Goal: Task Accomplishment & Management: Use online tool/utility

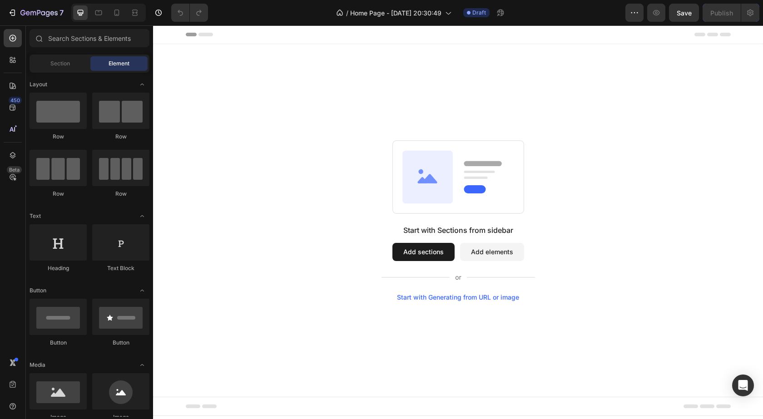
click at [113, 65] on span "Element" at bounding box center [119, 64] width 21 height 8
click at [316, 190] on div "Start with Sections from sidebar Add sections Add elements Start with Generatin…" at bounding box center [458, 220] width 545 height 161
click at [63, 60] on span "Section" at bounding box center [60, 64] width 20 height 8
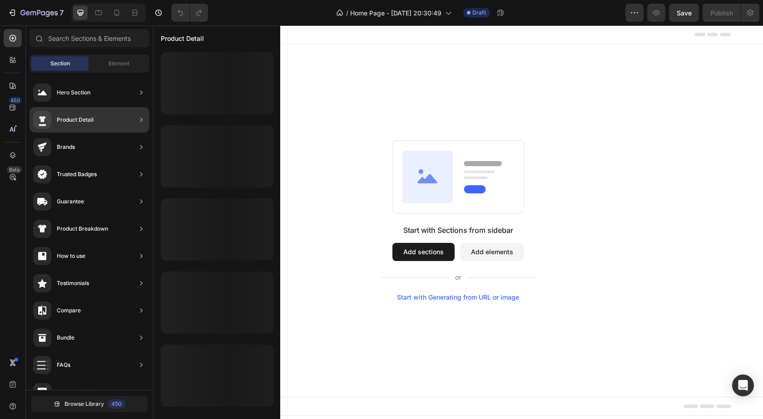
click at [90, 119] on div "Product Detail" at bounding box center [75, 119] width 37 height 9
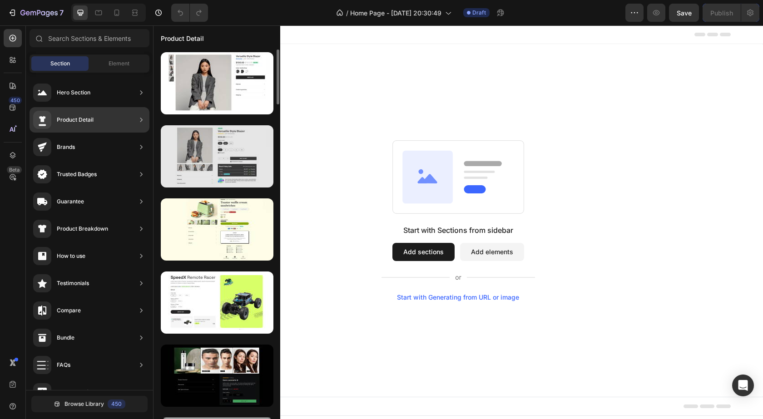
click at [218, 158] on div at bounding box center [217, 156] width 113 height 62
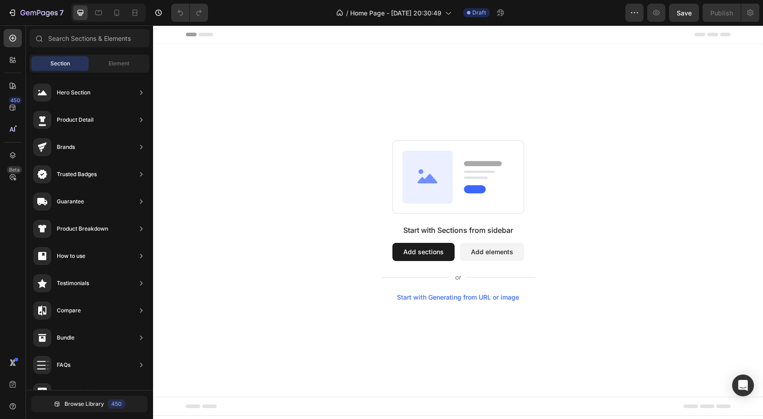
click at [236, 159] on div "Start with Sections from sidebar Add sections Add elements Start with Generatin…" at bounding box center [458, 220] width 545 height 161
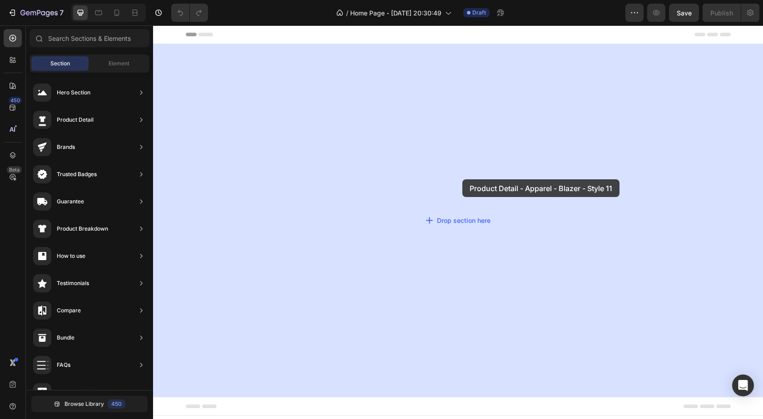
drag, startPoint x: 363, startPoint y: 179, endPoint x: 463, endPoint y: 179, distance: 100.0
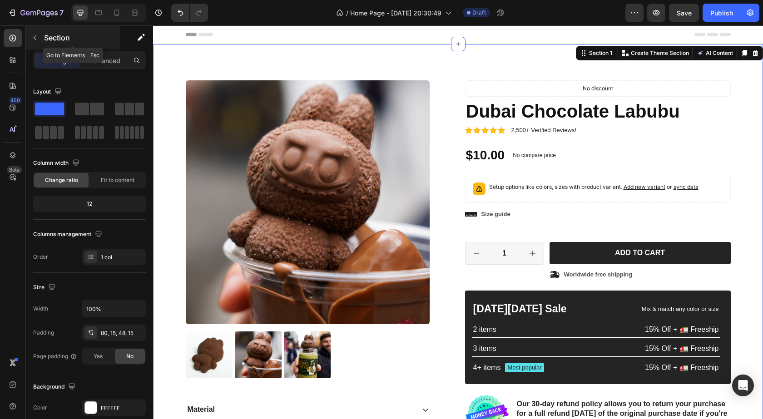
click at [33, 38] on icon "button" at bounding box center [34, 37] width 7 height 7
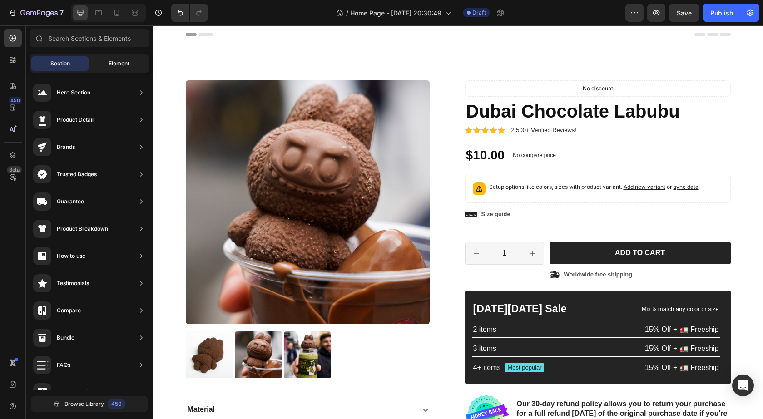
click at [114, 64] on span "Element" at bounding box center [119, 64] width 21 height 8
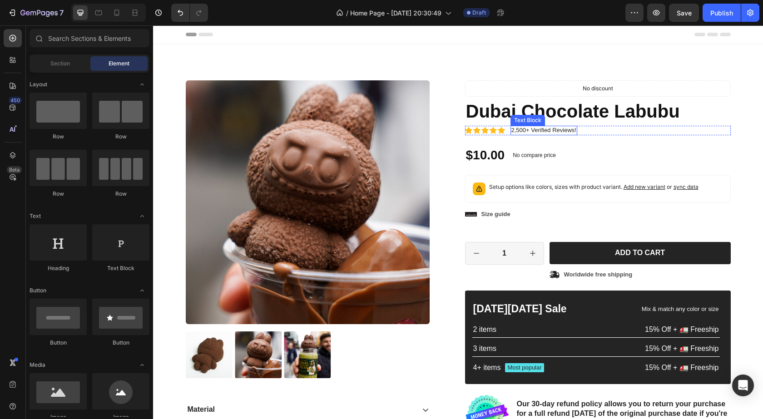
click at [563, 129] on p "2,500+ Verified Reviews!" at bounding box center [544, 131] width 65 height 8
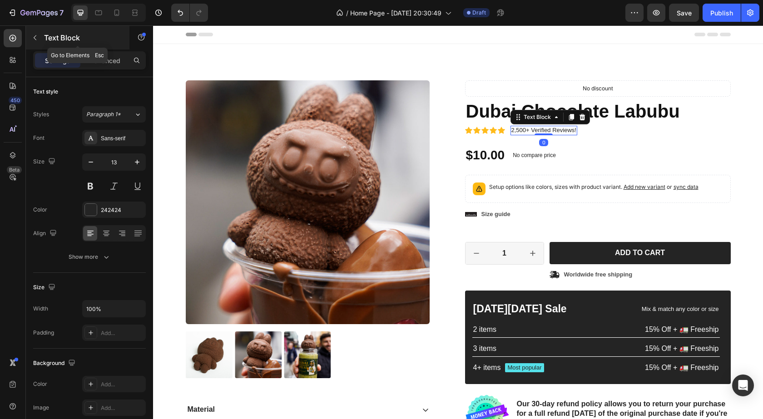
click at [36, 39] on icon "button" at bounding box center [34, 37] width 7 height 7
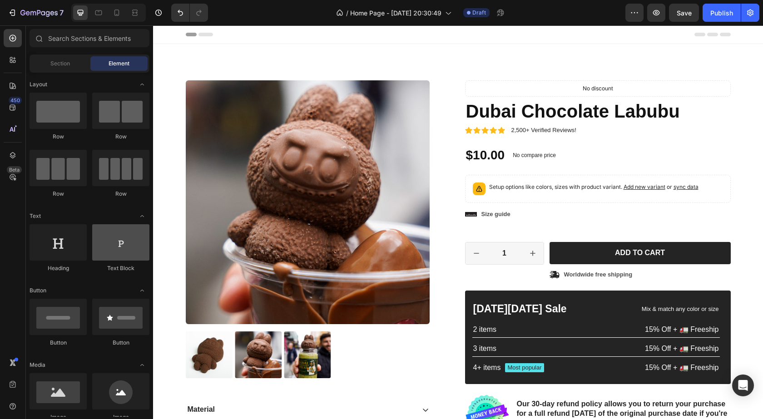
click at [121, 248] on div at bounding box center [120, 242] width 57 height 36
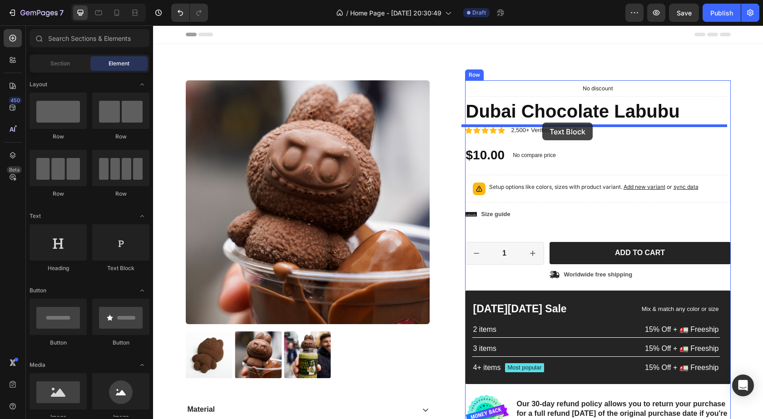
drag, startPoint x: 274, startPoint y: 273, endPoint x: 543, endPoint y: 123, distance: 307.8
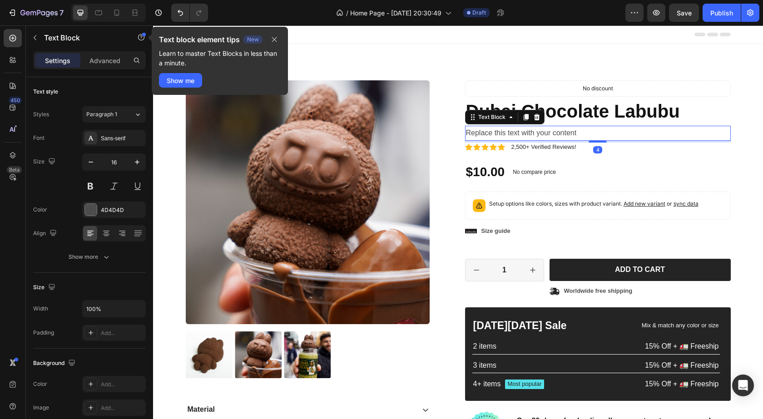
click at [559, 133] on div "Replace this text with your content" at bounding box center [598, 133] width 266 height 15
click at [583, 131] on p "Replace this text with your content" at bounding box center [598, 133] width 264 height 13
click at [543, 148] on p "2,500+ Verified Reviews!" at bounding box center [544, 148] width 65 height 8
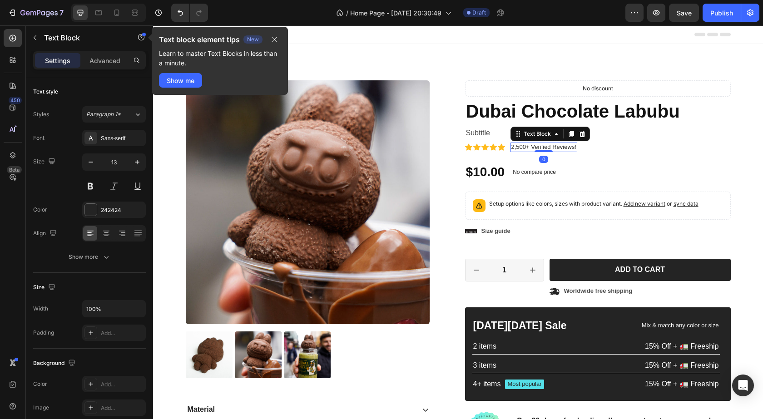
click at [522, 147] on p "2,500+ Verified Reviews!" at bounding box center [544, 148] width 65 height 8
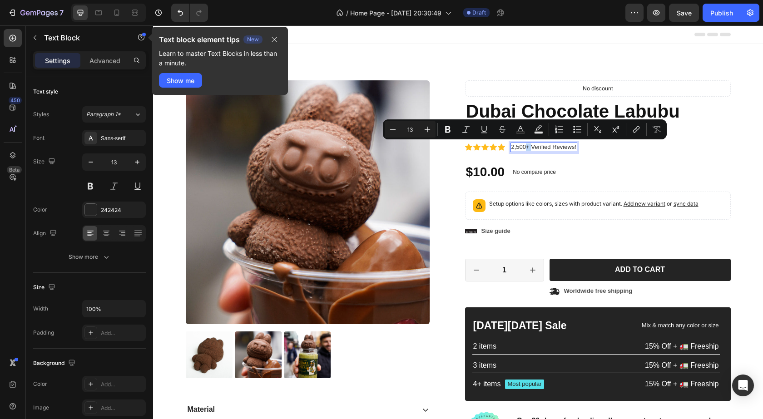
click at [522, 147] on p "2,500+ Verified Reviews!" at bounding box center [544, 148] width 65 height 8
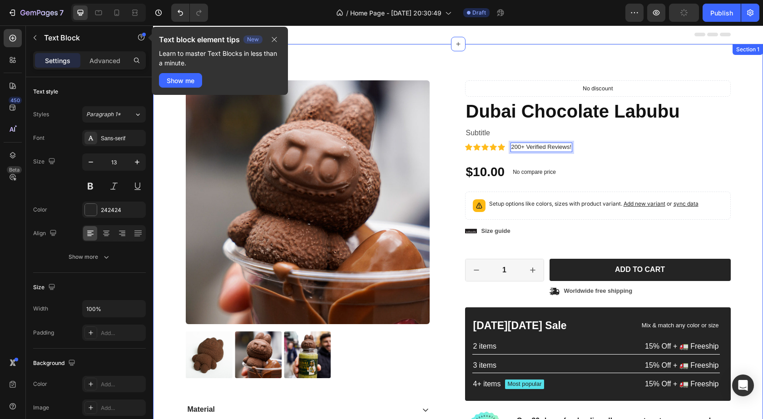
click at [735, 147] on div "Product Images Material Shipping Care instruction Accordion Icon Icon Icon Icon…" at bounding box center [458, 284] width 597 height 409
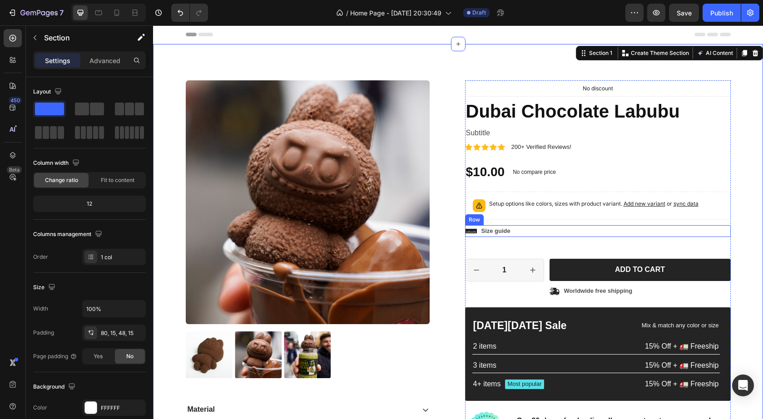
click at [627, 233] on div "Icon Size guide Text Block Row" at bounding box center [598, 231] width 266 height 12
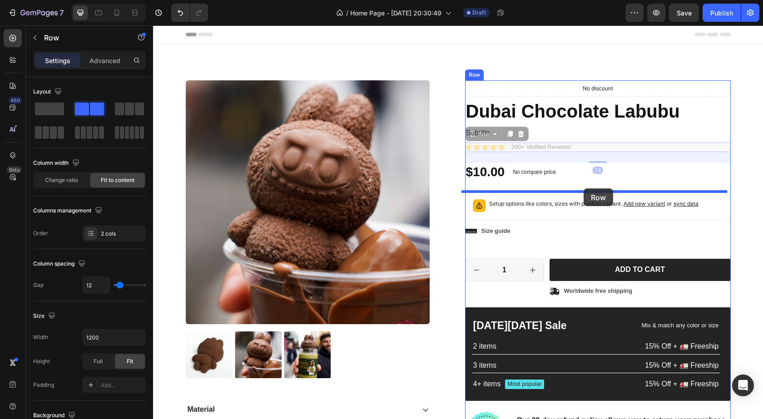
drag, startPoint x: 587, startPoint y: 146, endPoint x: 584, endPoint y: 189, distance: 42.4
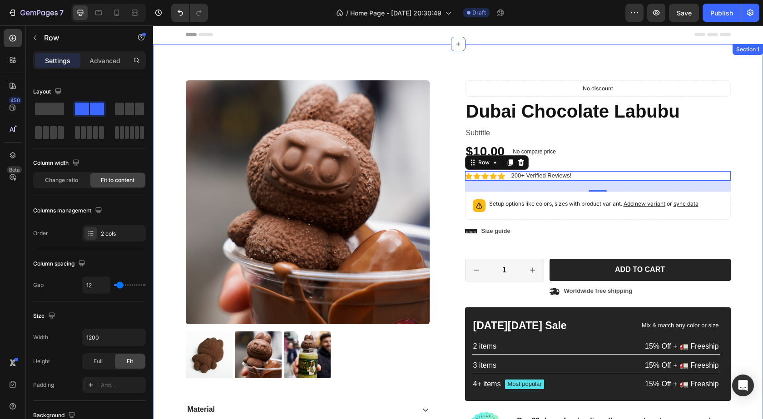
click at [748, 166] on div "Product Images Material Shipping Care instruction Accordion Icon Icon Icon Icon…" at bounding box center [458, 284] width 597 height 409
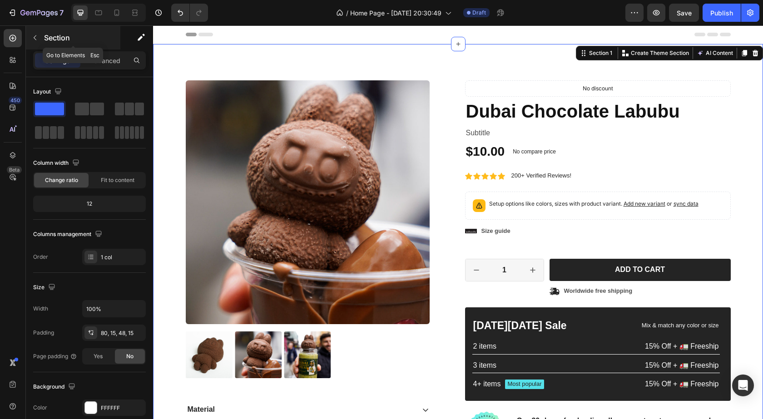
click at [33, 36] on icon "button" at bounding box center [34, 37] width 7 height 7
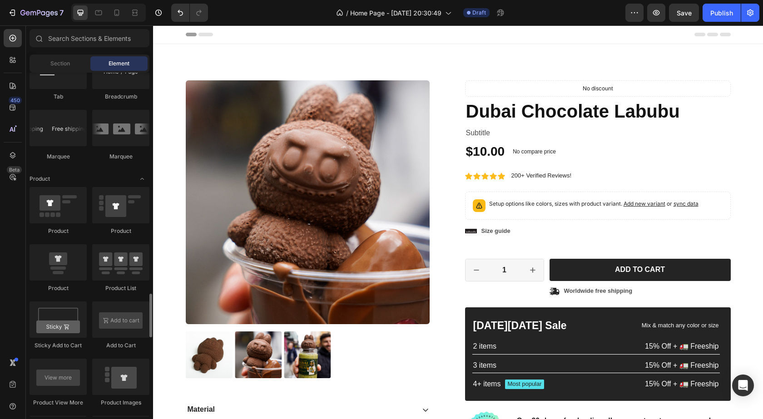
scroll to position [1138, 0]
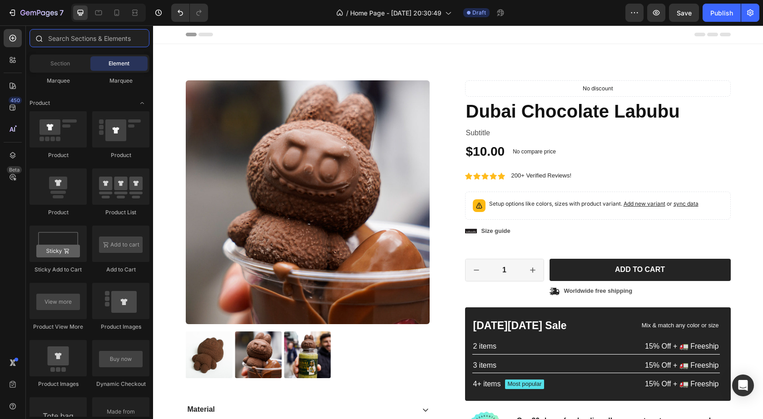
click at [82, 40] on input "text" at bounding box center [90, 38] width 120 height 18
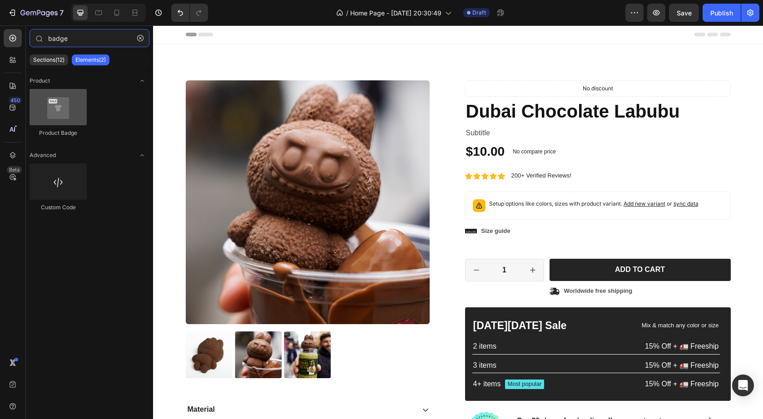
type input "badge"
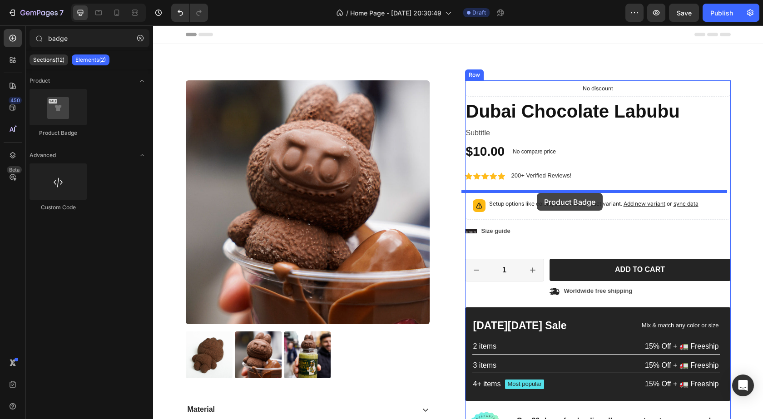
drag, startPoint x: 212, startPoint y: 142, endPoint x: 537, endPoint y: 193, distance: 329.4
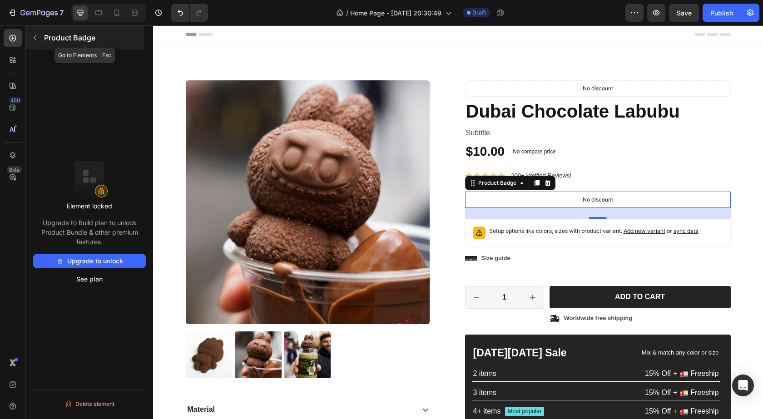
click at [37, 38] on icon "button" at bounding box center [34, 37] width 7 height 7
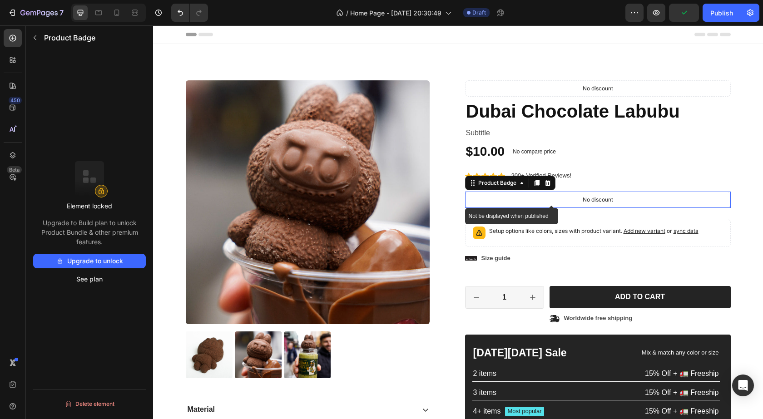
click at [577, 199] on div "No discount" at bounding box center [598, 199] width 265 height 15
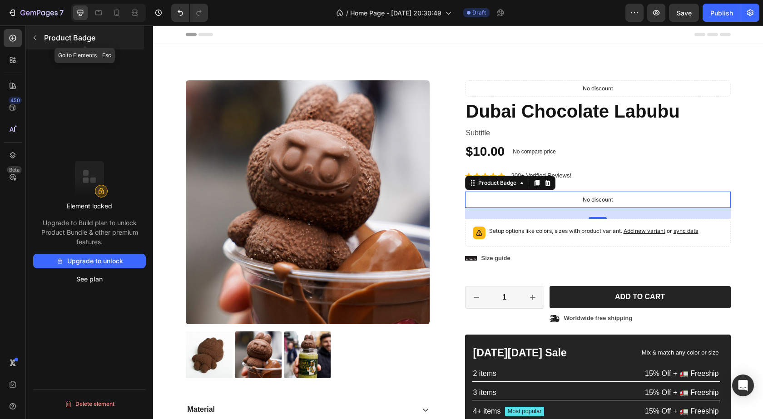
click at [37, 38] on icon "button" at bounding box center [34, 37] width 7 height 7
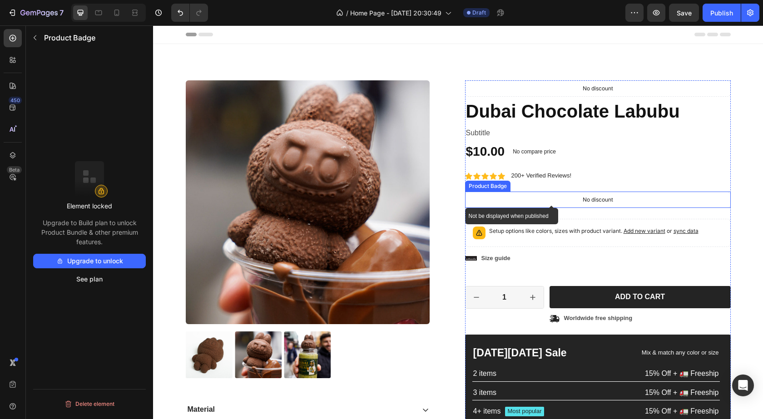
click at [577, 202] on div "No discount" at bounding box center [598, 199] width 265 height 15
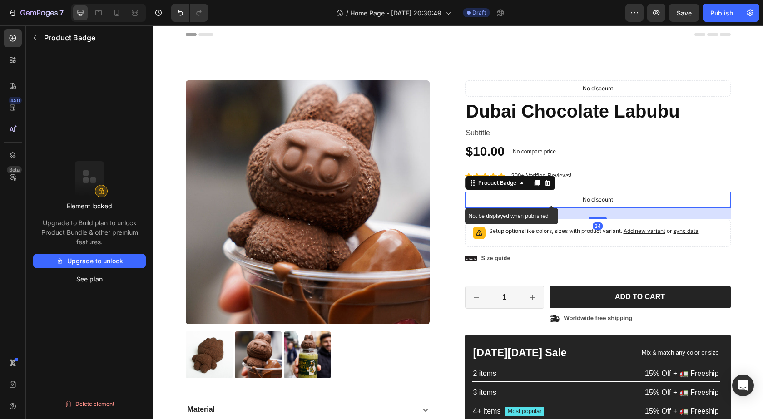
click at [553, 200] on div "No discount" at bounding box center [598, 199] width 265 height 15
click at [548, 183] on icon at bounding box center [547, 182] width 7 height 7
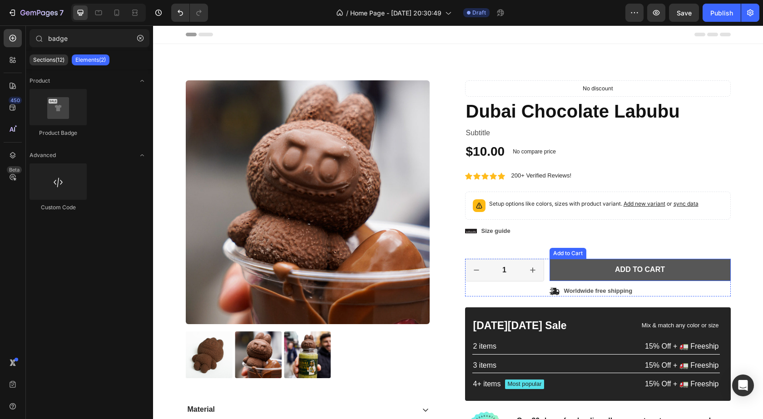
click at [582, 275] on button "Add to cart" at bounding box center [640, 270] width 181 height 22
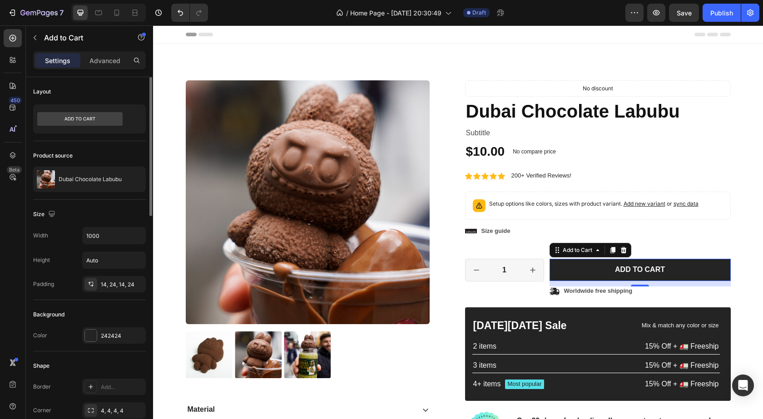
scroll to position [76, 0]
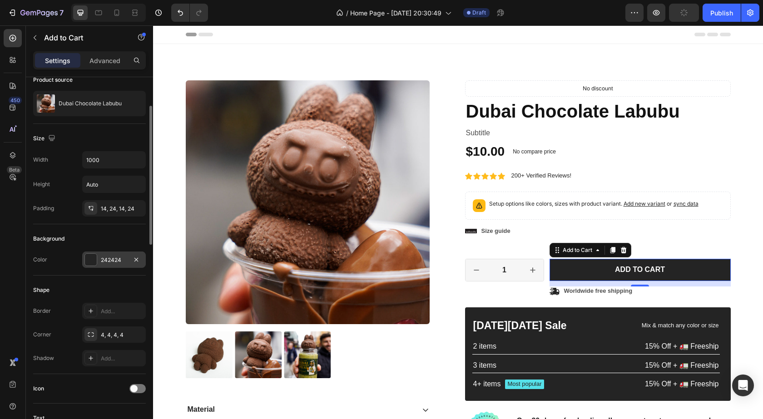
click at [96, 254] on div at bounding box center [91, 260] width 12 height 12
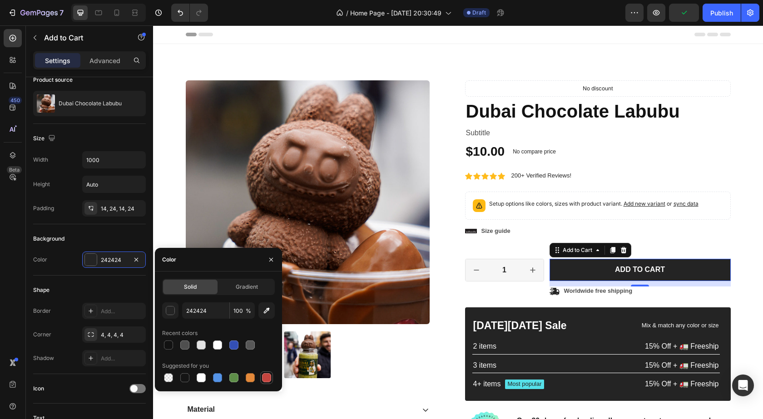
click at [264, 379] on div at bounding box center [266, 377] width 9 height 9
type input "C5453F"
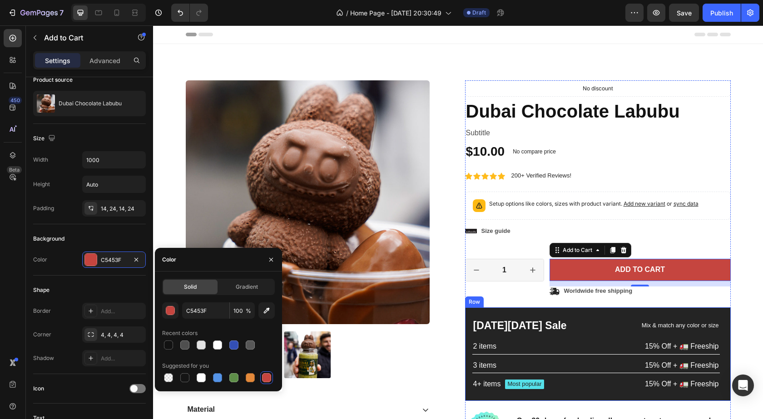
click at [587, 314] on div "Black Friday Sale Text Block Mix & match any color or size Text Block Row 2 ite…" at bounding box center [598, 355] width 266 height 94
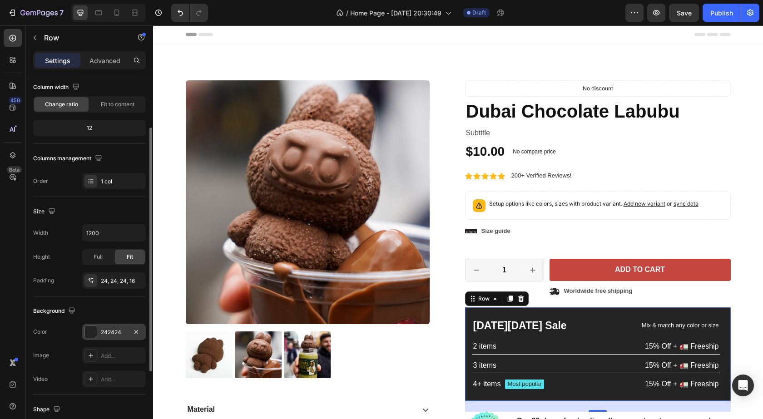
click at [94, 334] on div at bounding box center [91, 332] width 12 height 12
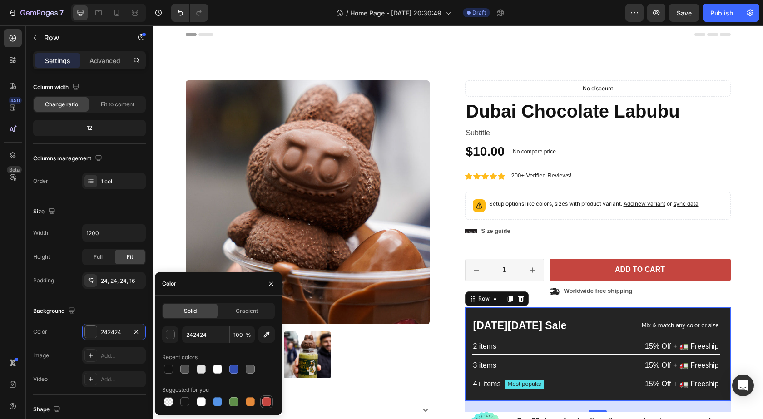
click at [266, 401] on div at bounding box center [266, 402] width 9 height 9
type input "C5453F"
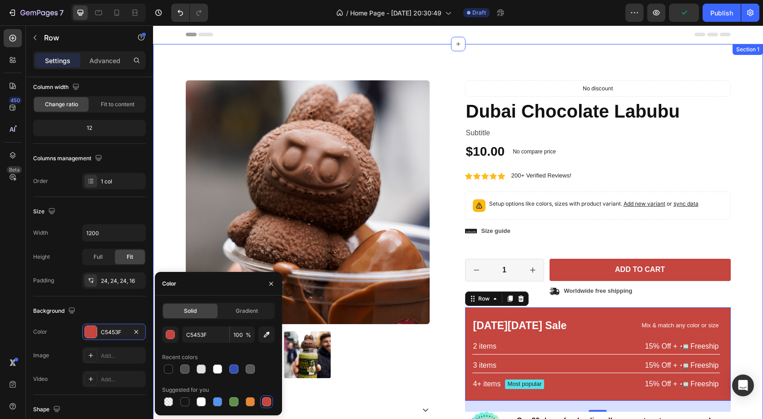
click at [739, 186] on div "Product Images Material Shipping Care instruction Accordion Icon Icon Icon Icon…" at bounding box center [458, 284] width 597 height 409
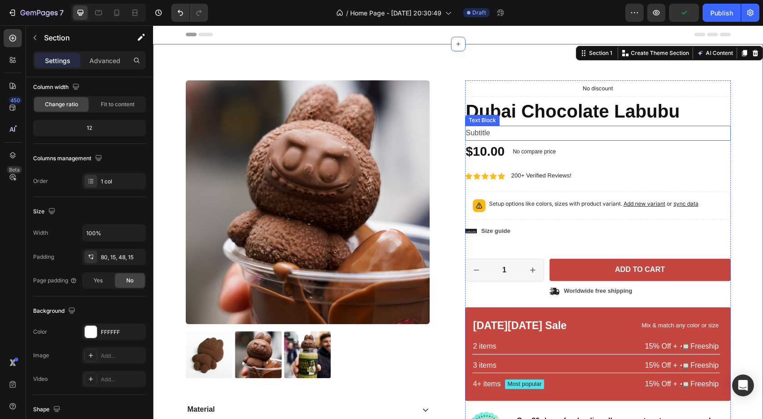
scroll to position [0, 0]
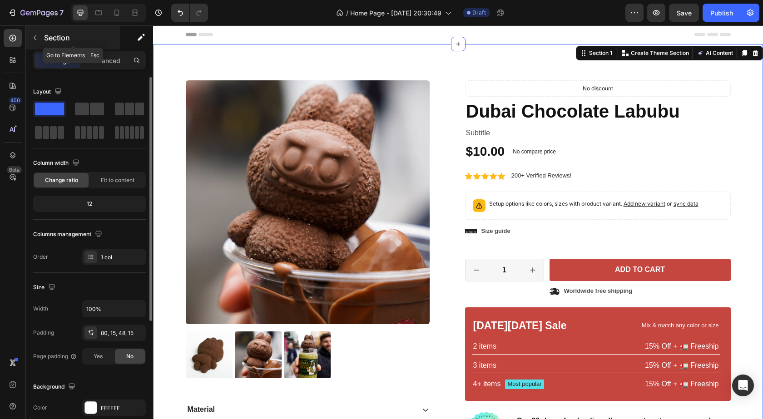
click at [39, 38] on button "button" at bounding box center [35, 37] width 15 height 15
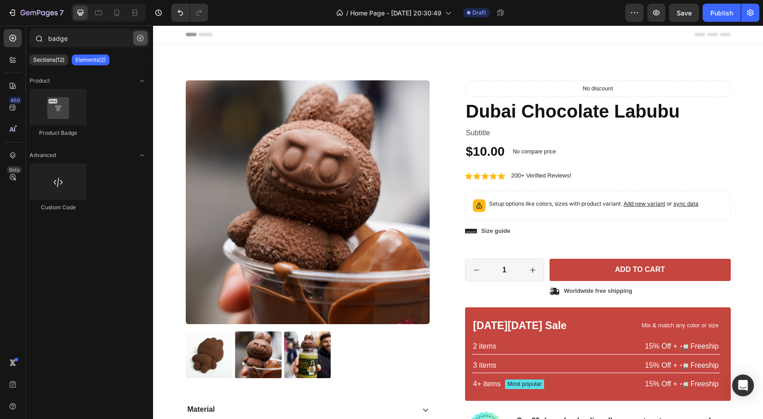
click at [141, 40] on icon "button" at bounding box center [140, 38] width 6 height 6
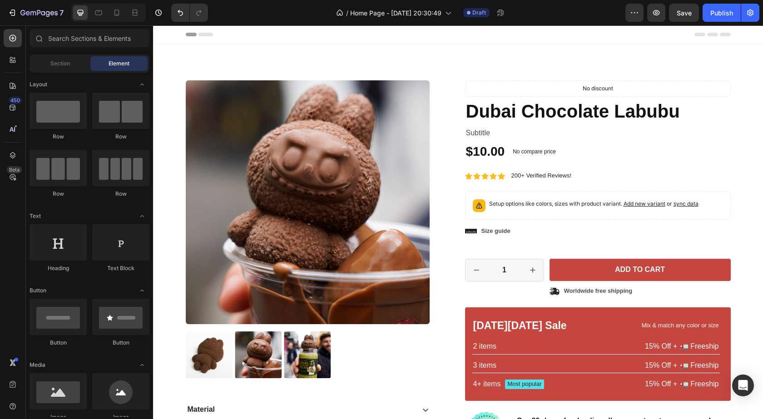
click at [119, 63] on span "Element" at bounding box center [119, 64] width 21 height 8
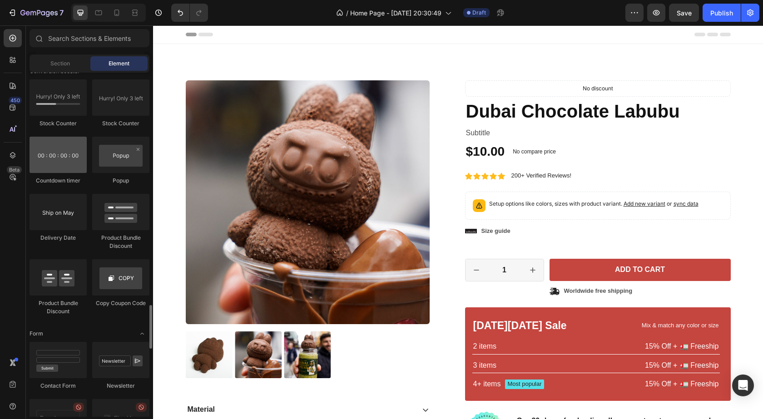
scroll to position [1741, 0]
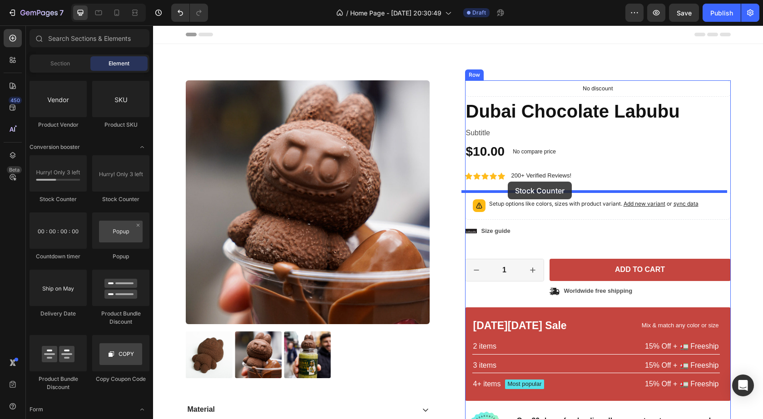
drag, startPoint x: 213, startPoint y: 205, endPoint x: 508, endPoint y: 182, distance: 295.8
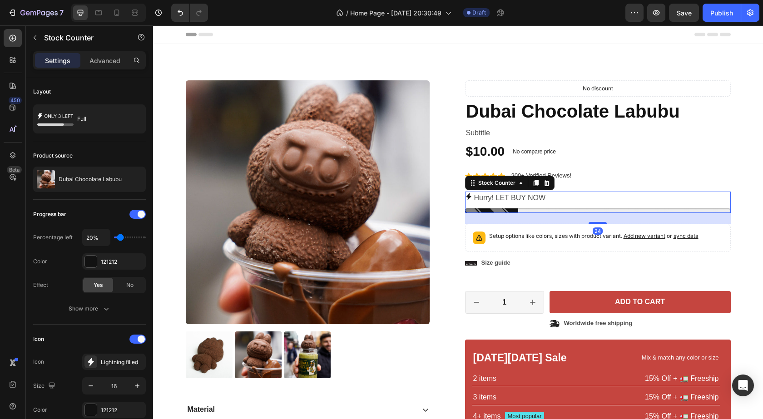
click at [540, 201] on p "Hurry! LET BUY NOW" at bounding box center [510, 198] width 72 height 13
click at [596, 264] on div "Icon Size guide Text Block Row" at bounding box center [598, 264] width 266 height 12
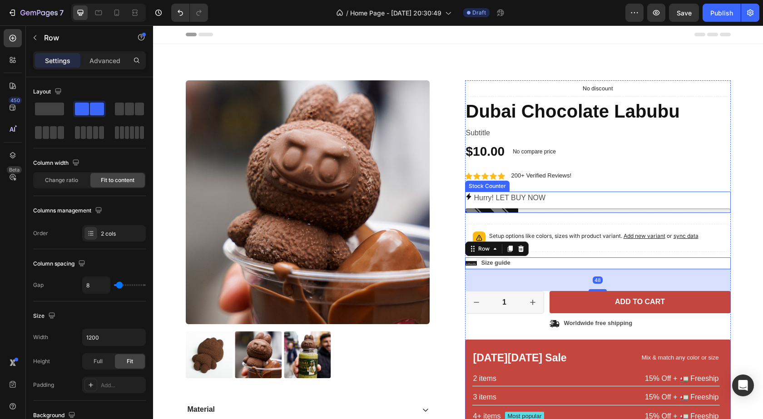
click at [561, 197] on div "Hurry! LET BUY NOW" at bounding box center [598, 198] width 266 height 13
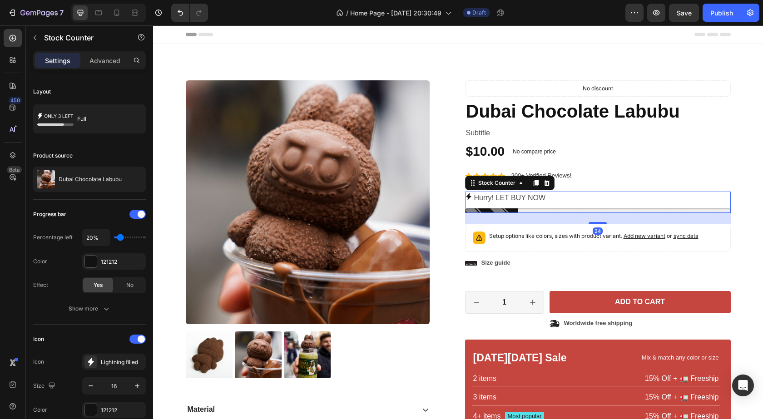
click at [531, 199] on p "Hurry! LET BUY NOW" at bounding box center [510, 198] width 72 height 13
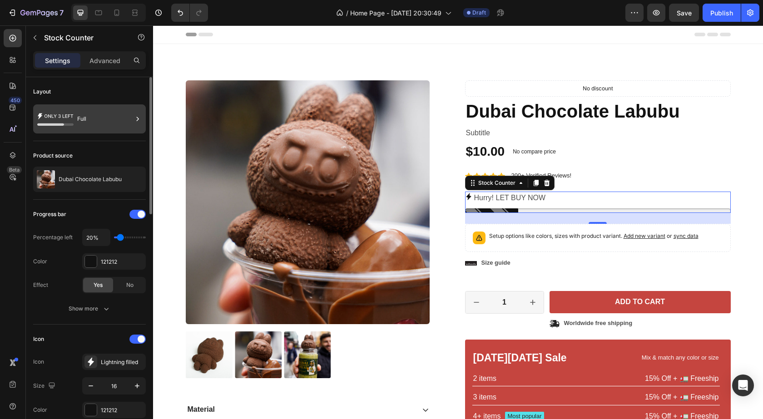
click at [90, 114] on div "Full" at bounding box center [104, 119] width 55 height 21
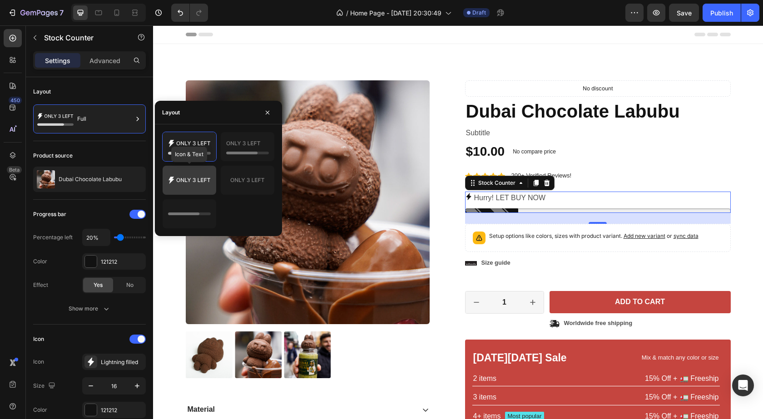
click at [186, 181] on icon at bounding box center [189, 180] width 43 height 18
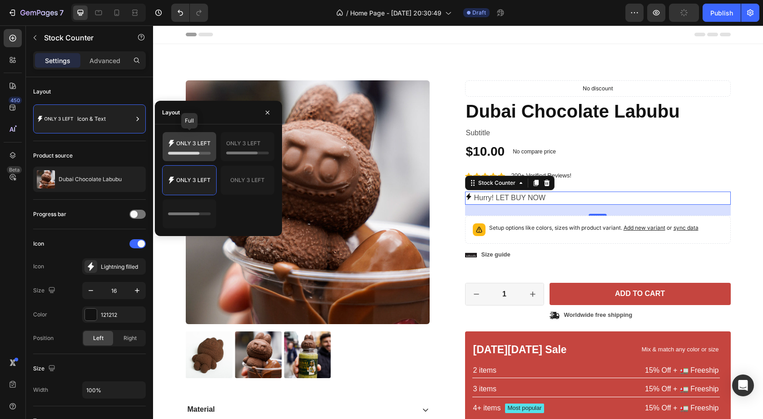
click at [194, 147] on icon at bounding box center [189, 147] width 43 height 18
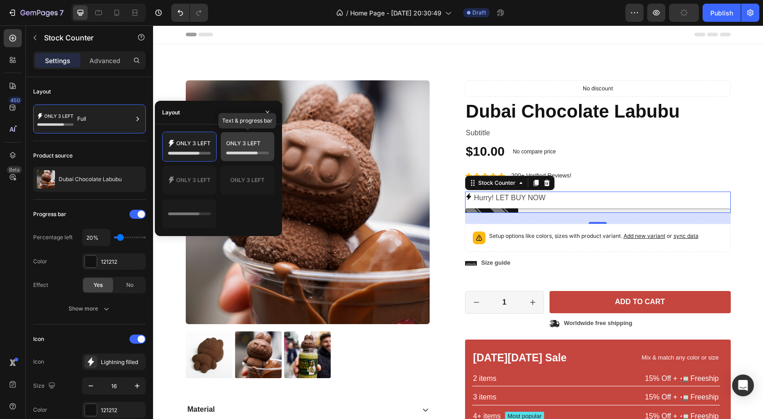
click at [244, 145] on icon at bounding box center [244, 143] width 34 height 4
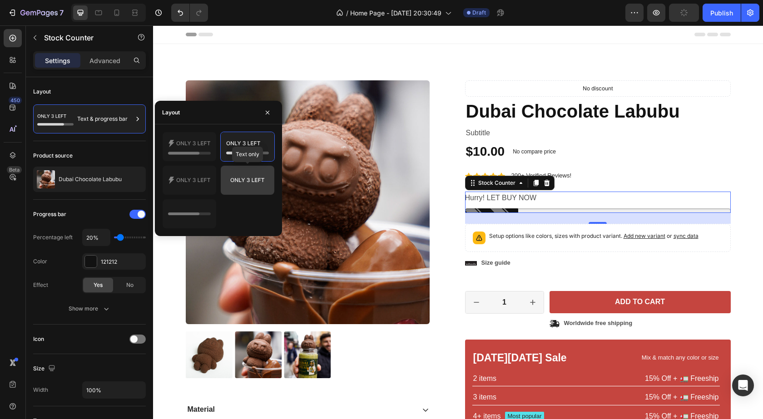
click at [251, 183] on icon at bounding box center [247, 180] width 43 height 18
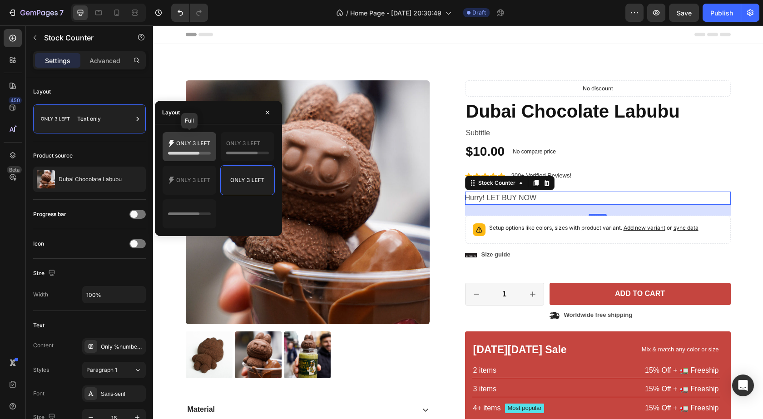
click at [184, 143] on icon at bounding box center [189, 147] width 43 height 18
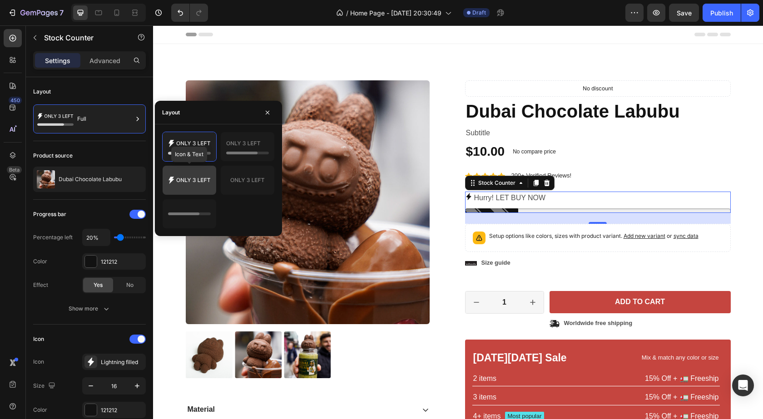
click at [192, 183] on icon at bounding box center [189, 180] width 43 height 18
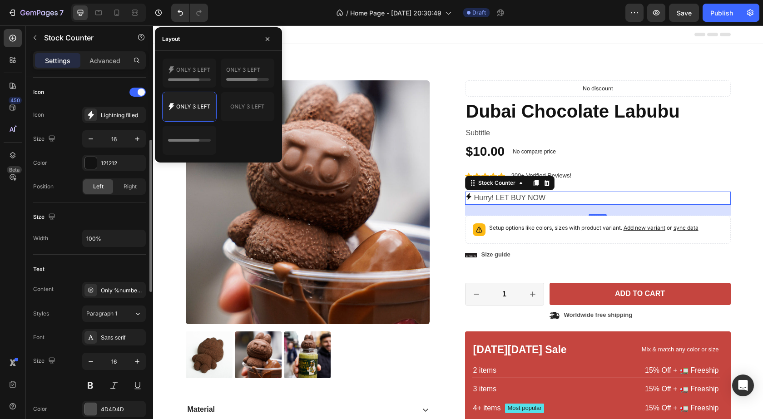
scroll to position [228, 0]
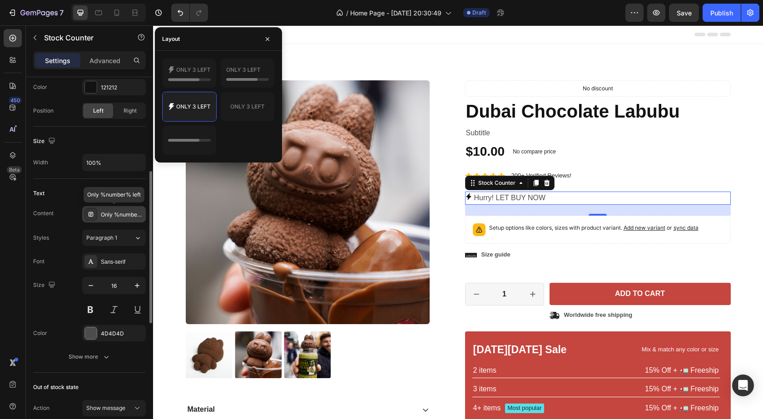
click at [125, 218] on div "Only %number% left" at bounding box center [122, 215] width 43 height 8
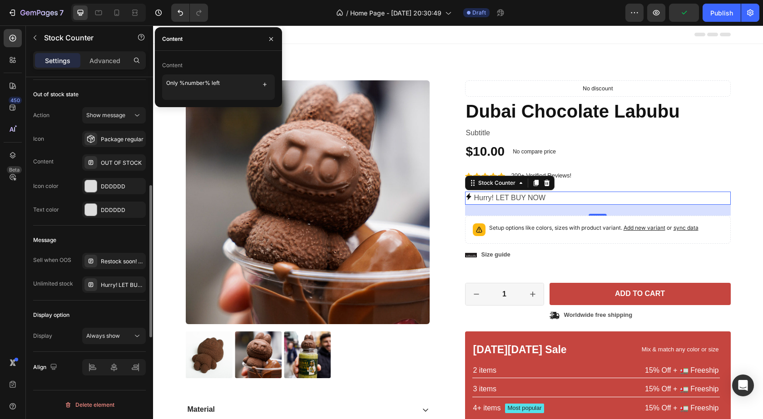
scroll to position [521, 0]
click at [129, 285] on div "Hurry! LET BUY NOW" at bounding box center [122, 285] width 43 height 8
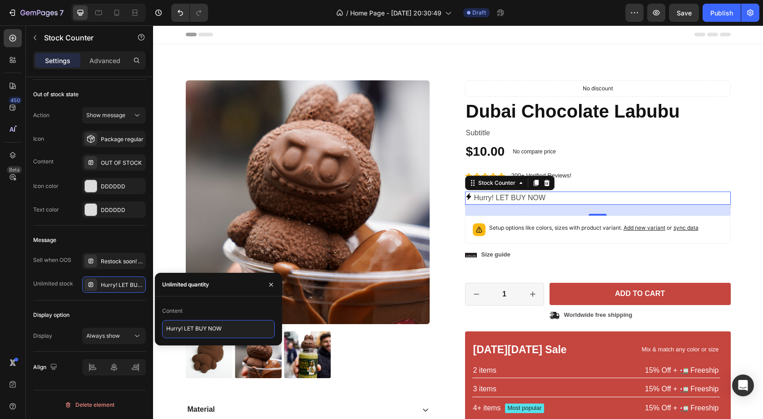
click at [199, 331] on textarea "Hurry! LET BUY NOW" at bounding box center [218, 329] width 113 height 18
type textarea "LIMITED STOCK!"
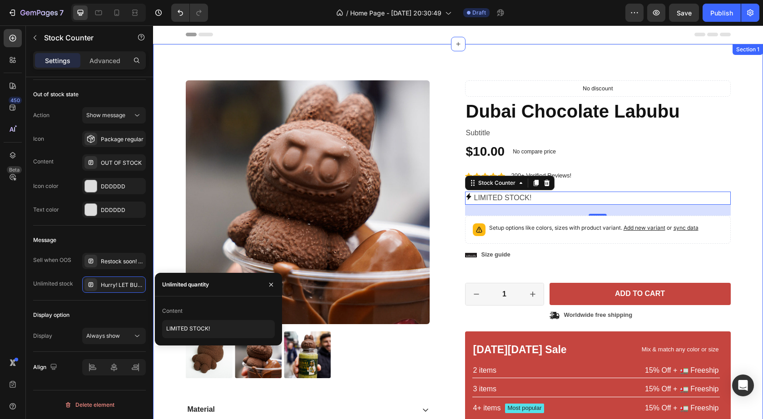
click at [747, 182] on div "Product Images Material Shipping Care instruction Accordion Icon Icon Icon Icon…" at bounding box center [458, 284] width 597 height 409
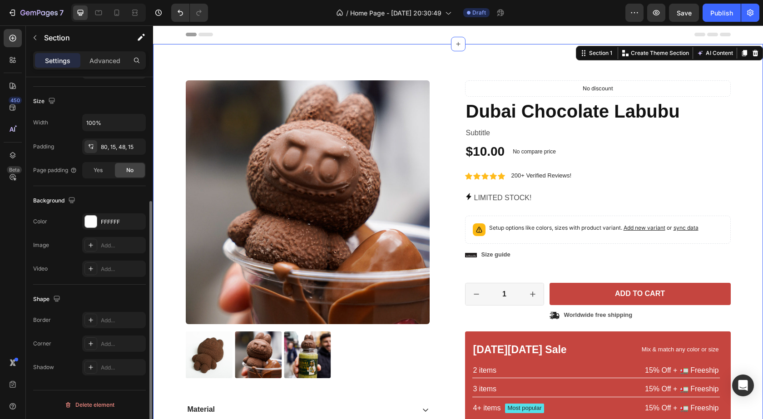
scroll to position [0, 0]
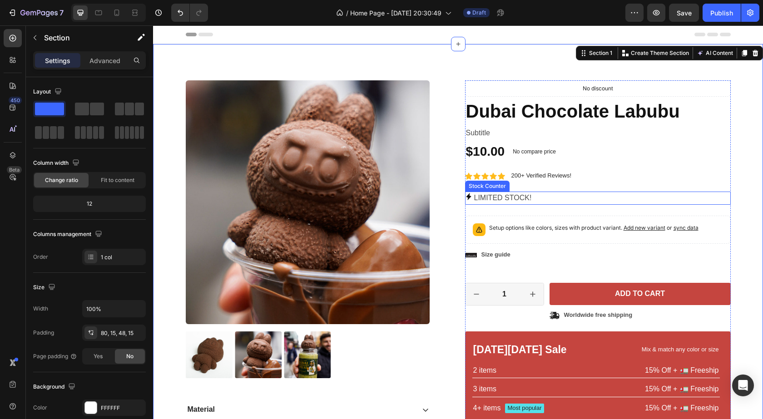
click at [535, 201] on div "LIMITED STOCK!" at bounding box center [598, 198] width 266 height 13
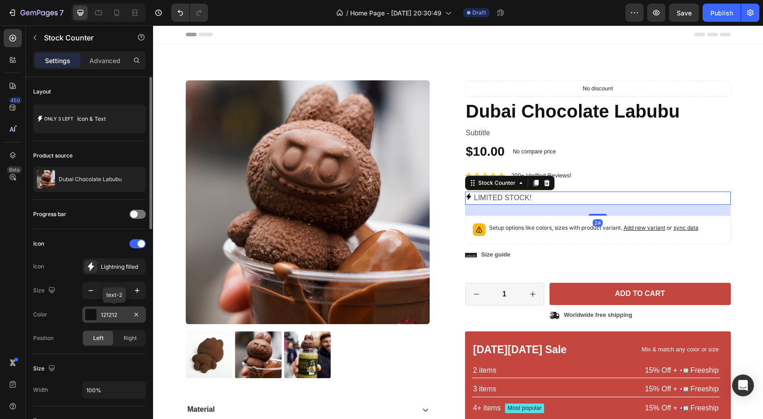
click at [93, 316] on div at bounding box center [91, 315] width 12 height 12
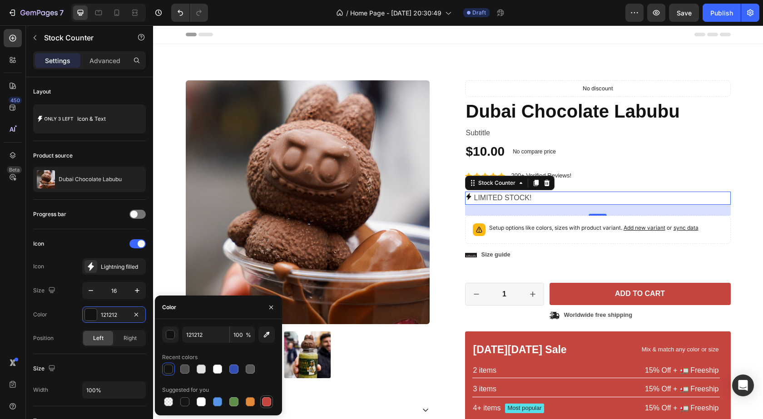
click at [263, 402] on div at bounding box center [266, 402] width 9 height 9
type input "C5453F"
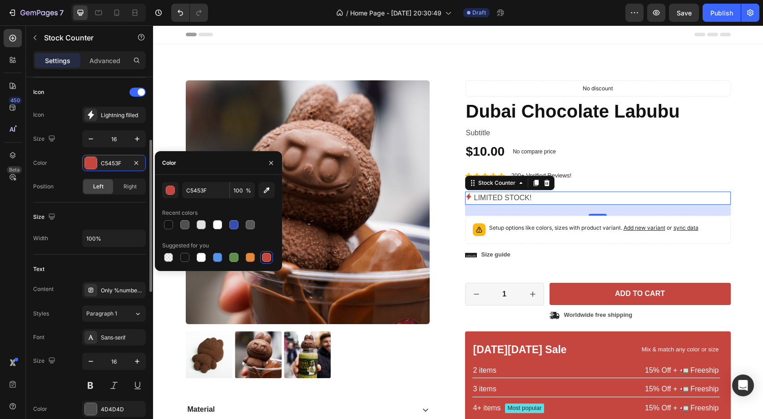
scroll to position [228, 0]
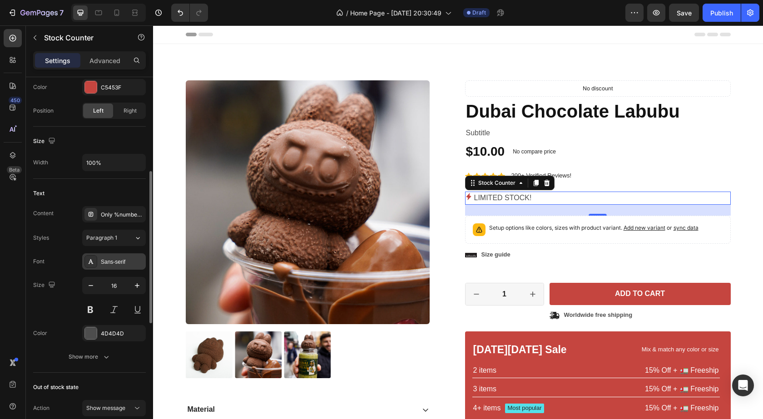
click at [110, 266] on div "Sans-serif" at bounding box center [114, 262] width 64 height 16
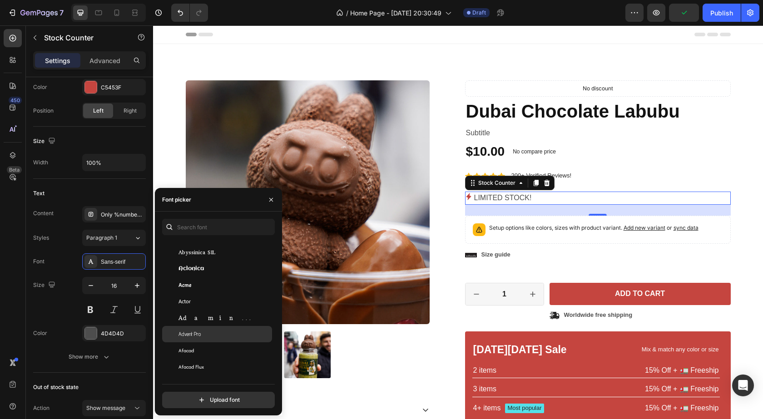
scroll to position [303, 0]
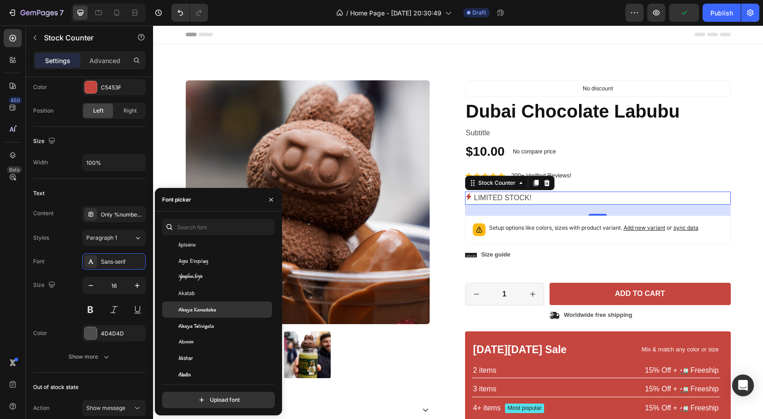
click at [223, 312] on div "Akaya Kanadaka" at bounding box center [225, 310] width 92 height 8
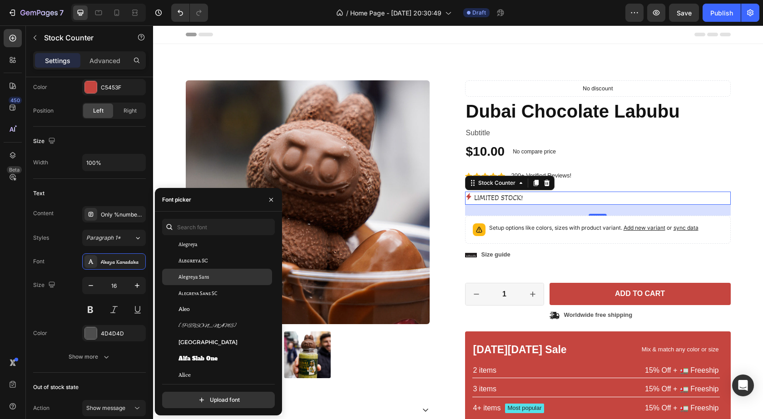
scroll to position [682, 0]
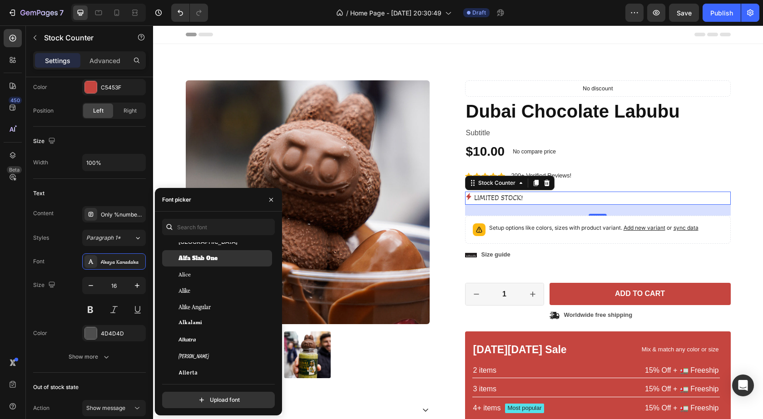
click at [215, 261] on span "Alfa Slab One" at bounding box center [198, 258] width 39 height 8
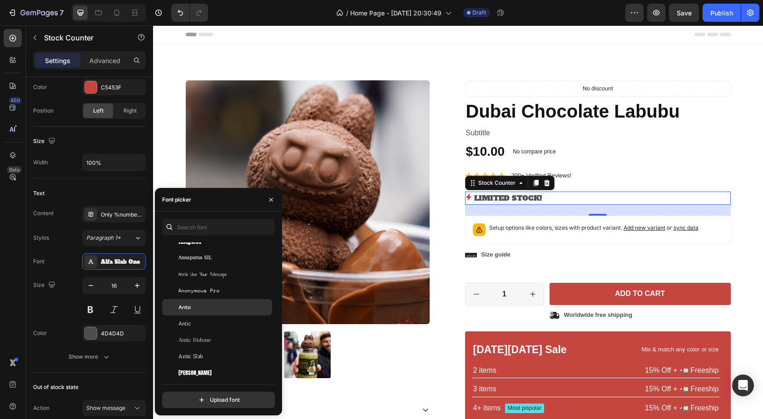
scroll to position [1439, 0]
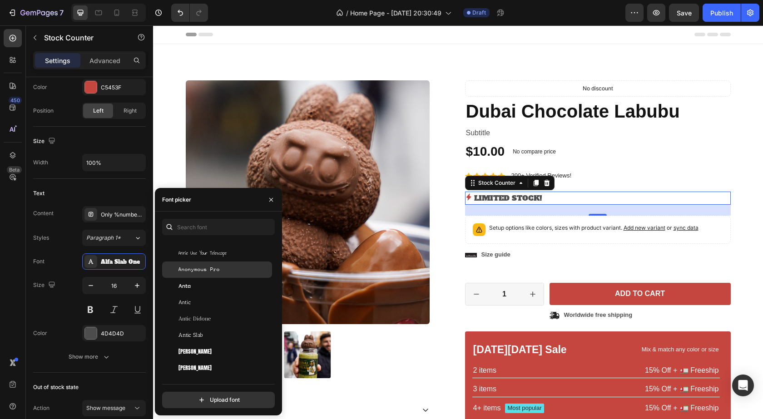
click at [220, 270] on div "Anonymous Pro" at bounding box center [225, 270] width 92 height 8
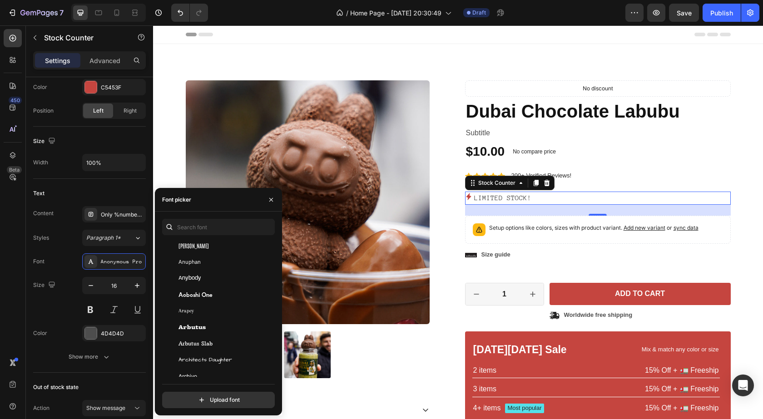
scroll to position [1742, 0]
click at [218, 310] on div "Aref Ruqaa Ink" at bounding box center [225, 311] width 92 height 8
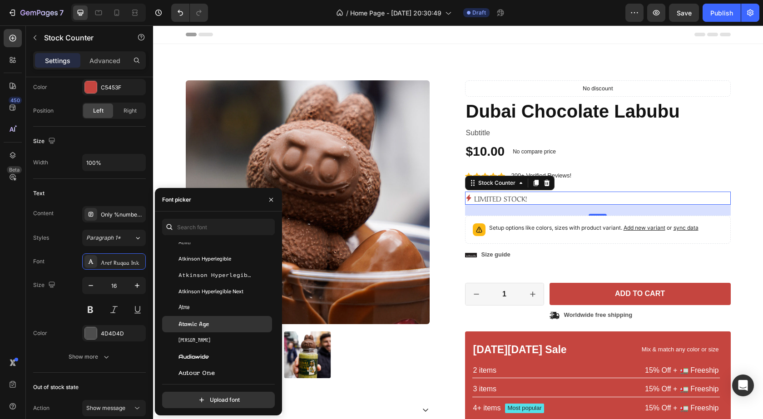
click at [219, 326] on div "Atomic Age" at bounding box center [225, 324] width 92 height 8
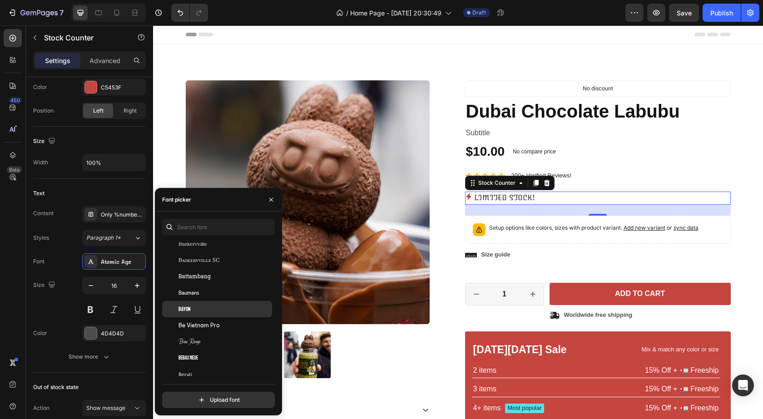
click at [215, 305] on div "Bayon" at bounding box center [225, 309] width 92 height 8
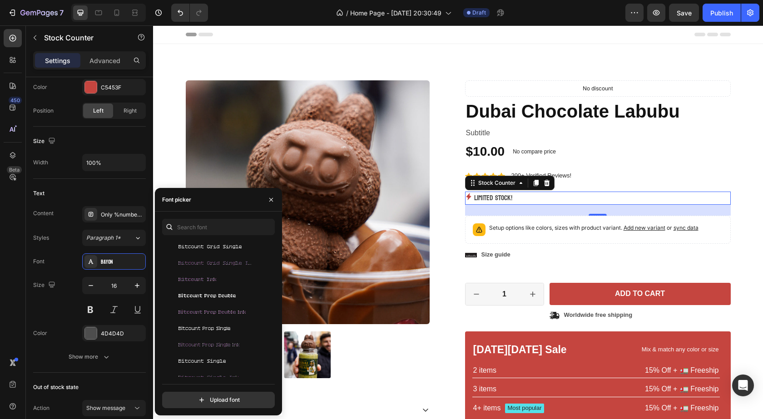
scroll to position [3559, 0]
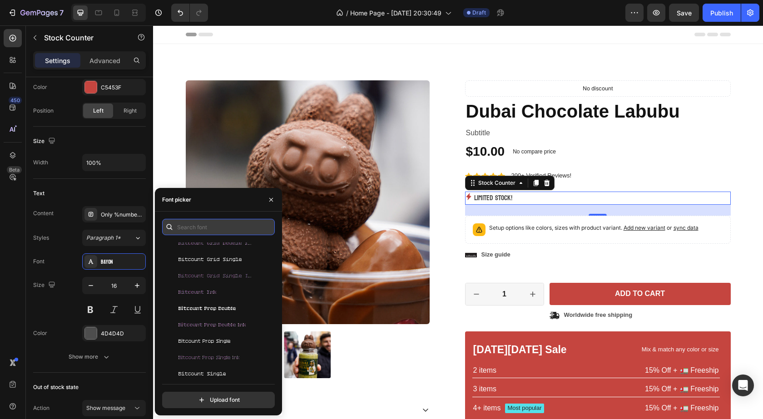
click at [192, 234] on input "text" at bounding box center [218, 227] width 113 height 16
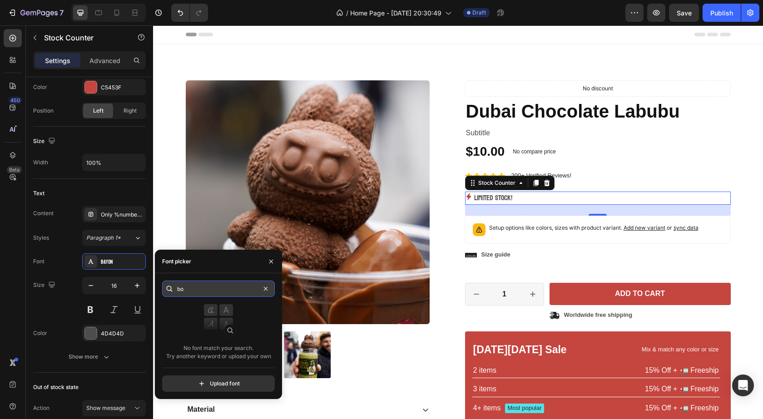
type input "b"
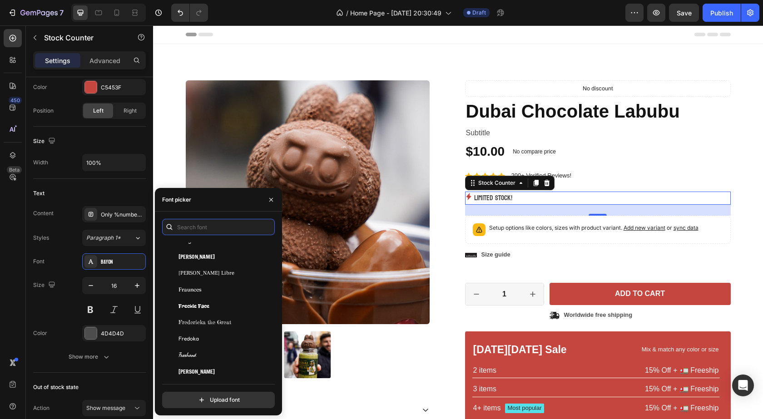
scroll to position [8408, 0]
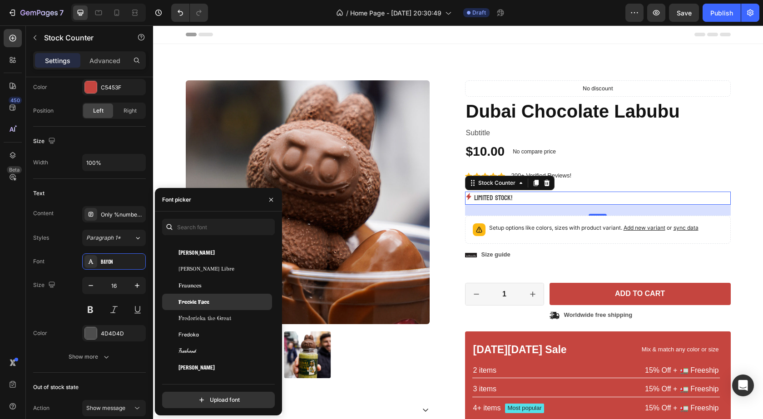
click at [222, 299] on div "Freckle Face" at bounding box center [225, 302] width 92 height 8
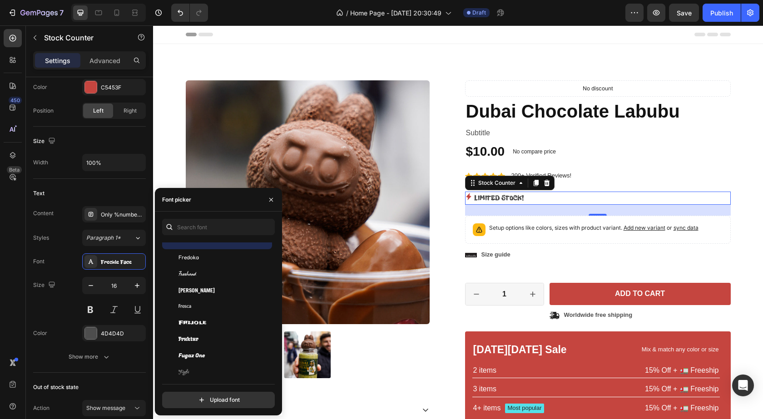
scroll to position [8635, 0]
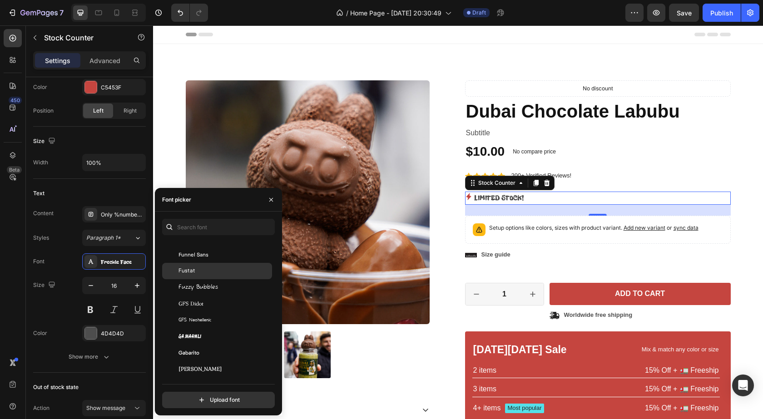
click at [223, 264] on div "Fustat" at bounding box center [217, 271] width 110 height 16
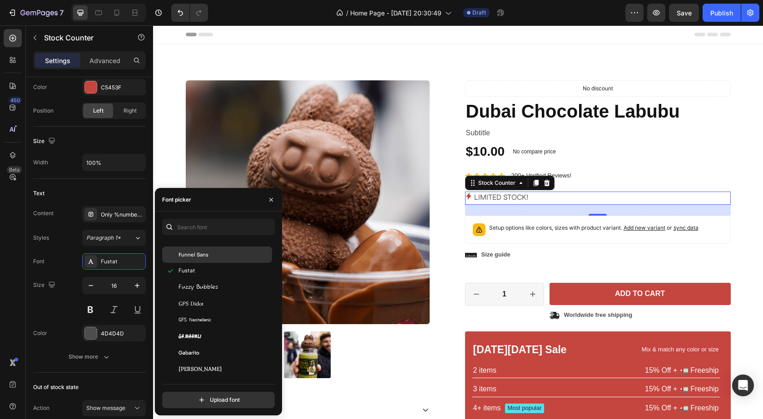
click at [226, 249] on div "Funnel Sans" at bounding box center [217, 255] width 110 height 16
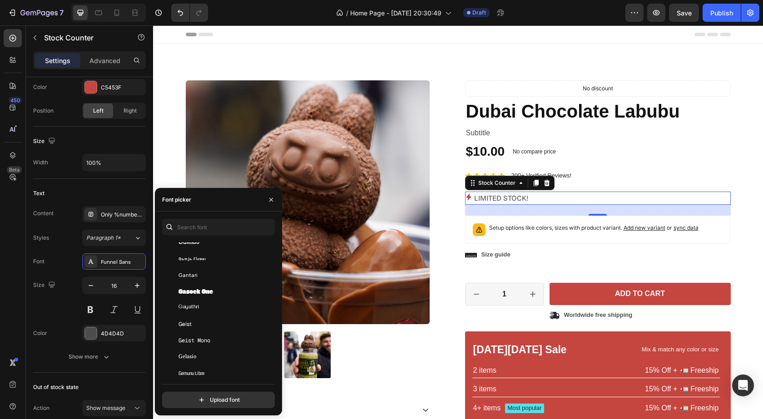
scroll to position [8938, 0]
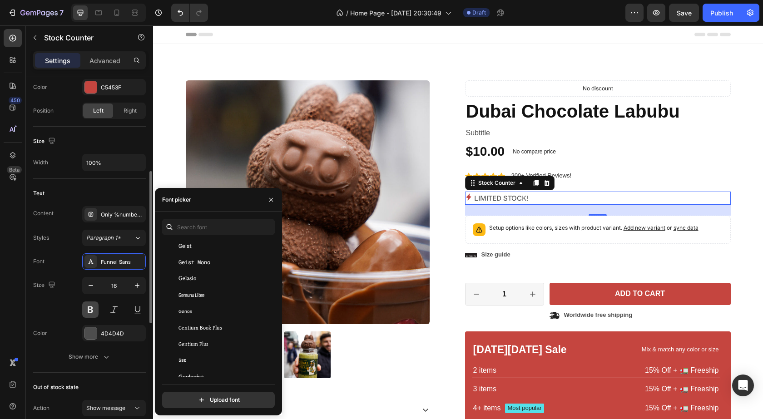
click at [93, 305] on button at bounding box center [90, 310] width 16 height 16
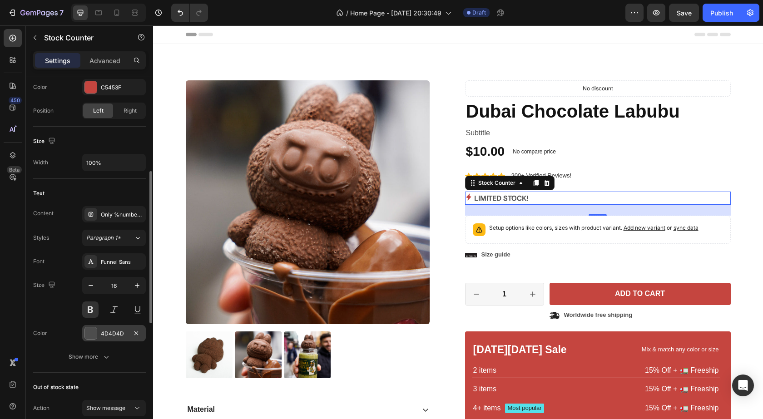
click at [94, 336] on div at bounding box center [91, 334] width 12 height 12
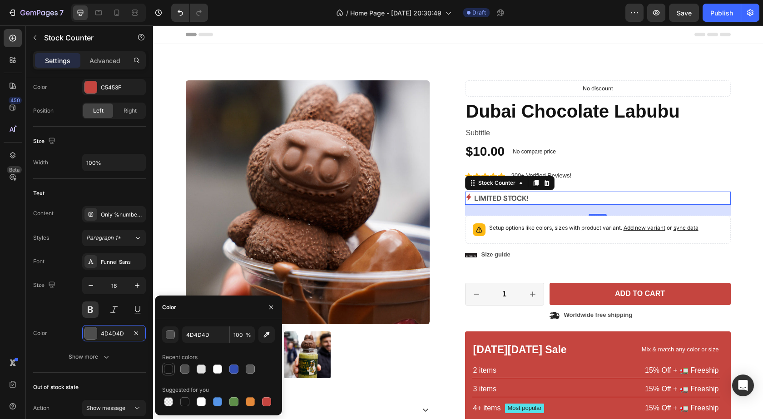
click at [167, 368] on div at bounding box center [168, 369] width 9 height 9
click at [265, 401] on div at bounding box center [266, 402] width 9 height 9
type input "C5453F"
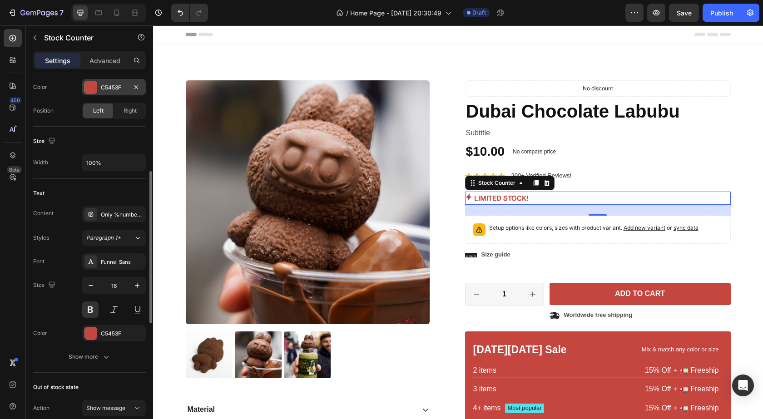
click at [91, 90] on div at bounding box center [91, 87] width 12 height 12
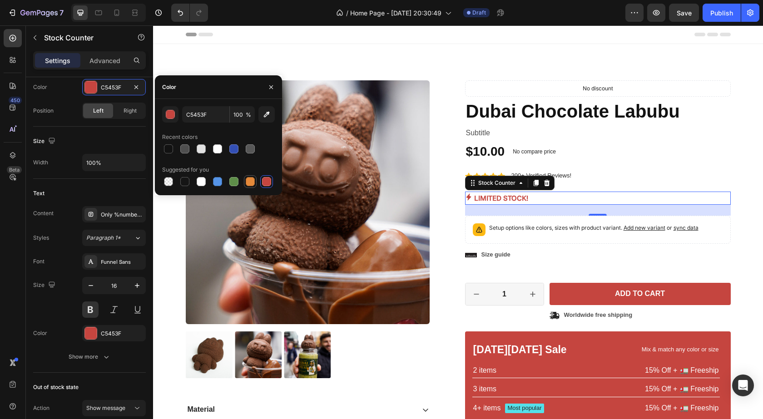
click at [246, 182] on div at bounding box center [250, 181] width 9 height 9
type input "E4893A"
click at [723, 156] on div "$10.00 Product Price Product Price No compare price Product Price No discount N…" at bounding box center [598, 152] width 266 height 18
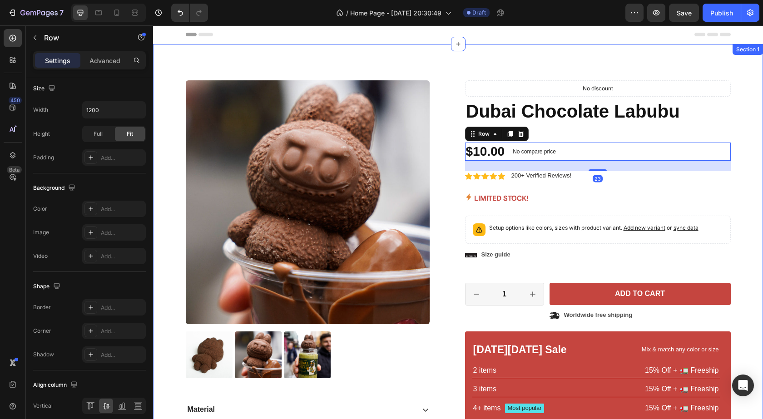
scroll to position [0, 0]
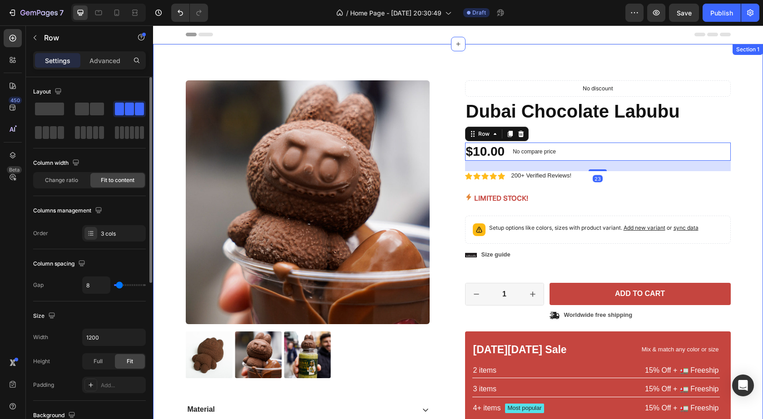
click at [737, 158] on div "Product Images Material Shipping Care instruction Accordion Icon Icon Icon Icon…" at bounding box center [458, 284] width 597 height 409
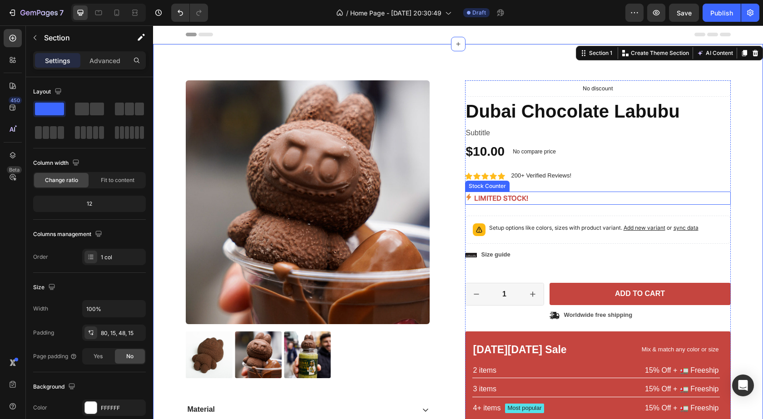
click at [521, 198] on p "LIMITED STOCK!" at bounding box center [501, 198] width 54 height 13
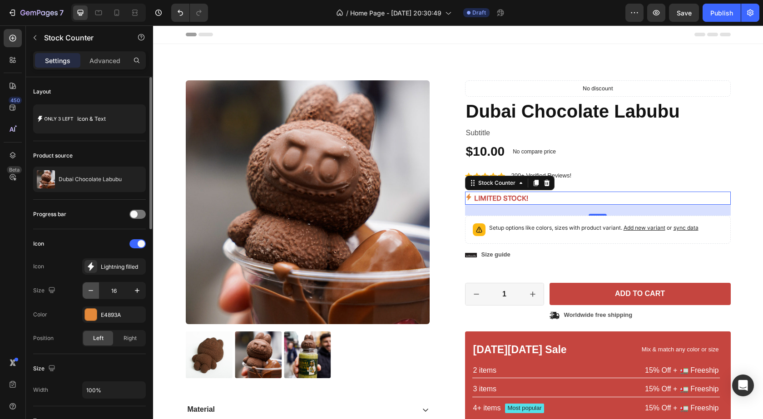
click at [91, 293] on icon "button" at bounding box center [90, 290] width 9 height 9
click at [138, 291] on icon "button" at bounding box center [137, 290] width 9 height 9
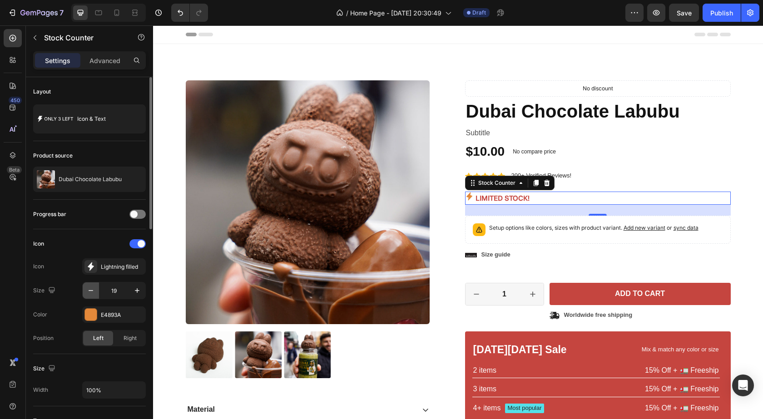
click at [91, 290] on icon "button" at bounding box center [90, 290] width 9 height 9
type input "16"
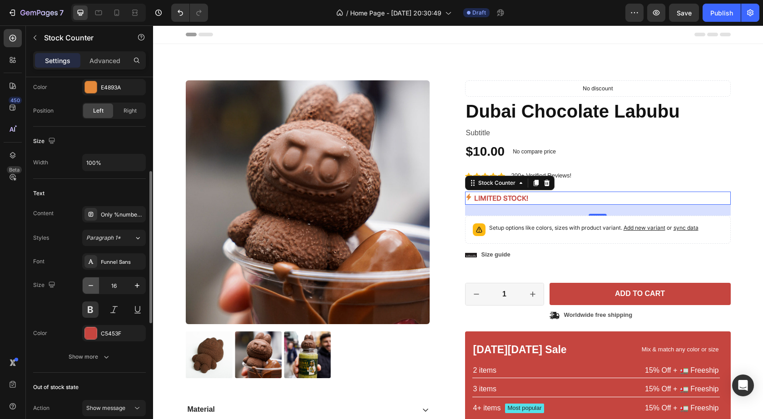
scroll to position [228, 0]
click at [139, 284] on icon "button" at bounding box center [137, 285] width 9 height 9
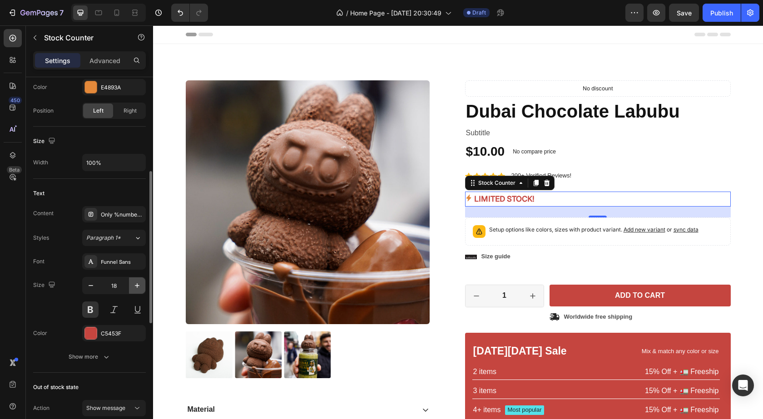
click at [139, 284] on icon "button" at bounding box center [137, 285] width 9 height 9
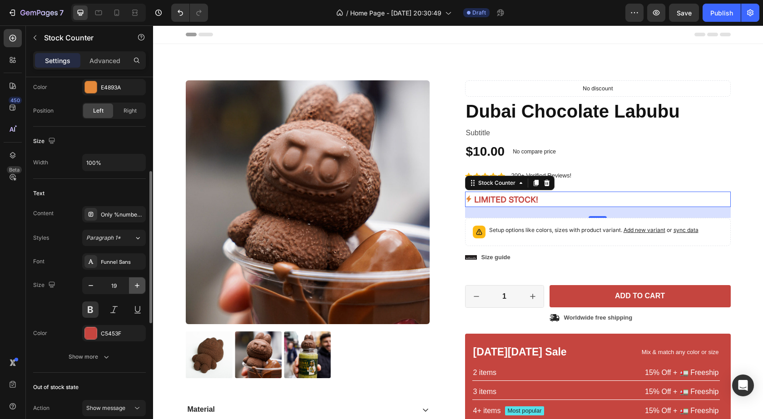
click at [139, 284] on icon "button" at bounding box center [137, 285] width 9 height 9
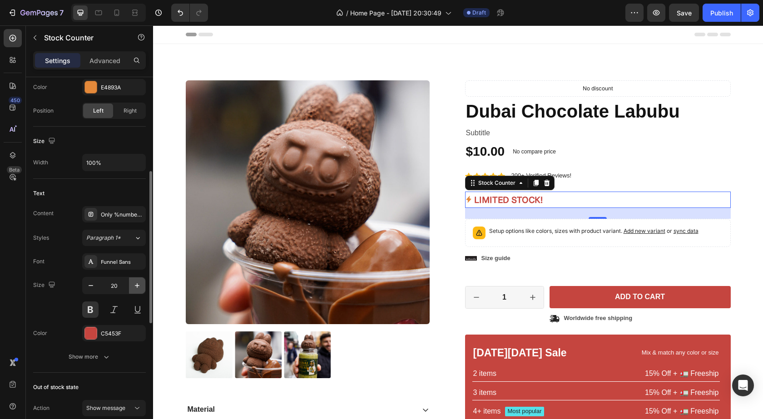
click at [139, 284] on icon "button" at bounding box center [137, 285] width 9 height 9
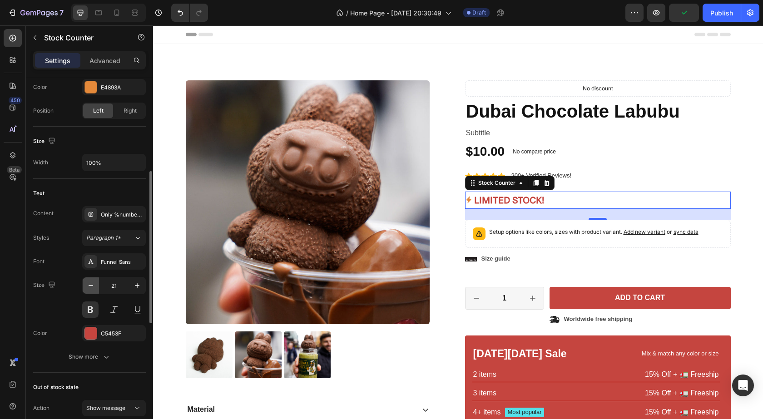
click at [92, 288] on icon "button" at bounding box center [90, 285] width 9 height 9
type input "20"
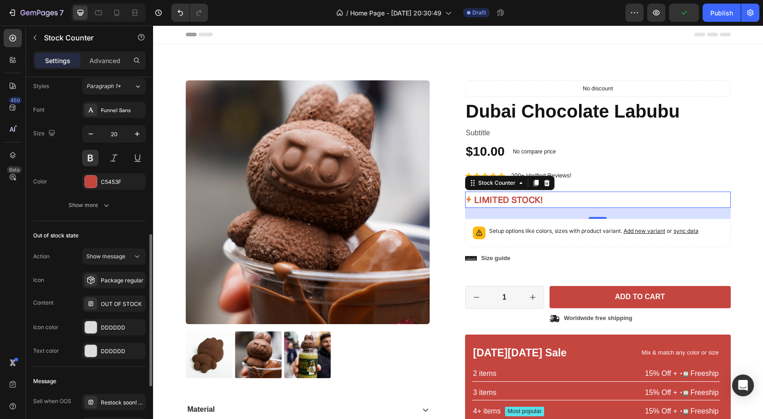
scroll to position [445, 0]
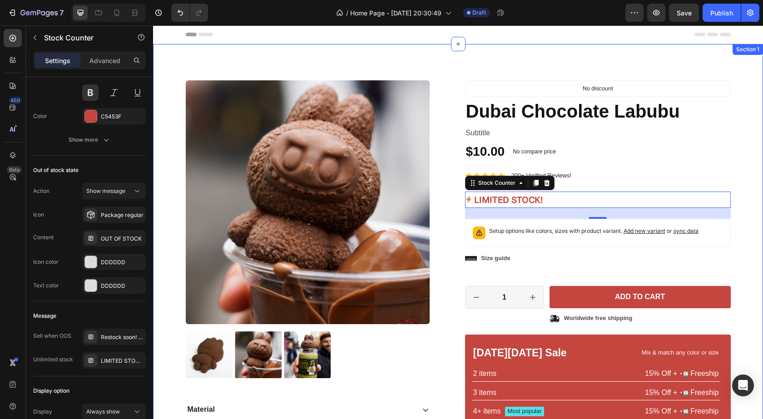
click at [744, 191] on div "Product Images Material Shipping Care instruction Accordion Icon Icon Icon Icon…" at bounding box center [458, 284] width 597 height 409
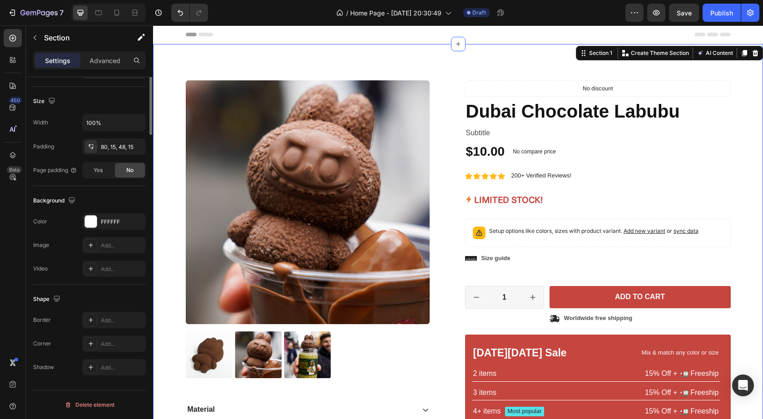
scroll to position [0, 0]
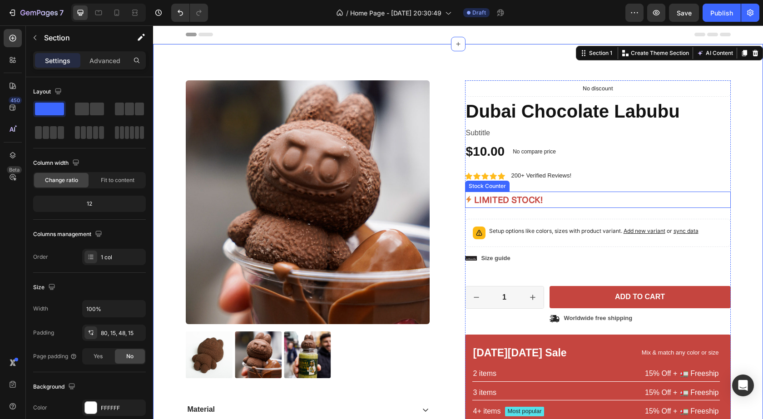
click at [543, 203] on div "LIMITED STOCK!" at bounding box center [598, 200] width 266 height 16
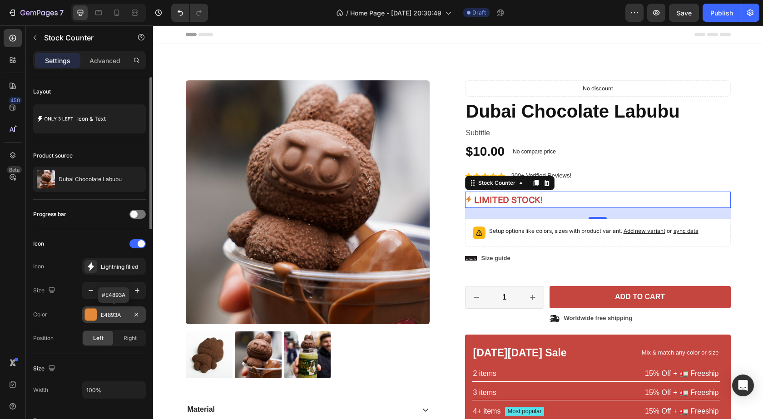
click at [90, 314] on div at bounding box center [91, 315] width 12 height 12
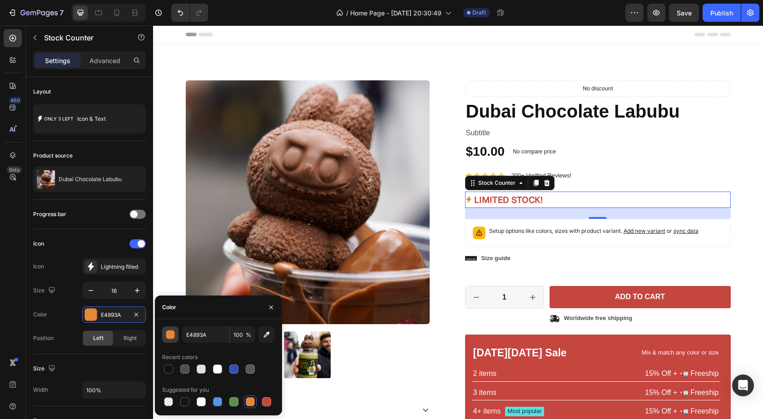
click at [173, 339] on div "button" at bounding box center [170, 335] width 9 height 9
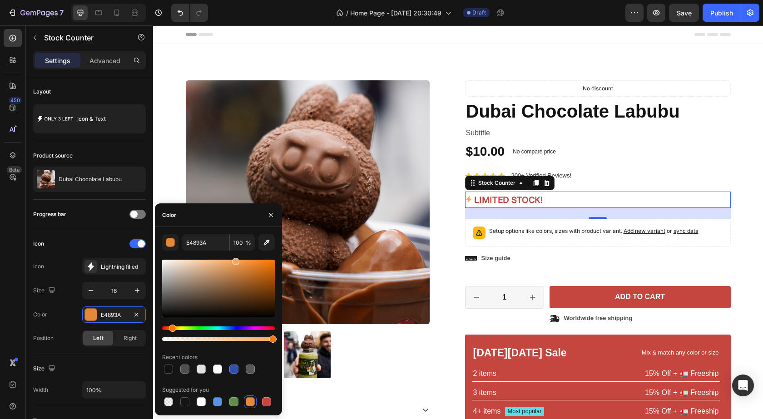
type input "FFA75B"
drag, startPoint x: 240, startPoint y: 280, endPoint x: 235, endPoint y: 255, distance: 25.5
click at [235, 255] on div "FFA75B 100 % Recent colors Suggested for you" at bounding box center [218, 321] width 113 height 174
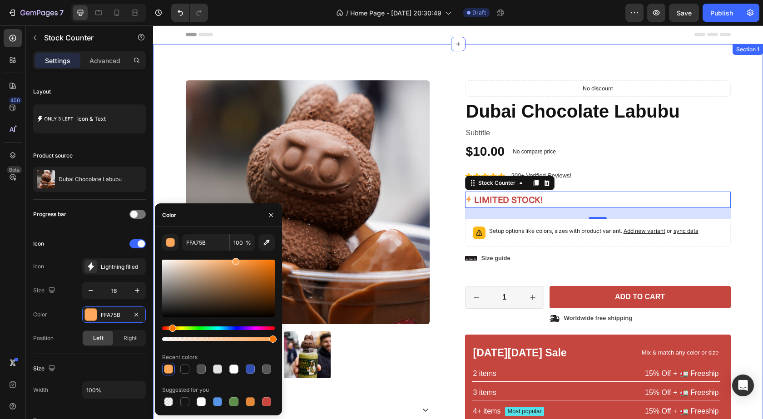
click at [166, 190] on div "Product Images Material Shipping Care instruction Accordion Icon Icon Icon Icon…" at bounding box center [458, 284] width 597 height 409
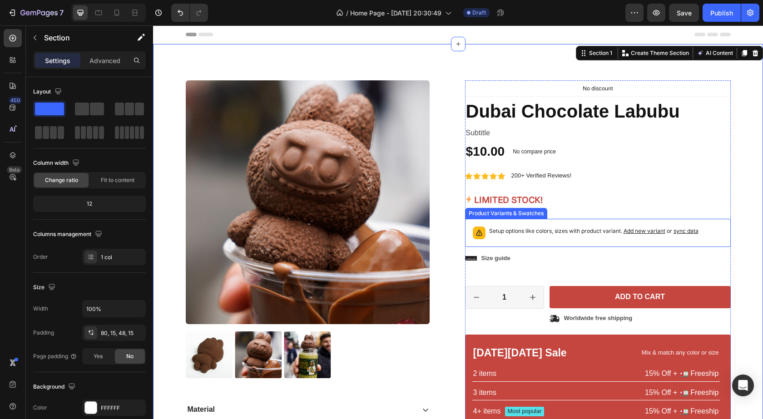
click at [622, 243] on div "Setup options like colors, sizes with product variant. Add new variant or sync …" at bounding box center [598, 233] width 258 height 20
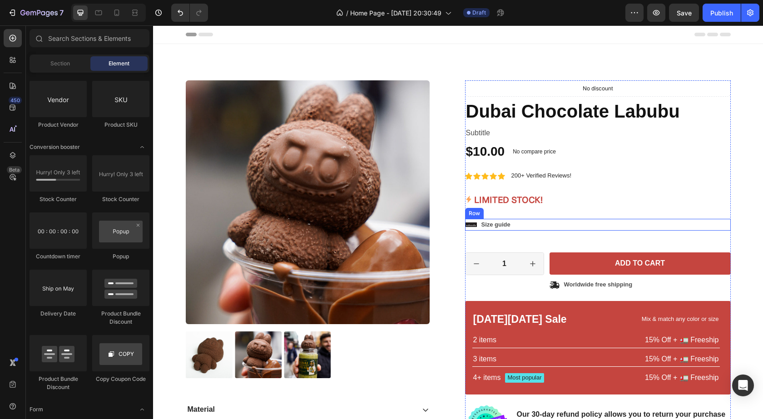
click at [549, 220] on div "Icon Size guide Text Block Row" at bounding box center [598, 225] width 266 height 12
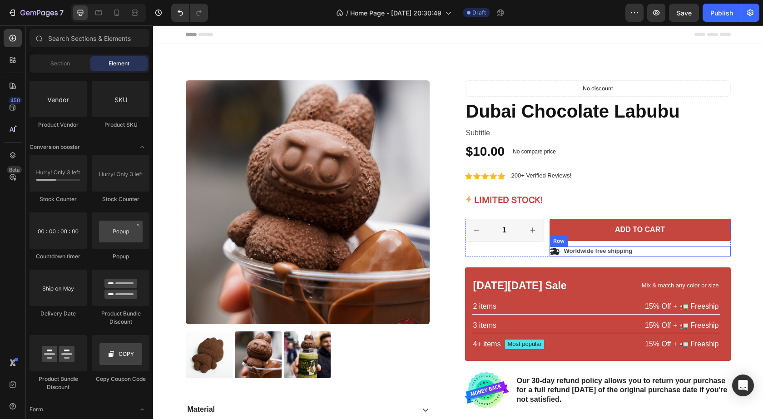
click at [647, 255] on div "Icon Worldwide free shipping Text Block Row" at bounding box center [640, 252] width 181 height 10
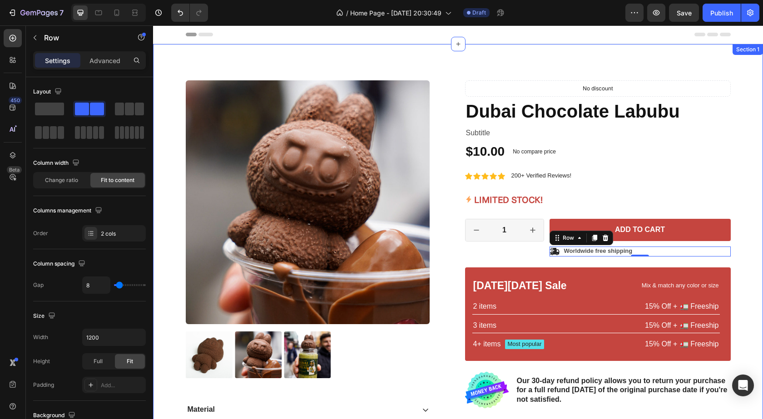
click at [742, 213] on div "Product Images Material Shipping Care instruction Accordion Icon Icon Icon Icon…" at bounding box center [458, 284] width 597 height 409
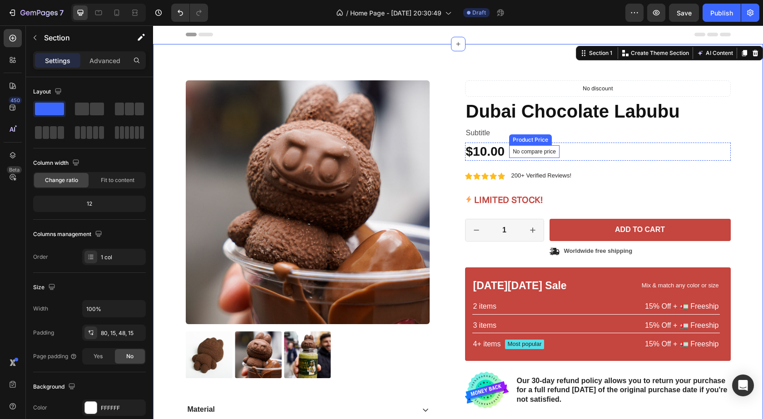
click at [536, 155] on div "No compare price" at bounding box center [534, 151] width 50 height 13
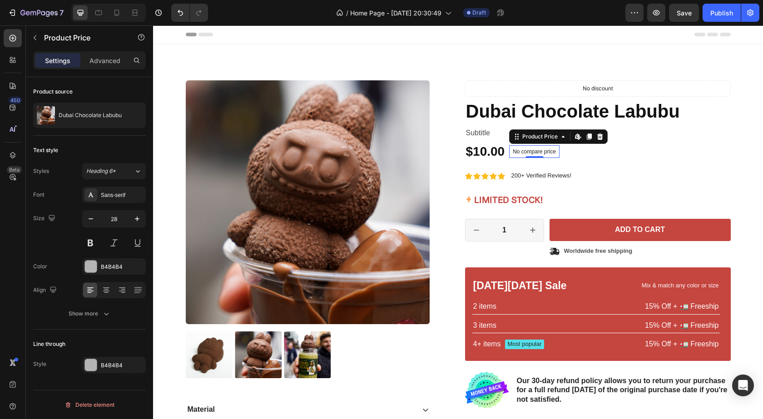
click at [542, 151] on p "No compare price" at bounding box center [534, 151] width 43 height 5
click at [542, 153] on p "No compare price" at bounding box center [534, 151] width 43 height 5
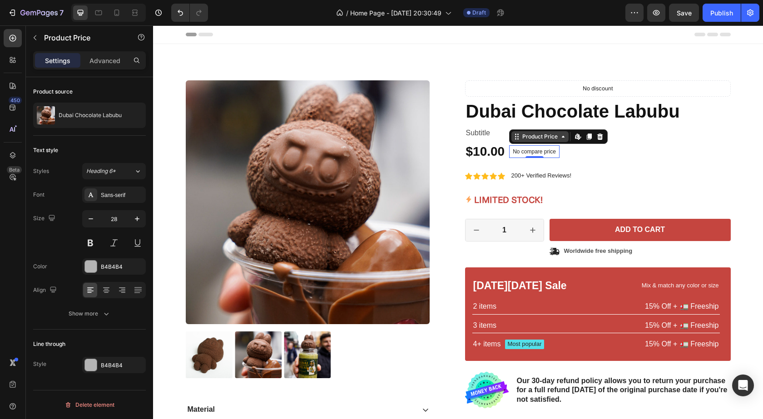
click at [551, 142] on div "Product Price" at bounding box center [540, 136] width 57 height 11
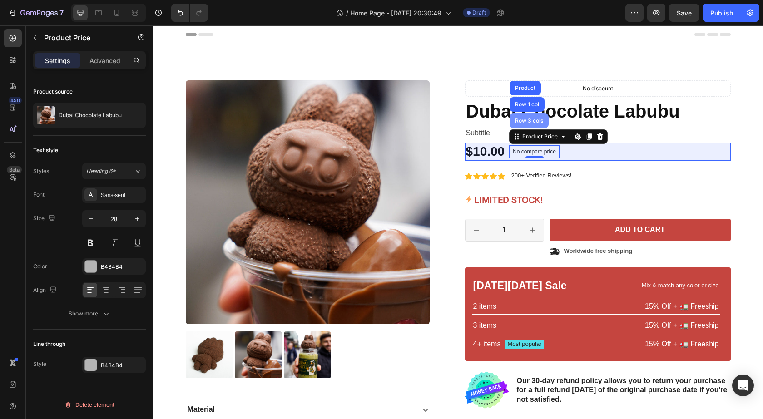
click at [539, 119] on div "Row 3 cols" at bounding box center [529, 120] width 32 height 5
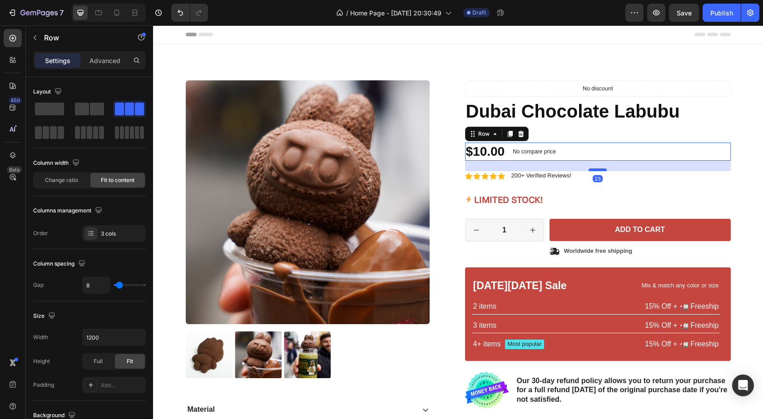
click at [597, 170] on div at bounding box center [598, 170] width 18 height 3
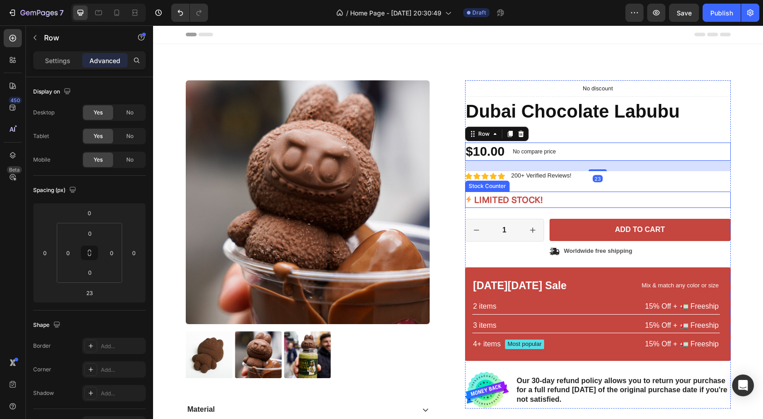
drag, startPoint x: 597, startPoint y: 170, endPoint x: 598, endPoint y: 184, distance: 13.6
click at [599, 171] on div at bounding box center [598, 170] width 18 height 2
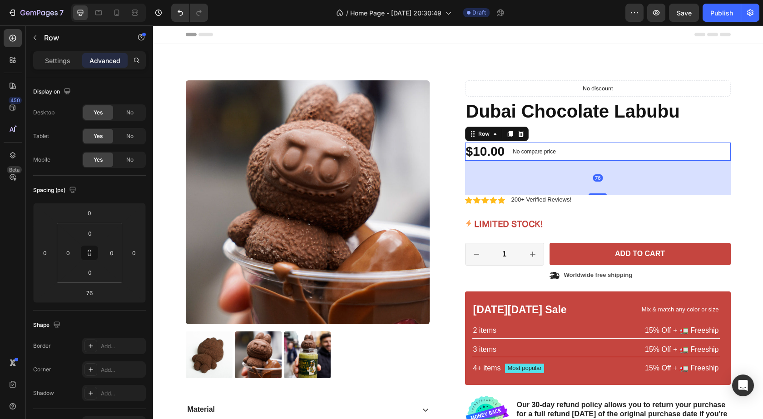
type input "23"
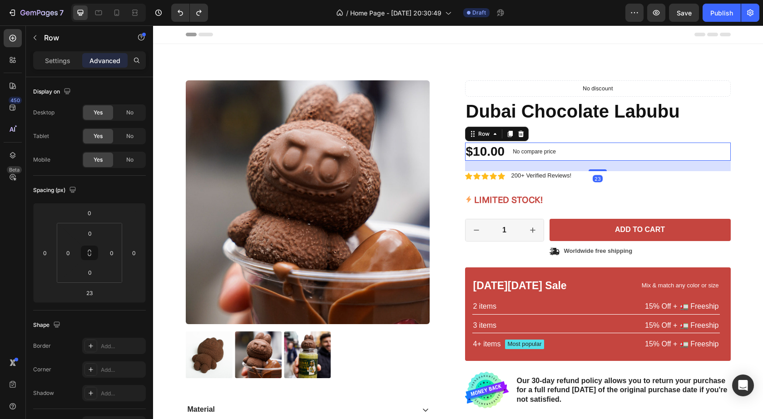
click at [577, 155] on div "$10.00 Product Price Product Price No compare price Product Price No discount N…" at bounding box center [598, 152] width 266 height 18
click at [543, 153] on p "No compare price" at bounding box center [534, 151] width 43 height 5
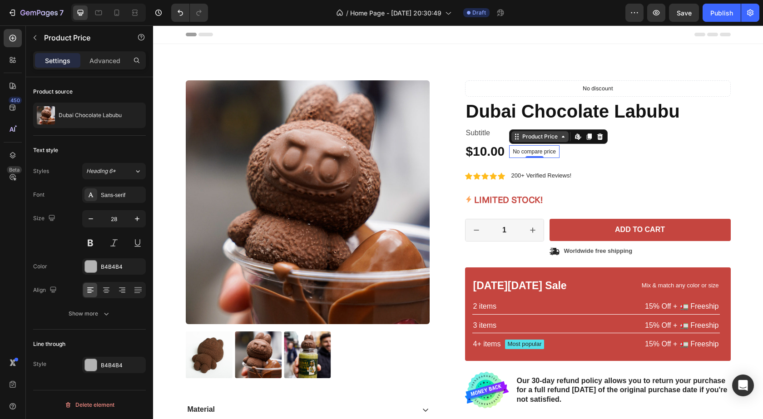
click at [560, 137] on icon at bounding box center [563, 136] width 7 height 7
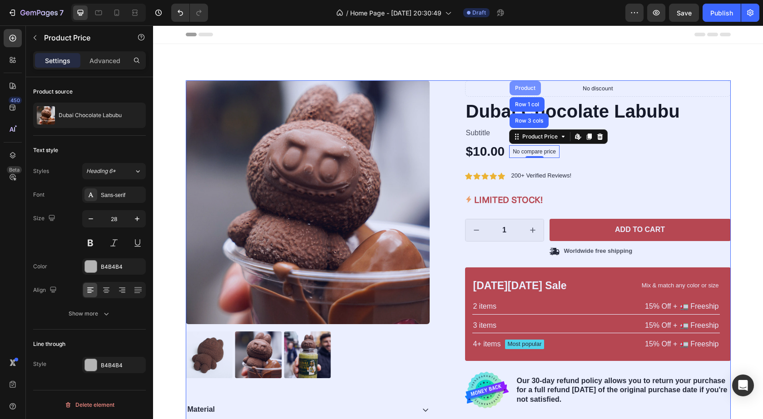
click at [527, 90] on div "Product" at bounding box center [525, 87] width 24 height 5
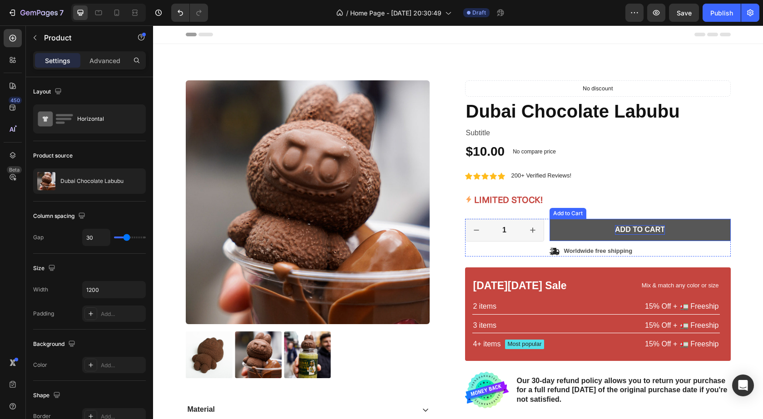
click at [615, 226] on div "Add to cart" at bounding box center [640, 230] width 50 height 10
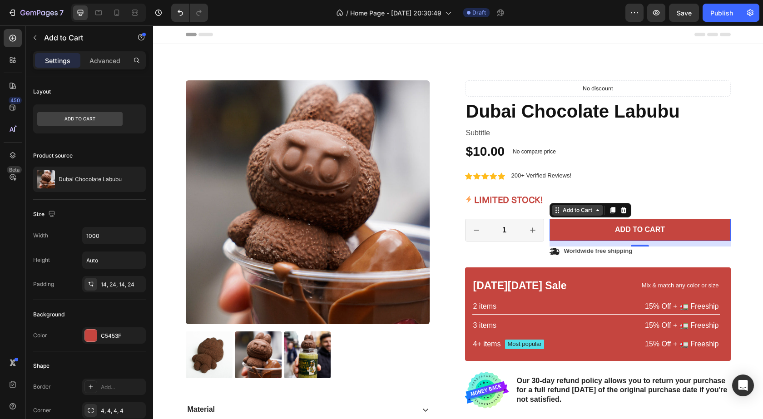
click at [582, 214] on div "Add to Cart" at bounding box center [577, 210] width 33 height 8
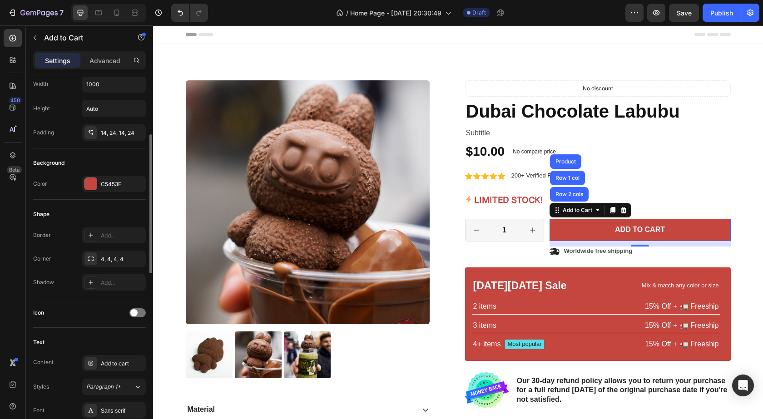
scroll to position [152, 0]
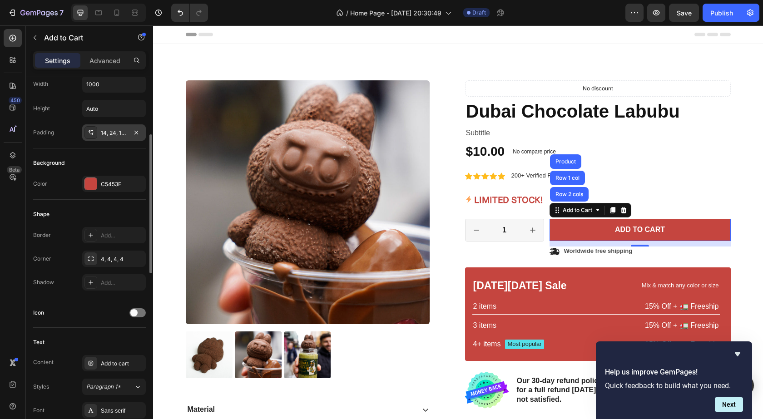
click at [117, 132] on div "14, 24, 14, 24" at bounding box center [114, 133] width 26 height 8
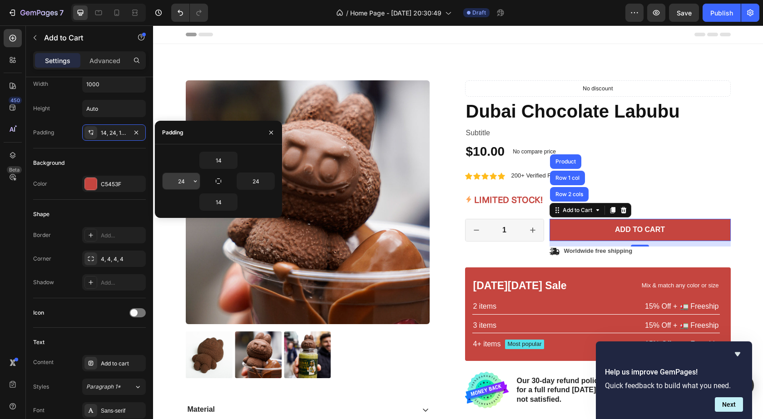
click at [184, 183] on input "24" at bounding box center [181, 181] width 37 height 16
click at [220, 158] on input "14" at bounding box center [218, 160] width 37 height 16
click at [181, 178] on input "24" at bounding box center [181, 181] width 37 height 16
click at [196, 182] on icon "button" at bounding box center [195, 181] width 7 height 7
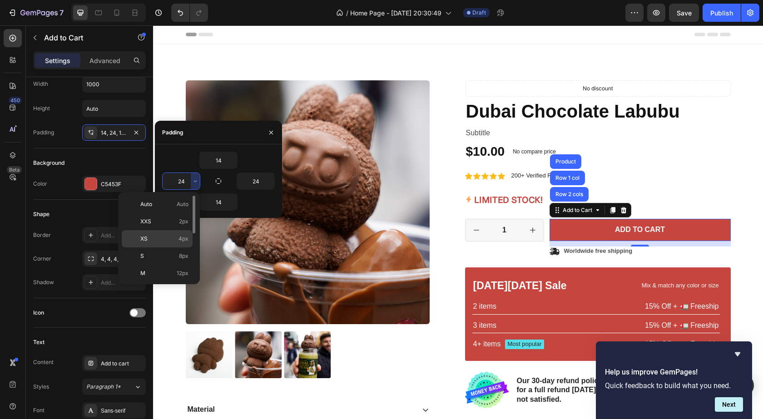
click at [163, 239] on p "XS 4px" at bounding box center [164, 239] width 48 height 8
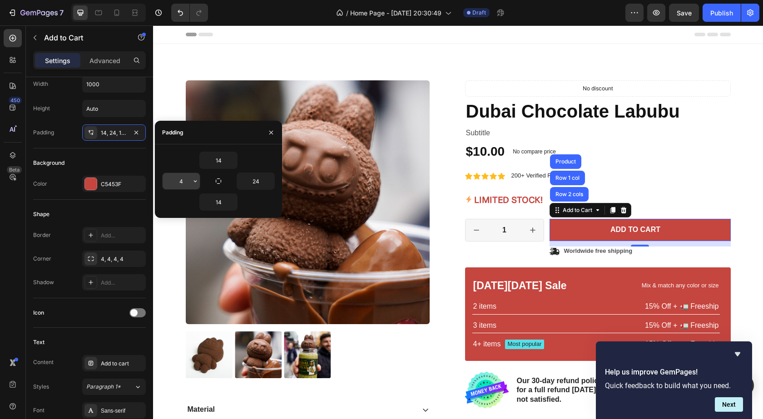
click at [195, 183] on icon "button" at bounding box center [195, 181] width 7 height 7
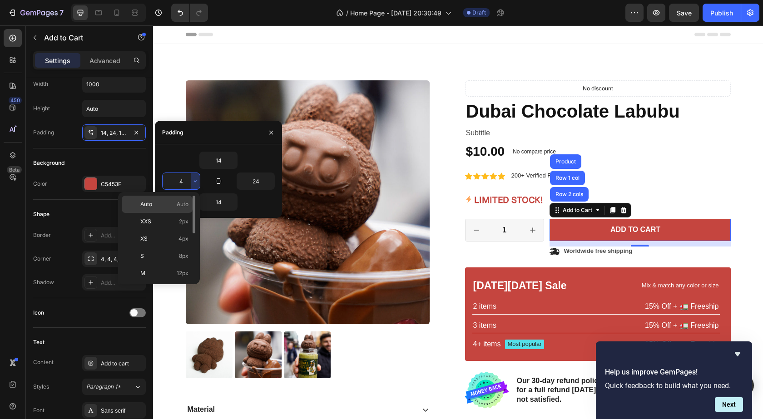
click at [177, 201] on span "Auto" at bounding box center [183, 204] width 12 height 8
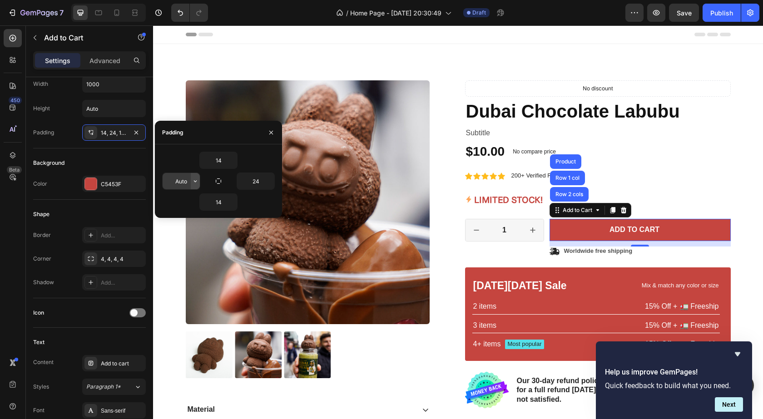
click at [196, 182] on icon "button" at bounding box center [195, 181] width 7 height 7
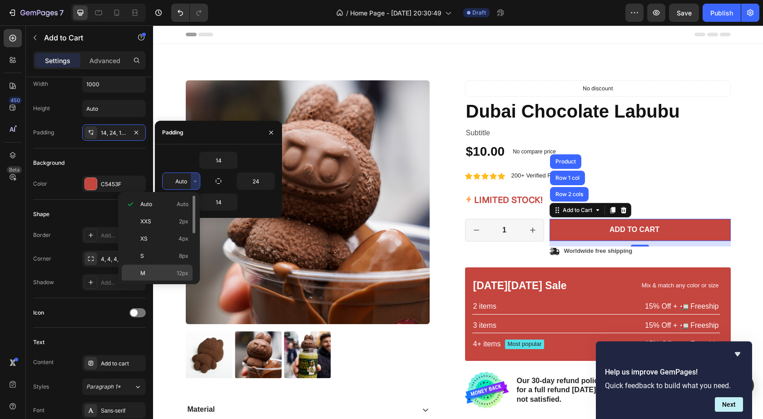
click at [168, 269] on p "M 12px" at bounding box center [164, 273] width 48 height 8
type input "12"
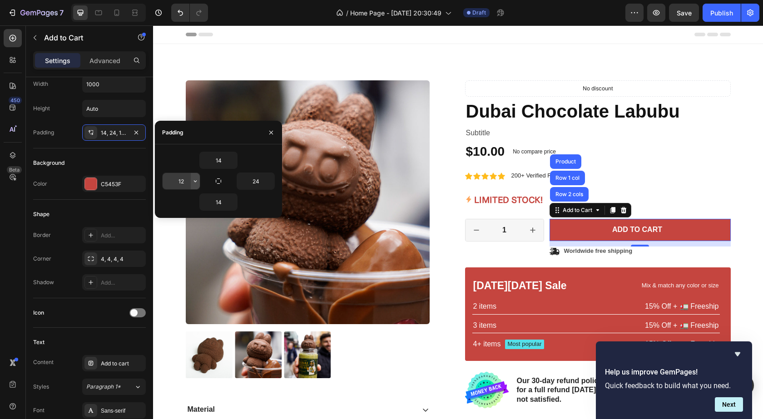
click at [197, 175] on button "button" at bounding box center [195, 181] width 9 height 16
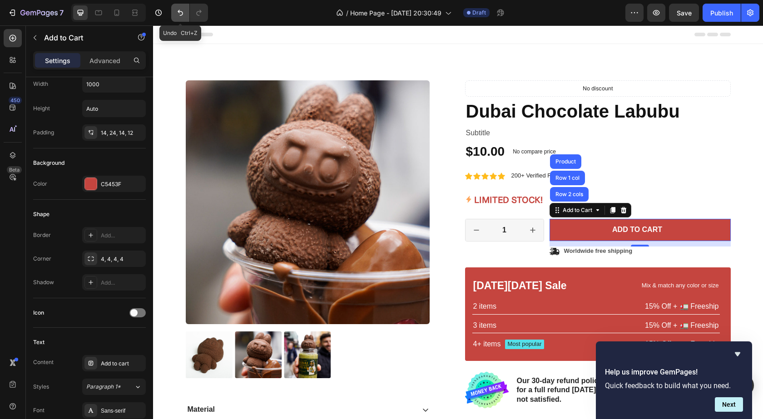
click at [174, 14] on button "Undo/Redo" at bounding box center [180, 13] width 18 height 18
click at [179, 15] on icon "Undo/Redo" at bounding box center [180, 12] width 9 height 9
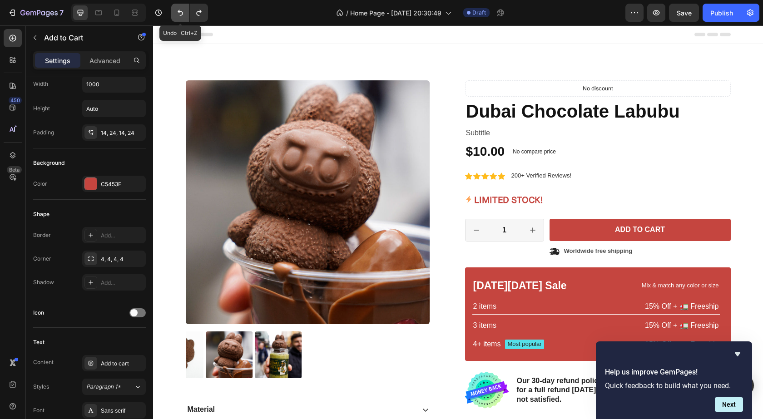
click at [181, 15] on icon "Undo/Redo" at bounding box center [180, 13] width 5 height 6
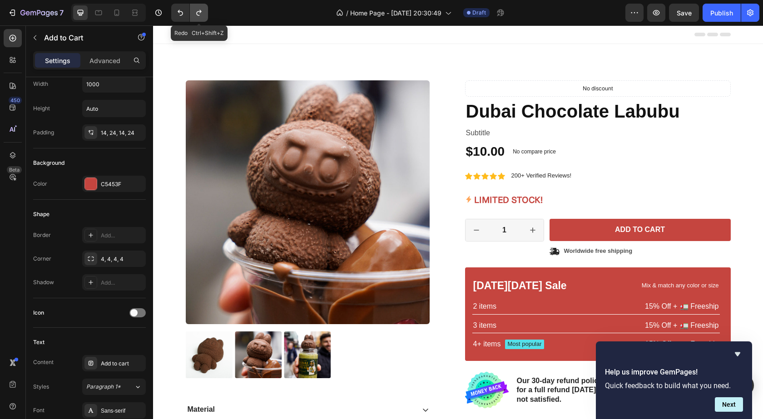
click at [205, 16] on button "Undo/Redo" at bounding box center [199, 13] width 18 height 18
click at [183, 15] on icon "Undo/Redo" at bounding box center [180, 13] width 5 height 6
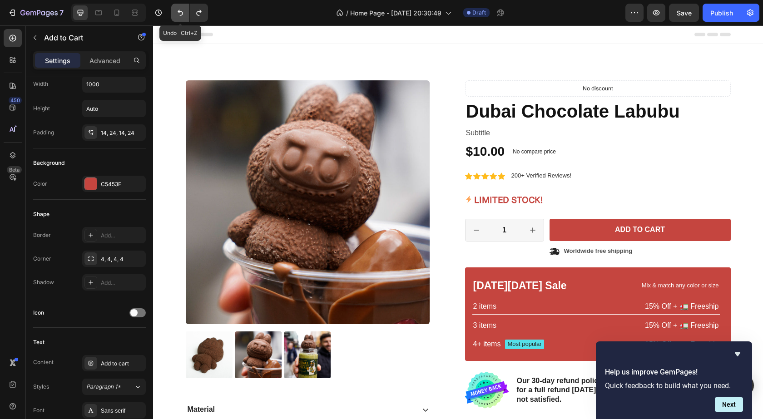
click at [183, 15] on icon "Undo/Redo" at bounding box center [180, 13] width 5 height 6
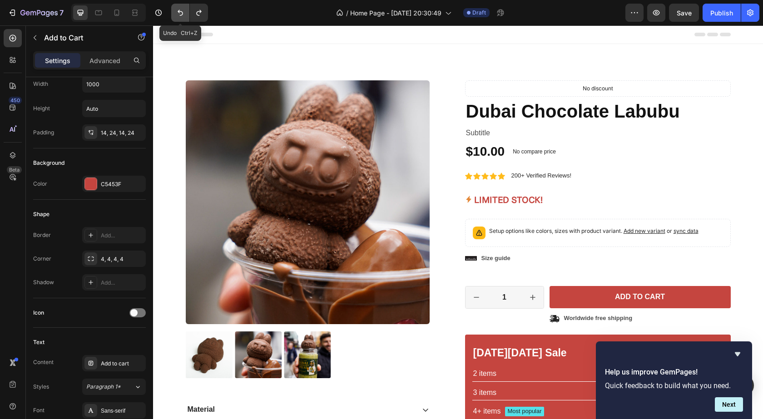
click at [183, 15] on icon "Undo/Redo" at bounding box center [180, 13] width 5 height 6
click at [196, 15] on icon "Undo/Redo" at bounding box center [198, 12] width 9 height 9
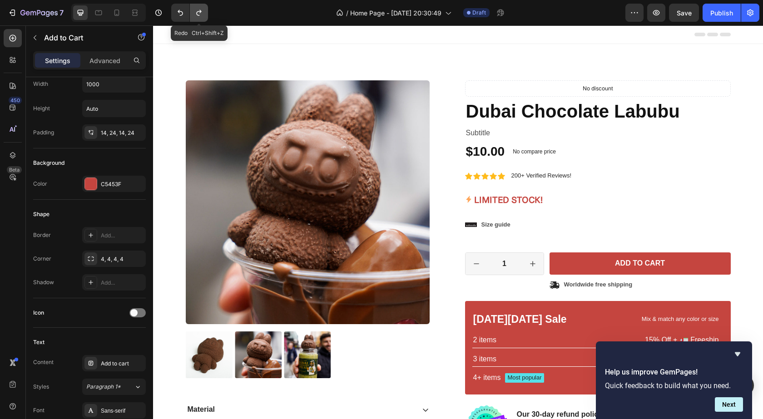
click at [196, 15] on icon "Undo/Redo" at bounding box center [198, 12] width 9 height 9
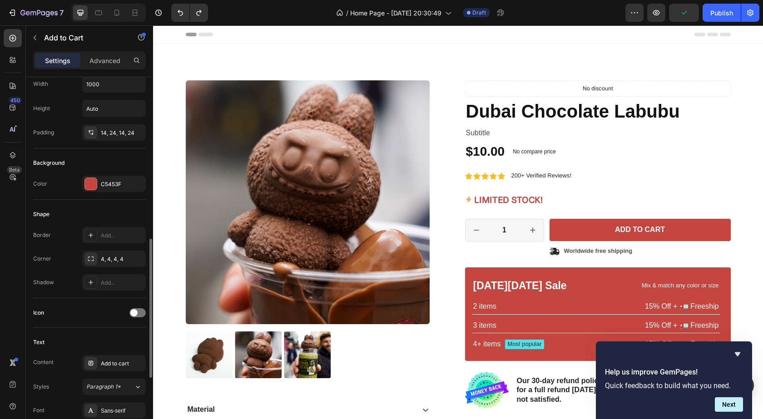
scroll to position [228, 0]
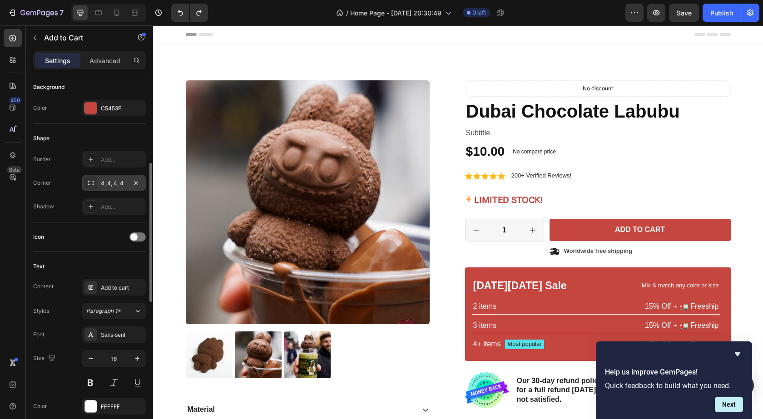
click at [92, 183] on icon at bounding box center [90, 182] width 7 height 7
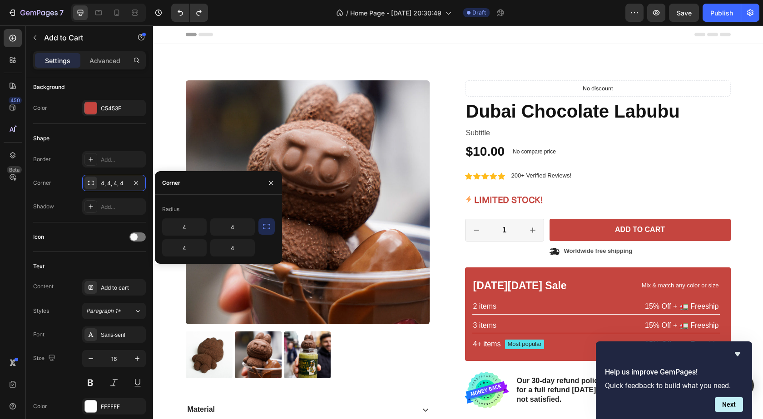
click at [262, 224] on icon "button" at bounding box center [266, 226] width 9 height 9
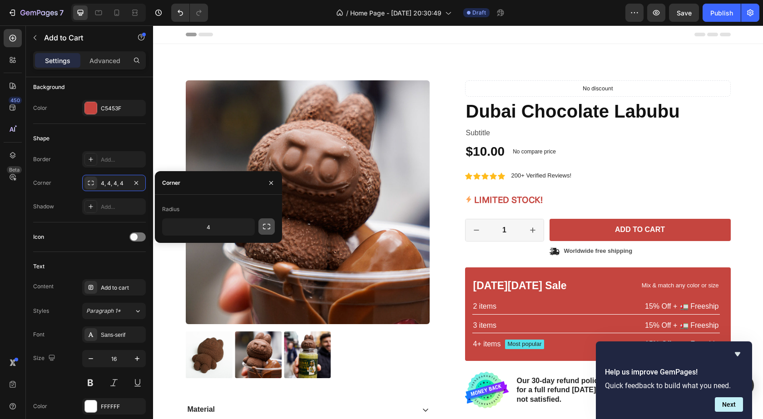
click at [266, 225] on icon "button" at bounding box center [266, 226] width 9 height 9
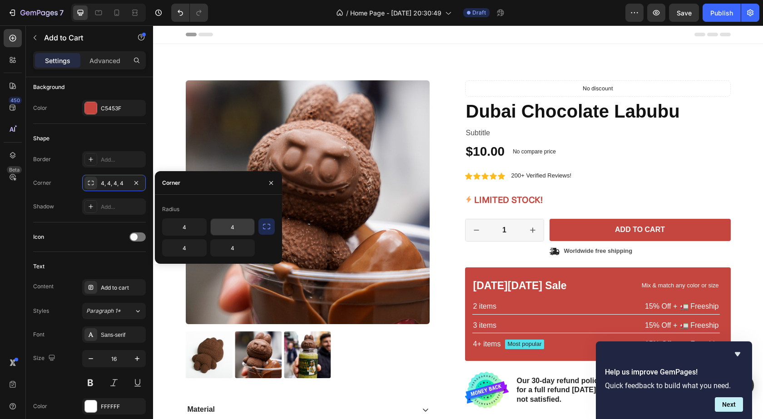
click at [254, 226] on input "4" at bounding box center [233, 227] width 44 height 16
click at [264, 226] on icon "button" at bounding box center [266, 226] width 9 height 9
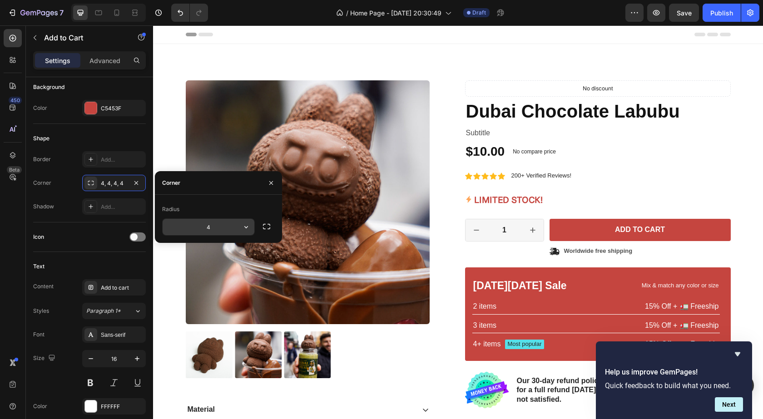
click at [235, 227] on input "4" at bounding box center [209, 227] width 92 height 16
click at [241, 229] on button "button" at bounding box center [246, 227] width 16 height 16
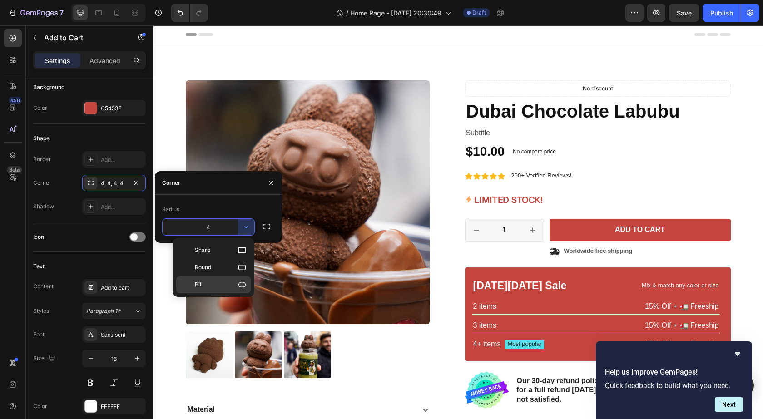
click at [230, 287] on p "Pill" at bounding box center [221, 284] width 52 height 9
type input "9999"
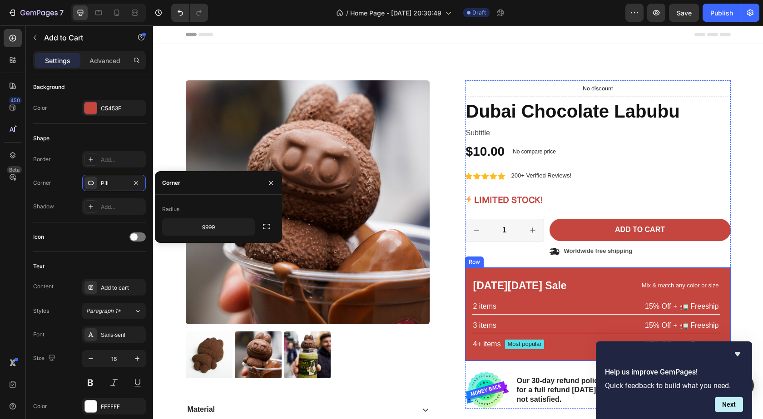
click at [508, 296] on div "Black Friday Sale Text Block Mix & match any color or size Text Block Row 2 ite…" at bounding box center [597, 315] width 248 height 72
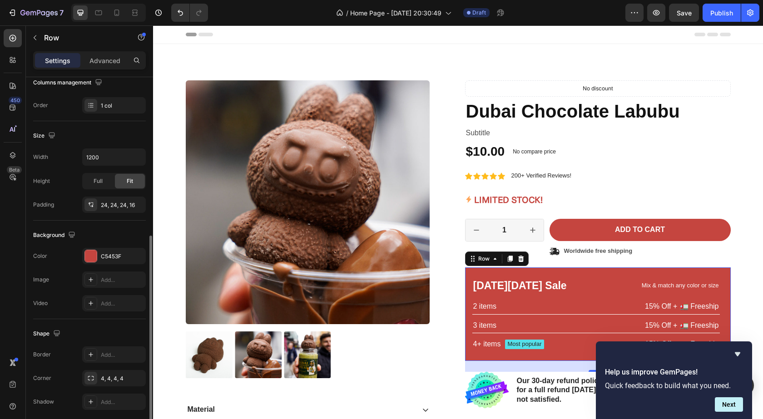
scroll to position [186, 0]
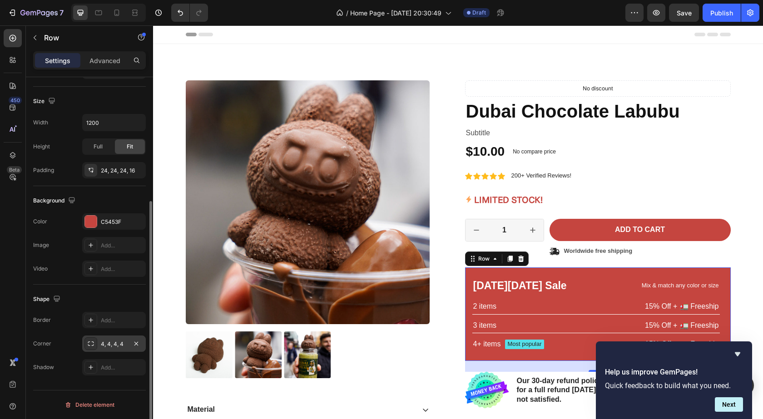
click at [86, 344] on div at bounding box center [91, 344] width 13 height 13
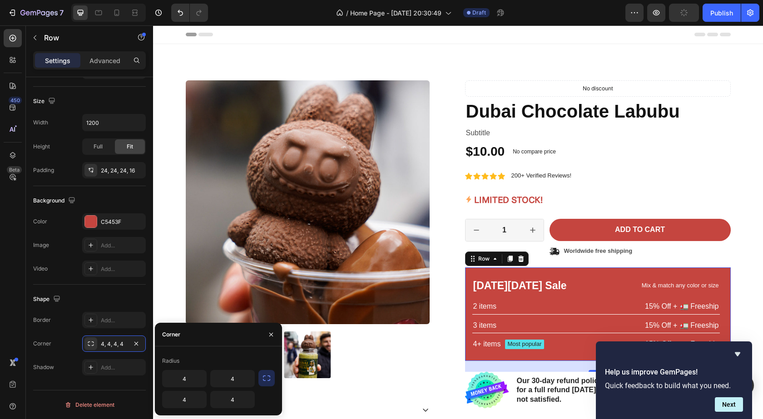
click at [263, 379] on icon "button" at bounding box center [266, 378] width 9 height 9
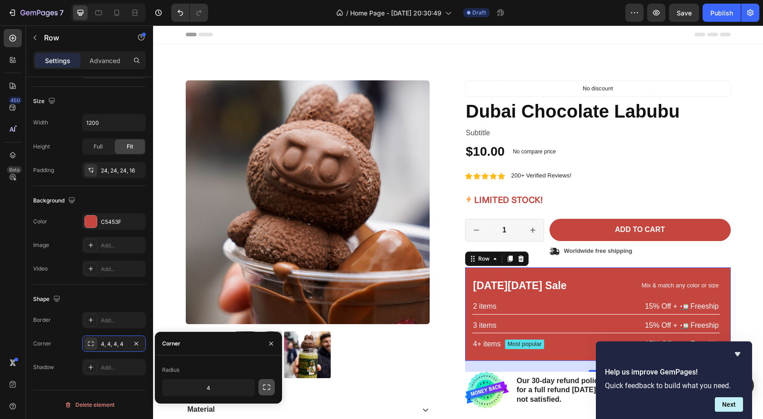
click at [265, 387] on icon "button" at bounding box center [266, 387] width 9 height 9
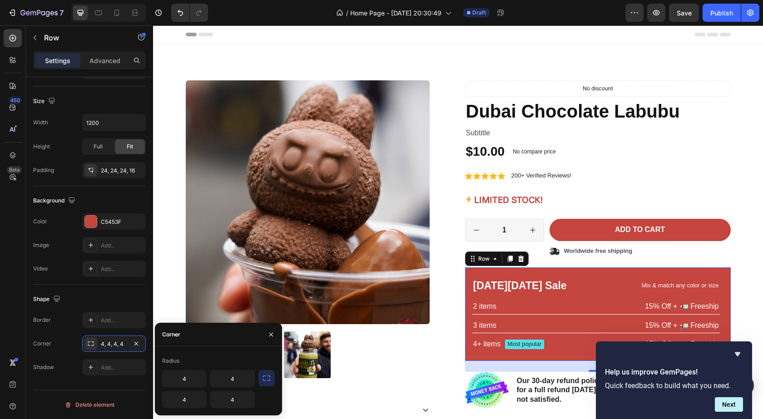
click at [267, 375] on icon "button" at bounding box center [266, 378] width 9 height 9
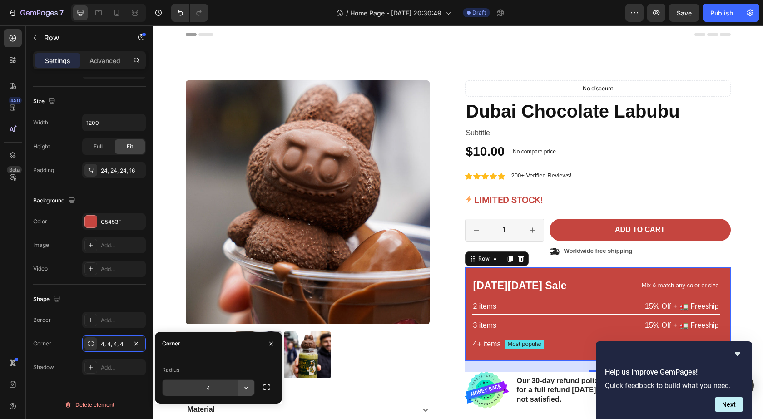
click at [246, 392] on icon "button" at bounding box center [246, 387] width 9 height 9
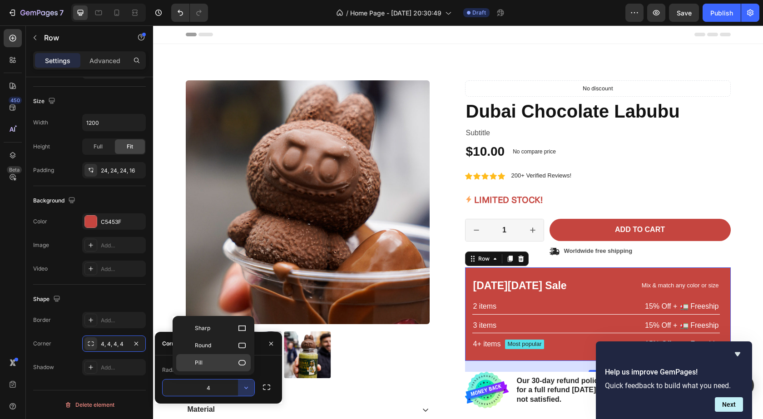
click at [218, 356] on div "Pill" at bounding box center [213, 362] width 75 height 17
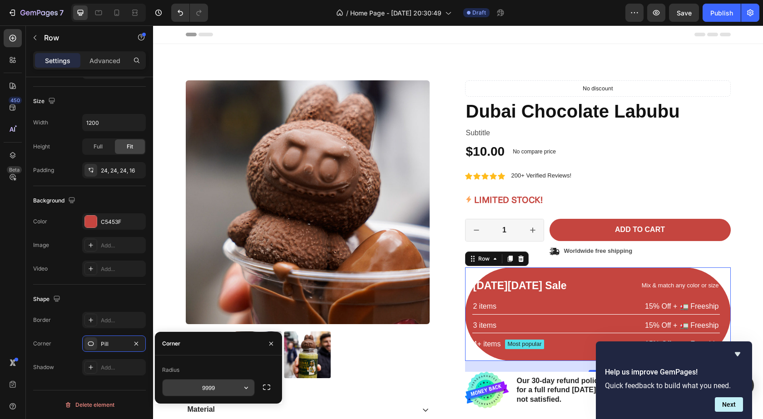
click at [247, 392] on icon "button" at bounding box center [246, 387] width 9 height 9
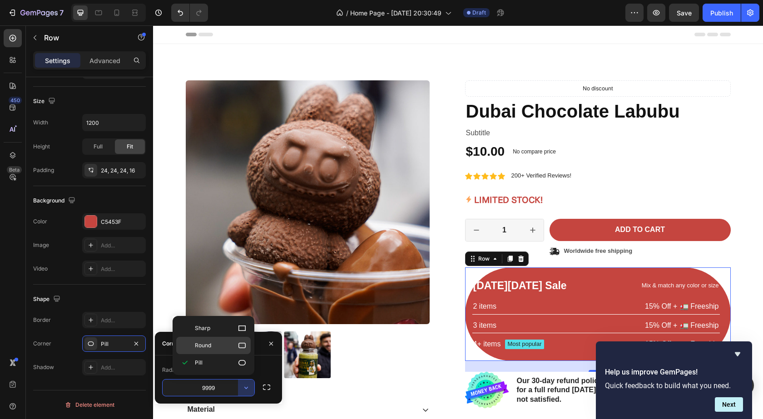
click at [229, 346] on p "Round" at bounding box center [221, 345] width 52 height 9
type input "8"
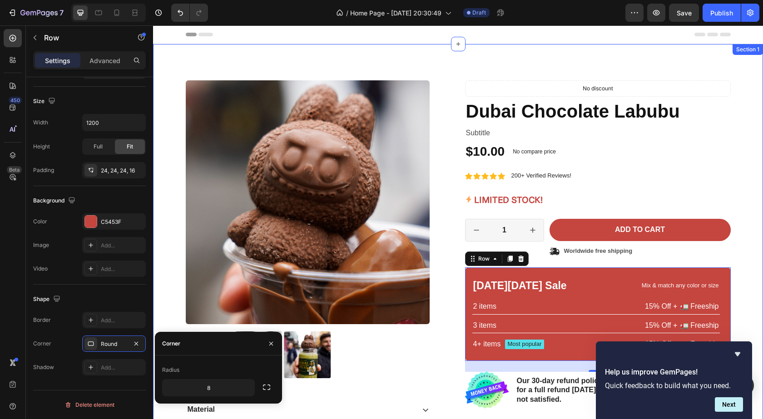
click at [753, 188] on div "Product Images Material Shipping Care instruction Accordion Icon Icon Icon Icon…" at bounding box center [458, 277] width 610 height 467
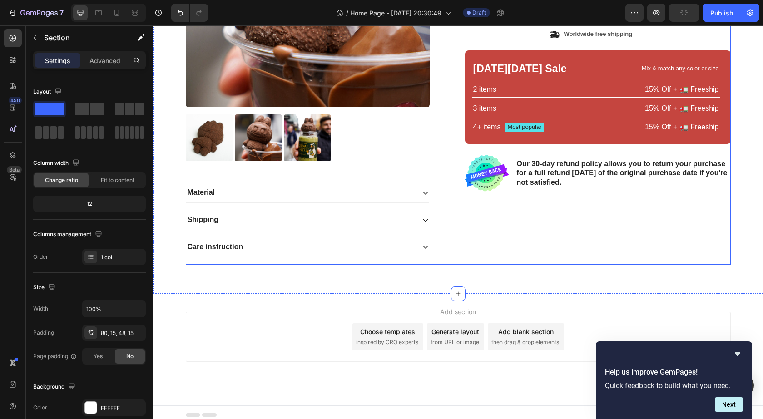
scroll to position [223, 0]
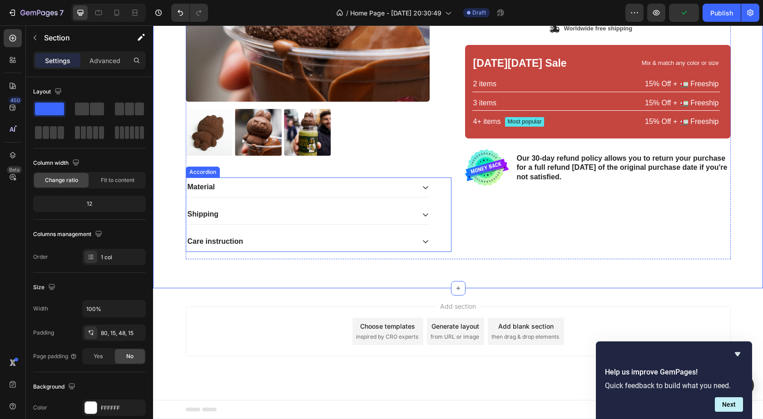
click at [423, 190] on icon at bounding box center [425, 187] width 7 height 7
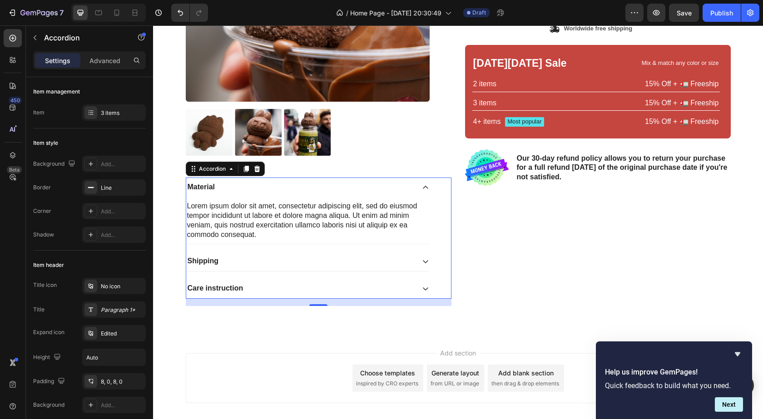
click at [431, 256] on div "Material Lorem ipsum dolor sit amet, consectetur adipiscing elit, sed do eiusmo…" at bounding box center [319, 238] width 266 height 121
click at [427, 263] on div "Material Lorem ipsum dolor sit amet, consectetur adipiscing elit, sed do eiusmo…" at bounding box center [319, 238] width 266 height 121
click at [425, 261] on icon at bounding box center [425, 261] width 7 height 7
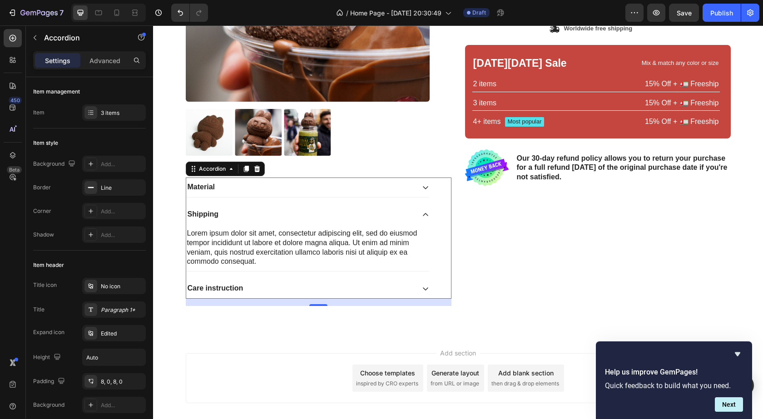
click at [423, 286] on icon at bounding box center [425, 288] width 7 height 7
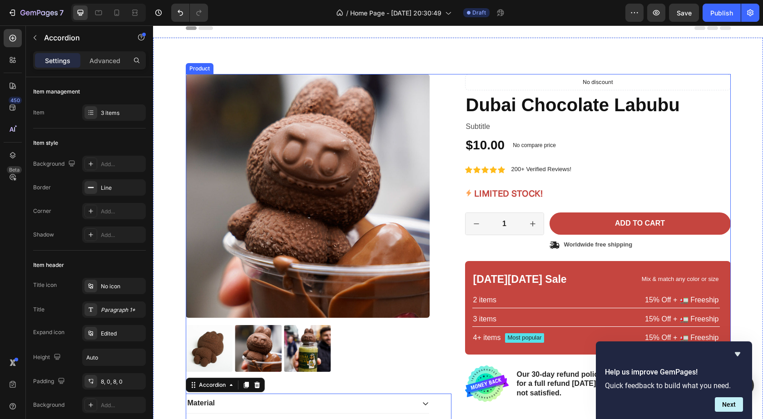
scroll to position [0, 0]
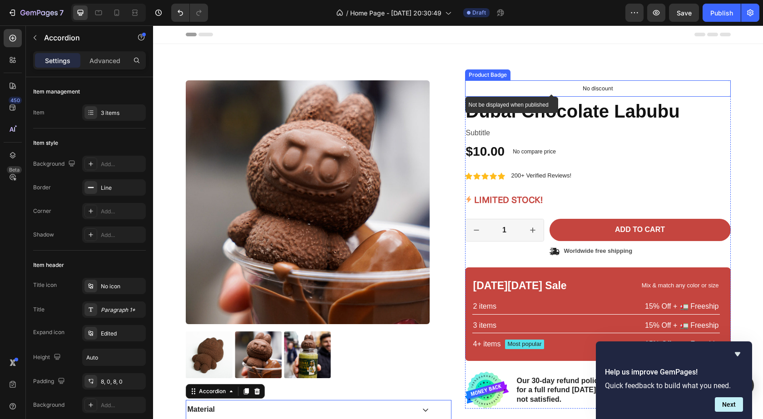
click at [578, 88] on div "No discount" at bounding box center [598, 88] width 265 height 15
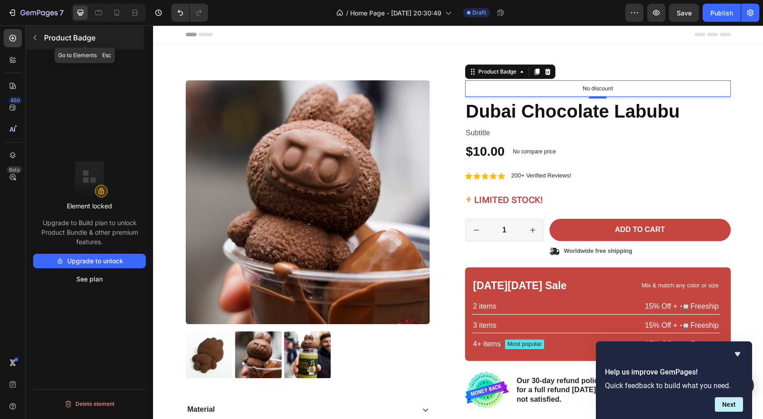
click at [37, 40] on icon "button" at bounding box center [34, 37] width 7 height 7
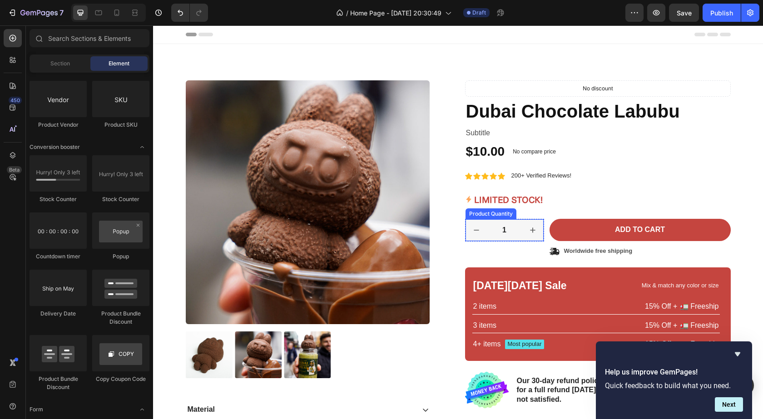
click at [512, 229] on input "1" at bounding box center [505, 230] width 35 height 22
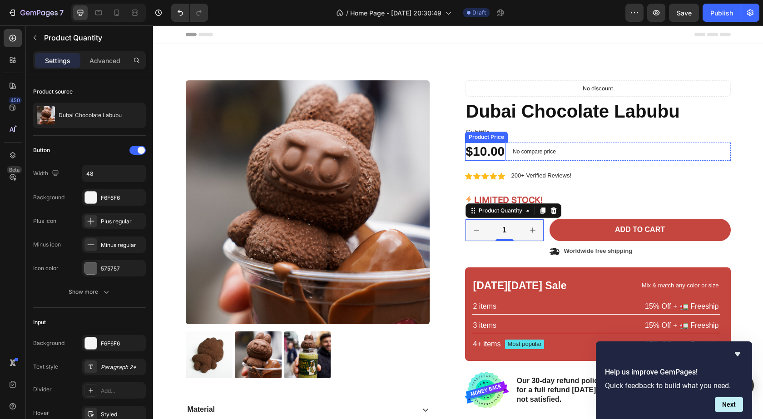
click at [491, 151] on div "$10.00" at bounding box center [485, 152] width 41 height 18
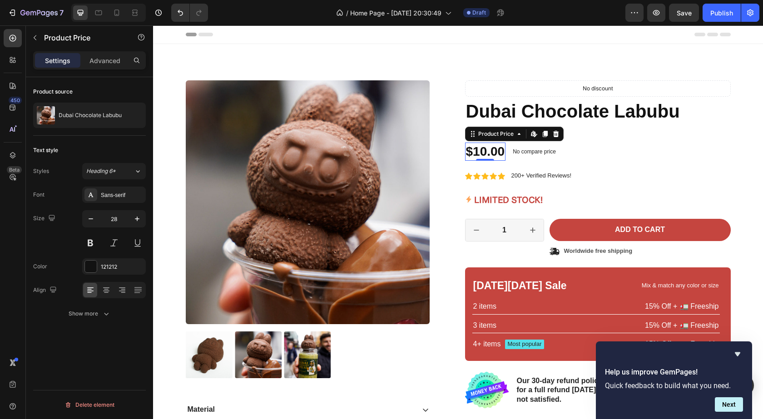
click at [477, 152] on div "$10.00" at bounding box center [485, 152] width 41 height 18
click at [480, 153] on div "$10.00" at bounding box center [485, 152] width 41 height 18
click at [621, 113] on h1 "Dubai Chocolate Labubu" at bounding box center [598, 111] width 266 height 25
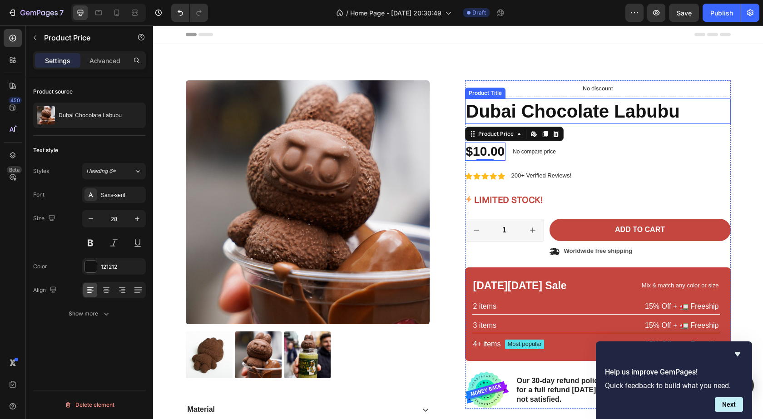
click at [621, 113] on h1 "Dubai Chocolate Labubu" at bounding box center [598, 111] width 266 height 25
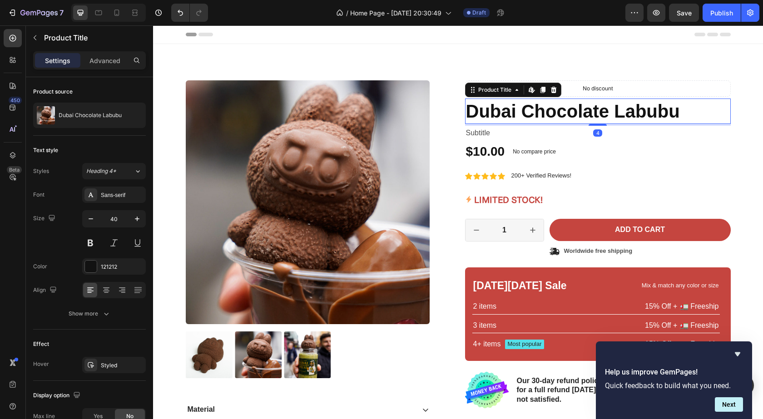
click at [621, 113] on h1 "Dubai Chocolate Labubu" at bounding box center [598, 111] width 266 height 25
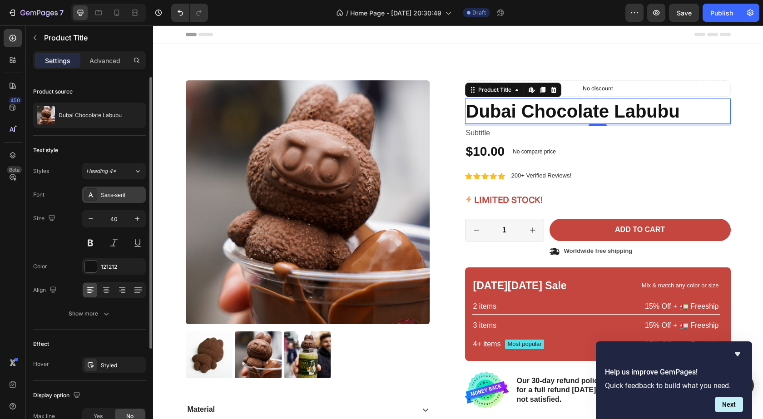
click at [134, 198] on div "Sans-serif" at bounding box center [122, 195] width 43 height 8
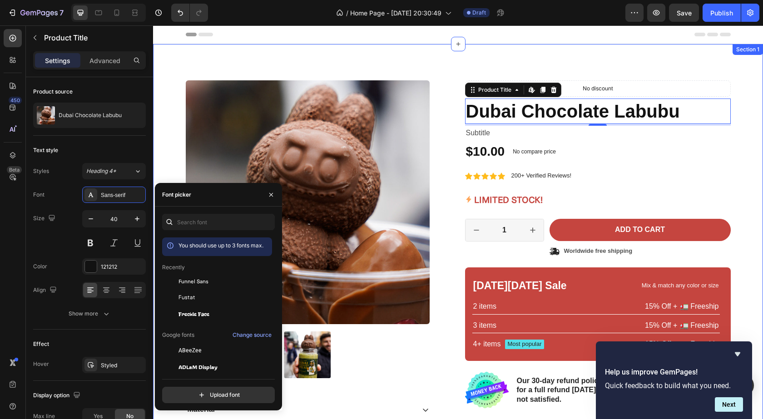
click at [748, 178] on div "Product Images Material Shipping Care instruction Lorem ipsum dolor sit amet, c…" at bounding box center [458, 308] width 597 height 456
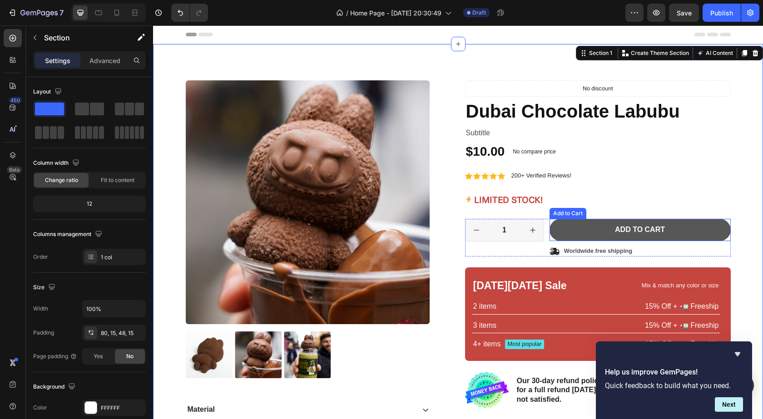
click at [586, 231] on button "Add to cart" at bounding box center [640, 230] width 181 height 22
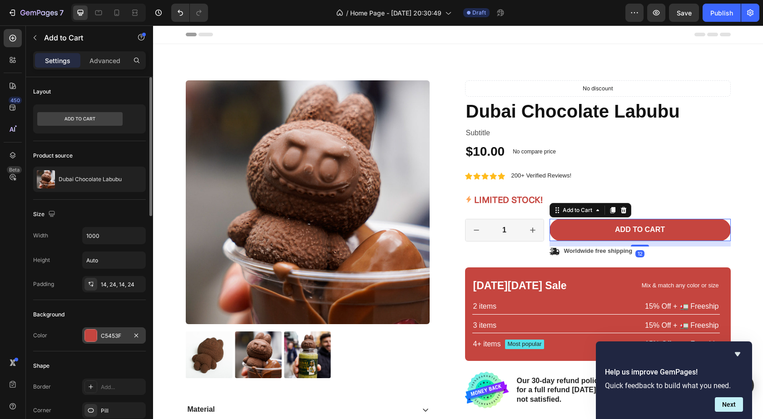
click at [90, 338] on div at bounding box center [91, 336] width 12 height 12
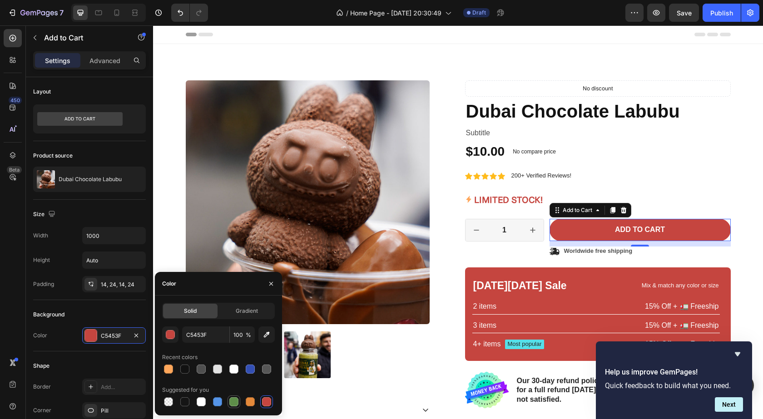
click at [233, 403] on div at bounding box center [233, 402] width 9 height 9
type input "5E8E49"
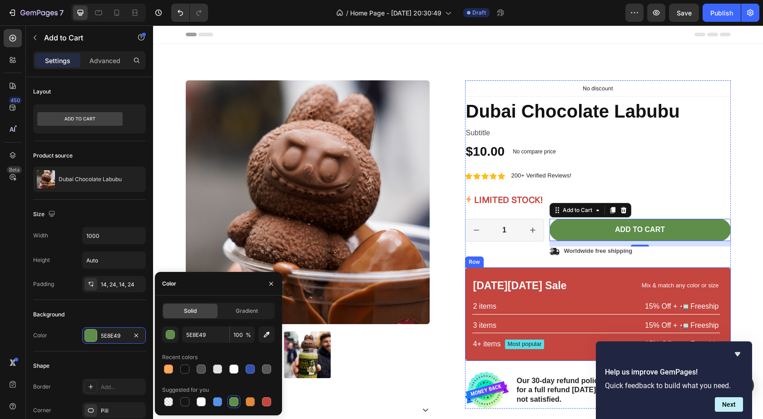
click at [525, 273] on div "Black Friday Sale Text Block Mix & match any color or size Text Block Row 2 ite…" at bounding box center [598, 315] width 266 height 94
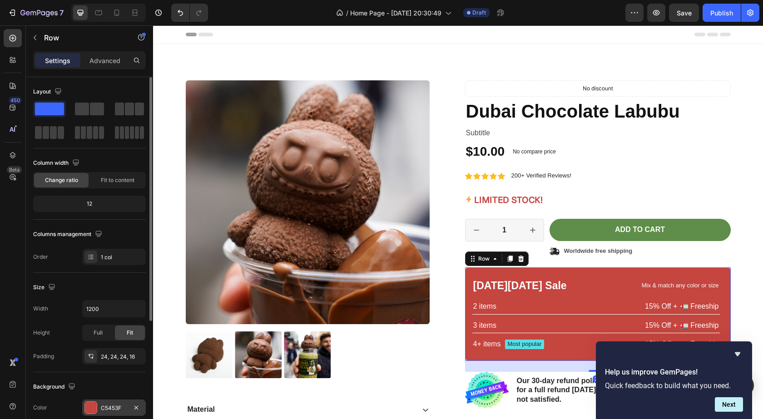
click at [87, 408] on div at bounding box center [91, 408] width 12 height 12
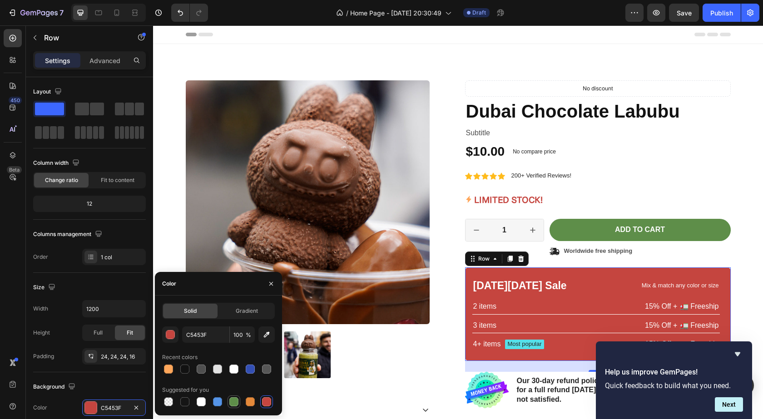
click at [232, 401] on div at bounding box center [233, 402] width 9 height 9
type input "5E8E49"
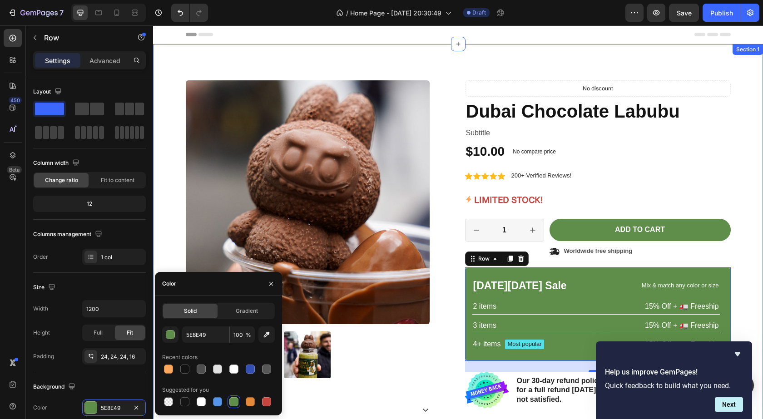
click at [749, 186] on div "Product Images Material Shipping Care instruction Lorem ipsum dolor sit amet, c…" at bounding box center [458, 308] width 597 height 456
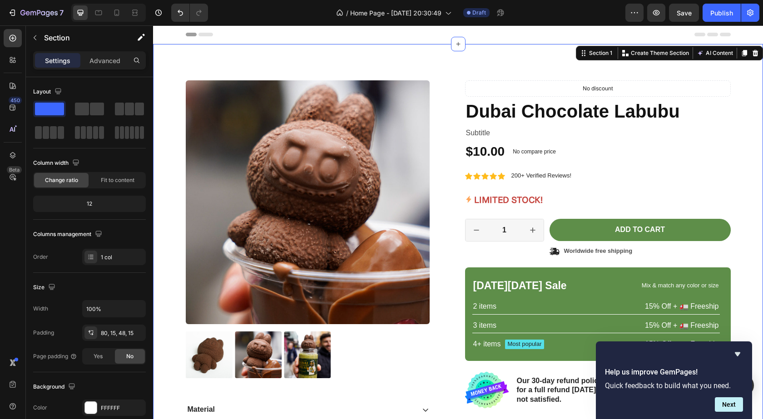
click at [169, 19] on div at bounding box center [188, 13] width 40 height 18
click at [179, 17] on button "Undo/Redo" at bounding box center [180, 13] width 18 height 18
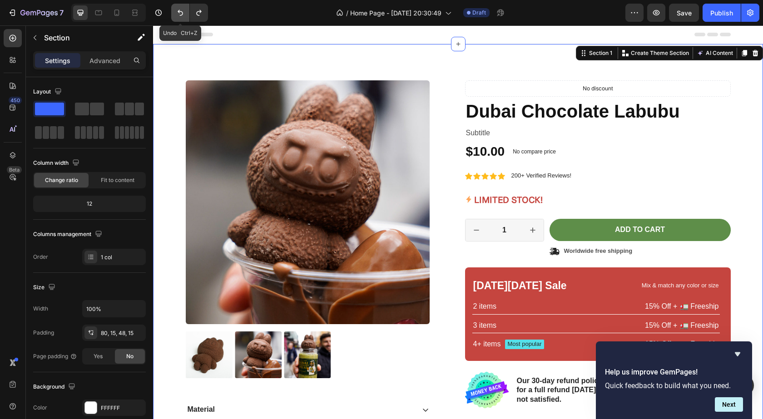
click at [179, 17] on button "Undo/Redo" at bounding box center [180, 13] width 18 height 18
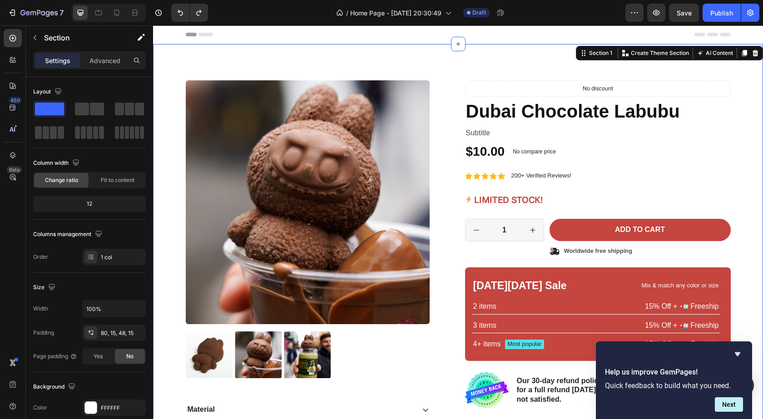
click at [741, 177] on div "Product Images Material Shipping Care instruction Lorem ipsum dolor sit amet, c…" at bounding box center [458, 308] width 597 height 456
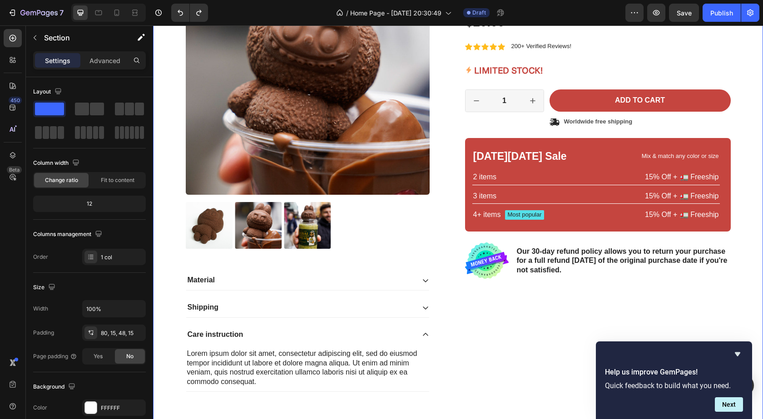
scroll to position [151, 0]
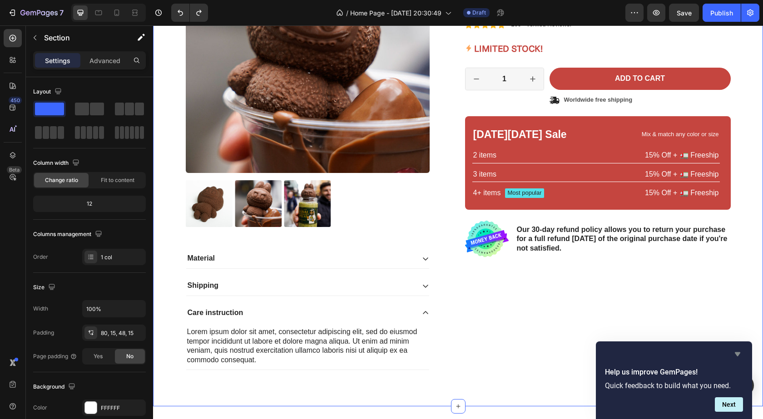
click at [740, 351] on icon "Hide survey" at bounding box center [737, 354] width 11 height 11
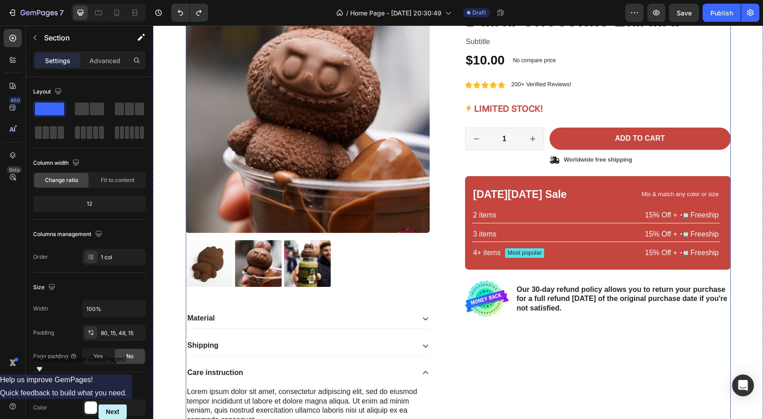
scroll to position [0, 0]
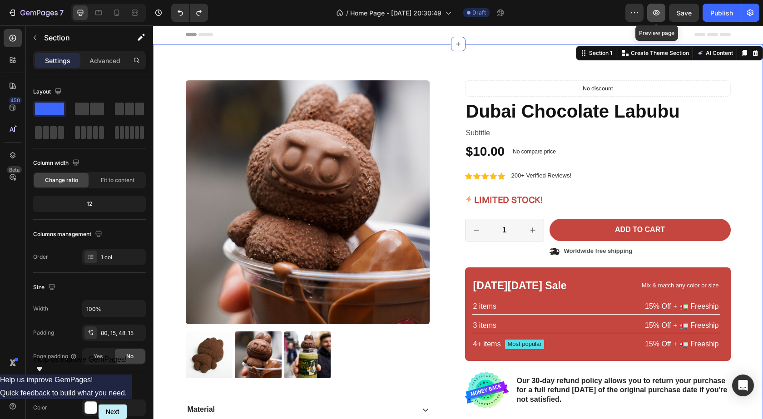
click at [655, 19] on button "button" at bounding box center [656, 13] width 18 height 18
click at [451, 45] on div at bounding box center [458, 44] width 15 height 15
click at [737, 89] on div "Product Images Material Shipping Care instruction Lorem ipsum dolor sit amet, c…" at bounding box center [458, 308] width 597 height 456
click at [40, 38] on button "button" at bounding box center [35, 37] width 15 height 15
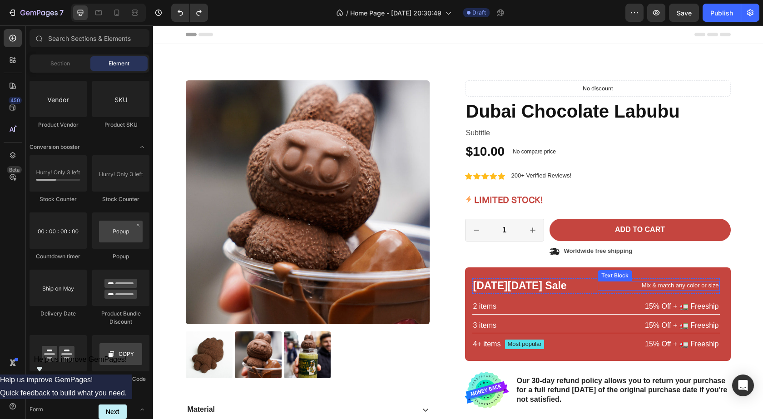
click at [663, 284] on p "Mix & match any color or size" at bounding box center [659, 286] width 120 height 8
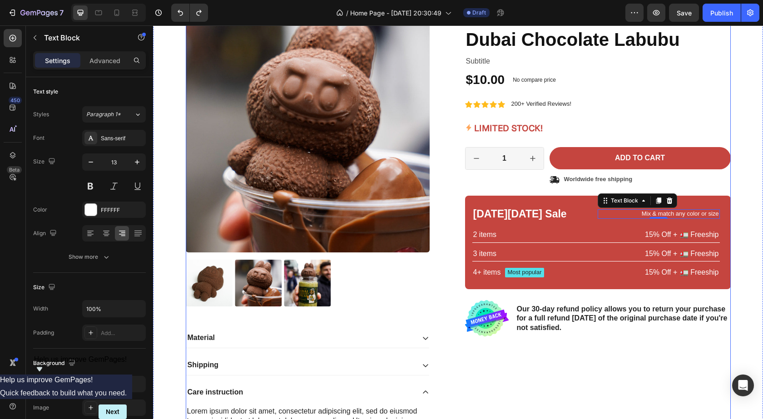
scroll to position [151, 0]
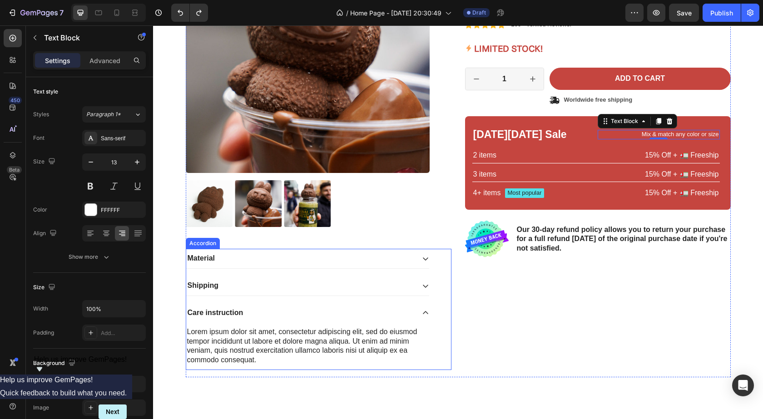
click at [423, 259] on icon at bounding box center [425, 258] width 7 height 7
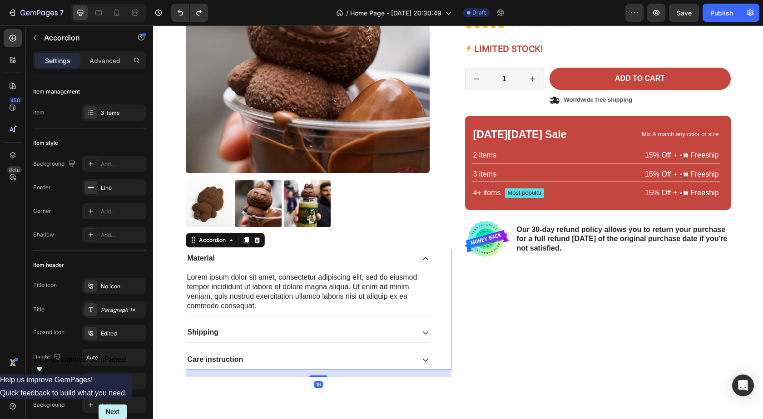
click at [192, 260] on p "Material" at bounding box center [201, 259] width 27 height 10
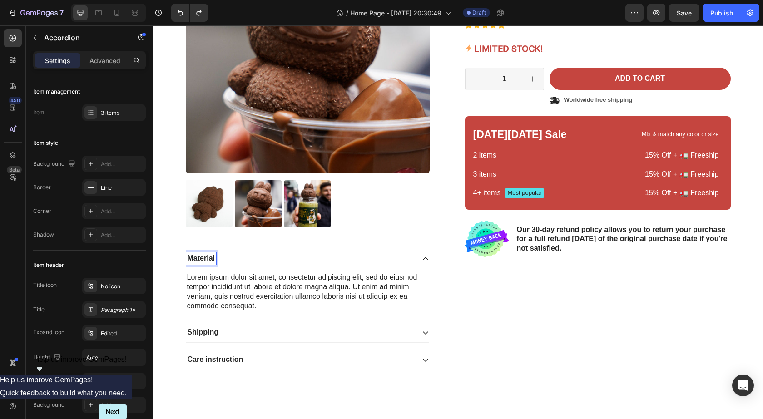
click at [201, 259] on p "Material" at bounding box center [201, 259] width 27 height 10
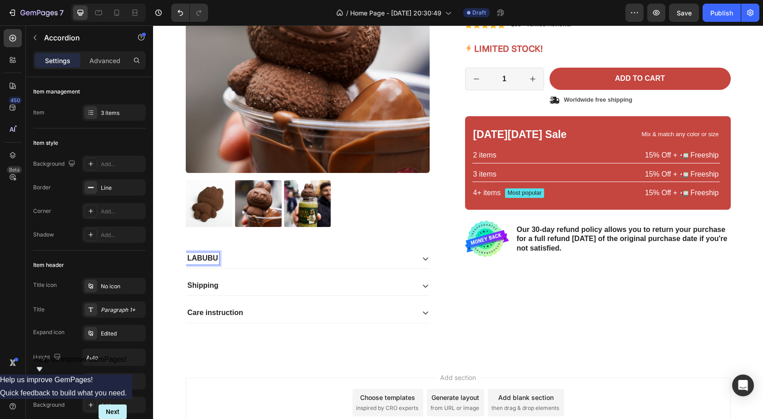
click at [422, 256] on icon at bounding box center [425, 258] width 7 height 7
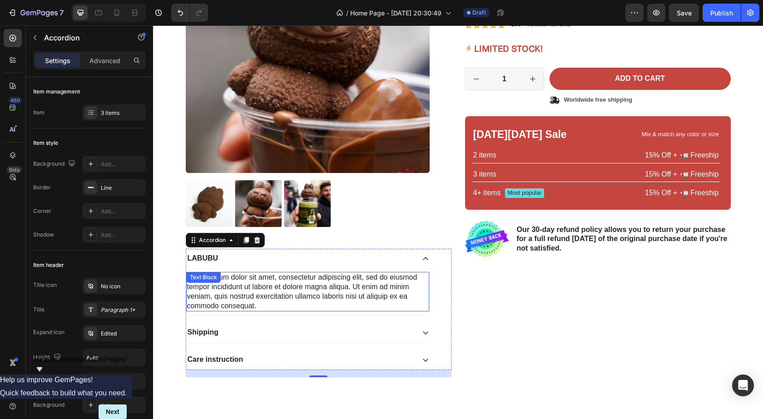
click at [260, 289] on div "Lorem ipsum dolor sit amet, consectetur adipiscing elit, sed do eiusmod tempor …" at bounding box center [307, 292] width 243 height 40
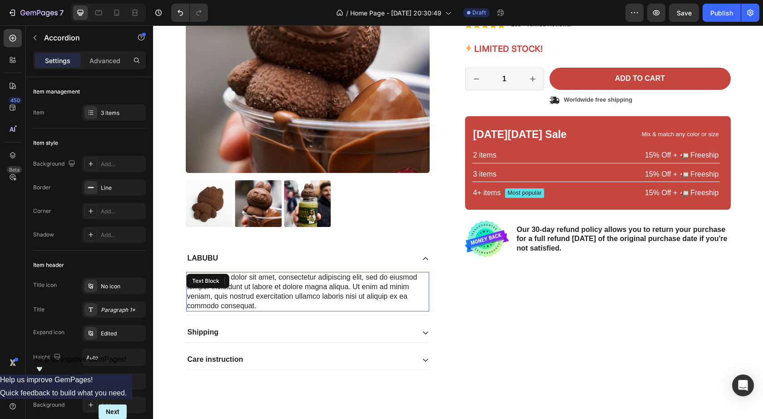
click at [260, 289] on p "Lorem ipsum dolor sit amet, consectetur adipiscing elit, sed do eiusmod tempor …" at bounding box center [307, 292] width 241 height 38
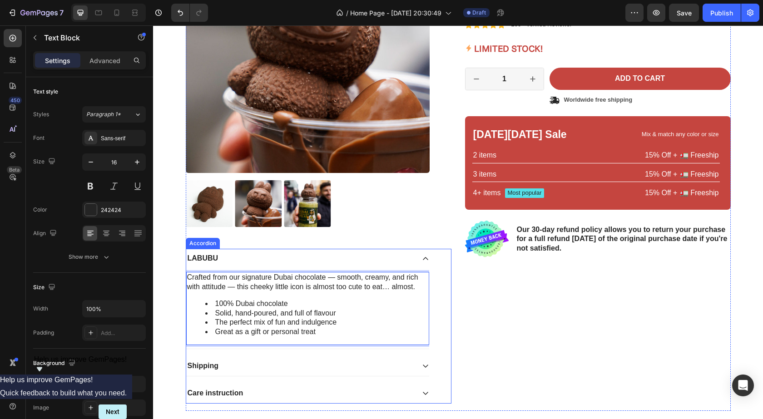
click at [198, 261] on p "LABUBU" at bounding box center [203, 259] width 31 height 10
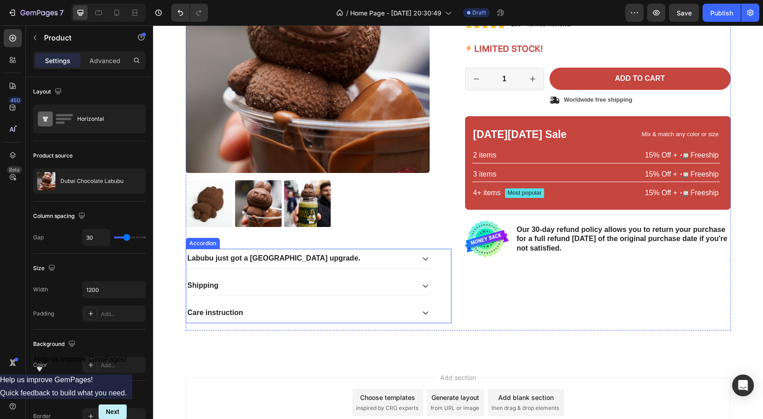
click at [422, 257] on icon at bounding box center [425, 258] width 7 height 7
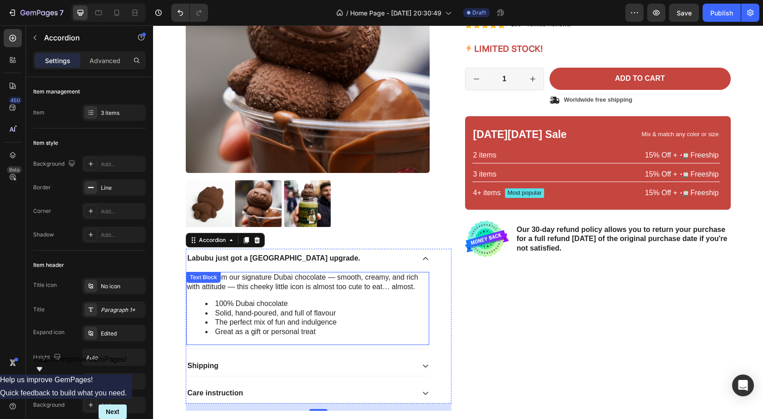
scroll to position [227, 0]
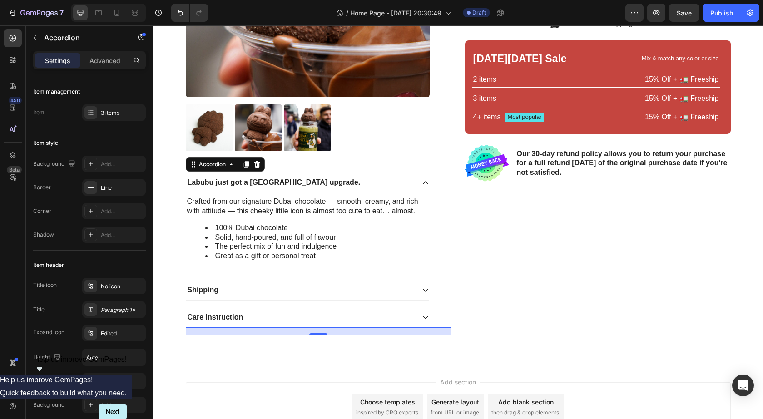
click at [556, 271] on div "Icon Icon Icon Icon Icon Icon List 2,500+ Verified Reviews! Text Block Row No d…" at bounding box center [598, 94] width 266 height 482
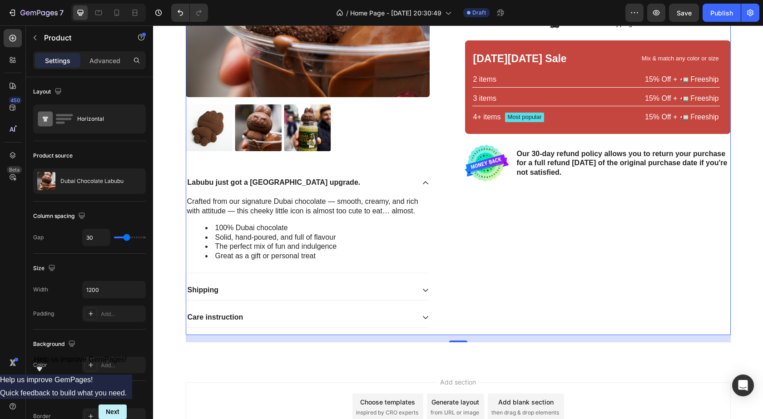
scroll to position [76, 0]
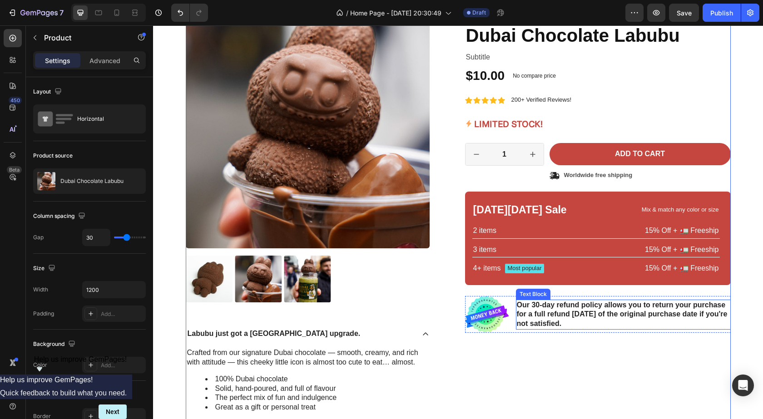
click at [573, 321] on p "Our 30-day refund policy allows you to return your purchase for a full refund w…" at bounding box center [623, 315] width 213 height 28
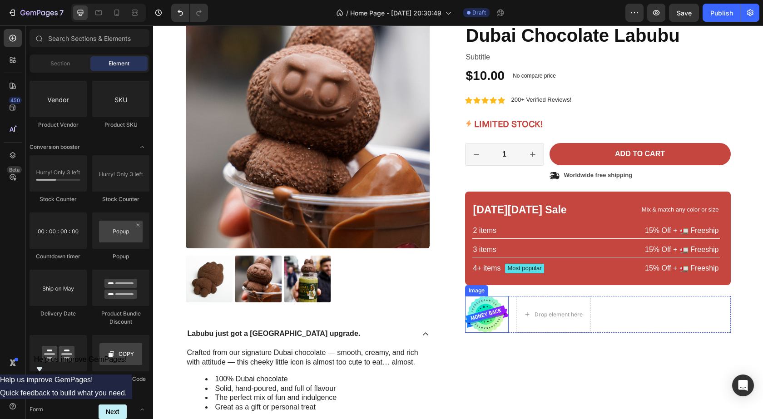
click at [494, 309] on img at bounding box center [487, 314] width 44 height 37
click at [494, 309] on div "Drop element here" at bounding box center [508, 309] width 48 height 7
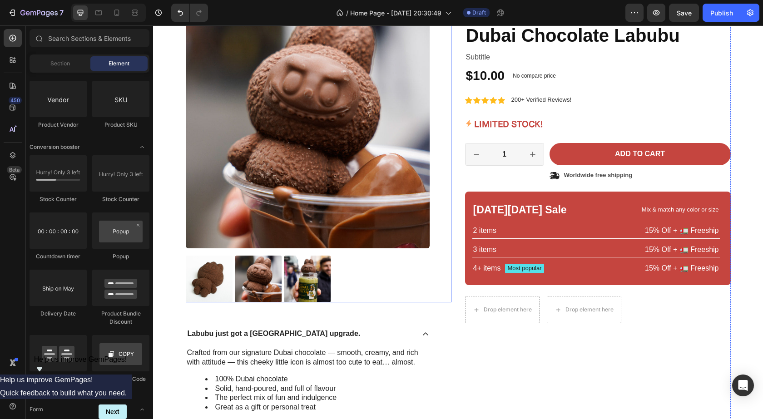
click at [311, 280] on img at bounding box center [307, 279] width 47 height 47
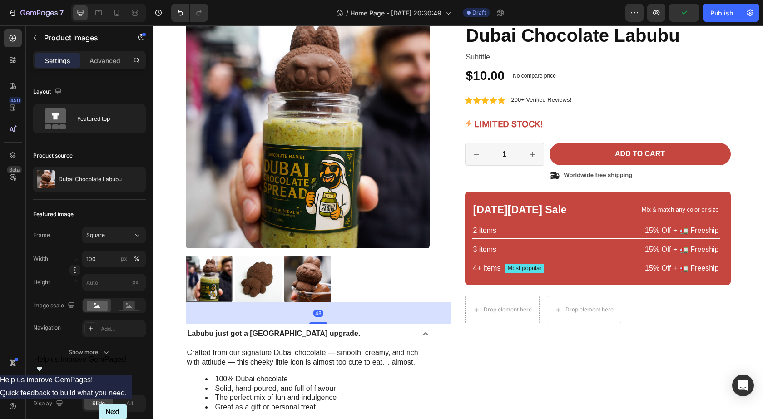
click at [264, 284] on img at bounding box center [258, 279] width 47 height 47
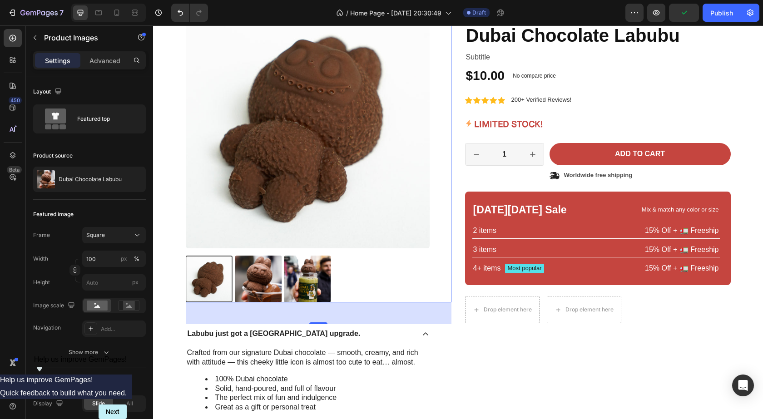
click at [268, 277] on img at bounding box center [258, 279] width 47 height 47
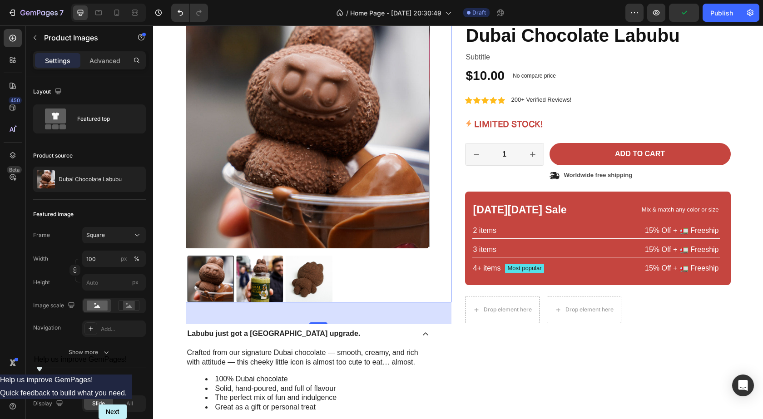
click at [268, 277] on img at bounding box center [259, 279] width 47 height 47
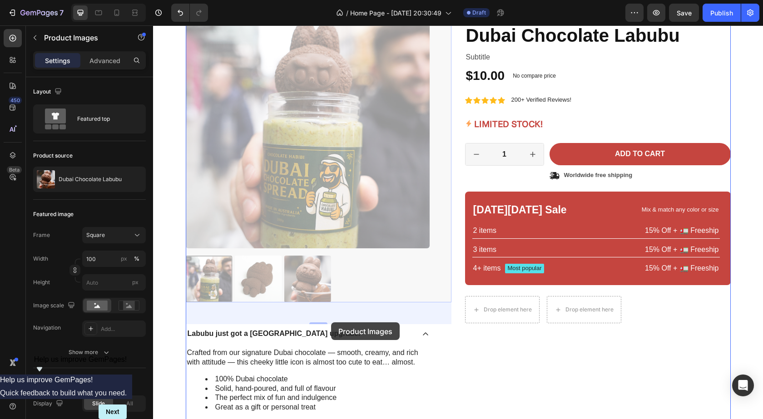
click at [331, 323] on div at bounding box center [458, 298] width 610 height 697
click at [536, 324] on div "Icon Icon Icon Icon Icon Icon List 2,500+ Verified Reviews! Text Block Row No d…" at bounding box center [598, 164] width 266 height 319
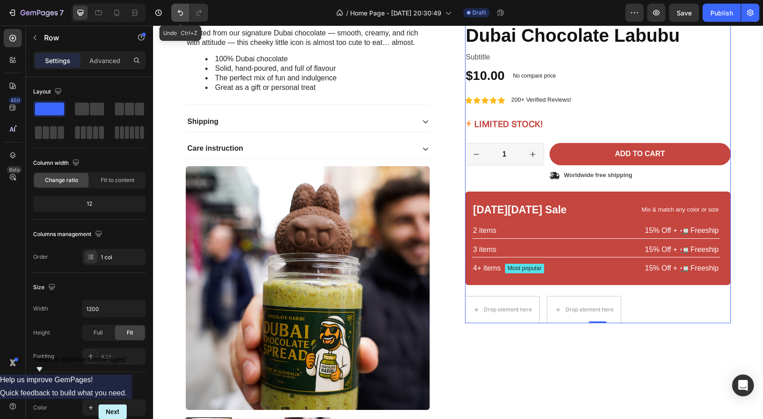
click at [179, 20] on button "Undo/Redo" at bounding box center [180, 13] width 18 height 18
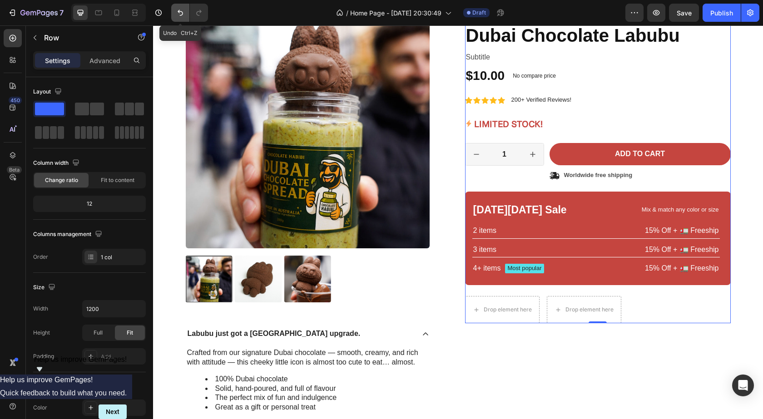
scroll to position [0, 0]
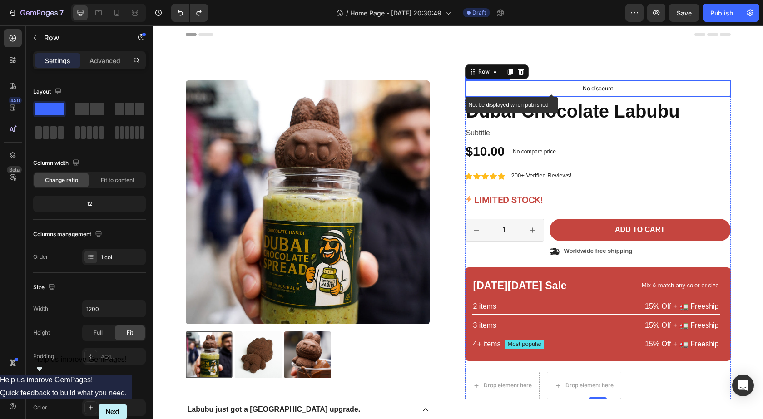
click at [609, 93] on div "No discount" at bounding box center [598, 88] width 265 height 15
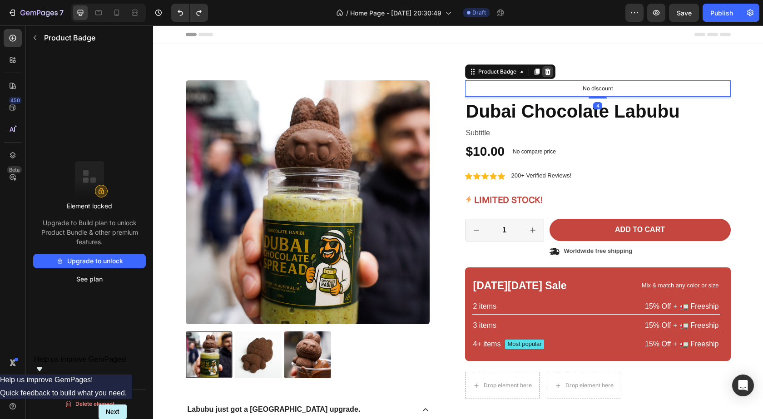
click at [548, 74] on div at bounding box center [548, 71] width 11 height 11
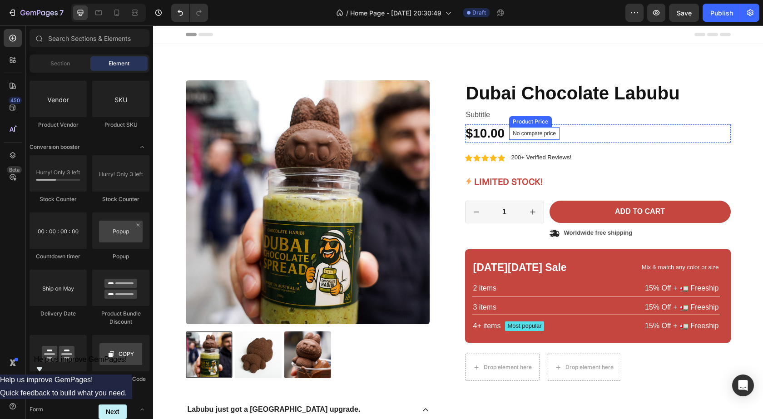
click at [534, 134] on p "No compare price" at bounding box center [534, 133] width 43 height 5
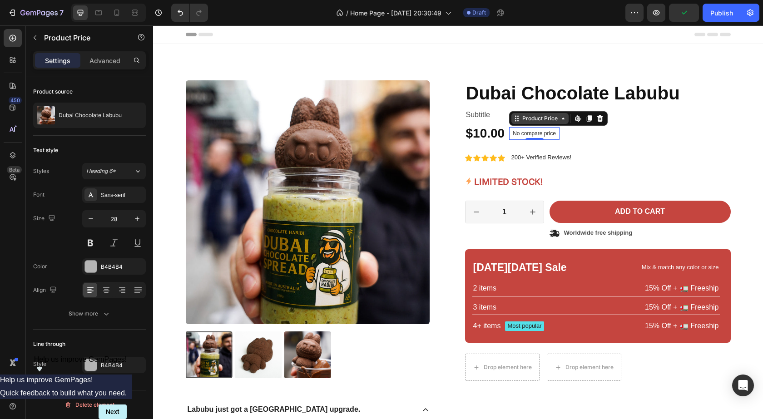
click at [545, 120] on div "Product Price" at bounding box center [540, 118] width 39 height 8
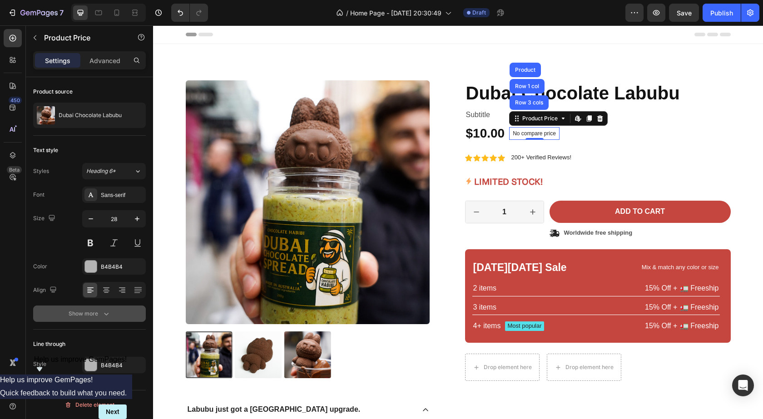
click at [103, 315] on icon "button" at bounding box center [106, 313] width 9 height 9
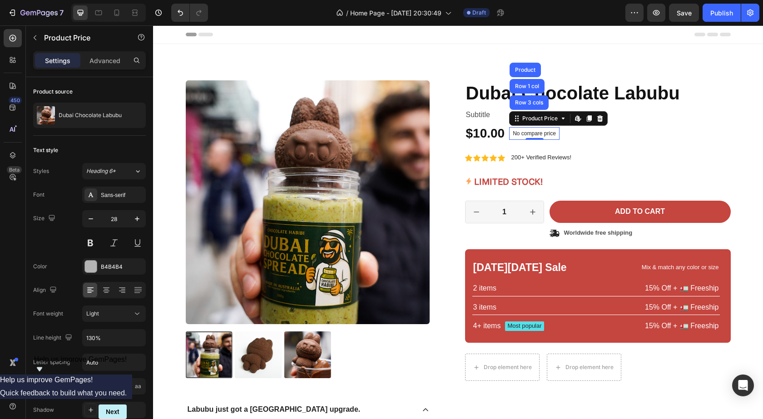
click at [527, 133] on p "No compare price" at bounding box center [534, 133] width 43 height 5
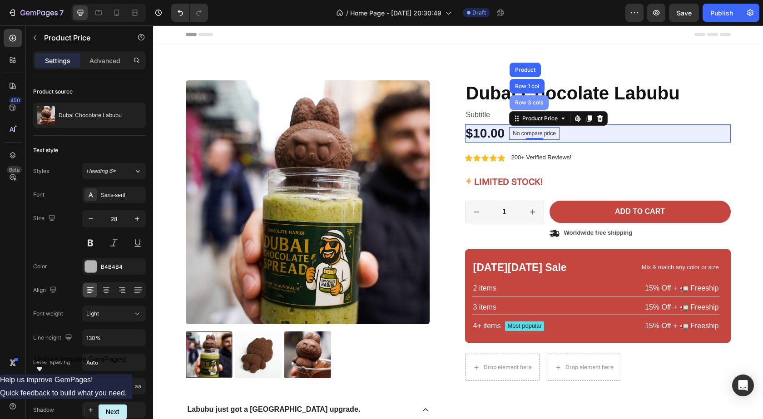
click at [527, 102] on div "Row 3 cols" at bounding box center [529, 102] width 32 height 5
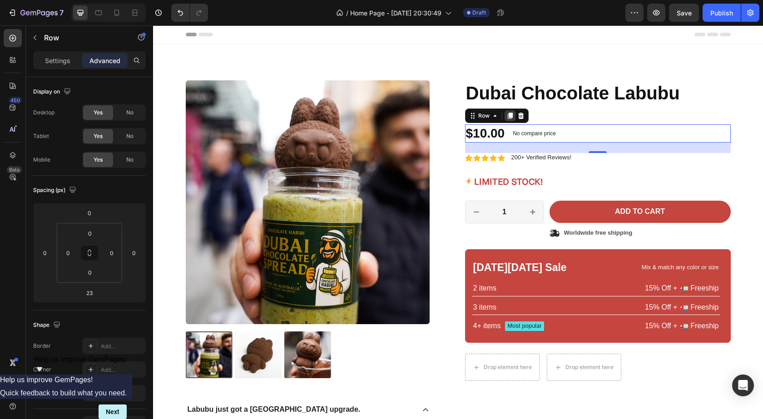
click at [507, 117] on icon at bounding box center [510, 115] width 7 height 7
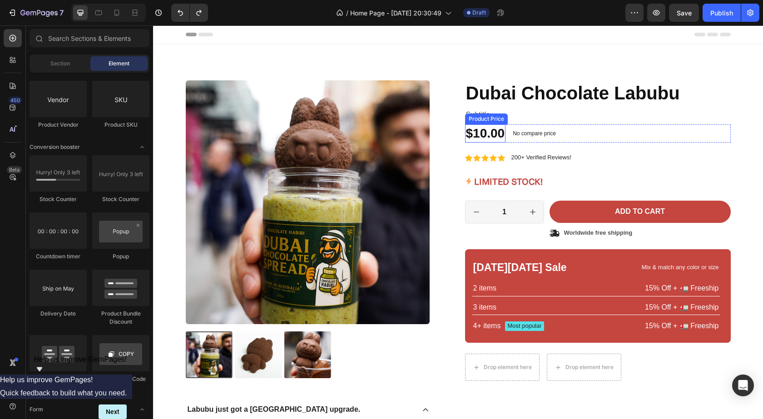
click at [489, 138] on div "$10.00" at bounding box center [485, 133] width 41 height 18
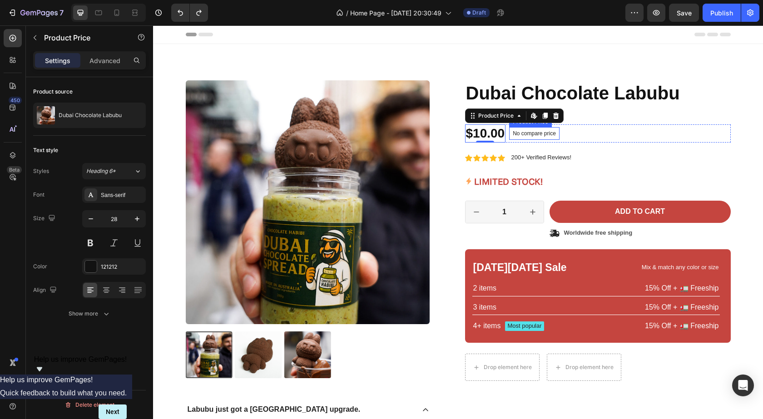
click at [521, 135] on p "No compare price" at bounding box center [534, 133] width 43 height 5
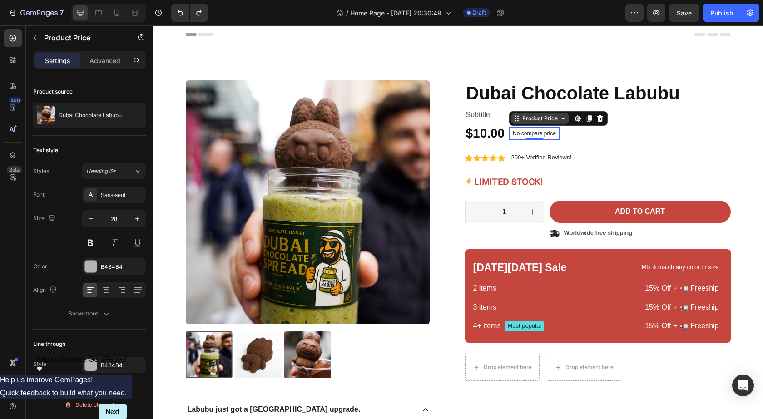
click at [525, 117] on div "Product Price" at bounding box center [540, 118] width 39 height 8
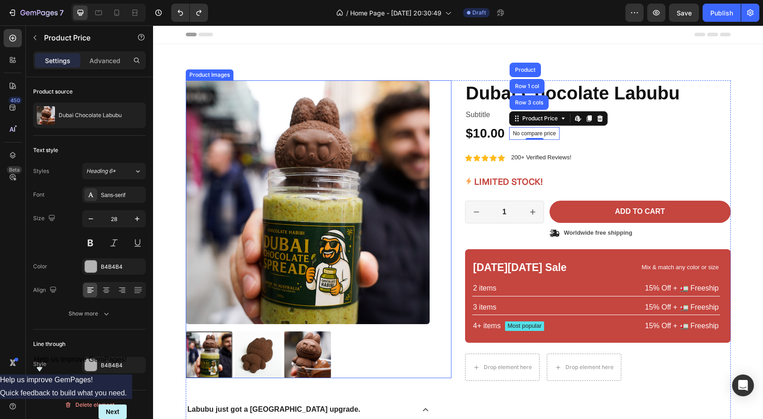
click at [307, 351] on img at bounding box center [307, 355] width 47 height 47
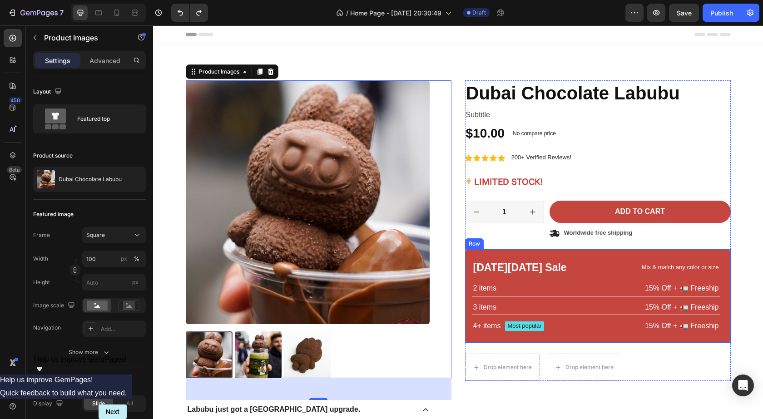
click at [582, 258] on div "Black Friday Sale Text Block Mix & match any color or size Text Block Row 2 ite…" at bounding box center [598, 296] width 266 height 94
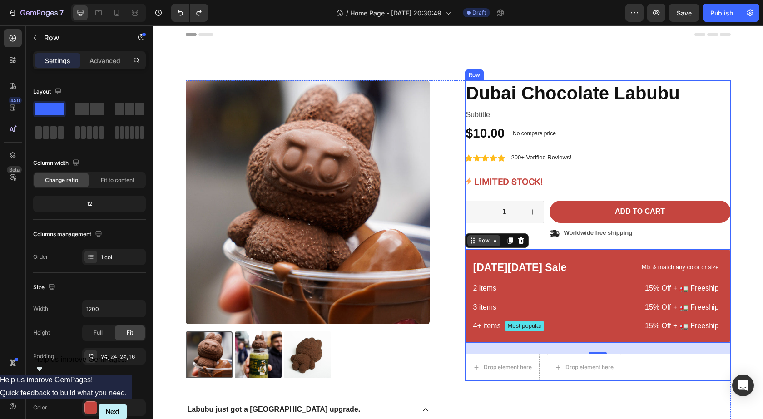
click at [493, 242] on icon at bounding box center [495, 240] width 7 height 7
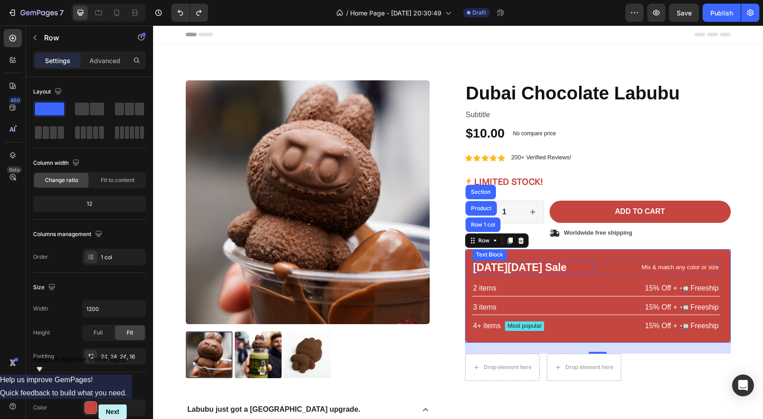
click at [499, 279] on div "Black Friday Sale Text Block Mix & match any color or size Text Block Row 2 ite…" at bounding box center [597, 296] width 248 height 72
click at [492, 243] on icon at bounding box center [495, 240] width 7 height 7
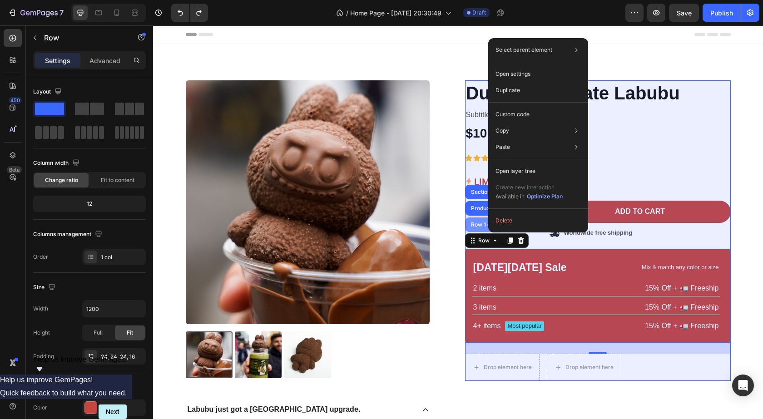
click at [483, 223] on div "Row 1 col" at bounding box center [483, 224] width 28 height 5
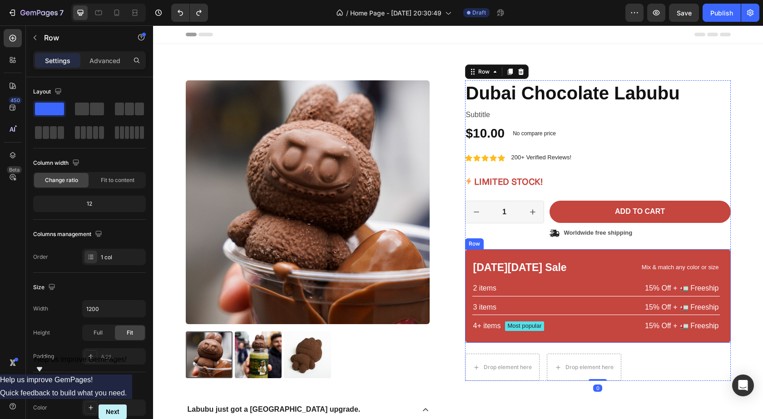
click at [529, 299] on div "Black Friday Sale Text Block Mix & match any color or size Text Block Row 2 ite…" at bounding box center [597, 296] width 248 height 72
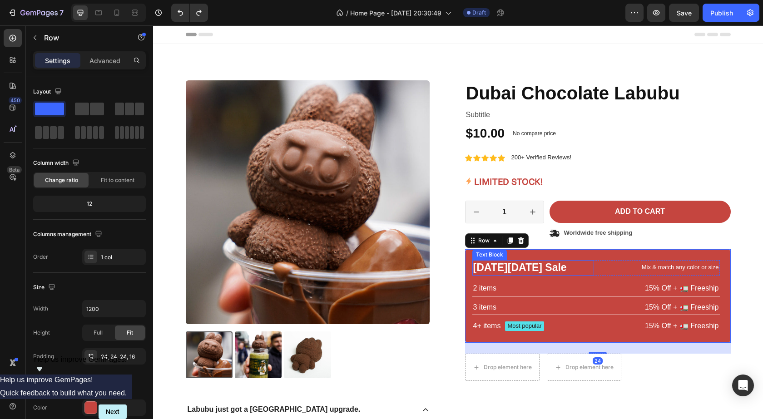
click at [565, 269] on p "Black Friday Sale" at bounding box center [533, 268] width 120 height 14
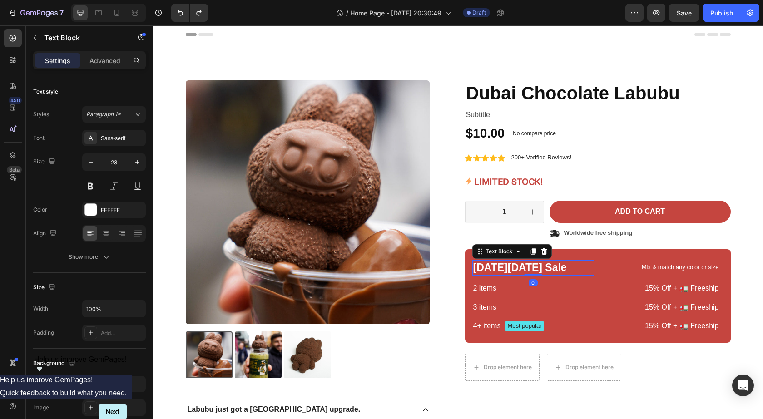
click at [575, 261] on p "Black Friday Sale" at bounding box center [533, 268] width 120 height 14
click at [581, 256] on div "Black Friday Sale Text Block 0 Mix & match any color or size Text Block Row 2 i…" at bounding box center [598, 296] width 266 height 94
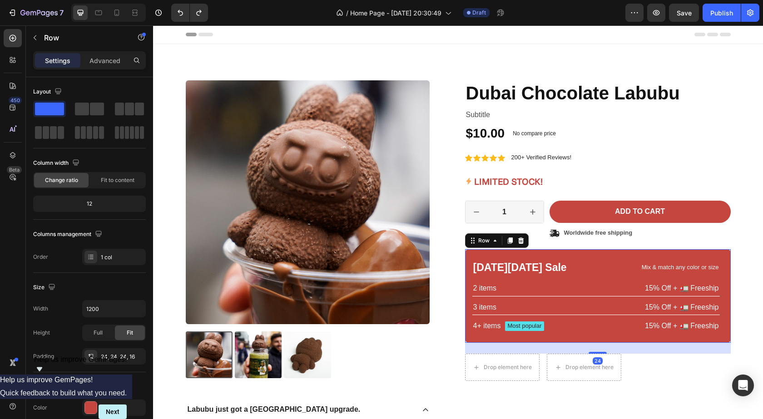
click at [581, 256] on div "Black Friday Sale Text Block Mix & match any color or size Text Block Row 2 ite…" at bounding box center [598, 296] width 266 height 94
click at [93, 108] on span at bounding box center [97, 109] width 14 height 13
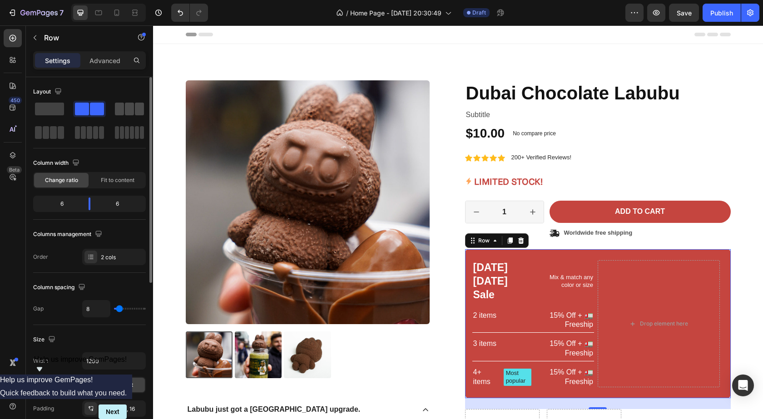
click at [117, 110] on span at bounding box center [119, 109] width 9 height 13
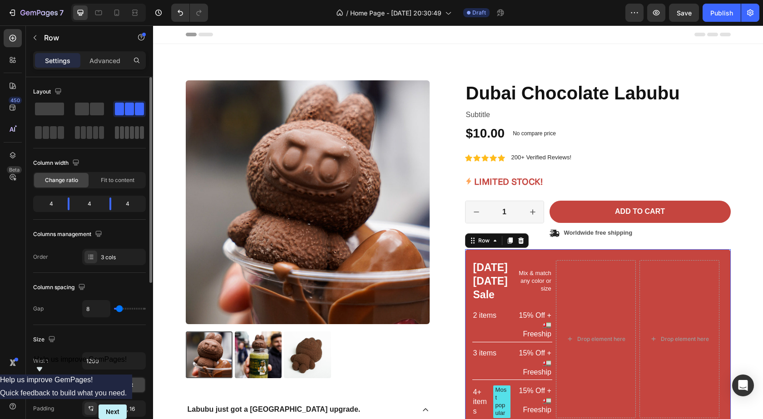
click at [133, 130] on span at bounding box center [132, 132] width 4 height 13
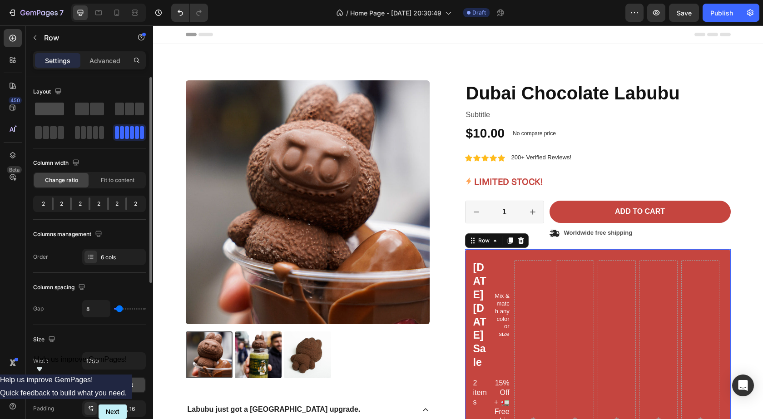
click at [54, 110] on span at bounding box center [49, 109] width 29 height 13
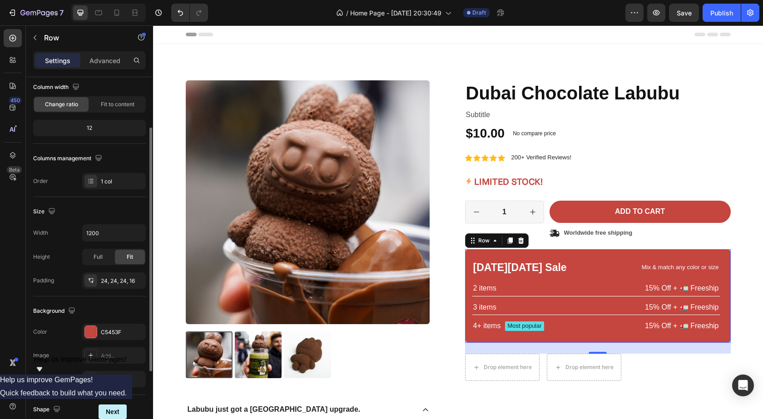
scroll to position [76, 0]
click at [91, 182] on icon at bounding box center [90, 181] width 7 height 7
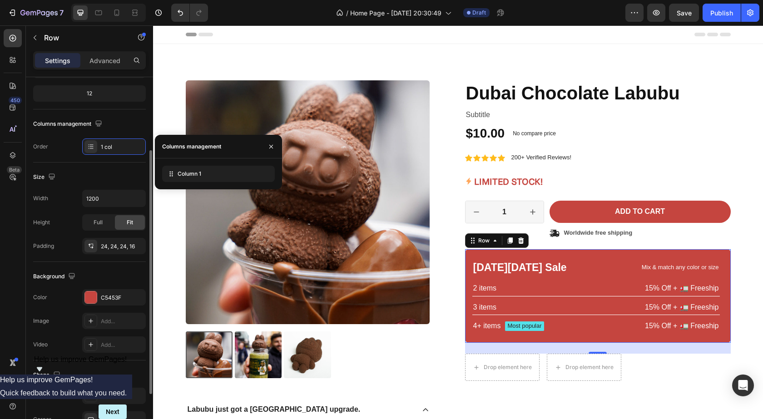
scroll to position [0, 0]
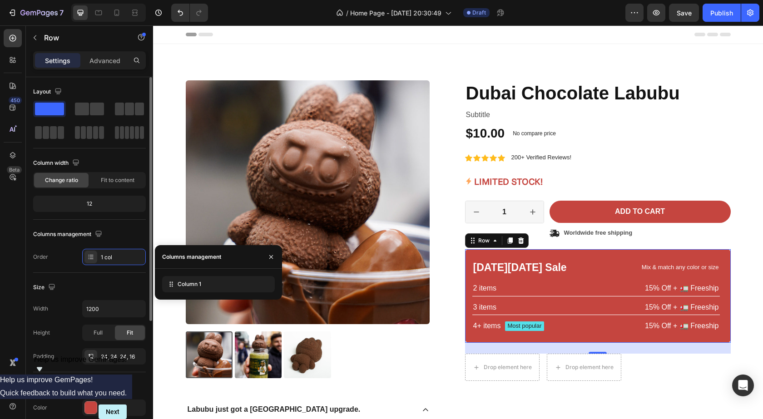
click at [86, 204] on div "12" at bounding box center [89, 204] width 109 height 13
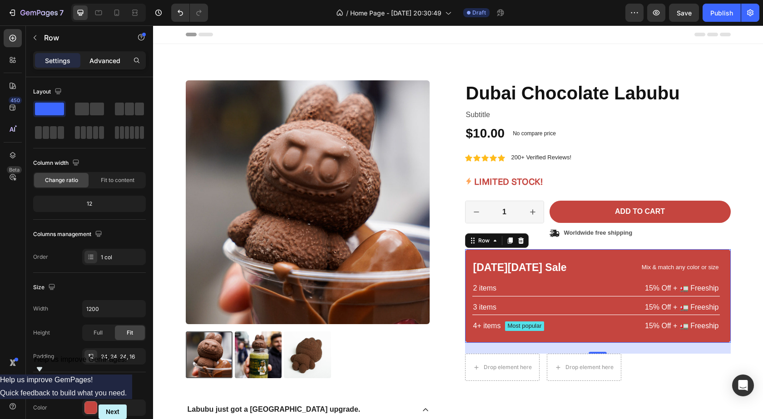
click at [99, 57] on p "Advanced" at bounding box center [105, 61] width 31 height 10
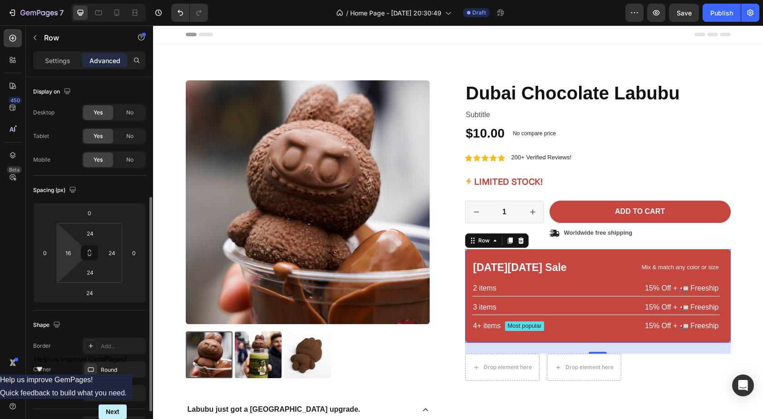
scroll to position [228, 0]
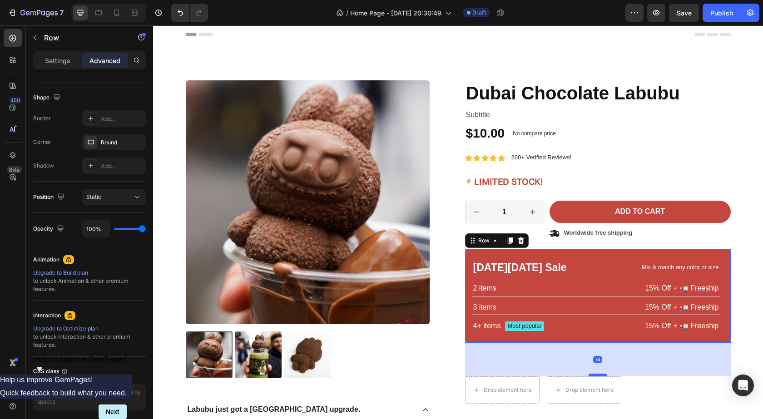
drag, startPoint x: 594, startPoint y: 351, endPoint x: 592, endPoint y: 374, distance: 22.8
click at [592, 374] on div at bounding box center [598, 375] width 18 height 3
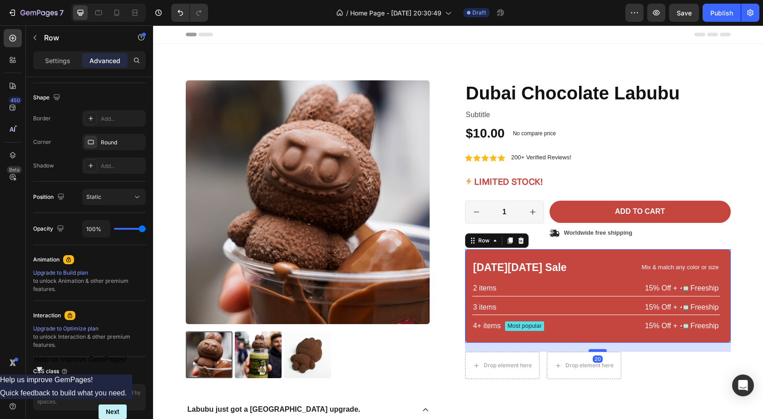
drag, startPoint x: 592, startPoint y: 374, endPoint x: 599, endPoint y: 349, distance: 25.3
click at [599, 343] on div "20" at bounding box center [598, 343] width 266 height 0
type input "20"
click at [602, 240] on div "Icon Icon Icon Icon Icon Icon List 2,500+ Verified Reviews! Text Block Row Duba…" at bounding box center [598, 229] width 266 height 299
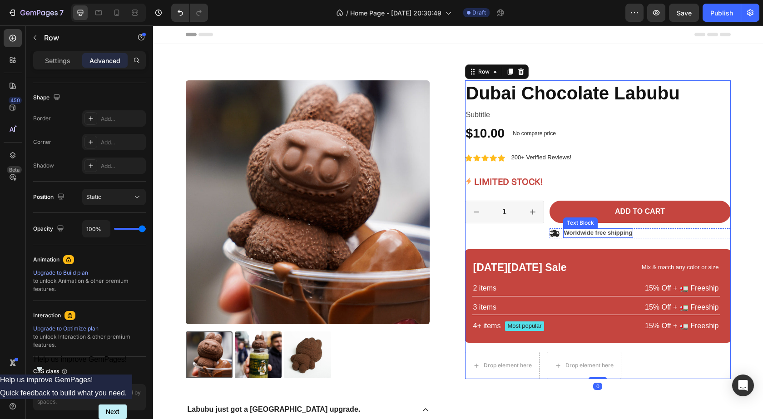
click at [603, 236] on p "Worldwide free shipping" at bounding box center [598, 233] width 69 height 8
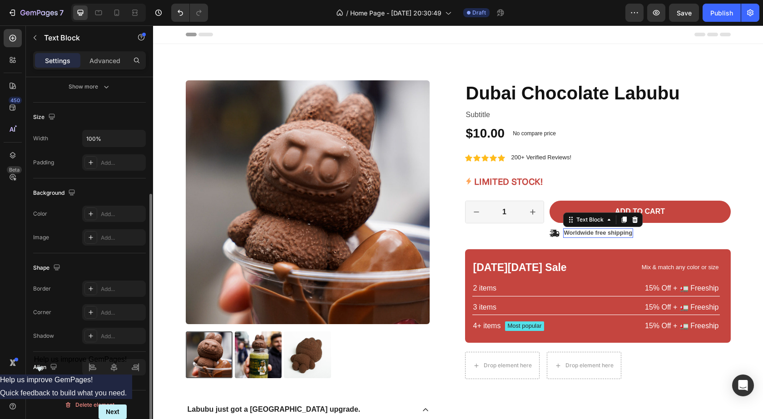
scroll to position [0, 0]
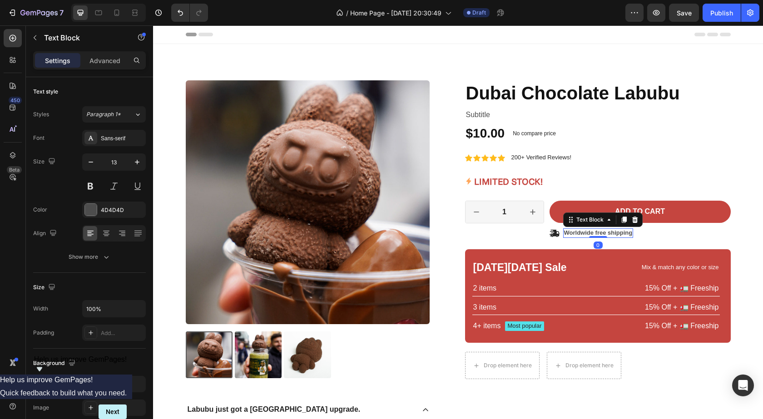
click at [605, 231] on p "Worldwide free shipping" at bounding box center [598, 233] width 69 height 8
click at [616, 234] on p "$10 flat shipping fee [GEOGRAPHIC_DATA] wide!" at bounding box center [633, 233] width 138 height 8
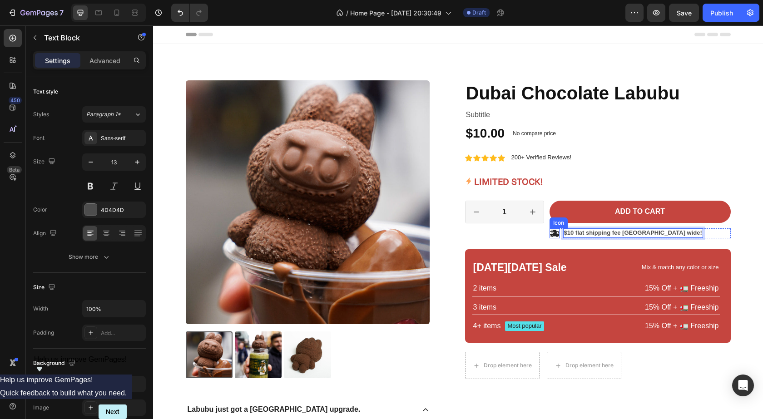
click at [551, 233] on icon at bounding box center [555, 233] width 10 height 7
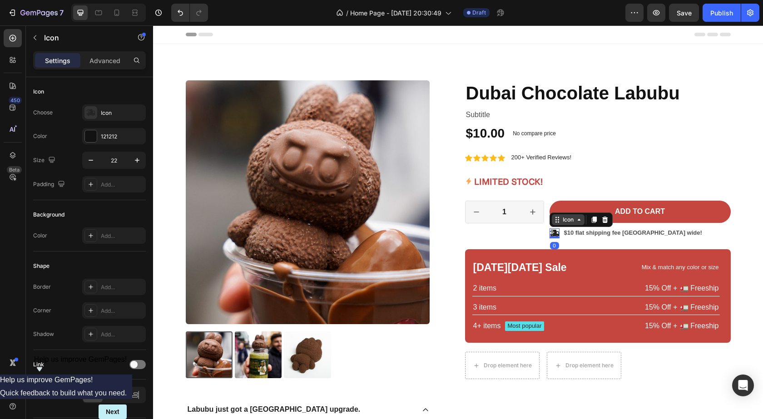
click at [577, 224] on div "Icon" at bounding box center [568, 219] width 33 height 11
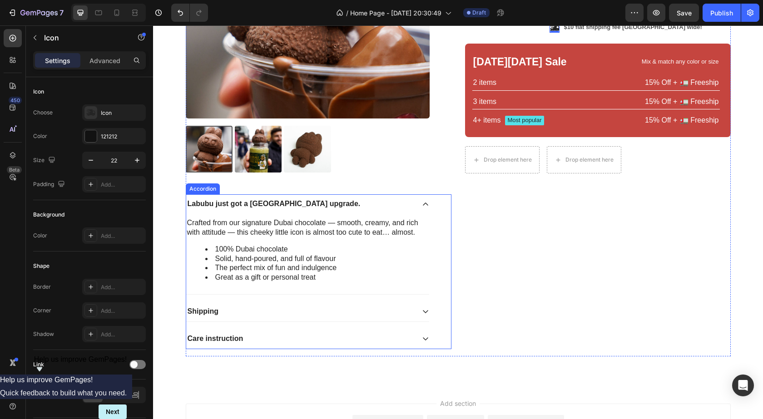
scroll to position [227, 0]
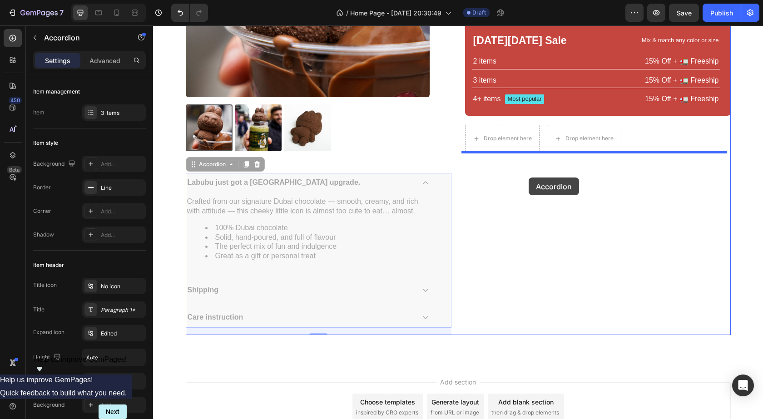
drag, startPoint x: 206, startPoint y: 166, endPoint x: 529, endPoint y: 178, distance: 323.3
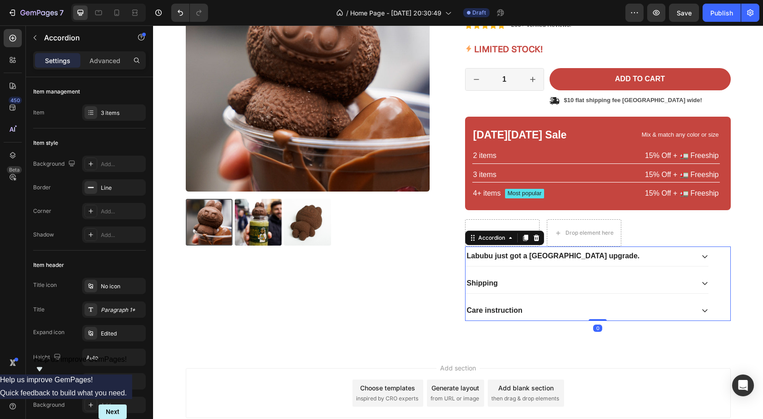
scroll to position [43, 0]
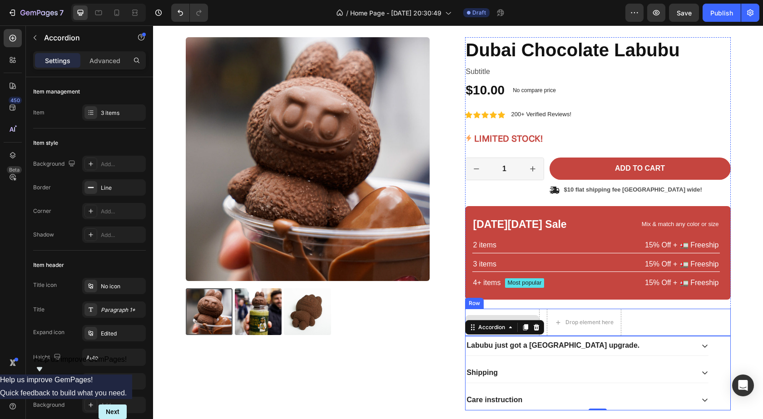
click at [511, 309] on div "Drop element here" at bounding box center [502, 322] width 75 height 27
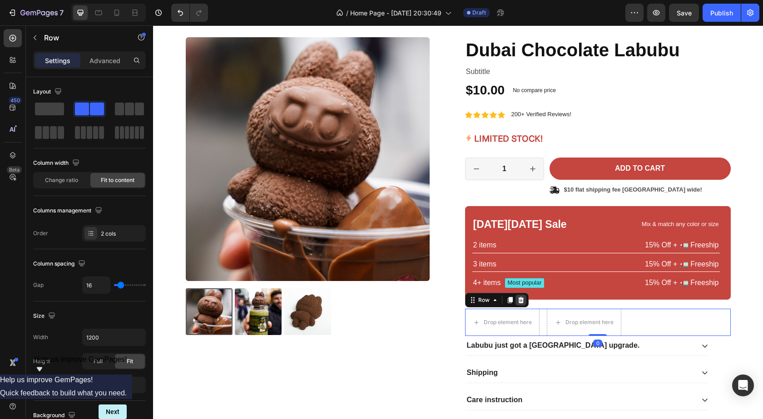
click at [518, 300] on icon at bounding box center [521, 300] width 7 height 7
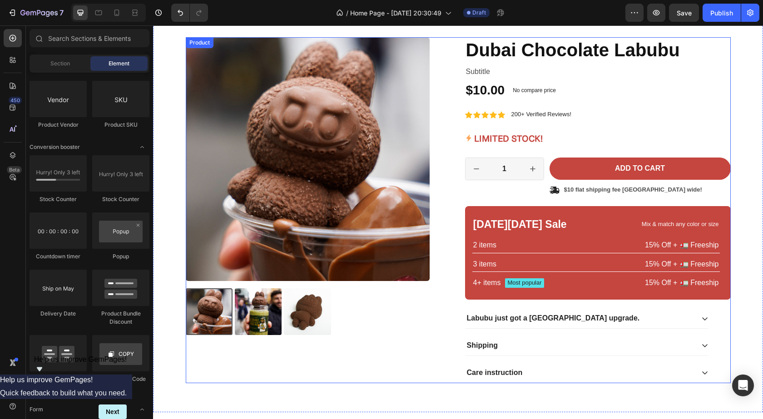
scroll to position [0, 0]
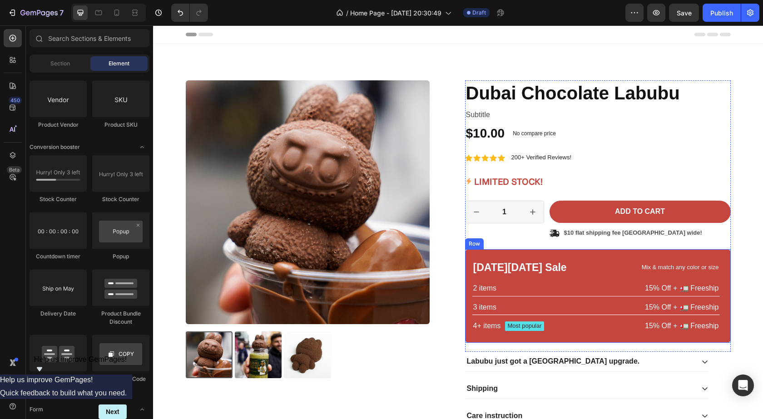
click at [520, 255] on div "Black Friday Sale Text Block Mix & match any color or size Text Block Row 2 ite…" at bounding box center [598, 296] width 266 height 94
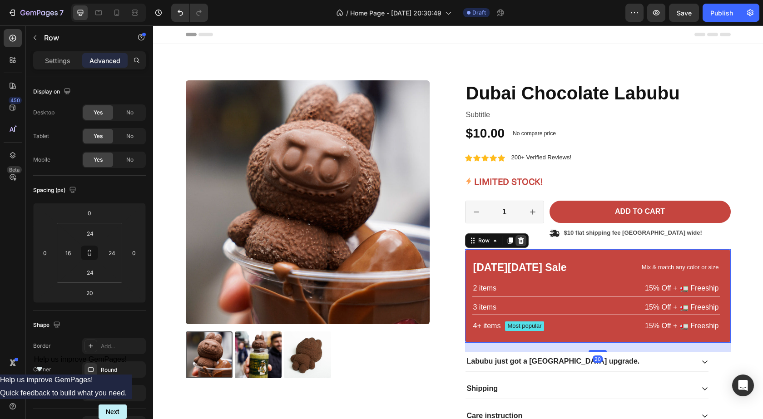
click at [518, 245] on div at bounding box center [521, 240] width 11 height 11
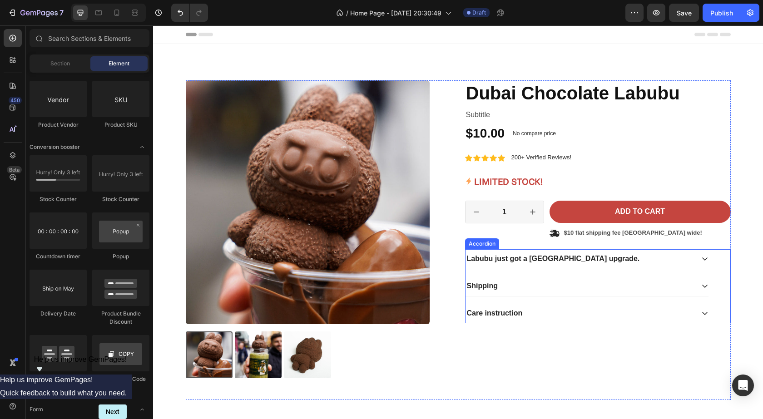
click at [702, 259] on icon at bounding box center [705, 258] width 7 height 7
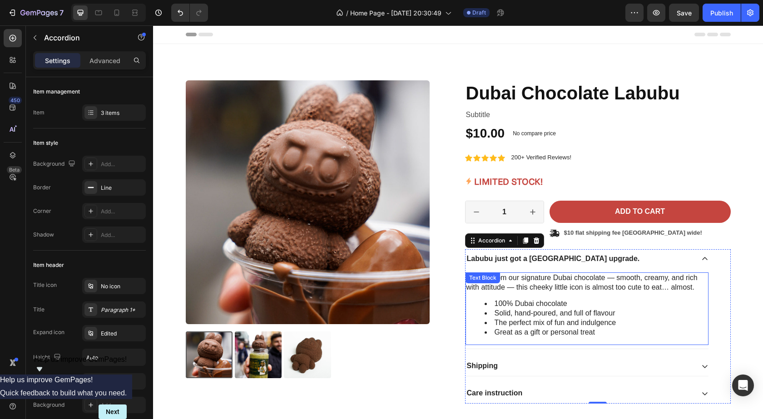
click at [564, 307] on li "100% Dubai chocolate" at bounding box center [596, 304] width 223 height 10
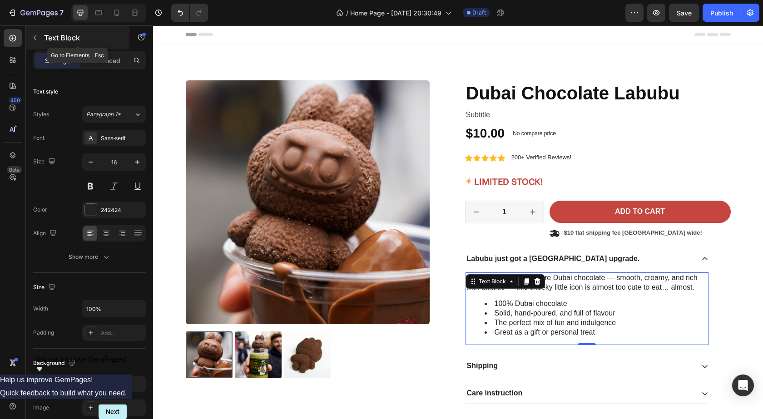
click at [40, 37] on button "button" at bounding box center [35, 37] width 15 height 15
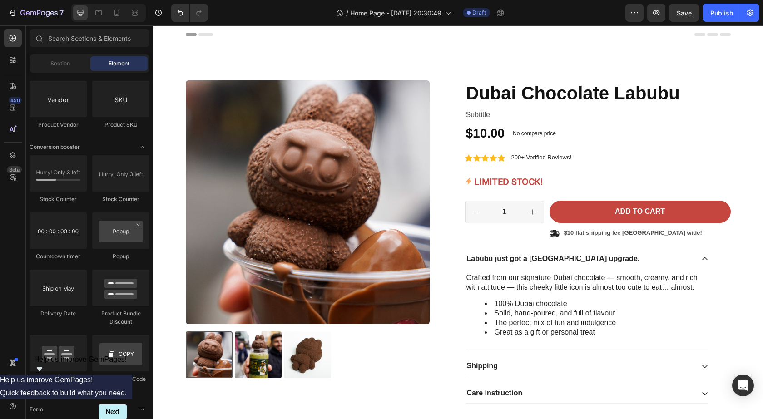
click at [114, 63] on span "Element" at bounding box center [119, 64] width 21 height 8
click at [71, 59] on div "Section" at bounding box center [59, 63] width 57 height 15
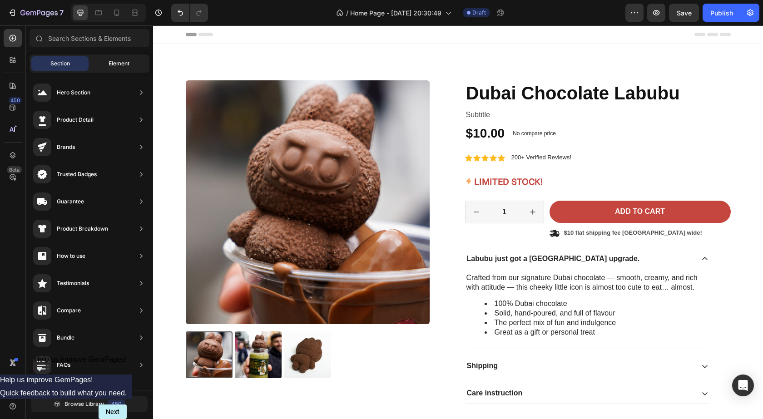
click at [115, 60] on span "Element" at bounding box center [119, 64] width 21 height 8
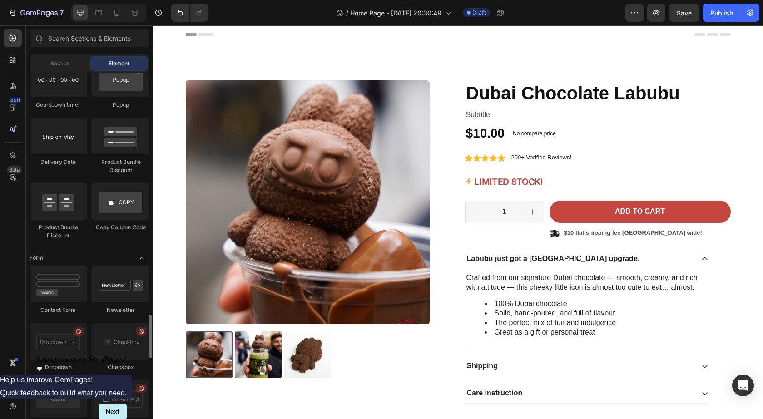
scroll to position [1893, 0]
click at [109, 136] on div at bounding box center [120, 136] width 57 height 36
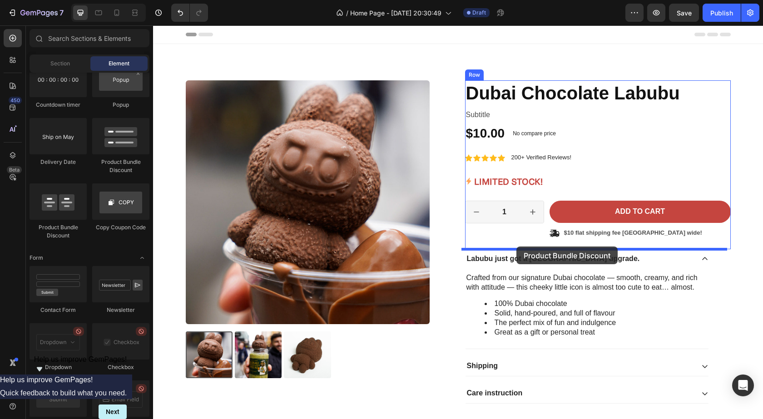
drag, startPoint x: 284, startPoint y: 162, endPoint x: 517, endPoint y: 247, distance: 248.1
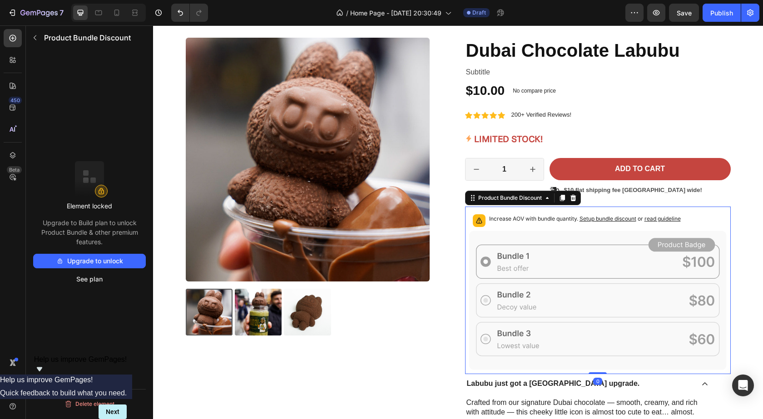
scroll to position [76, 0]
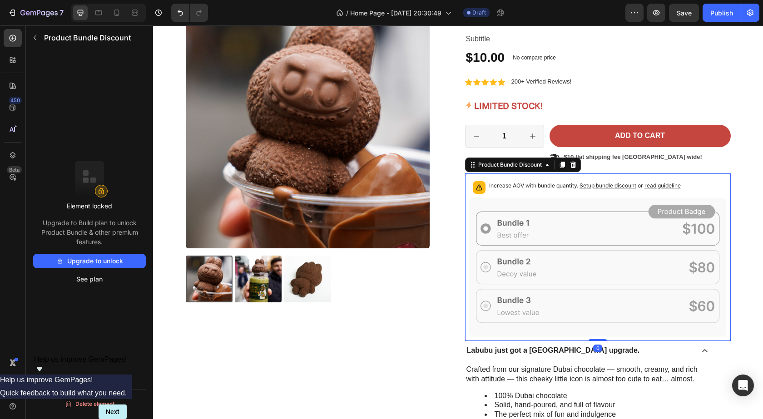
click at [594, 224] on icon at bounding box center [598, 267] width 258 height 139
click at [106, 262] on button "Upgrade to unlock" at bounding box center [89, 261] width 113 height 15
click at [351, 335] on div "Product Images" at bounding box center [319, 250] width 266 height 491
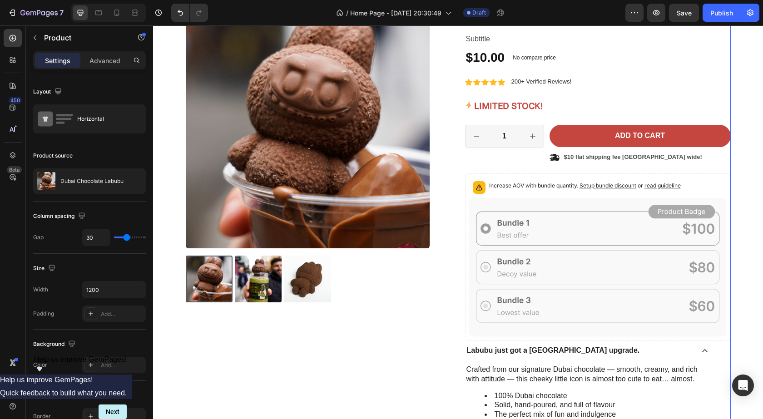
click at [394, 343] on div "Product Images" at bounding box center [319, 250] width 266 height 491
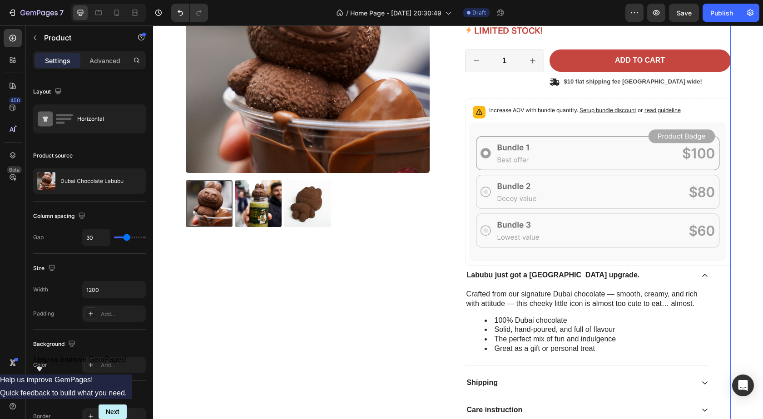
scroll to position [312, 0]
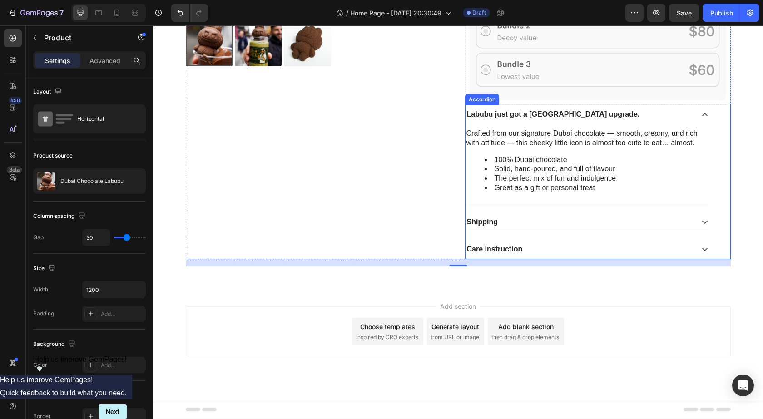
click at [601, 222] on div "Shipping" at bounding box center [580, 222] width 229 height 12
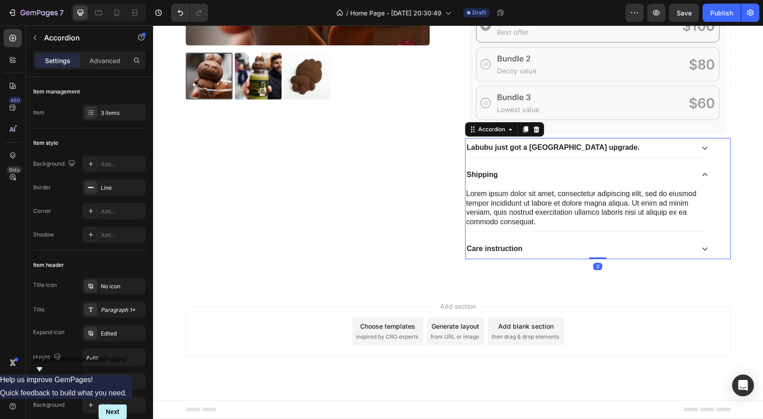
click at [574, 241] on div "Care instruction" at bounding box center [587, 249] width 243 height 20
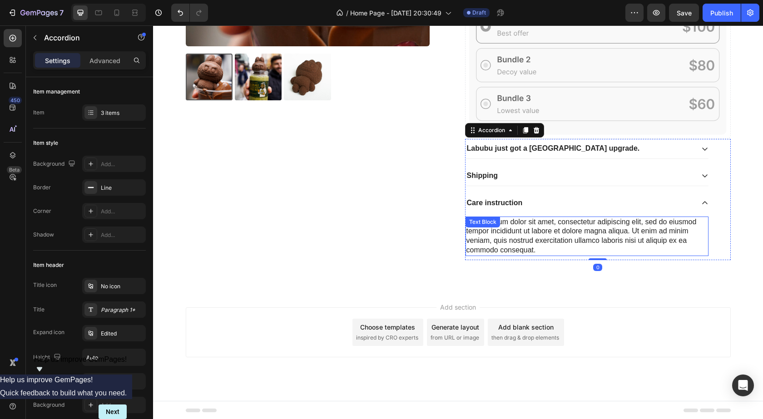
scroll to position [279, 0]
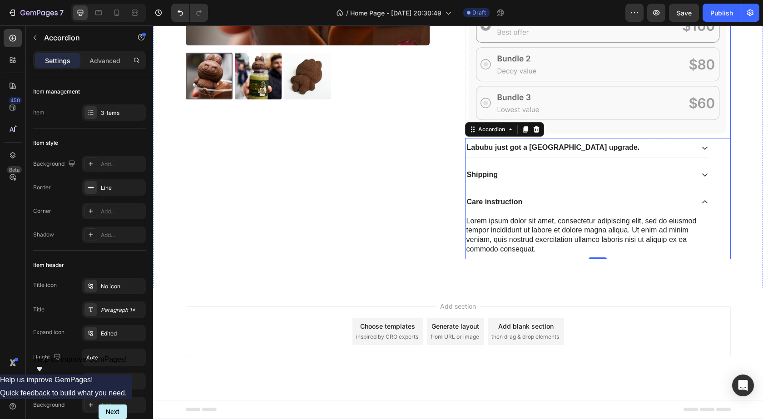
click at [429, 250] on div "Product Images" at bounding box center [319, 30] width 266 height 458
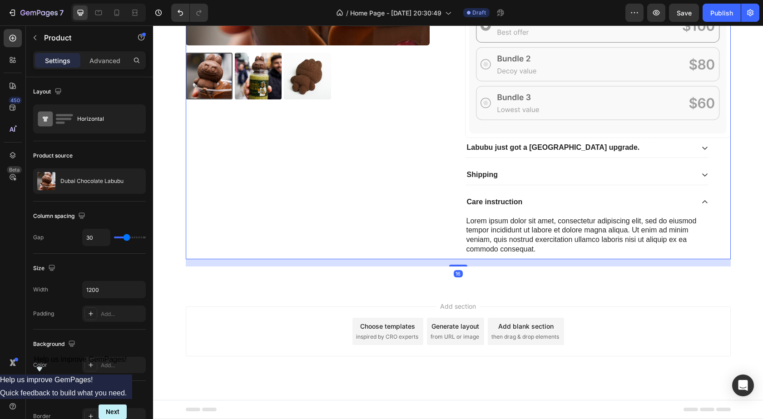
click at [354, 315] on div "Add section Choose templates inspired by CRO experts Generate layout from URL o…" at bounding box center [458, 332] width 545 height 50
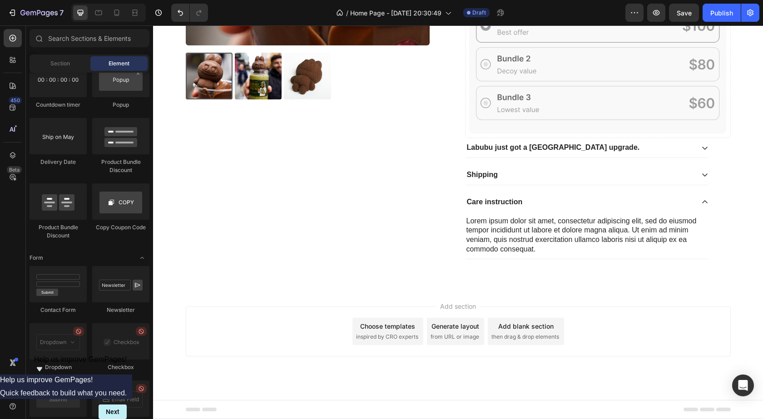
click at [369, 322] on div "Choose templates" at bounding box center [387, 327] width 55 height 10
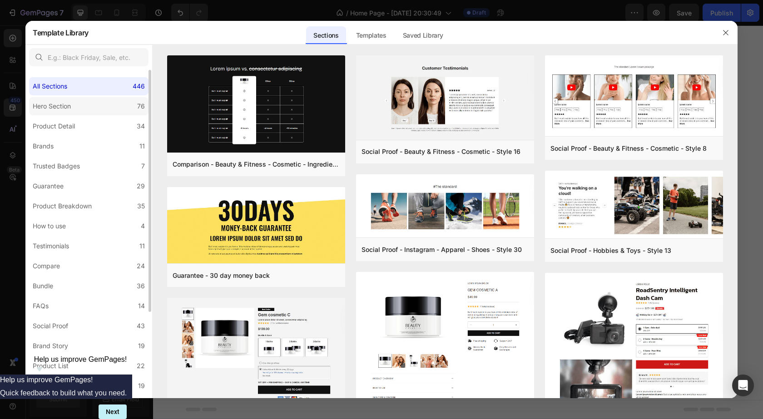
click at [68, 102] on div "Hero Section" at bounding box center [52, 106] width 38 height 11
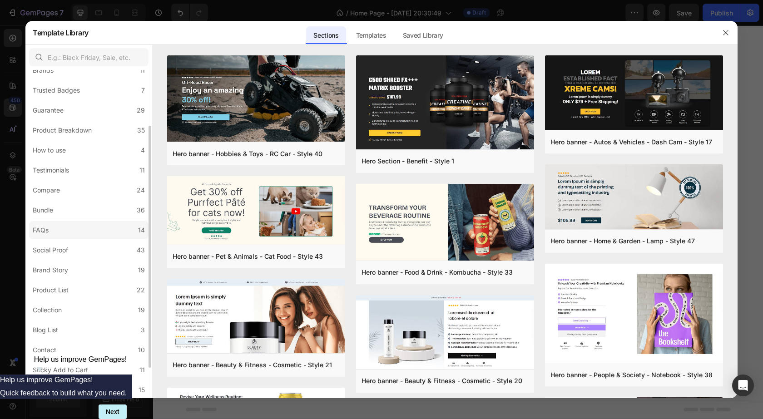
scroll to position [117, 0]
click at [92, 344] on label "Custom Footer 15" at bounding box center [88, 349] width 119 height 18
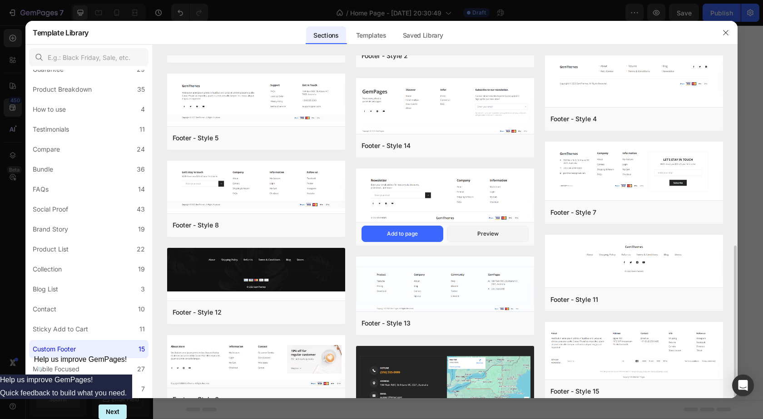
scroll to position [171, 0]
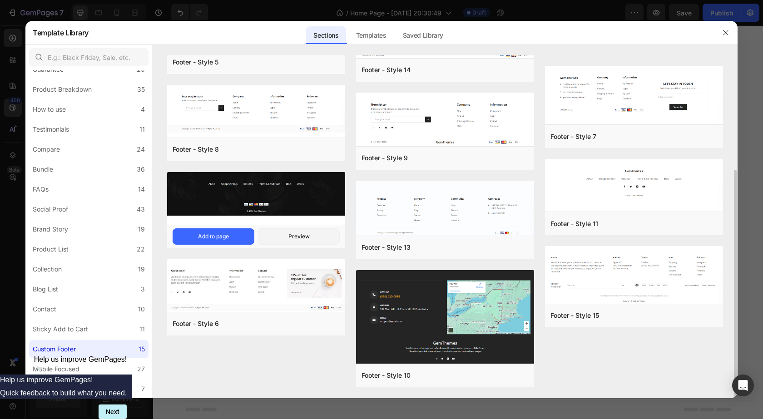
click at [293, 183] on img at bounding box center [256, 194] width 178 height 44
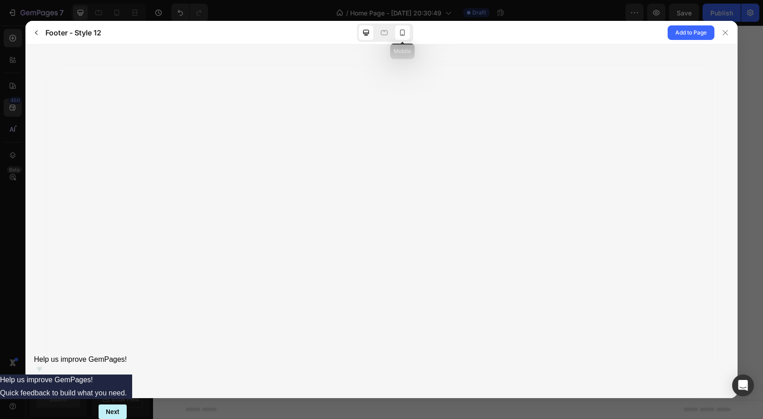
click at [400, 28] on icon at bounding box center [402, 32] width 9 height 9
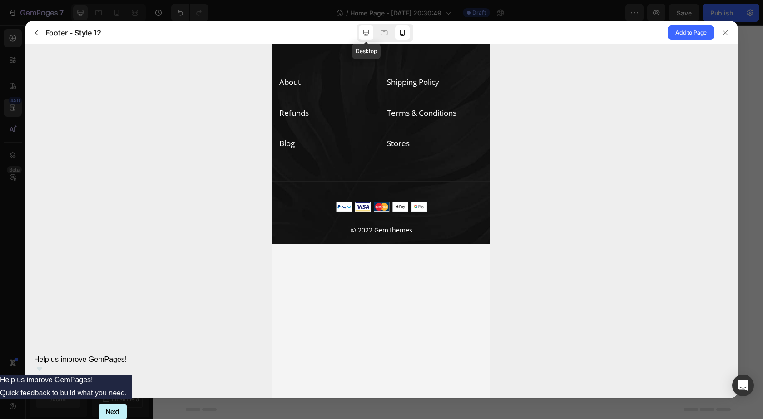
scroll to position [0, 0]
click at [368, 35] on icon at bounding box center [366, 32] width 9 height 9
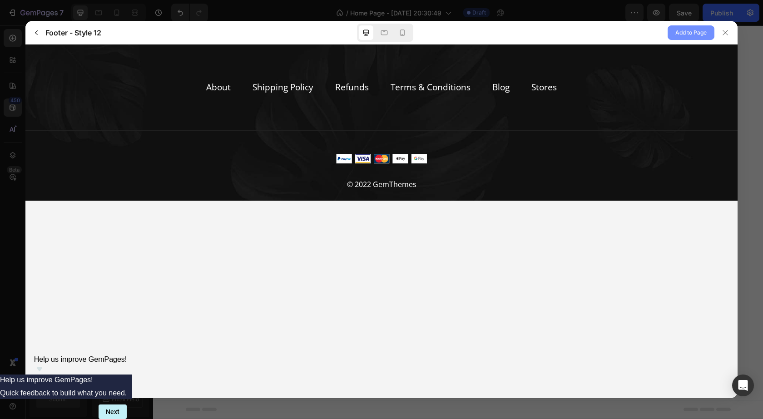
click at [701, 34] on span "Add to Page" at bounding box center [691, 32] width 31 height 11
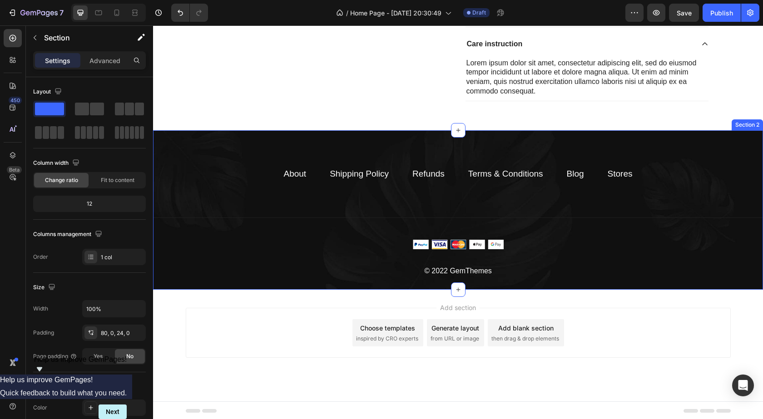
scroll to position [438, 0]
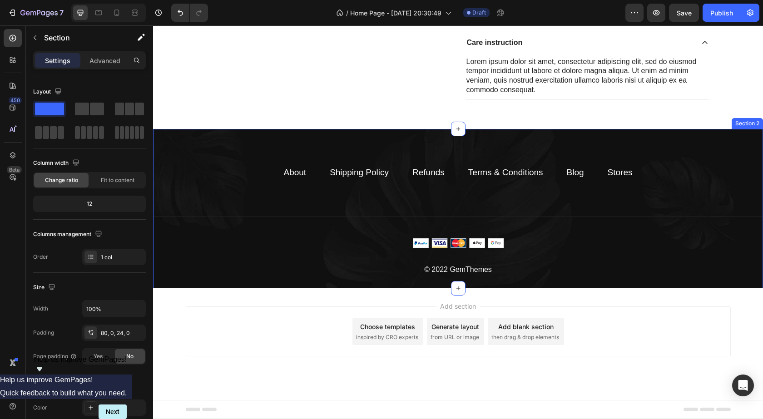
click at [237, 154] on div "About Text block Shipping Policy Text block Refunds Text block Terms & Conditio…" at bounding box center [458, 208] width 610 height 159
click at [635, 119] on p "Create Theme Section" at bounding box center [660, 120] width 58 height 8
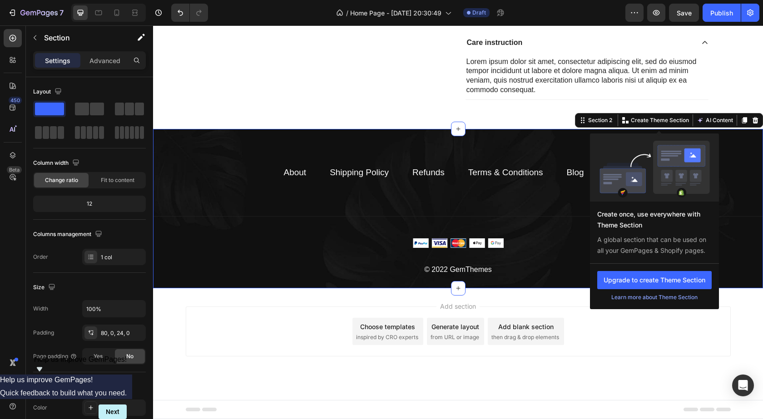
click at [543, 144] on div "About Text block Shipping Policy Text block Refunds Text block Terms & Conditio…" at bounding box center [458, 208] width 610 height 159
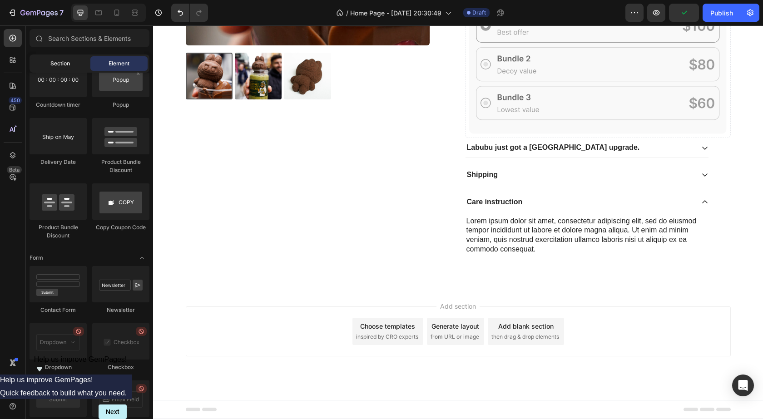
click at [59, 60] on span "Section" at bounding box center [60, 64] width 20 height 8
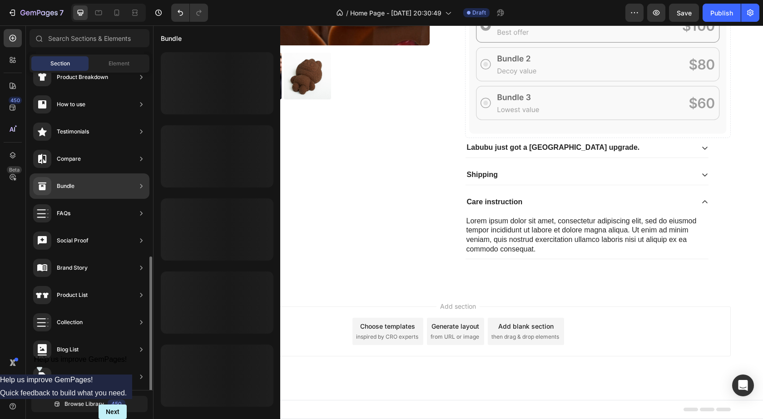
scroll to position [209, 0]
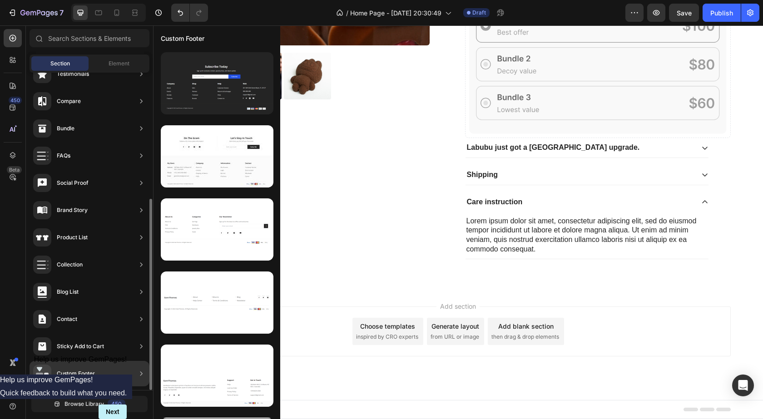
click at [96, 375] on div "Custom Footer" at bounding box center [90, 373] width 120 height 25
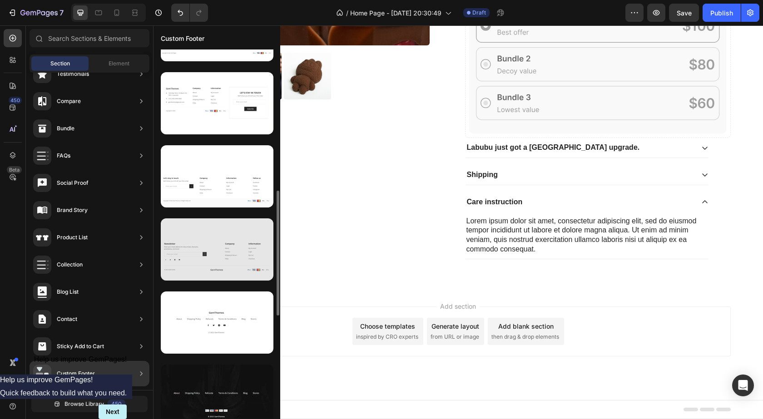
scroll to position [419, 0]
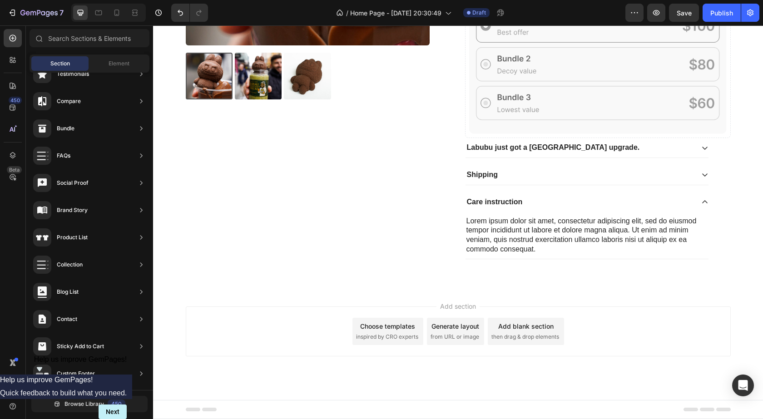
click at [388, 339] on span "inspired by CRO experts" at bounding box center [387, 337] width 62 height 8
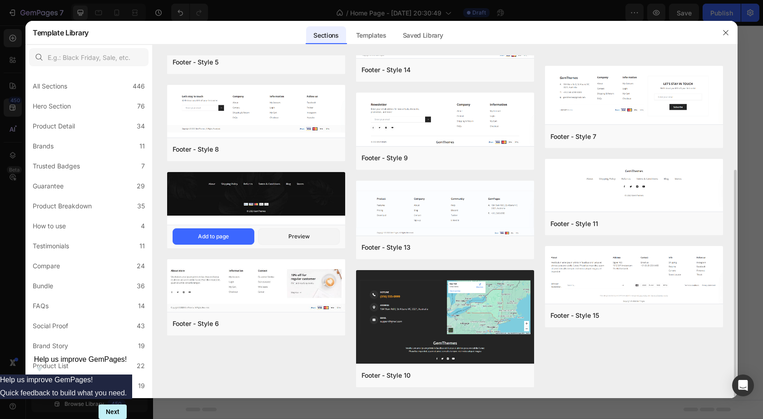
scroll to position [95, 0]
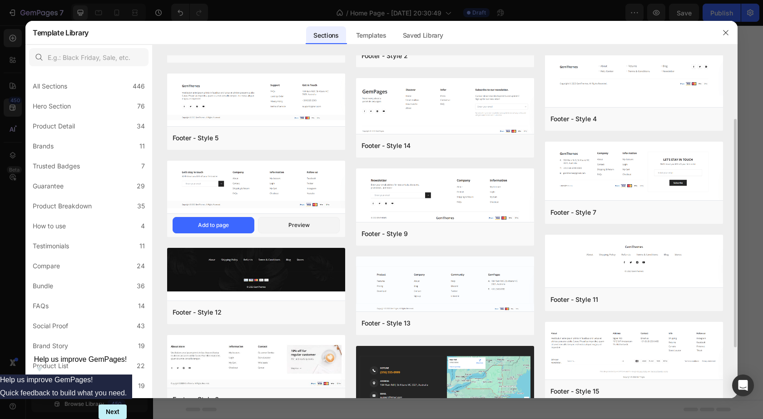
click at [308, 184] on img at bounding box center [256, 185] width 178 height 48
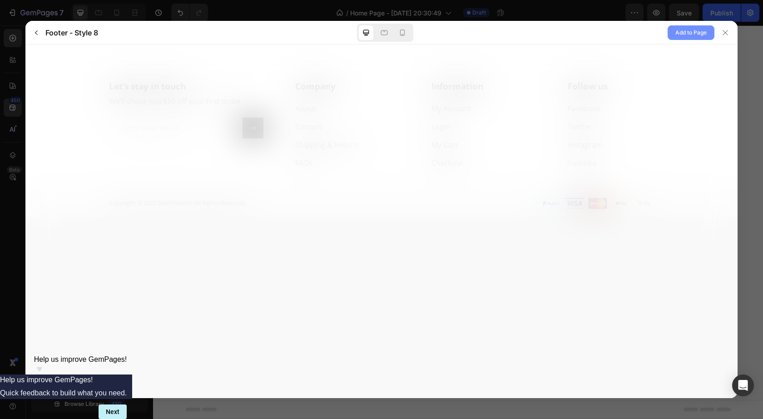
scroll to position [0, 0]
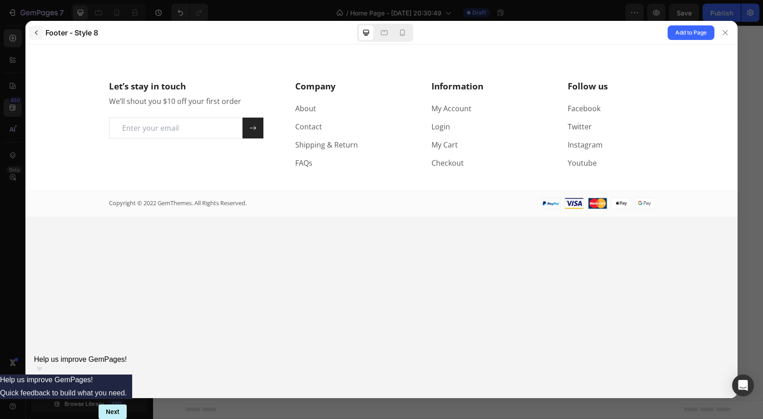
click at [40, 37] on button "button" at bounding box center [36, 32] width 15 height 15
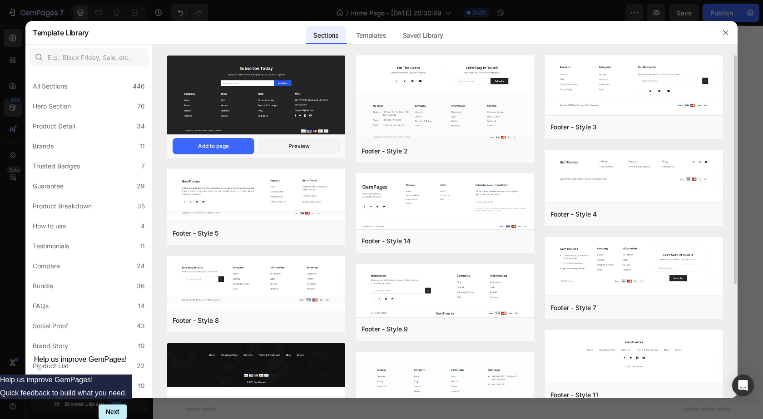
click at [277, 105] on img at bounding box center [256, 96] width 178 height 81
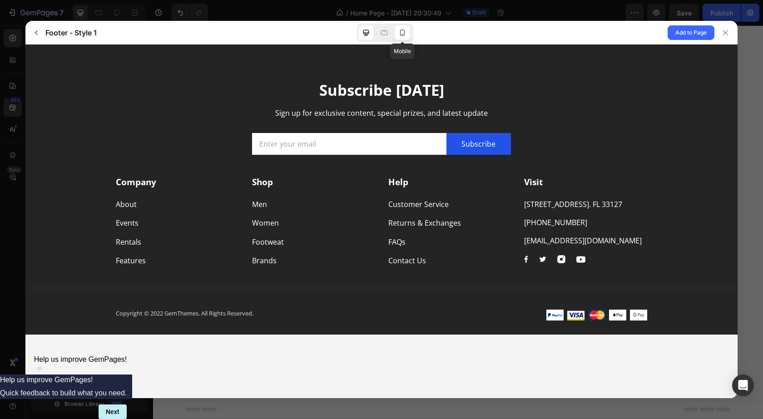
click at [403, 34] on icon at bounding box center [403, 34] width 2 height 1
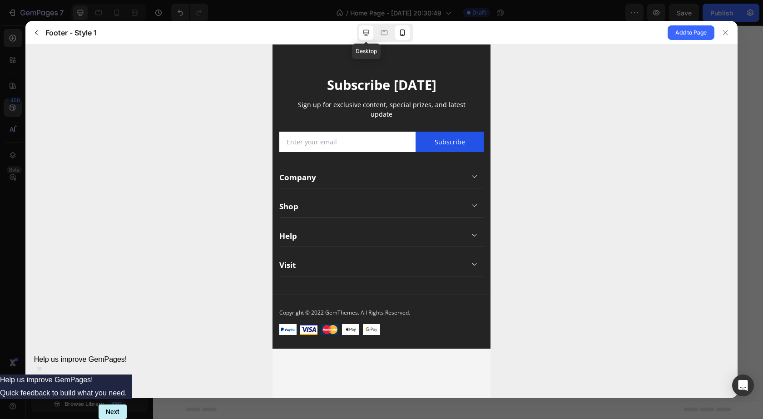
click at [365, 36] on icon at bounding box center [366, 32] width 9 height 9
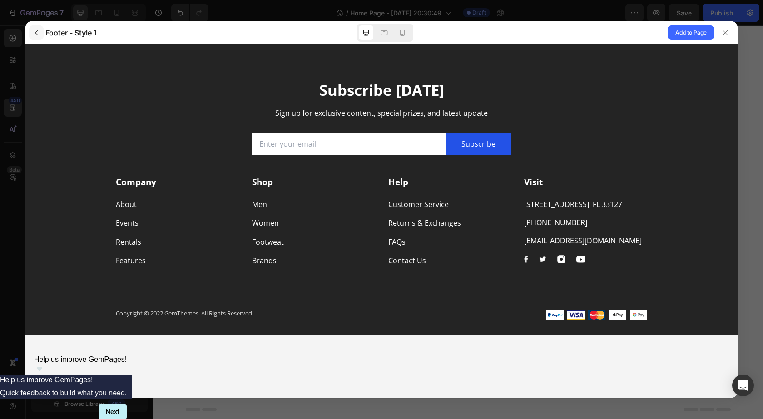
click at [39, 31] on icon "button" at bounding box center [36, 32] width 7 height 7
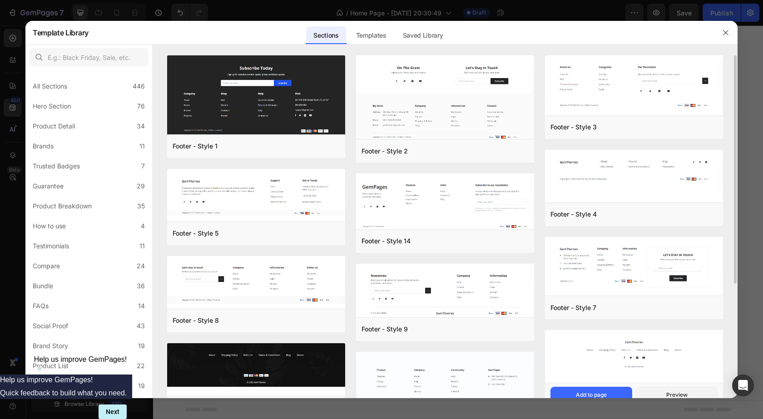
scroll to position [76, 0]
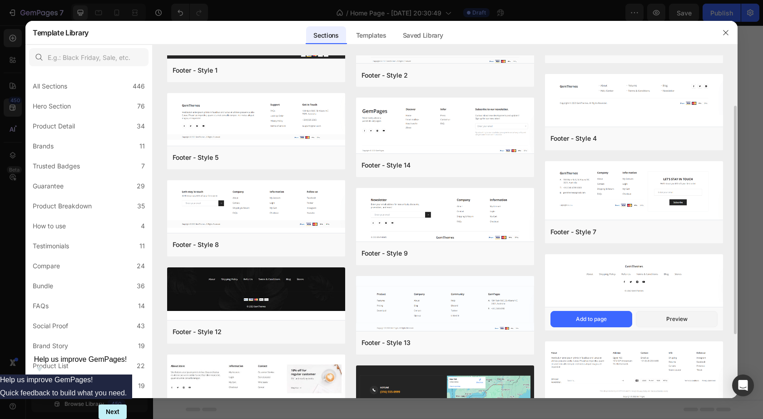
click at [635, 261] on img at bounding box center [634, 278] width 178 height 48
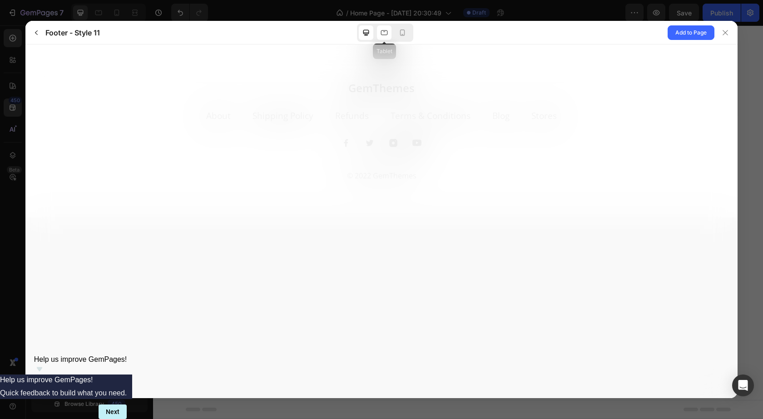
scroll to position [0, 0]
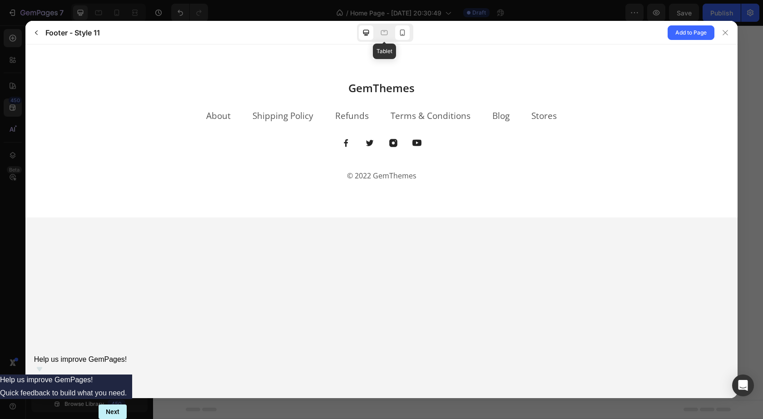
click at [401, 33] on icon at bounding box center [402, 32] width 9 height 9
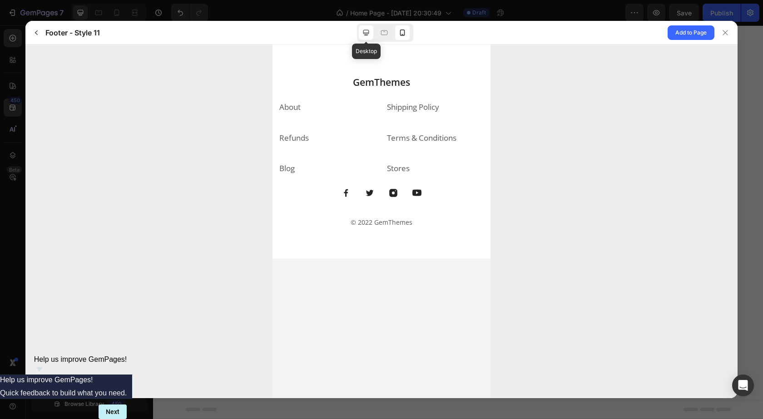
click at [368, 33] on icon at bounding box center [366, 33] width 6 height 6
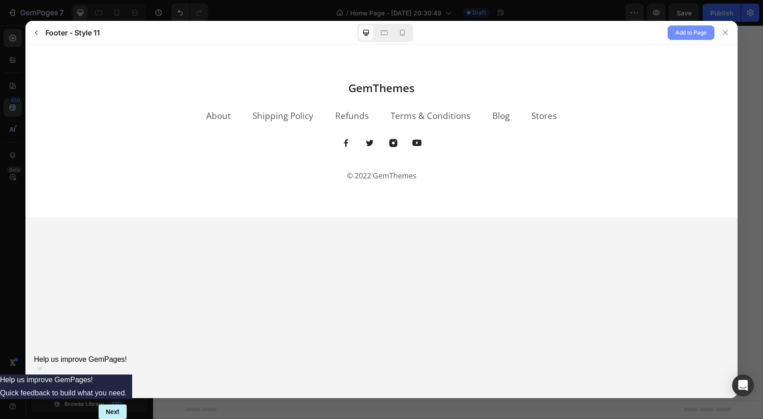
click at [678, 30] on span "Add to Page" at bounding box center [691, 32] width 31 height 11
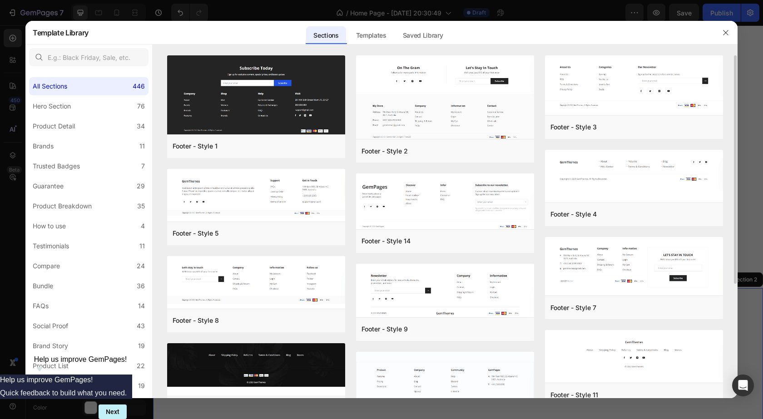
scroll to position [448, 0]
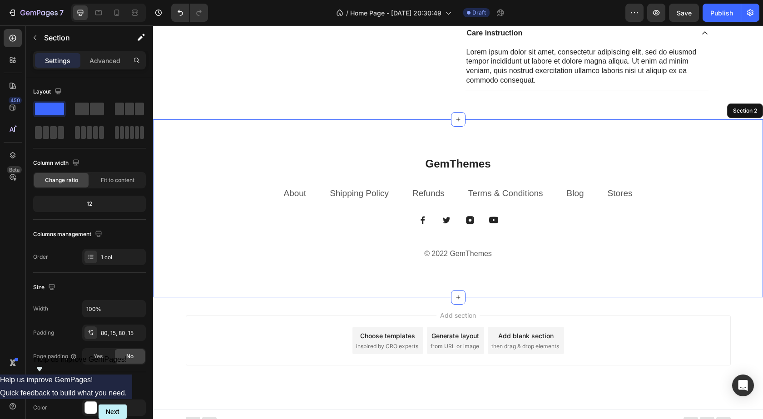
click at [267, 148] on div "GemThemes Heading About Text block Shipping Policy Text block Refunds Text bloc…" at bounding box center [458, 208] width 610 height 179
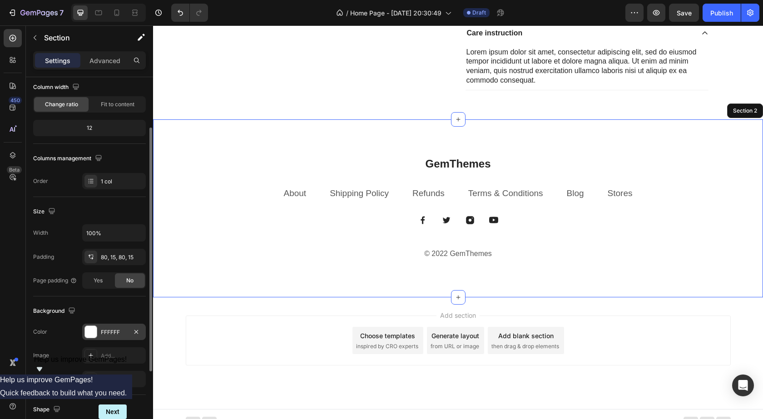
click at [90, 331] on div at bounding box center [91, 332] width 12 height 12
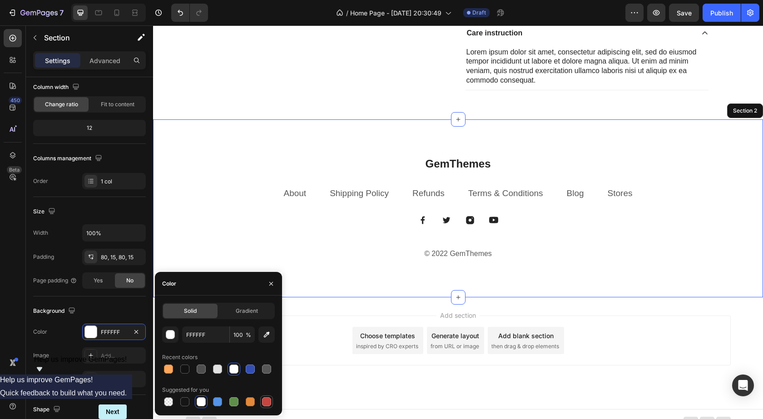
click at [268, 403] on div at bounding box center [266, 402] width 9 height 9
type input "C5453F"
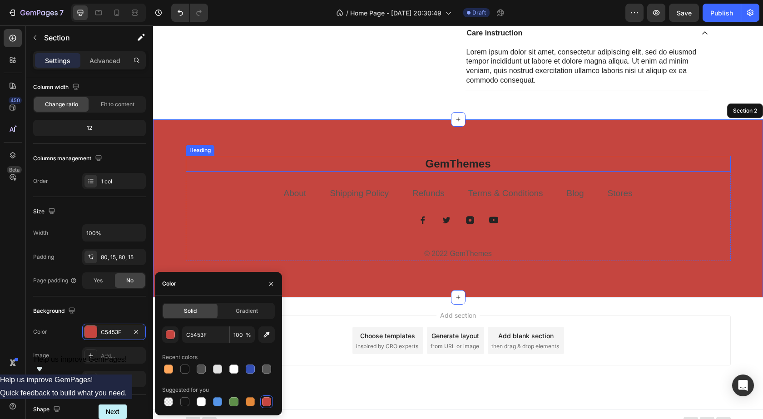
click at [287, 194] on link "About" at bounding box center [295, 194] width 23 height 10
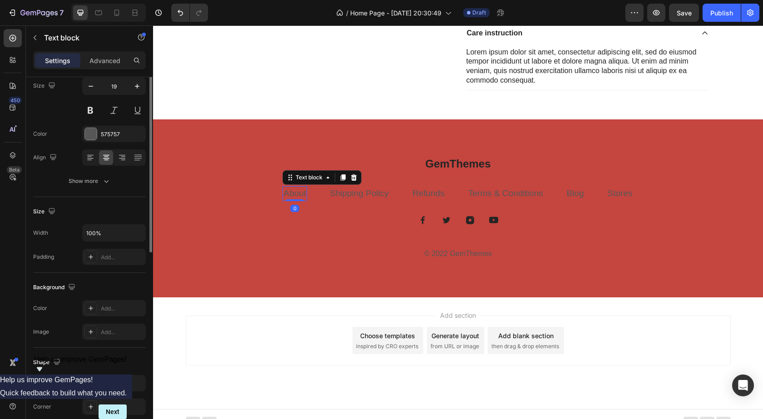
scroll to position [0, 0]
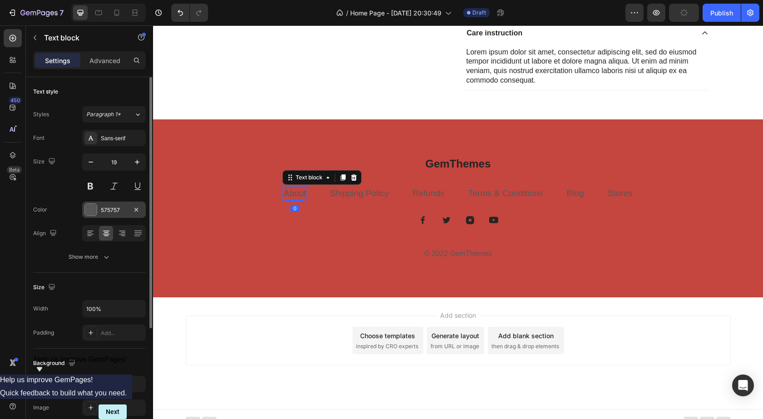
click at [93, 208] on div at bounding box center [91, 210] width 12 height 12
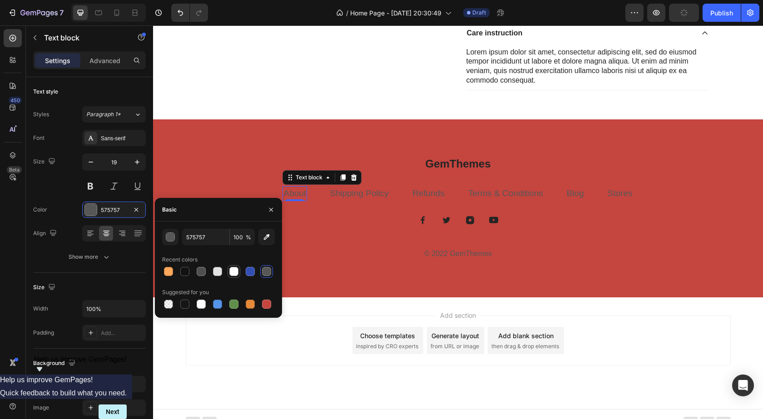
click at [232, 273] on div at bounding box center [233, 271] width 9 height 9
type input "FFFFFF"
click at [351, 197] on link "Shipping Policy" at bounding box center [359, 194] width 59 height 10
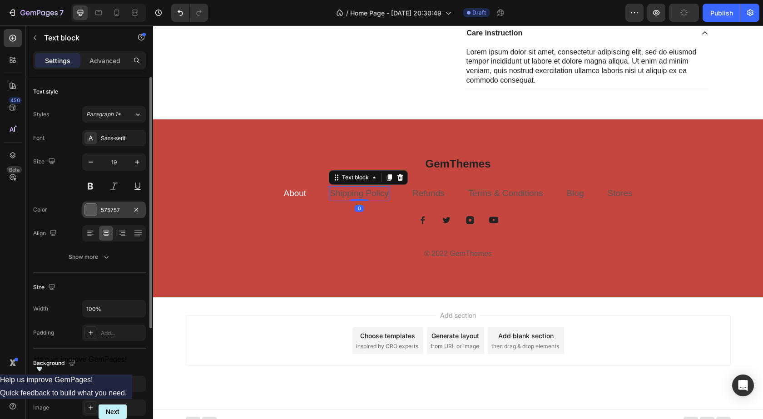
click at [93, 206] on div at bounding box center [91, 210] width 12 height 12
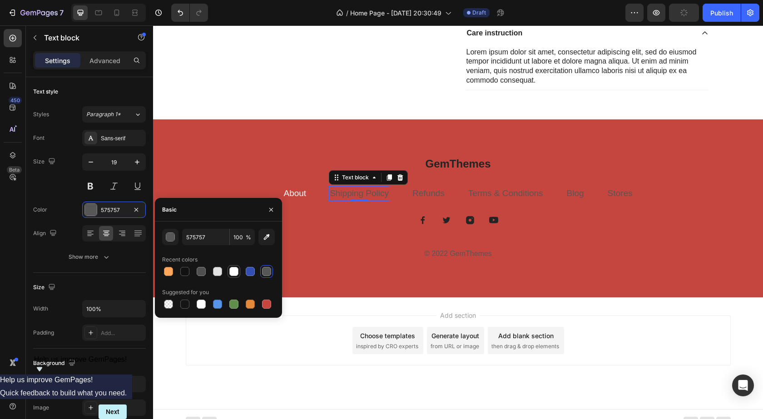
click at [233, 271] on div at bounding box center [233, 271] width 9 height 9
type input "FFFFFF"
click at [419, 190] on link "Refunds" at bounding box center [429, 194] width 32 height 10
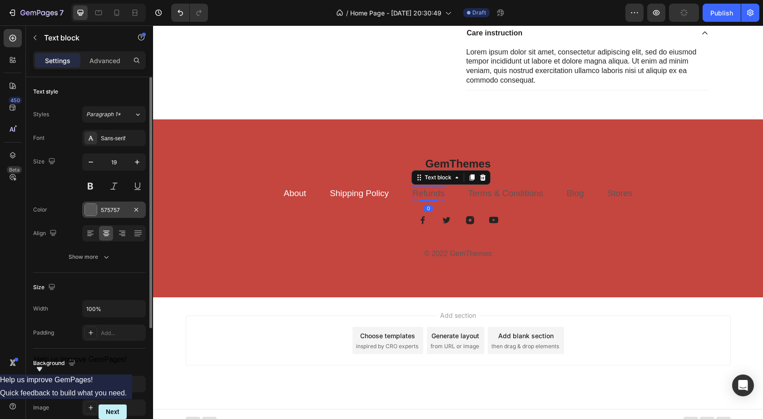
click at [93, 206] on div at bounding box center [91, 210] width 12 height 12
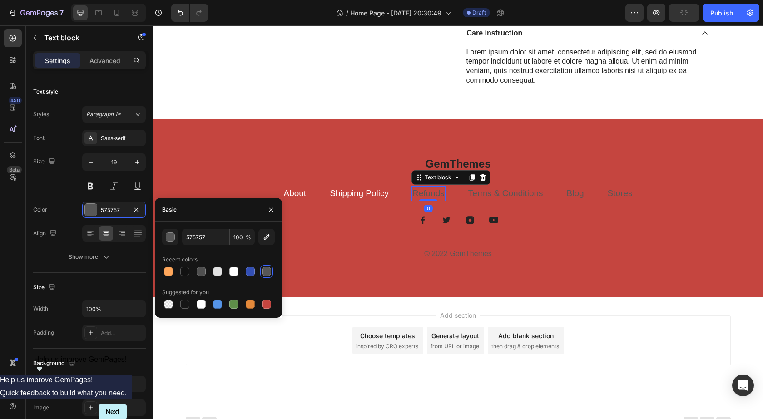
click at [241, 270] on div at bounding box center [218, 271] width 113 height 13
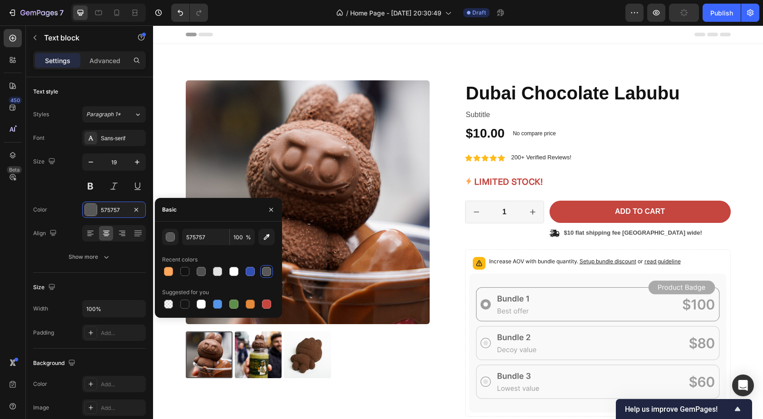
scroll to position [448, 0]
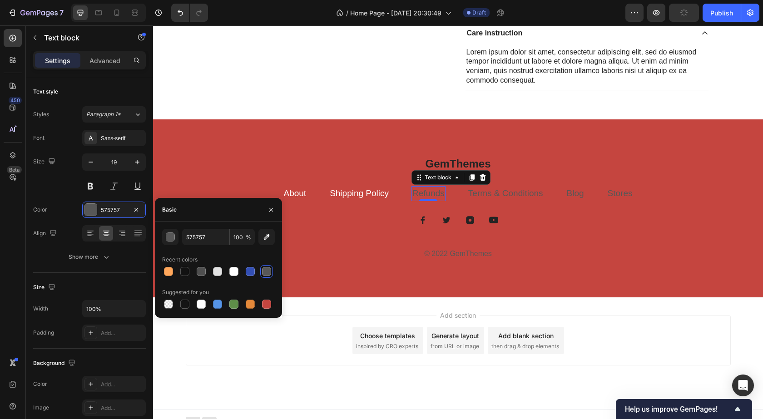
click at [240, 271] on div at bounding box center [218, 271] width 113 height 13
click at [236, 272] on div at bounding box center [233, 271] width 9 height 9
type input "FFFFFF"
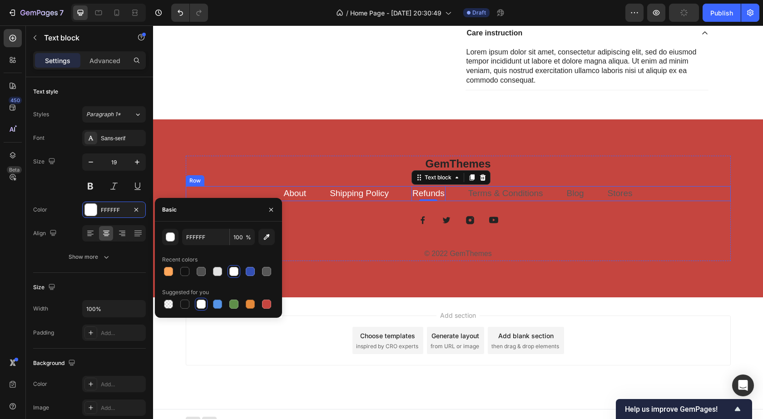
click at [483, 194] on link "Terms & Conditions" at bounding box center [505, 194] width 75 height 10
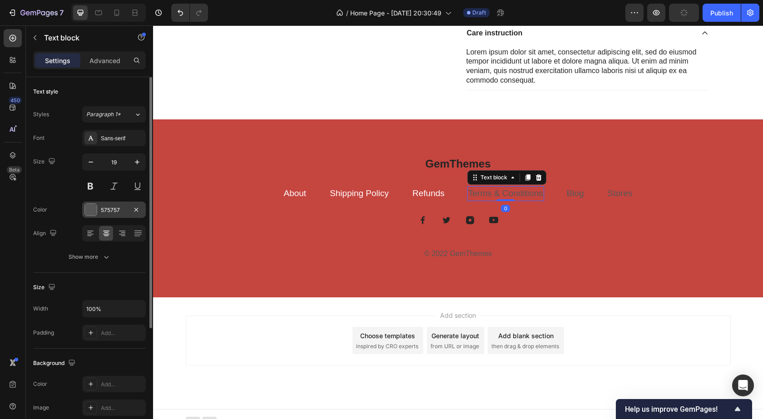
click at [90, 212] on div at bounding box center [91, 210] width 12 height 12
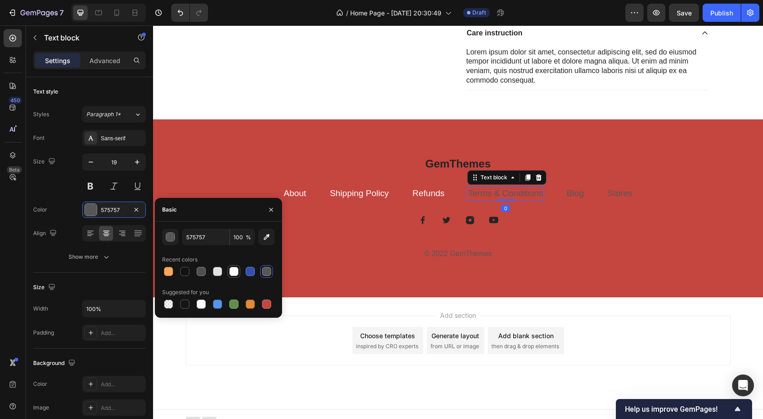
click at [235, 271] on div at bounding box center [233, 271] width 9 height 9
type input "FFFFFF"
click at [575, 193] on link "Blog" at bounding box center [575, 194] width 17 height 10
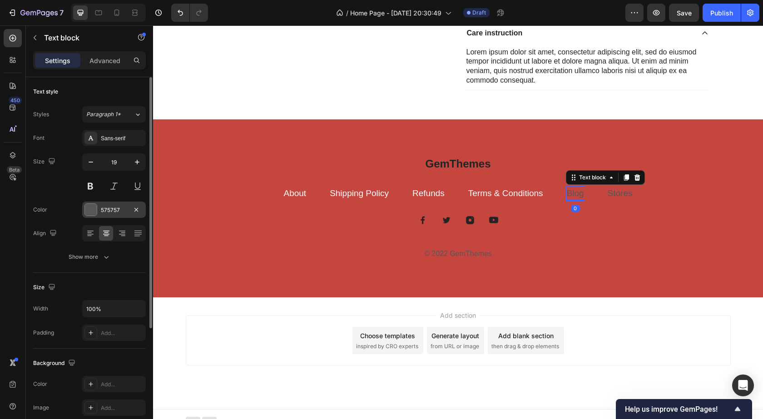
click at [86, 209] on div at bounding box center [91, 210] width 12 height 12
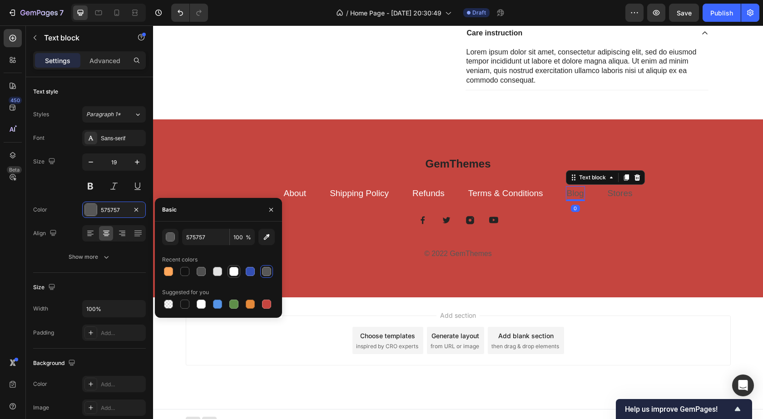
click at [237, 273] on div at bounding box center [233, 271] width 9 height 9
type input "FFFFFF"
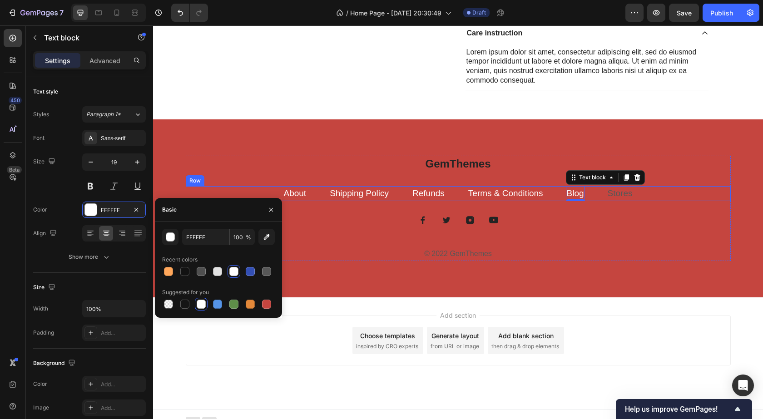
click at [608, 196] on link "Stores" at bounding box center [620, 194] width 25 height 10
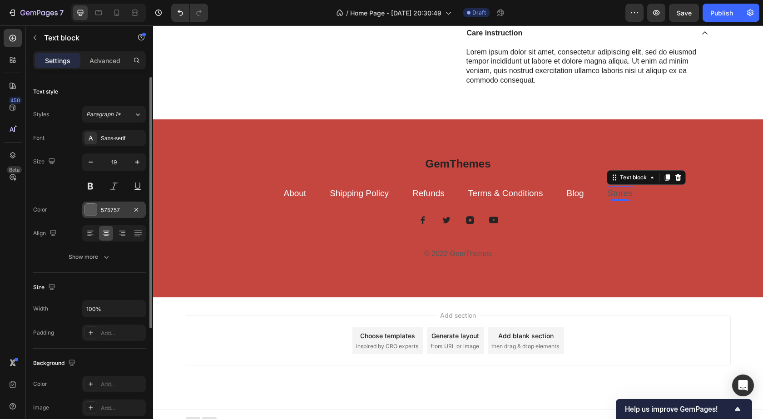
click at [91, 209] on div at bounding box center [91, 210] width 12 height 12
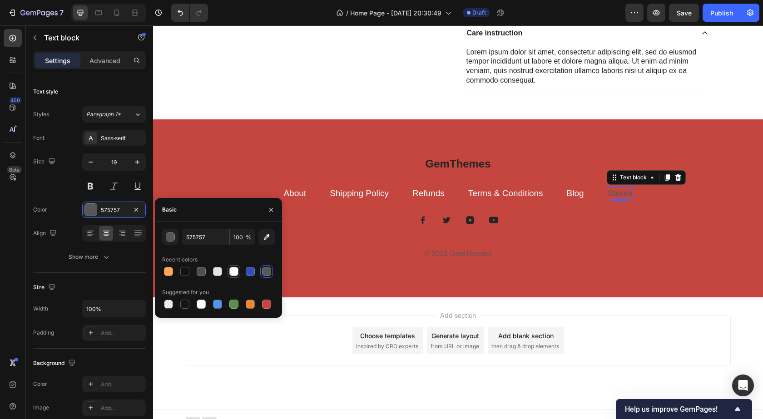
drag, startPoint x: 235, startPoint y: 271, endPoint x: 129, endPoint y: 233, distance: 112.8
click at [235, 271] on div at bounding box center [233, 271] width 9 height 9
type input "FFFFFF"
click at [461, 259] on p "© 2022 GemThemes" at bounding box center [458, 254] width 543 height 13
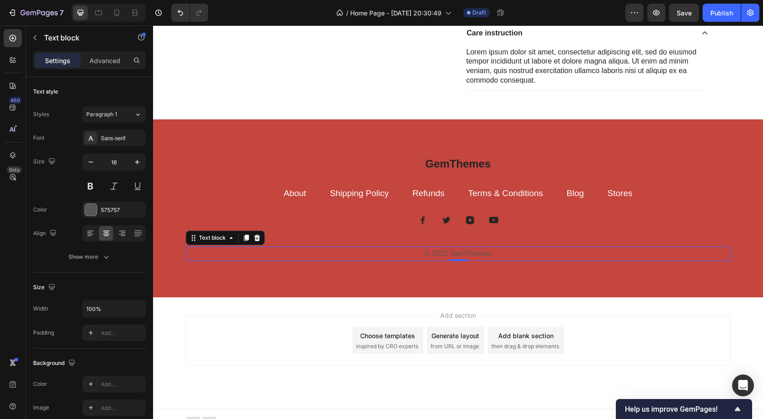
click at [463, 255] on p "© 2022 GemThemes" at bounding box center [458, 254] width 543 height 13
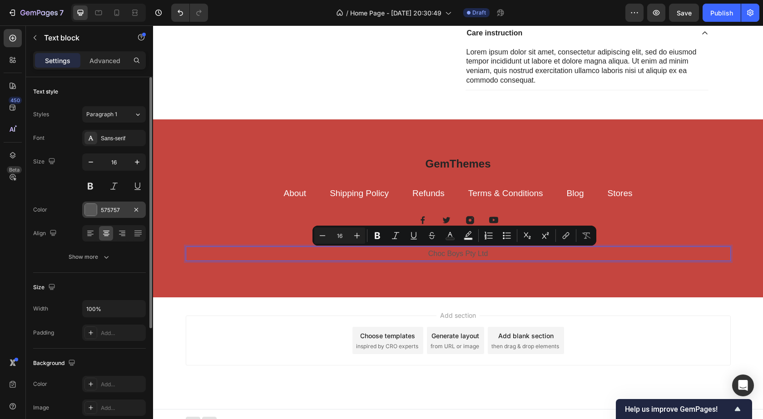
click at [94, 214] on div at bounding box center [91, 210] width 12 height 12
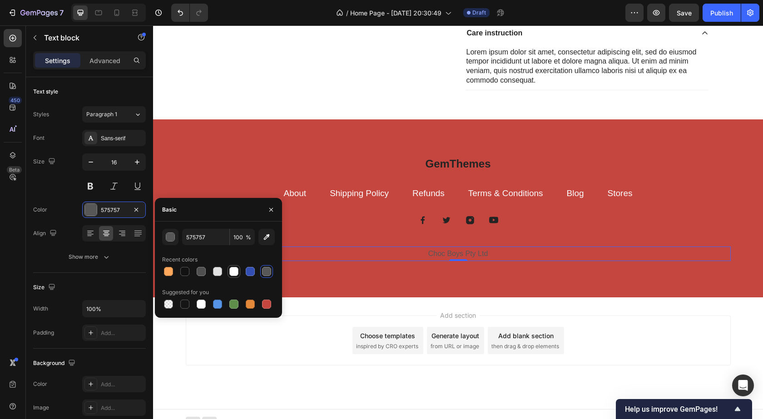
click at [234, 269] on div at bounding box center [233, 271] width 9 height 9
type input "FFFFFF"
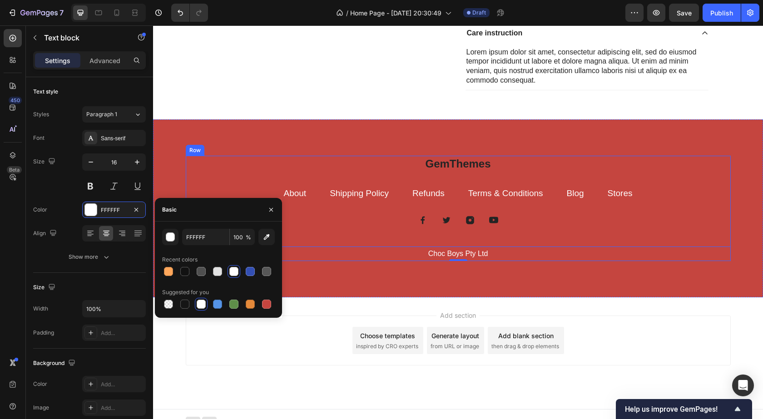
click at [555, 230] on div "GemThemes Heading About Text block Shipping Policy Text block Refunds Text bloc…" at bounding box center [458, 209] width 545 height 106
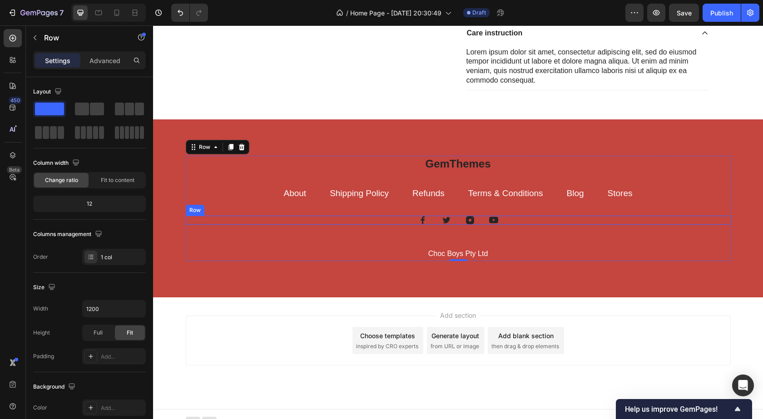
click at [496, 219] on div "Image Image Image Image Row" at bounding box center [458, 220] width 545 height 9
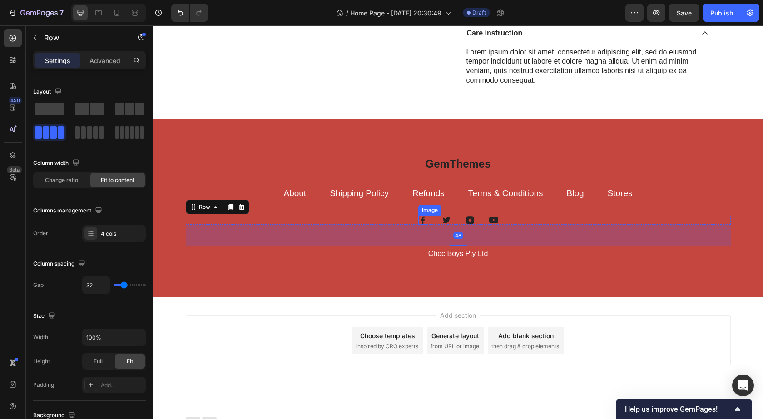
click at [420, 222] on img at bounding box center [422, 220] width 9 height 9
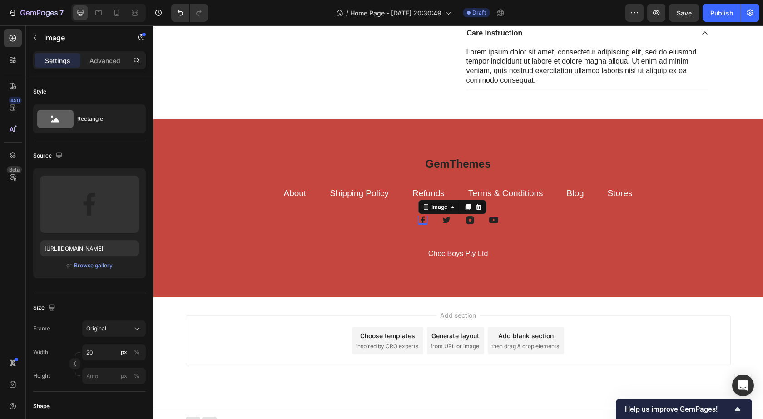
click at [388, 214] on div "GemThemes Heading About Text block Shipping Policy Text block Refunds Text bloc…" at bounding box center [458, 209] width 545 height 106
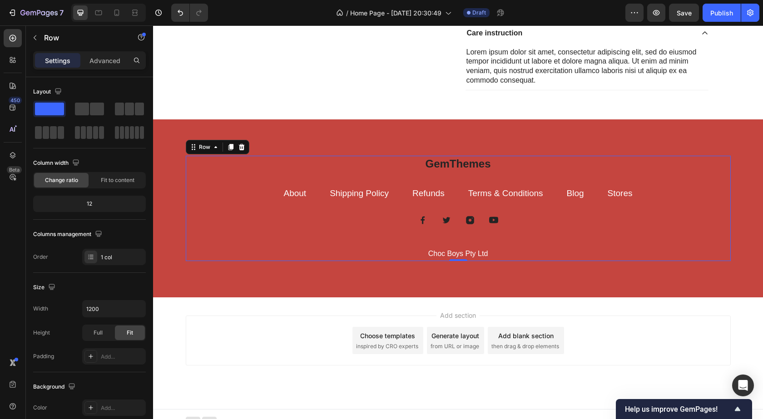
click at [389, 219] on div "Image Image Image Image Row" at bounding box center [458, 220] width 545 height 9
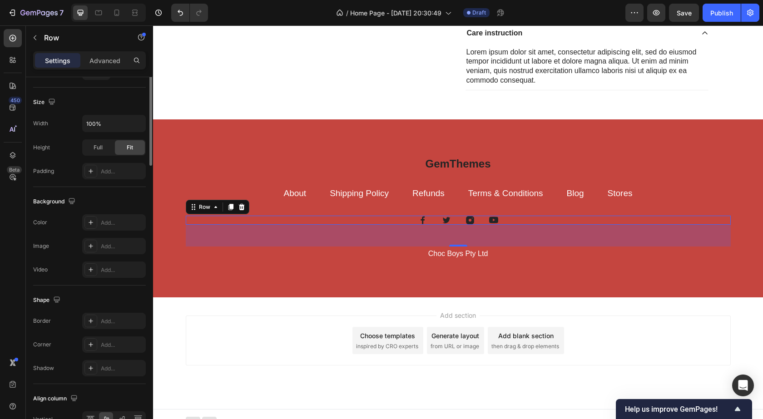
scroll to position [0, 0]
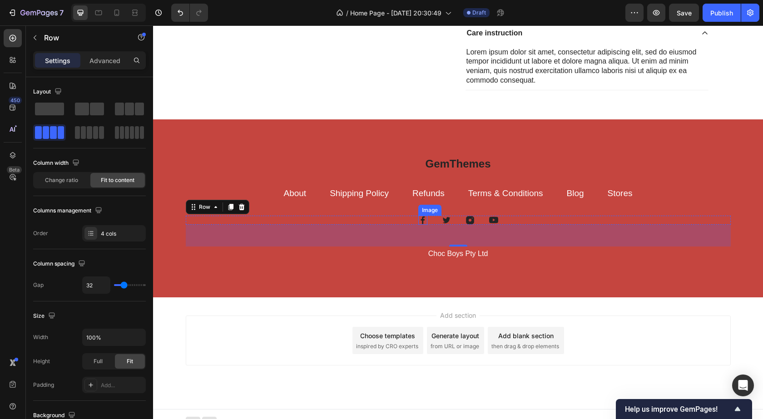
click at [421, 221] on img at bounding box center [422, 220] width 9 height 9
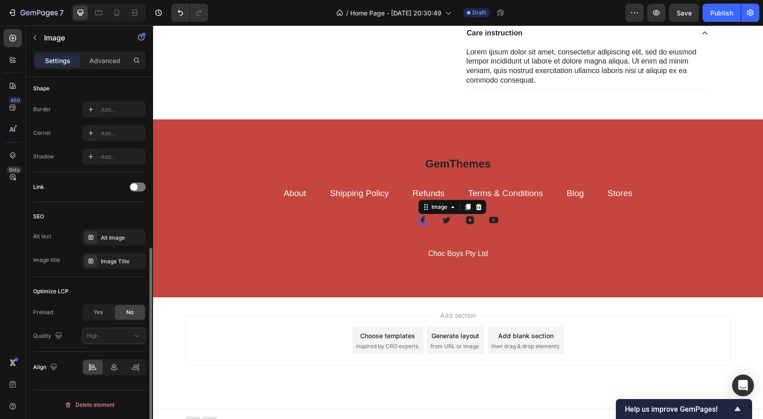
scroll to position [318, 0]
click at [452, 207] on icon at bounding box center [453, 207] width 3 height 2
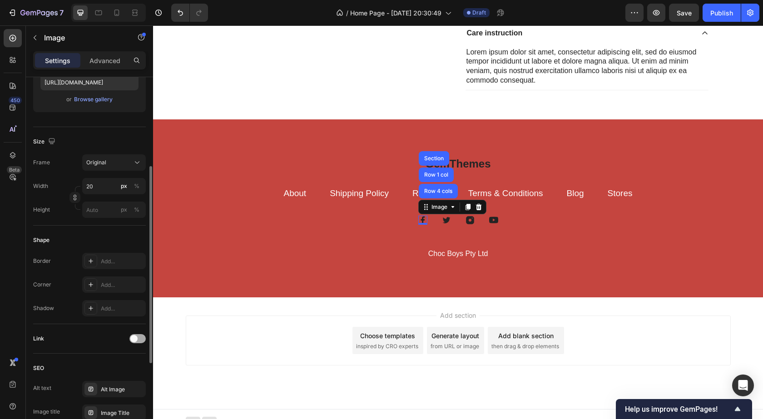
click at [137, 339] on span at bounding box center [133, 338] width 7 height 7
click at [112, 382] on div "Add..." at bounding box center [122, 386] width 43 height 8
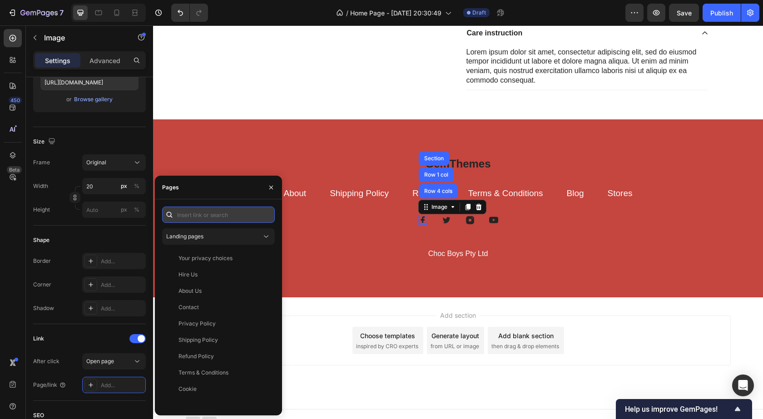
drag, startPoint x: 219, startPoint y: 218, endPoint x: 225, endPoint y: 217, distance: 6.1
click at [225, 217] on input "text" at bounding box center [218, 215] width 113 height 16
paste input "https://www.facebook.com/chocboys.au/"
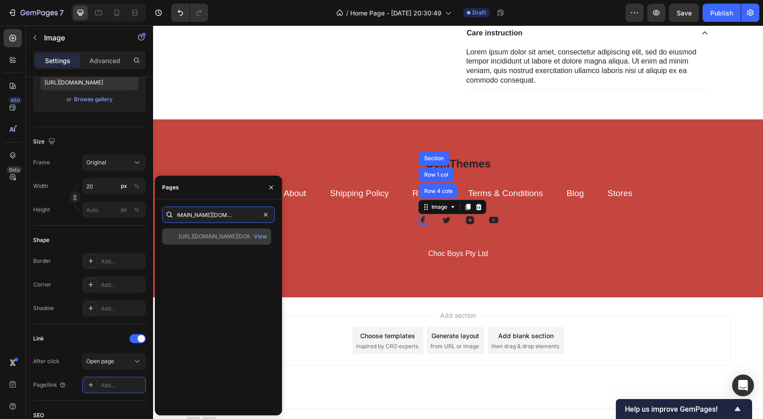
type input "https://www.facebook.com/chocboys.au/"
click at [230, 239] on div "https://www.facebook.com/chocboys.au/" at bounding box center [222, 237] width 87 height 8
click at [273, 186] on icon "button" at bounding box center [271, 187] width 4 height 4
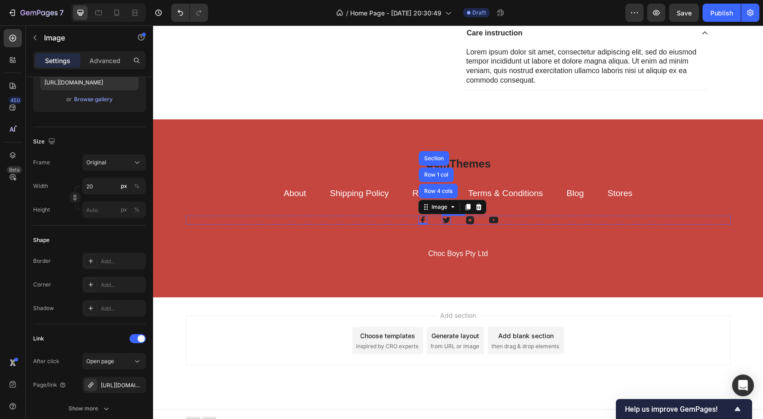
click at [442, 219] on img at bounding box center [446, 220] width 9 height 9
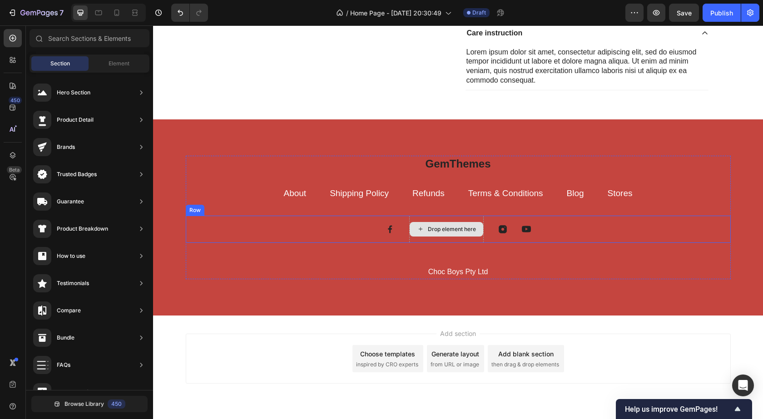
click at [473, 221] on div "Drop element here" at bounding box center [446, 229] width 75 height 27
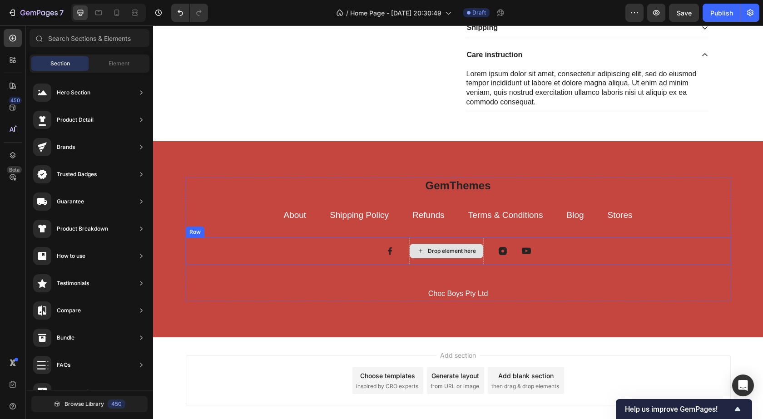
scroll to position [448, 0]
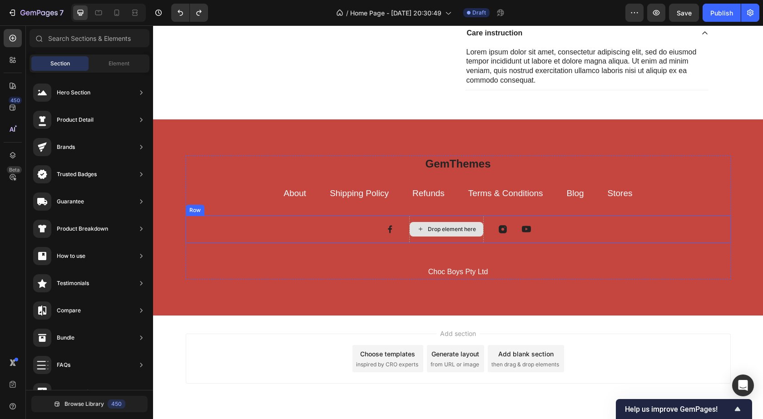
click at [459, 234] on div "Drop element here" at bounding box center [447, 229] width 74 height 15
click at [461, 239] on div "Drop element here" at bounding box center [446, 229] width 75 height 27
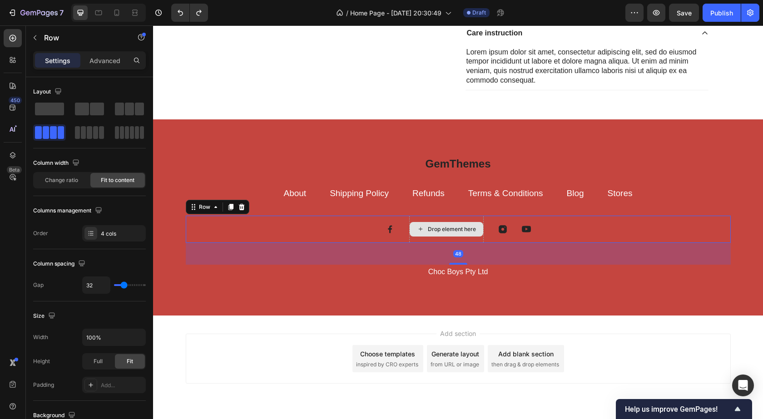
click at [456, 233] on div "Drop element here" at bounding box center [452, 229] width 48 height 7
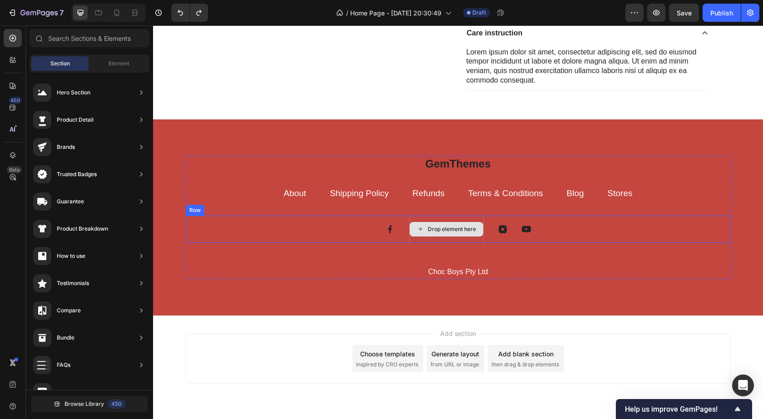
click at [463, 222] on div "Drop element here" at bounding box center [447, 229] width 74 height 15
click at [463, 227] on div "Drop element here" at bounding box center [452, 229] width 48 height 7
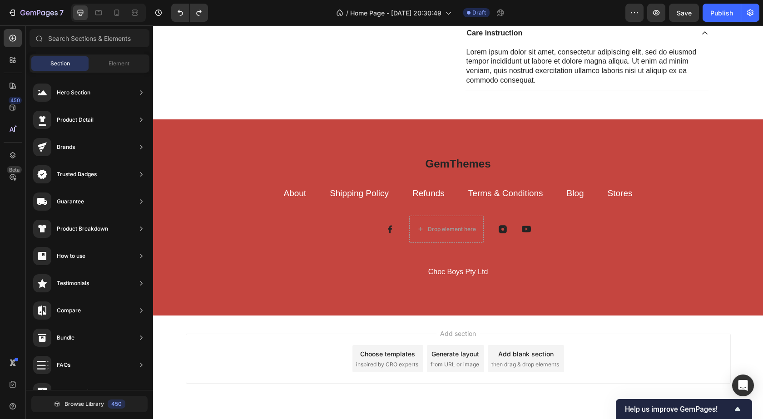
scroll to position [0, 0]
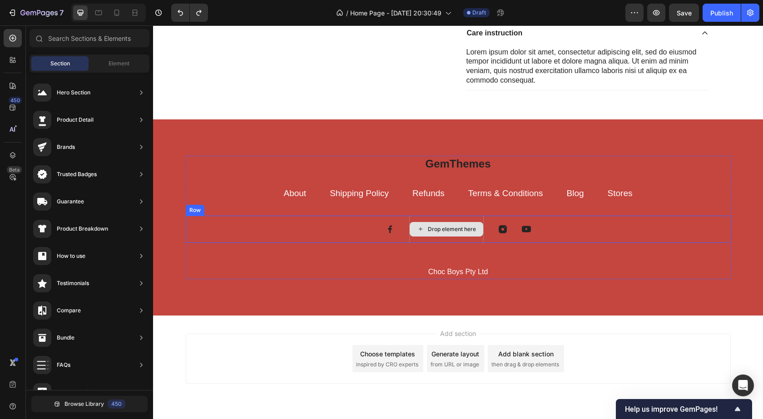
click at [446, 231] on div "Drop element here" at bounding box center [452, 229] width 48 height 7
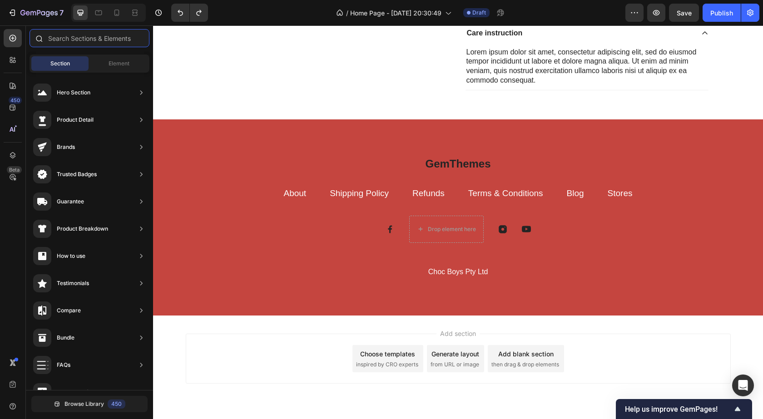
click at [81, 41] on input "text" at bounding box center [90, 38] width 120 height 18
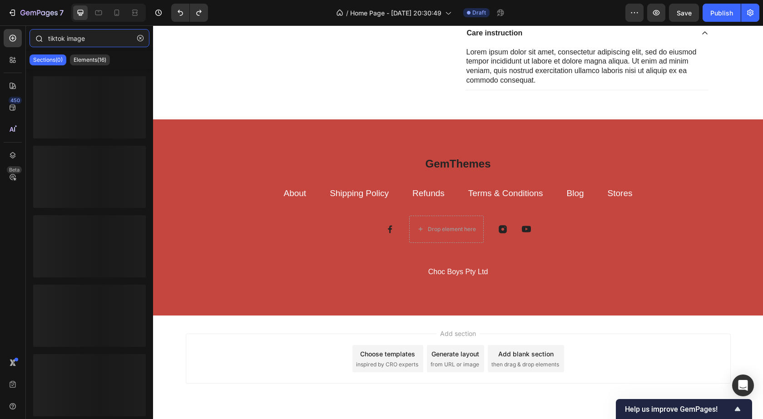
type input "tiktok image"
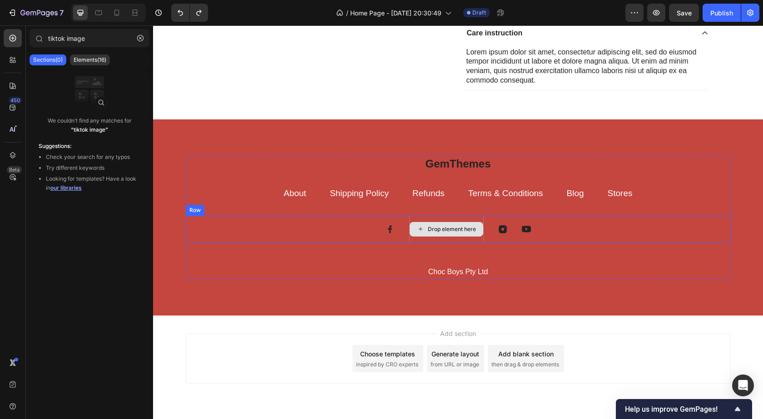
click at [465, 236] on div "Drop element here" at bounding box center [447, 229] width 74 height 15
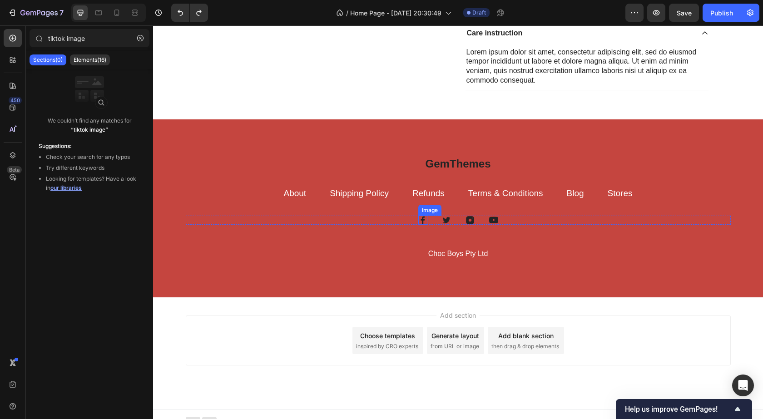
click at [419, 219] on img at bounding box center [422, 220] width 9 height 9
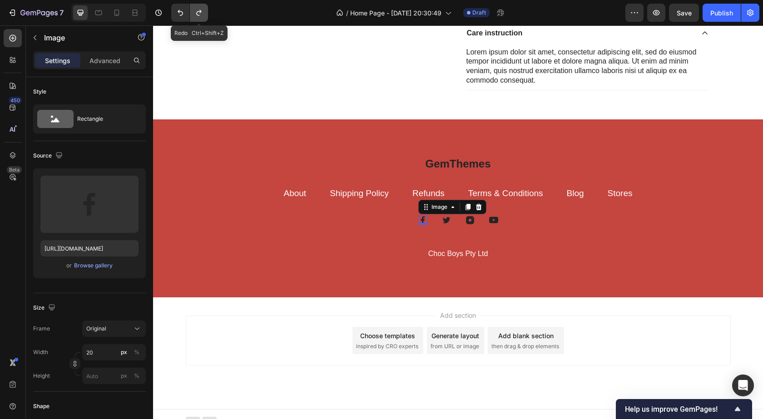
click at [202, 17] on icon "Undo/Redo" at bounding box center [198, 12] width 9 height 9
click at [466, 223] on img at bounding box center [470, 220] width 9 height 9
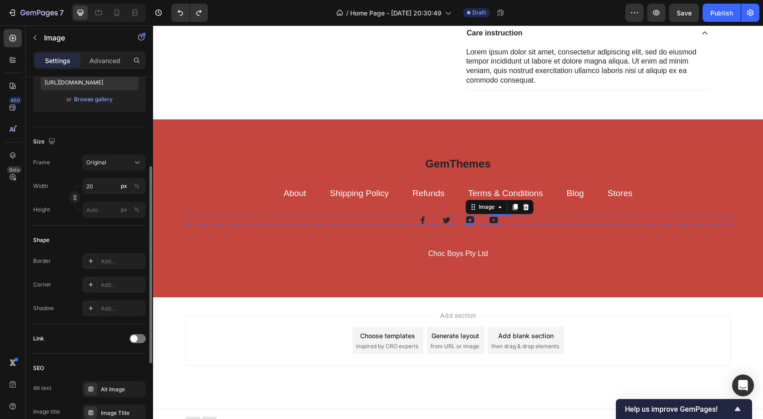
click at [489, 218] on img at bounding box center [493, 220] width 9 height 9
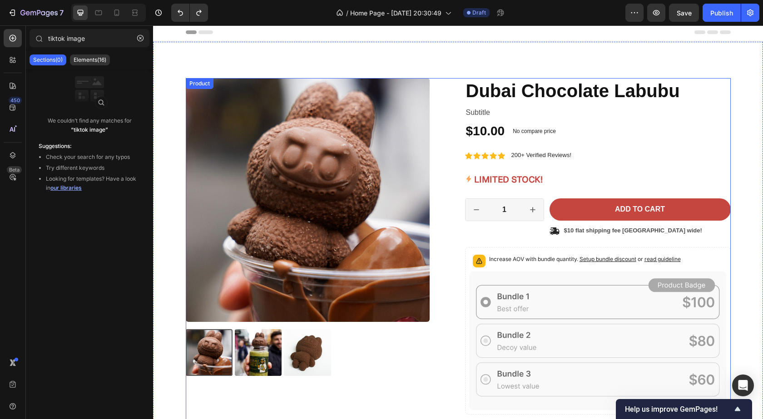
scroll to position [0, 0]
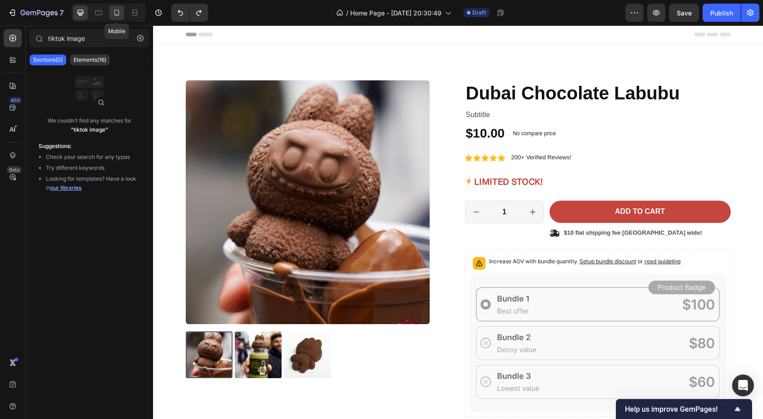
click at [120, 14] on icon at bounding box center [116, 12] width 9 height 9
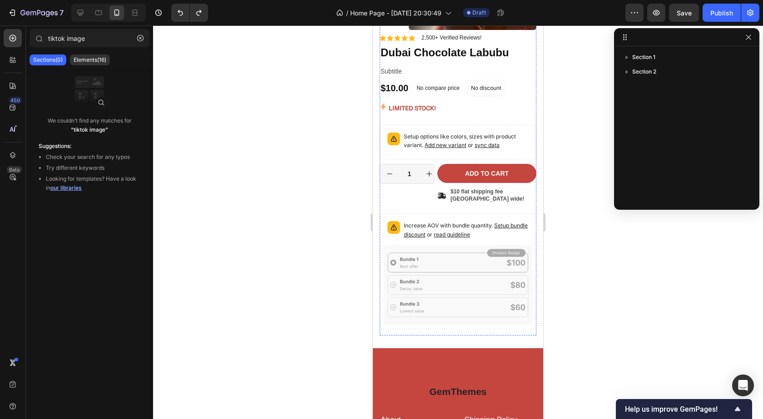
scroll to position [151, 0]
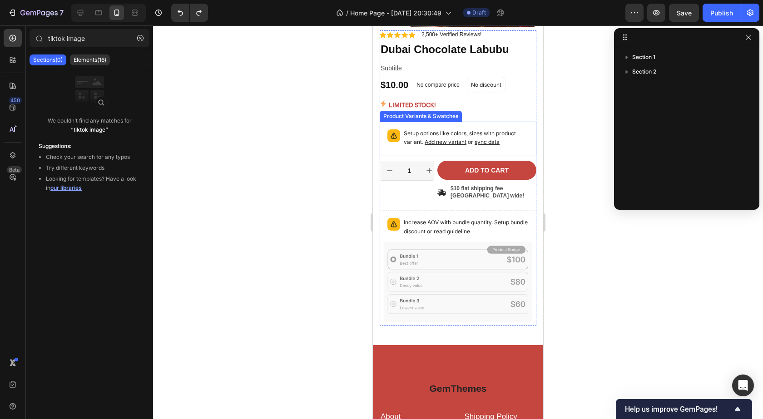
click at [480, 148] on div "Setup options like colors, sizes with product variant. Add new variant or sync …" at bounding box center [466, 138] width 125 height 19
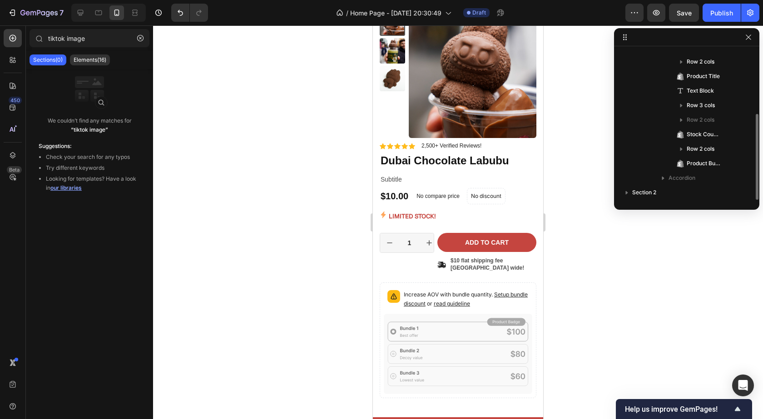
scroll to position [0, 0]
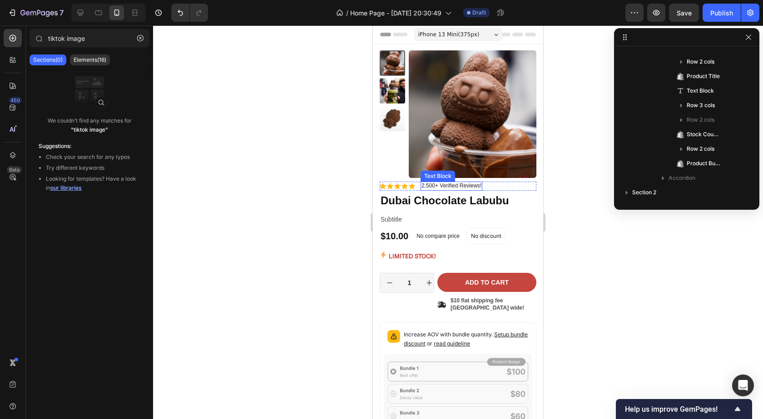
click at [433, 189] on p "2,500+ Verified Reviews!" at bounding box center [452, 186] width 60 height 7
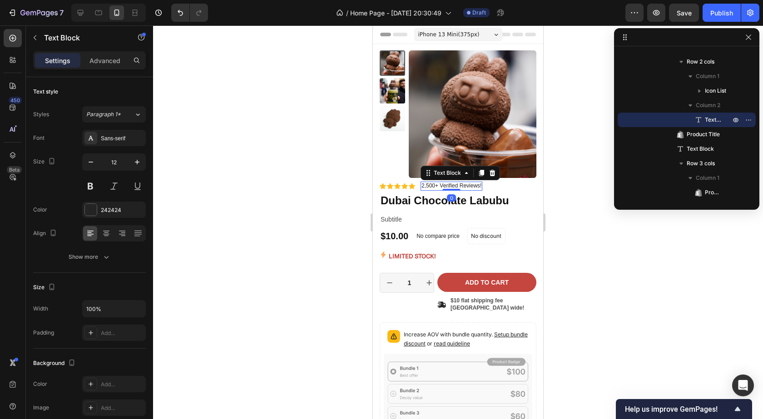
click at [435, 187] on p "2,500+ Verified Reviews!" at bounding box center [452, 186] width 60 height 7
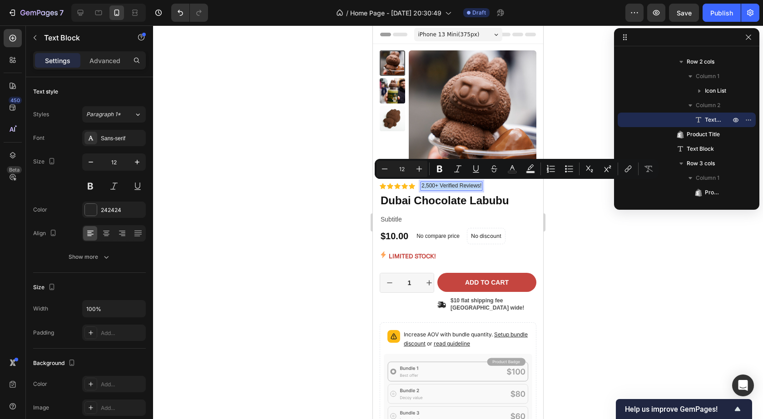
click at [435, 187] on p "2,500+ Verified Reviews!" at bounding box center [452, 186] width 60 height 7
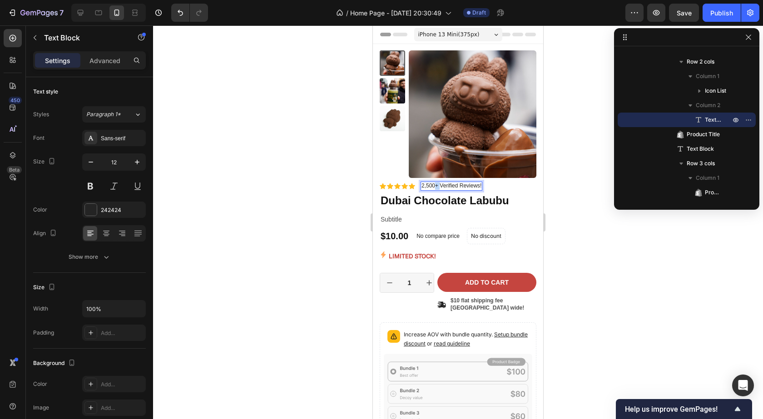
click at [435, 187] on p "2,500+ Verified Reviews!" at bounding box center [452, 186] width 60 height 7
click at [436, 186] on p "200+ Verified Reviews!" at bounding box center [449, 186] width 55 height 7
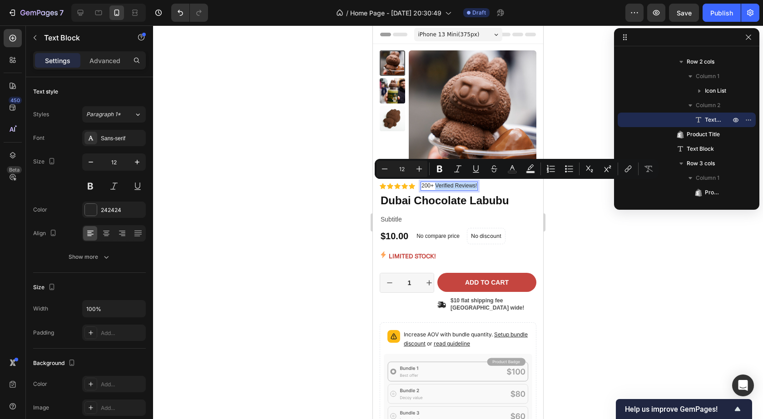
drag, startPoint x: 436, startPoint y: 186, endPoint x: 478, endPoint y: 186, distance: 41.3
click at [478, 186] on div "200+ Verified Reviews!" at bounding box center [449, 186] width 57 height 9
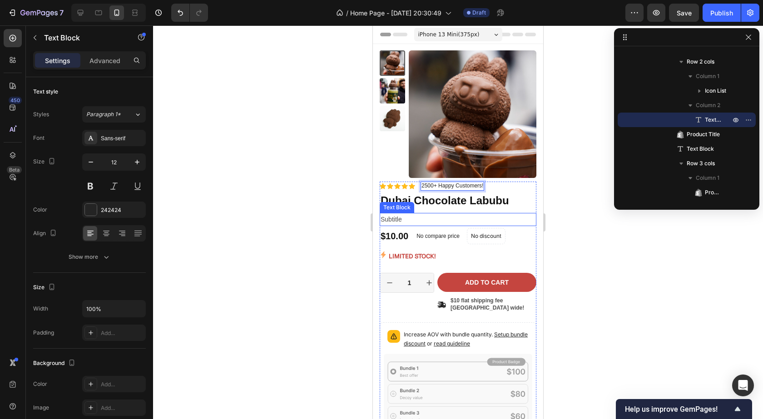
click at [521, 219] on p "Subtitle" at bounding box center [458, 219] width 155 height 11
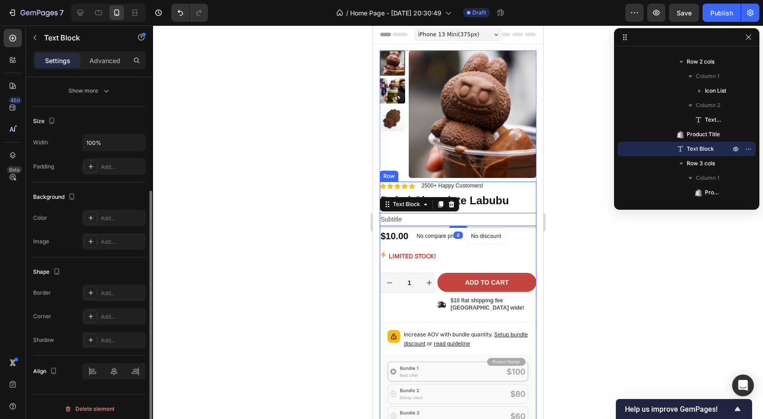
click at [530, 206] on div "Product Images Icon Icon Icon Icon Icon Icon List 2500+ Happy Customers! Text B…" at bounding box center [458, 250] width 170 height 413
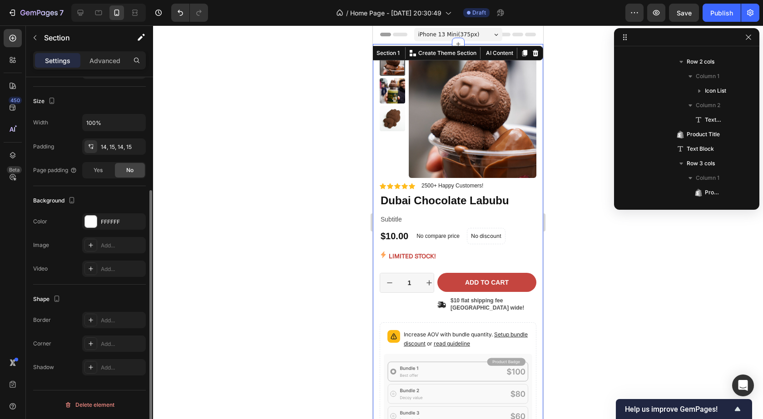
scroll to position [0, 0]
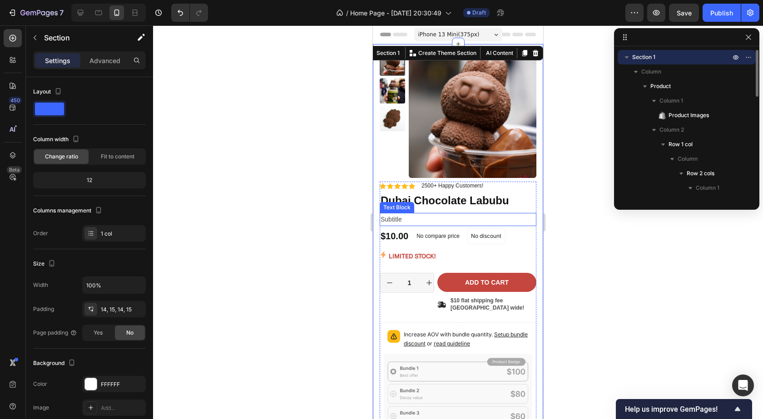
click at [442, 220] on p "Subtitle" at bounding box center [458, 219] width 155 height 11
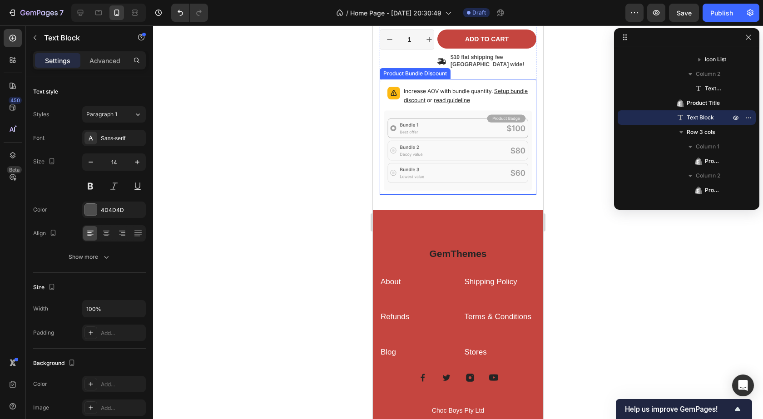
scroll to position [244, 0]
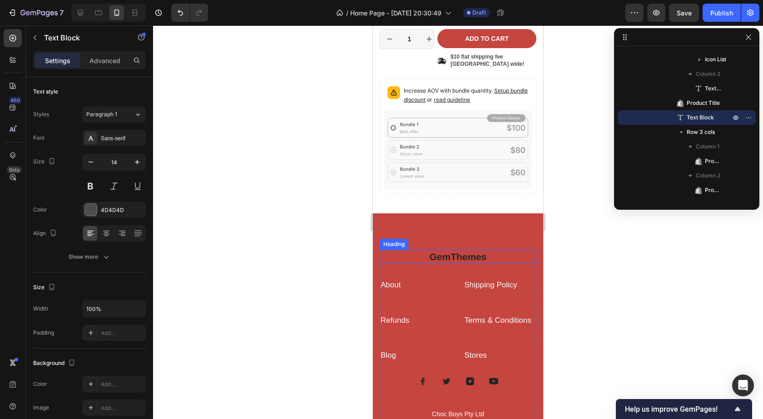
click at [456, 253] on p "GemThemes" at bounding box center [458, 257] width 155 height 12
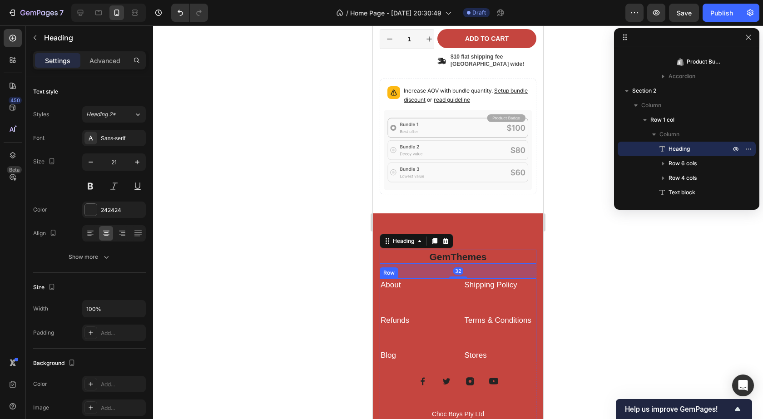
click at [464, 289] on div "Shipping Policy Text block" at bounding box center [500, 296] width 73 height 35
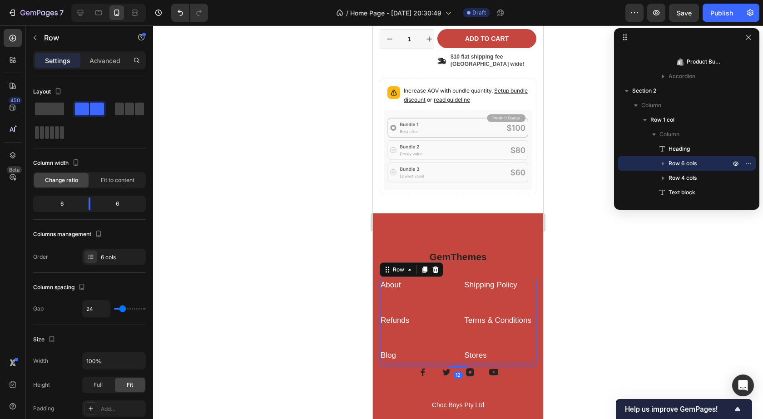
drag, startPoint x: 455, startPoint y: 373, endPoint x: 458, endPoint y: 364, distance: 9.6
click at [458, 366] on div at bounding box center [458, 367] width 18 height 2
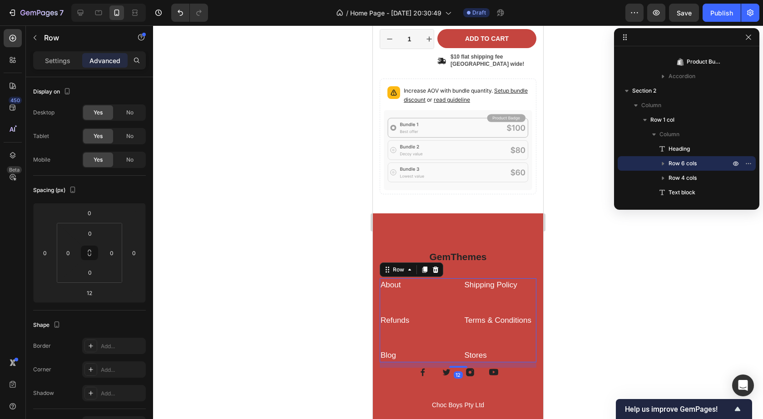
click at [453, 324] on div "About Text block Shipping Policy Text block Refunds Text block Terms & Conditio…" at bounding box center [458, 321] width 157 height 84
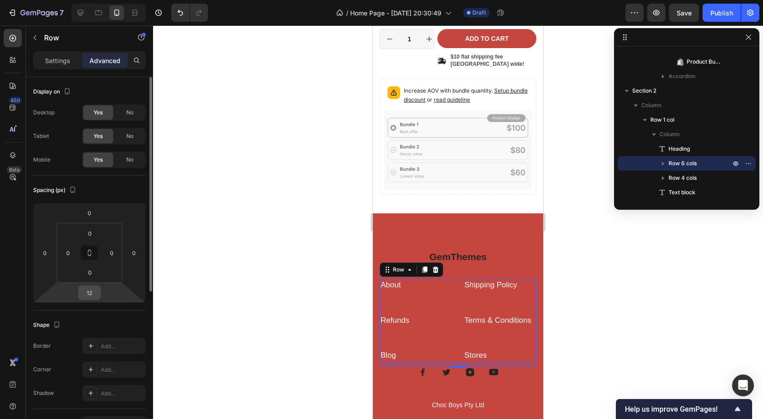
click at [93, 289] on input "12" at bounding box center [89, 293] width 18 height 14
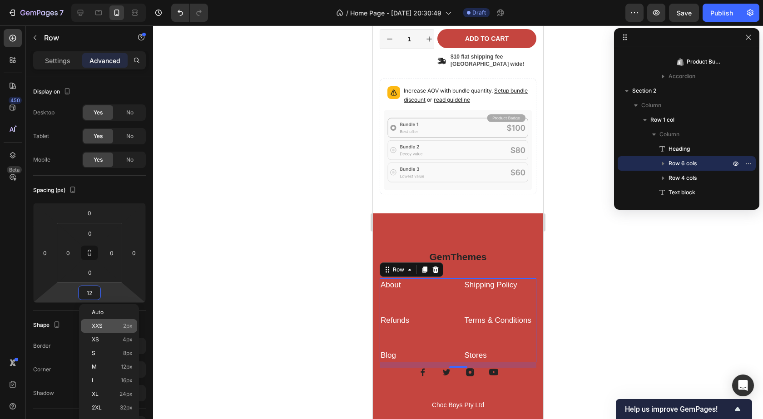
click at [109, 325] on p "XXS 2px" at bounding box center [112, 326] width 41 height 6
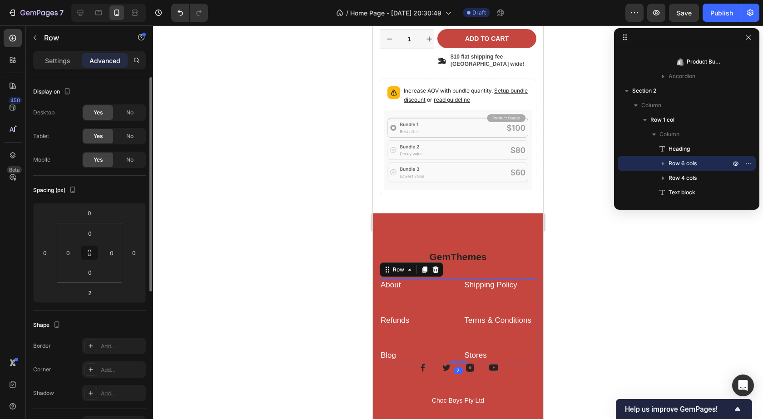
type input "12"
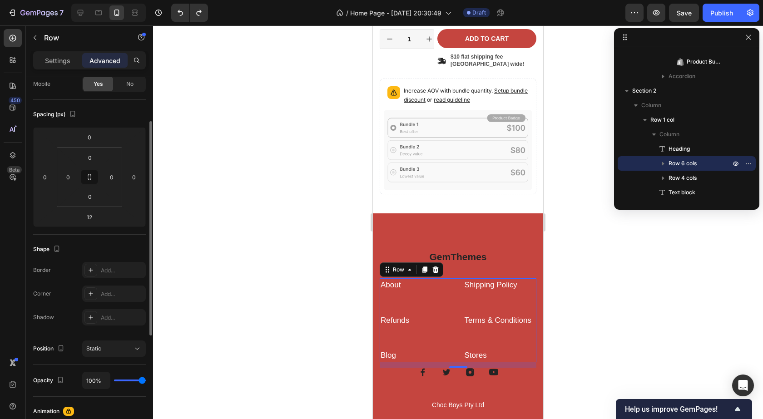
scroll to position [0, 0]
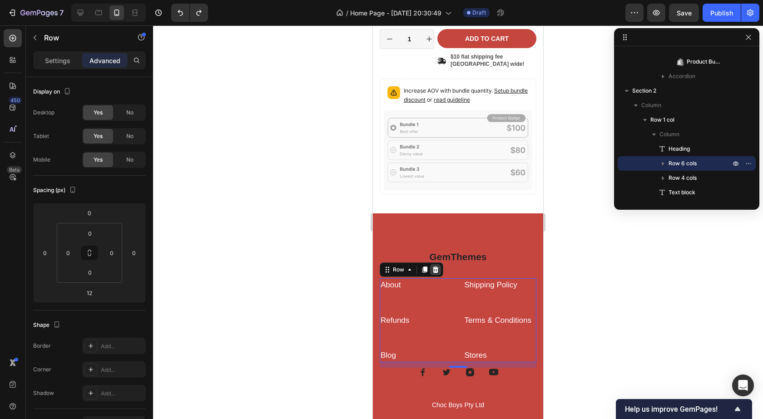
click at [433, 269] on icon at bounding box center [435, 269] width 7 height 7
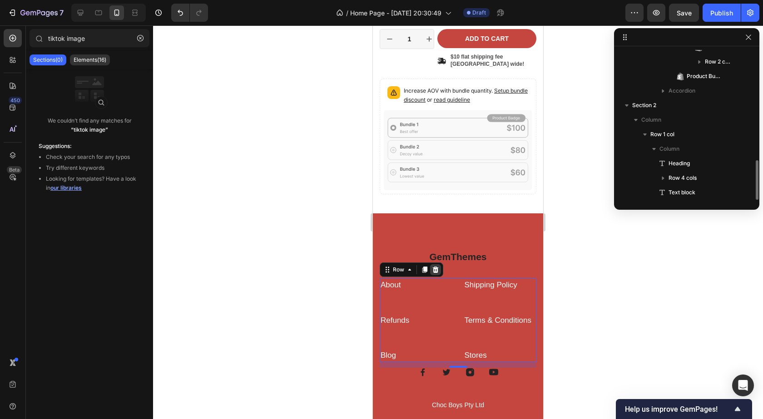
scroll to position [417, 0]
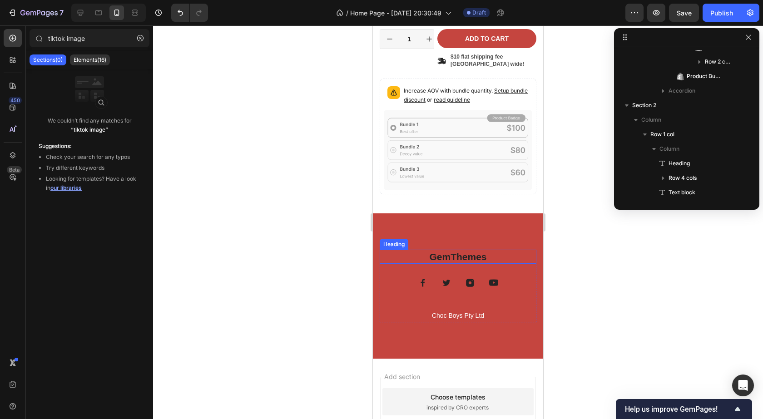
click at [497, 252] on p "GemThemes" at bounding box center [458, 257] width 155 height 12
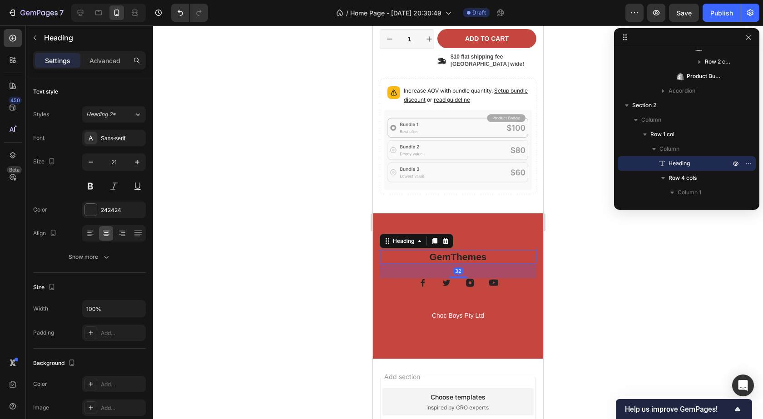
click at [438, 255] on p "GemThemes" at bounding box center [458, 257] width 155 height 12
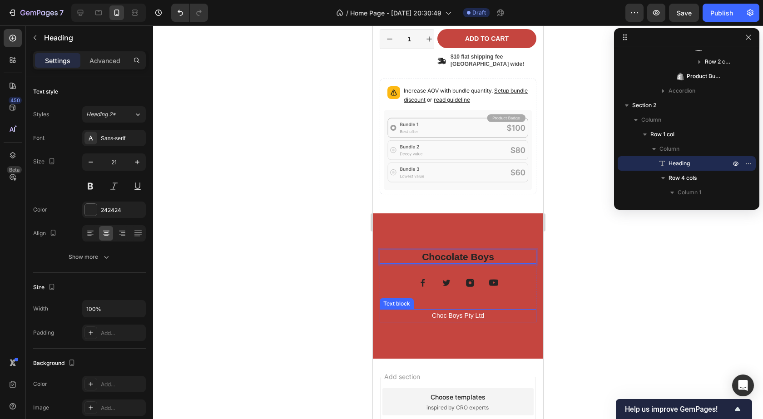
click at [448, 311] on p "Choc Boys Pty Ltd" at bounding box center [458, 315] width 155 height 11
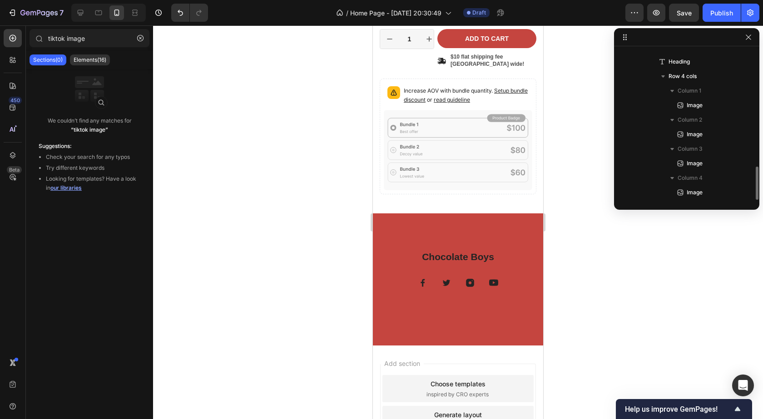
click at [448, 311] on div "Chocolate Boys Heading Image Image Image Image Row Row Section 2" at bounding box center [458, 280] width 170 height 132
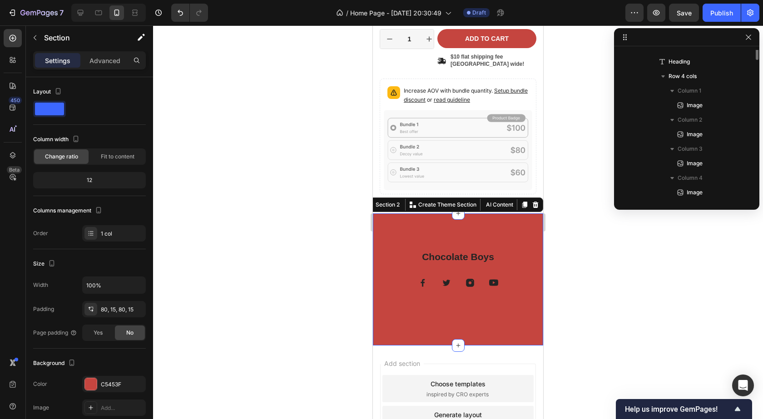
scroll to position [405, 0]
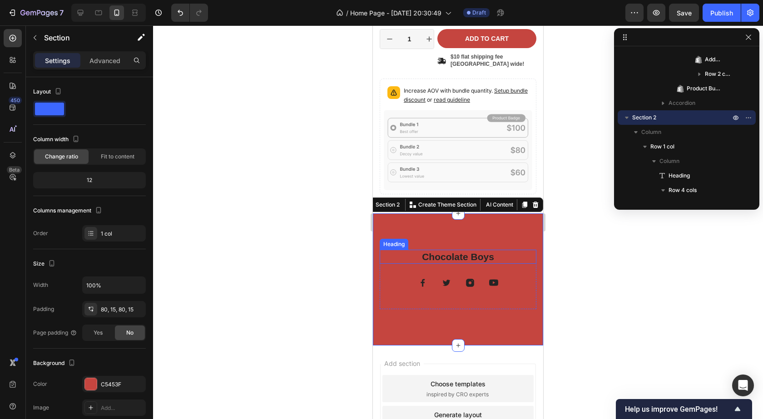
click at [455, 257] on p "Chocolate Boys" at bounding box center [458, 257] width 155 height 12
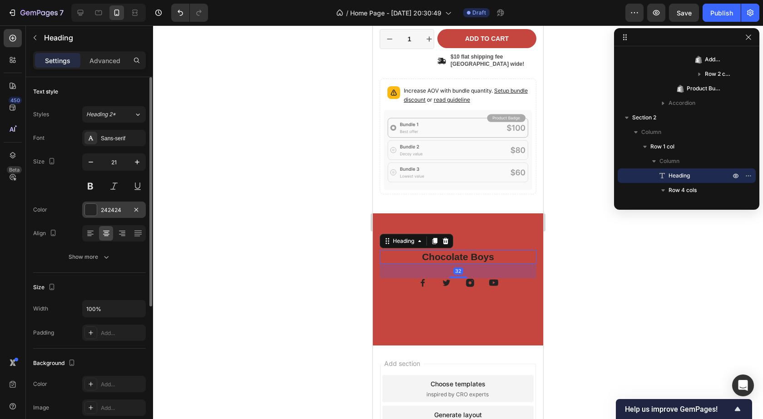
click at [90, 209] on div at bounding box center [91, 210] width 12 height 12
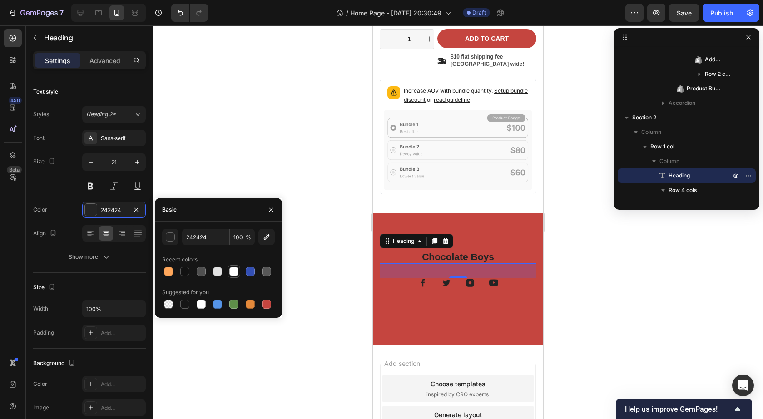
click at [233, 270] on div at bounding box center [233, 271] width 9 height 9
type input "FFFFFF"
click at [326, 233] on div at bounding box center [458, 222] width 610 height 394
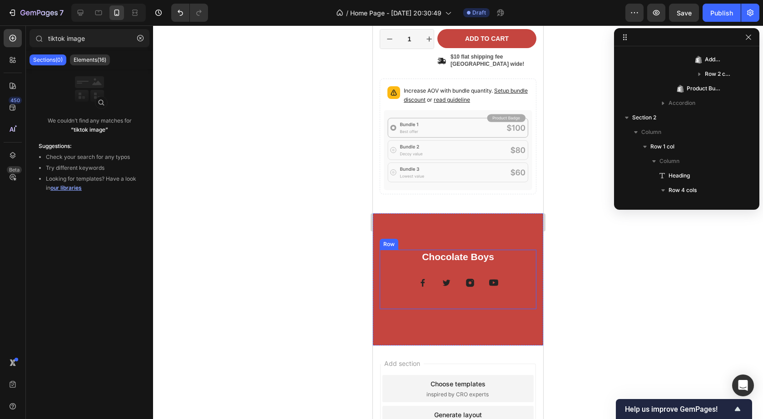
click at [509, 299] on div "Chocolate Boys Heading Image Image Image Image Row" at bounding box center [458, 280] width 157 height 60
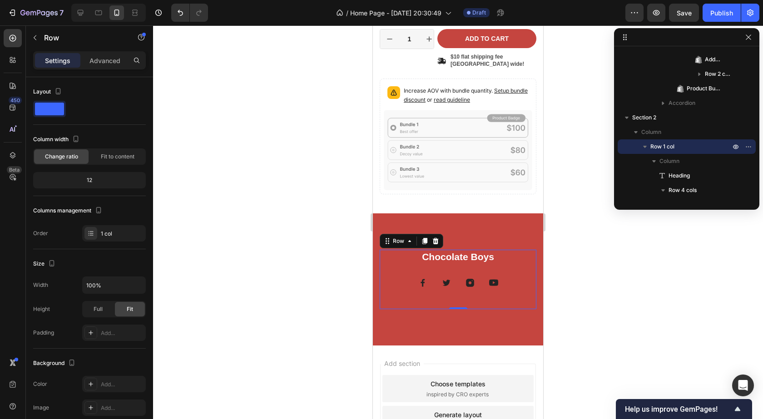
click at [588, 284] on div at bounding box center [458, 222] width 610 height 394
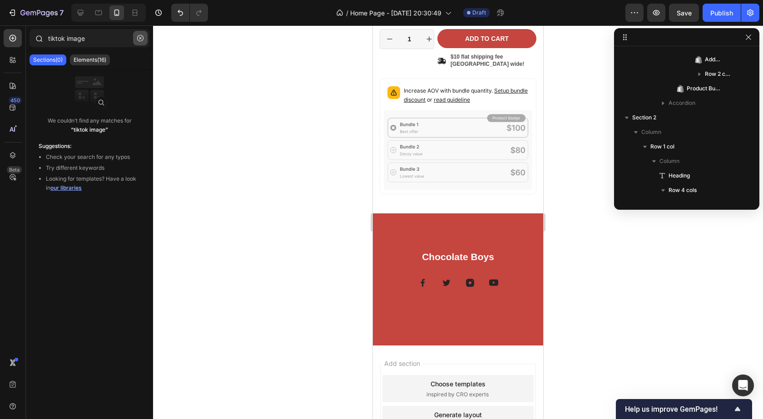
click at [141, 40] on icon "button" at bounding box center [140, 38] width 6 height 6
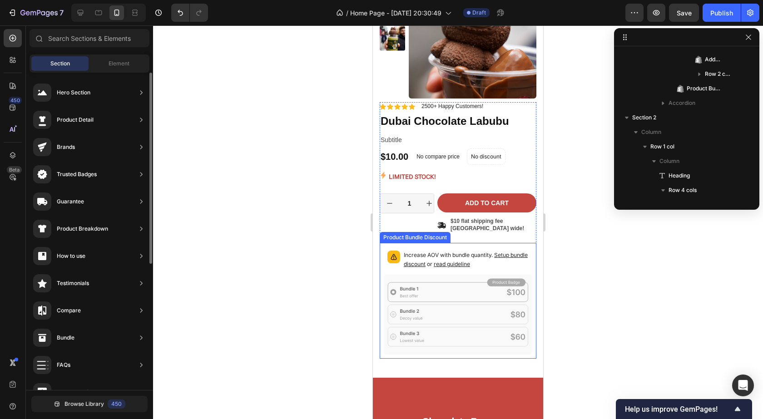
scroll to position [93, 0]
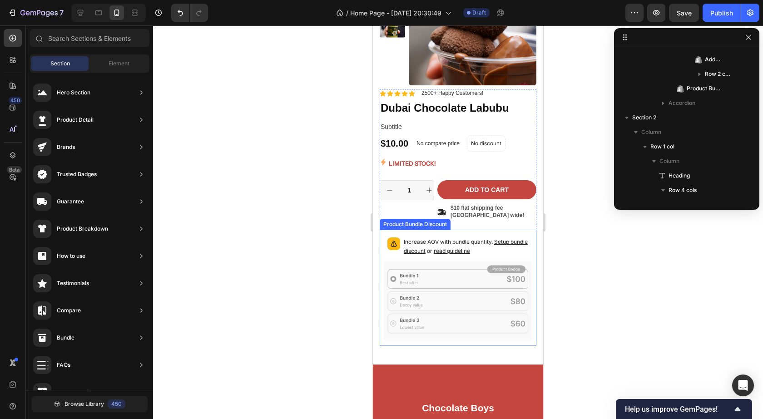
click at [428, 281] on icon at bounding box center [458, 301] width 149 height 80
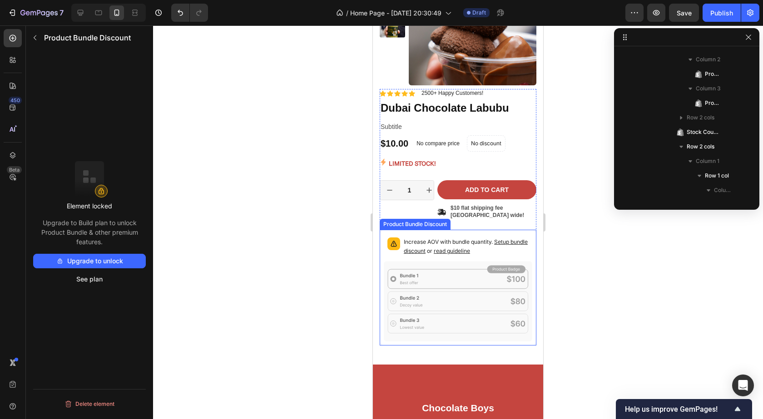
scroll to position [608, 0]
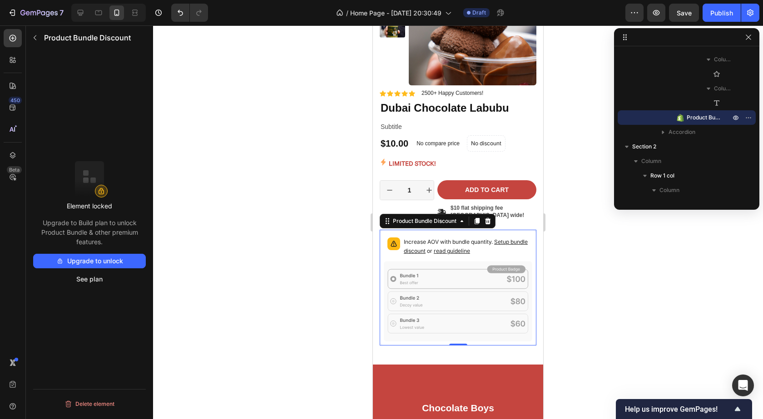
click at [604, 273] on div at bounding box center [458, 222] width 610 height 394
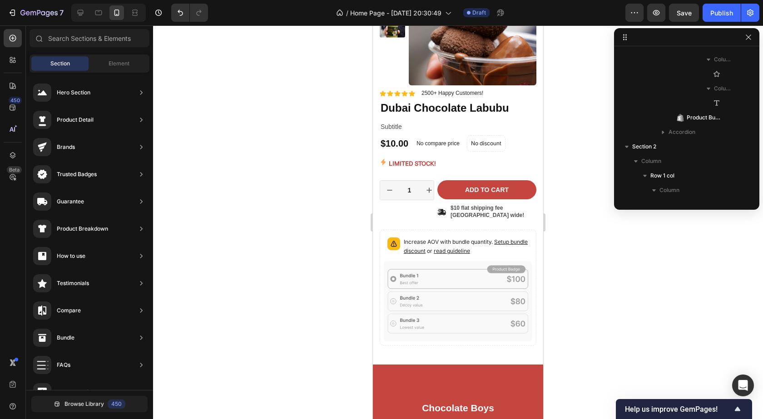
click at [596, 274] on div at bounding box center [458, 222] width 610 height 394
click at [748, 40] on icon "button" at bounding box center [748, 37] width 7 height 7
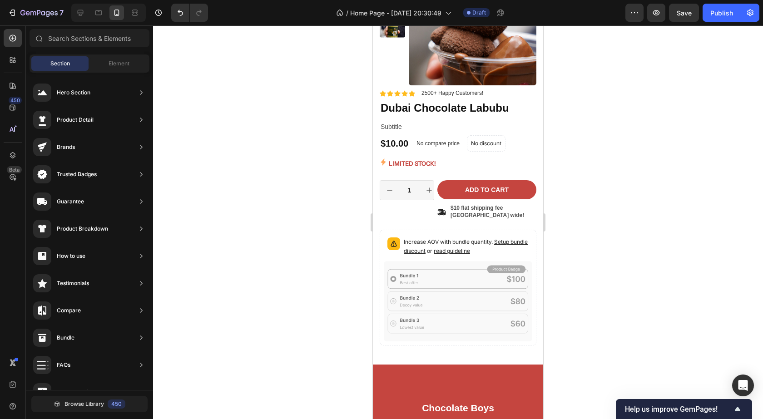
click at [609, 197] on div at bounding box center [458, 222] width 610 height 394
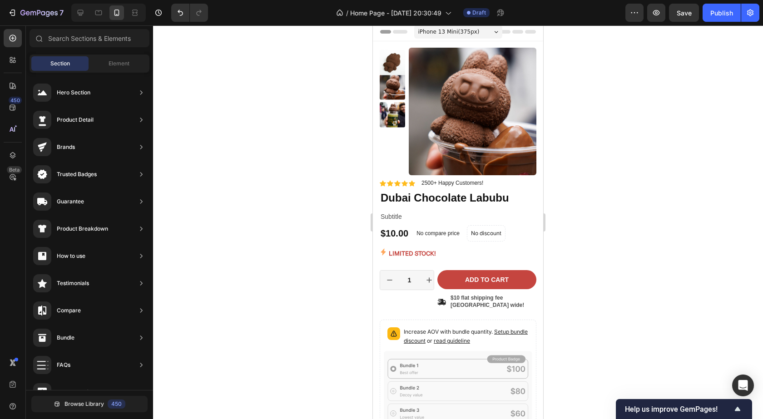
scroll to position [0, 0]
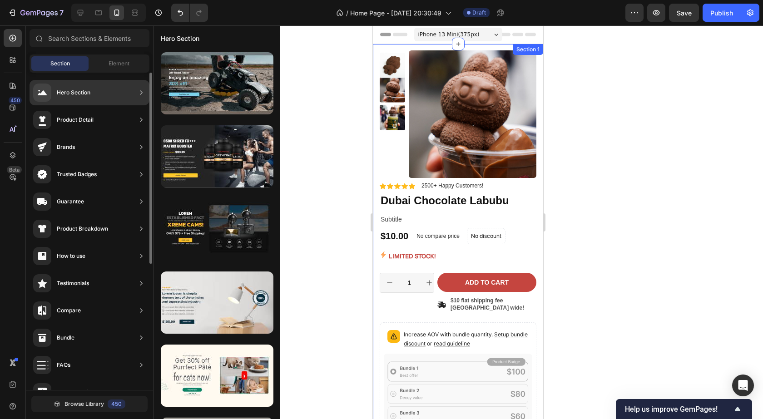
click at [79, 98] on div "Hero Section" at bounding box center [61, 93] width 57 height 18
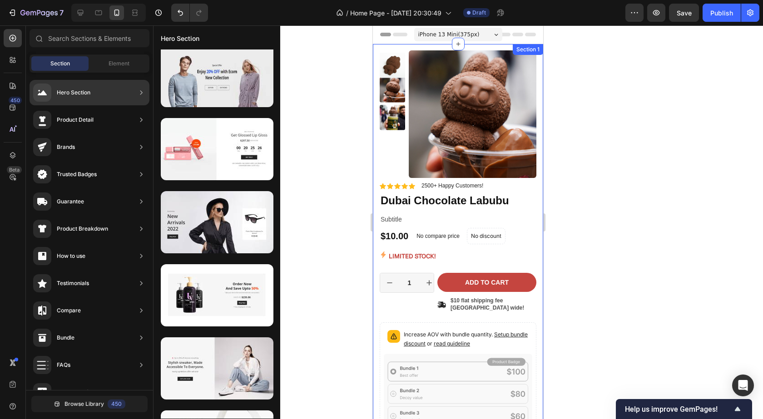
scroll to position [4014, 0]
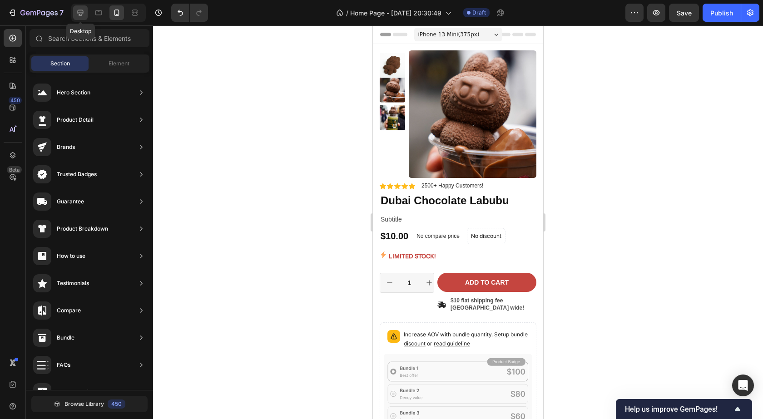
click at [85, 13] on div at bounding box center [80, 12] width 15 height 15
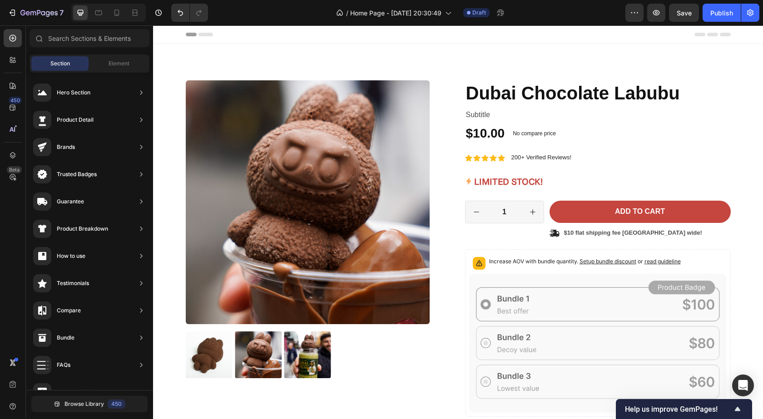
click at [264, 38] on div "Header" at bounding box center [458, 34] width 545 height 18
click at [180, 37] on span "Header" at bounding box center [180, 34] width 20 height 9
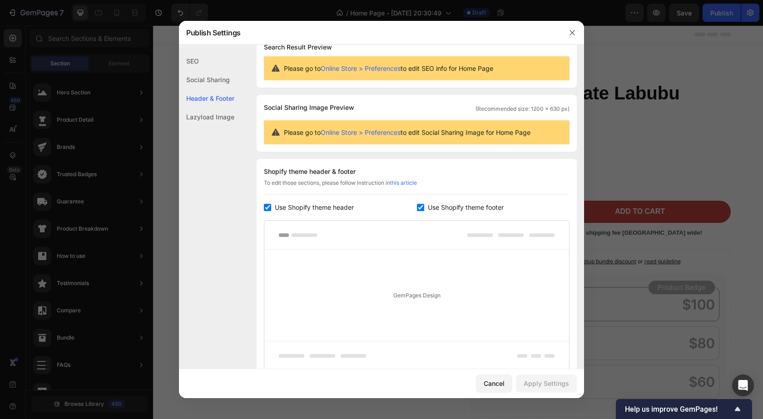
scroll to position [93, 0]
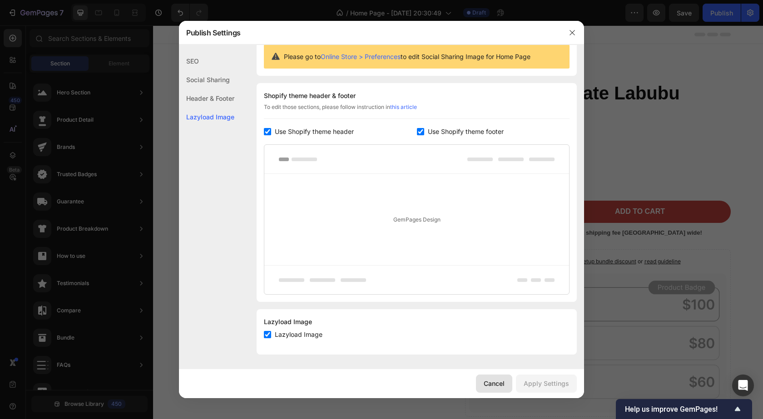
click at [507, 386] on button "Cancel" at bounding box center [494, 384] width 36 height 18
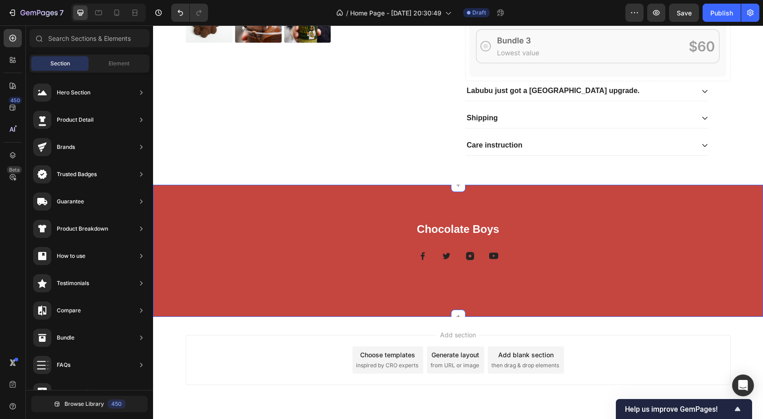
scroll to position [364, 0]
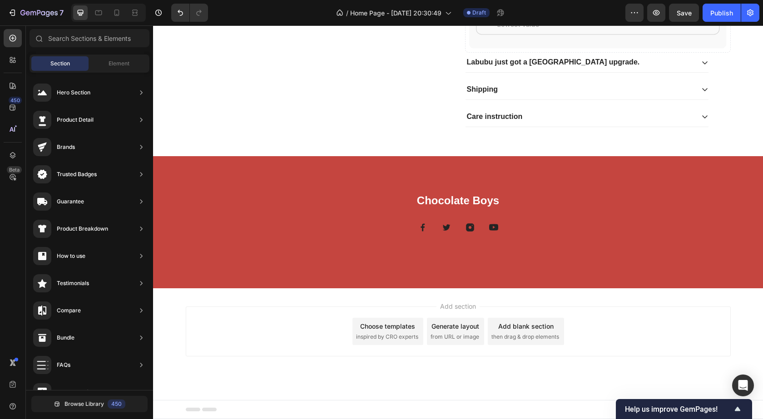
click at [373, 199] on h2 "Chocolate Boys" at bounding box center [458, 201] width 545 height 16
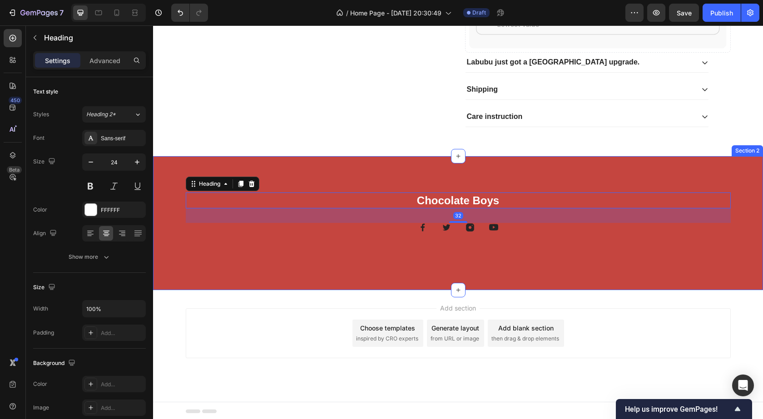
click at [453, 168] on div "Chocolate Boys Heading 32 Image Image Image Image Row Row Section 2" at bounding box center [458, 223] width 610 height 134
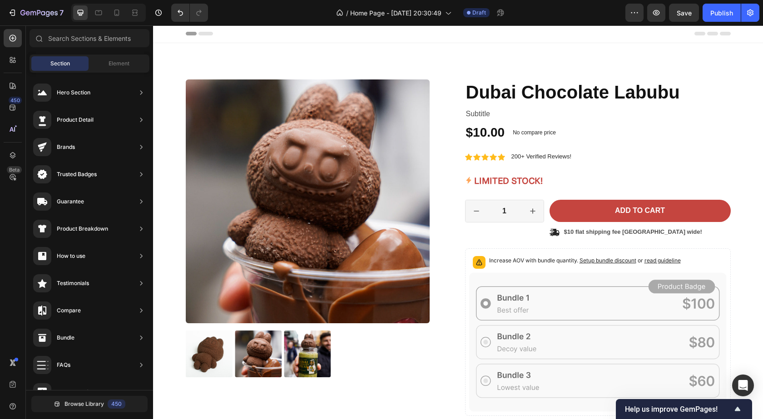
scroll to position [0, 0]
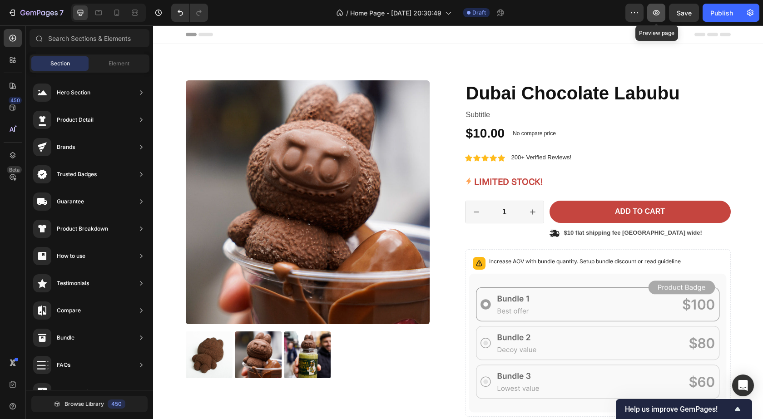
click at [655, 15] on icon "button" at bounding box center [656, 12] width 7 height 5
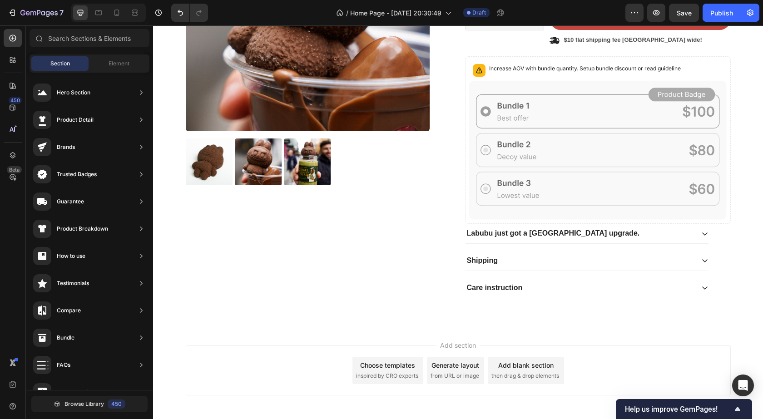
scroll to position [232, 0]
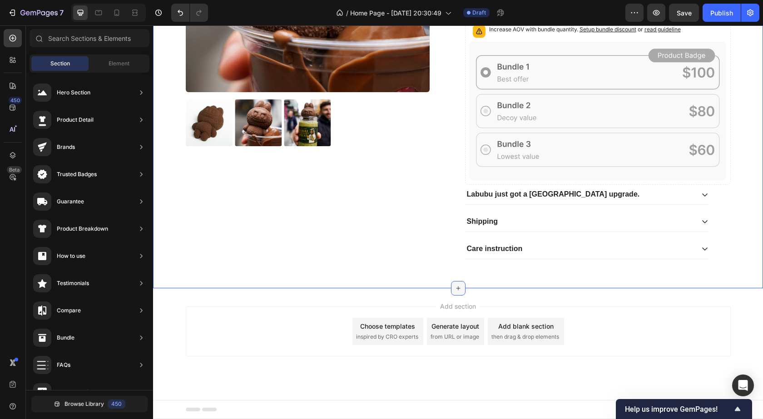
click at [451, 286] on div at bounding box center [458, 288] width 15 height 15
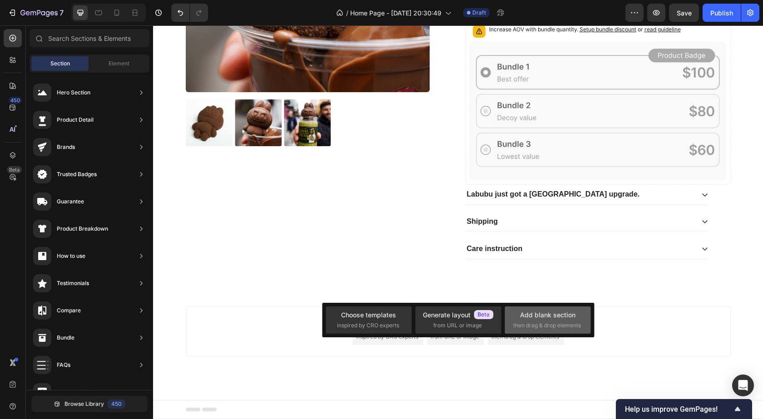
click at [556, 322] on span "then drag & drop elements" at bounding box center [547, 326] width 68 height 8
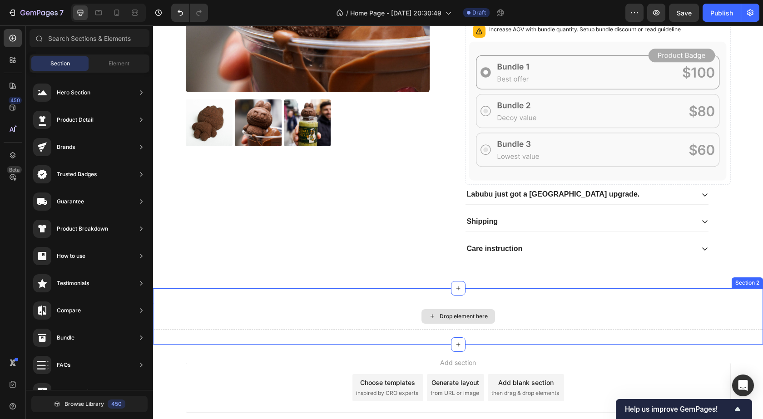
click at [488, 319] on div "Drop element here" at bounding box center [459, 316] width 74 height 15
click at [453, 319] on div "Drop element here" at bounding box center [464, 316] width 48 height 7
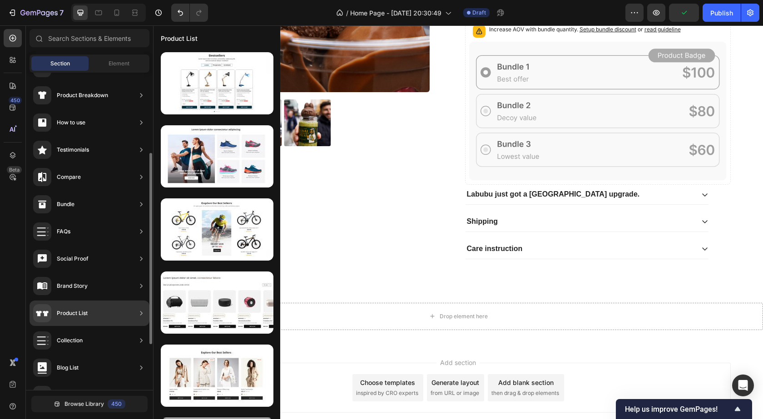
scroll to position [209, 0]
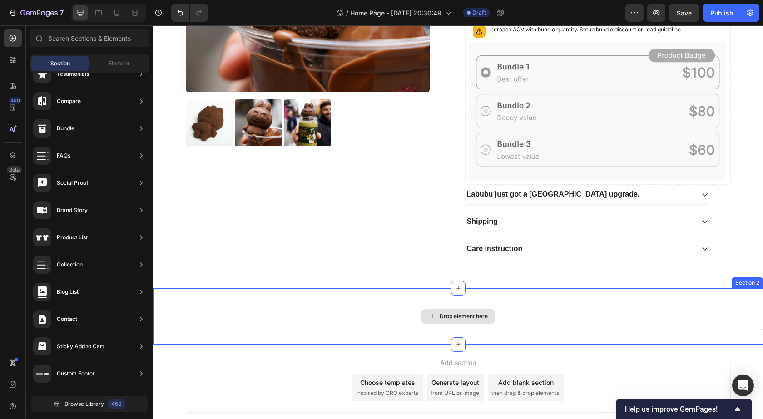
drag, startPoint x: 226, startPoint y: 291, endPoint x: 437, endPoint y: 317, distance: 212.4
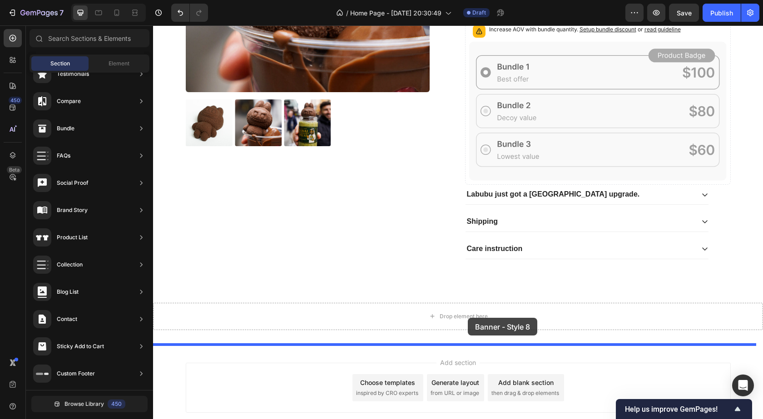
drag, startPoint x: 366, startPoint y: 124, endPoint x: 468, endPoint y: 318, distance: 219.5
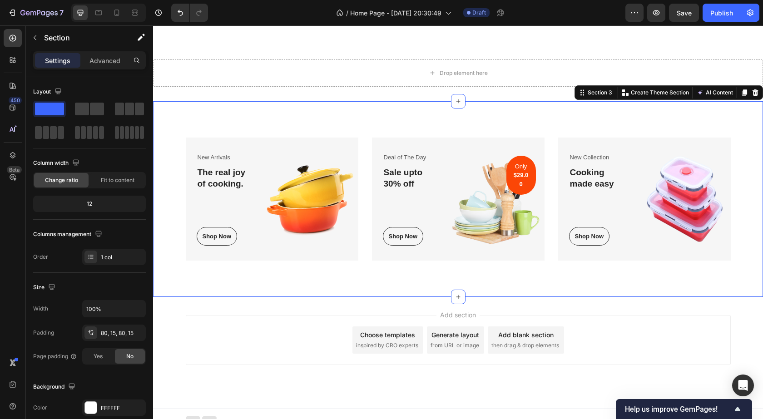
scroll to position [477, 0]
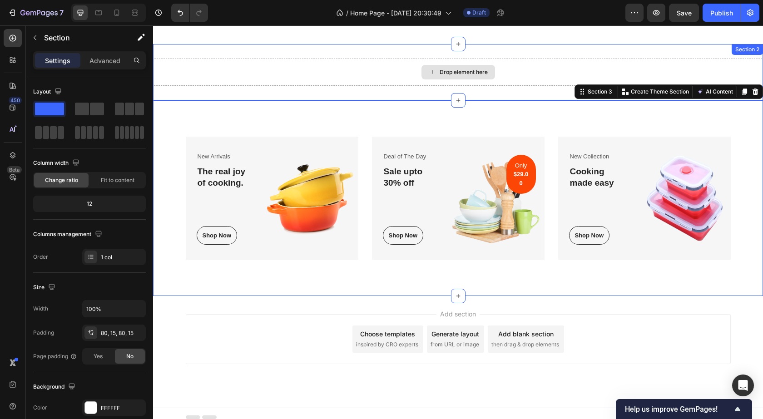
click at [471, 74] on div "Drop element here" at bounding box center [464, 72] width 48 height 7
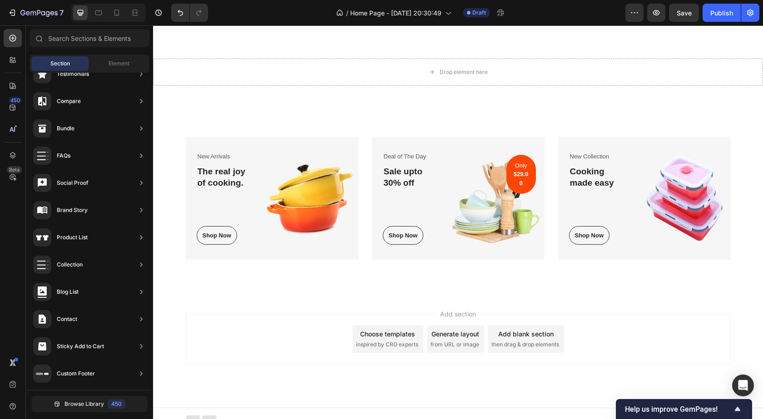
scroll to position [484, 0]
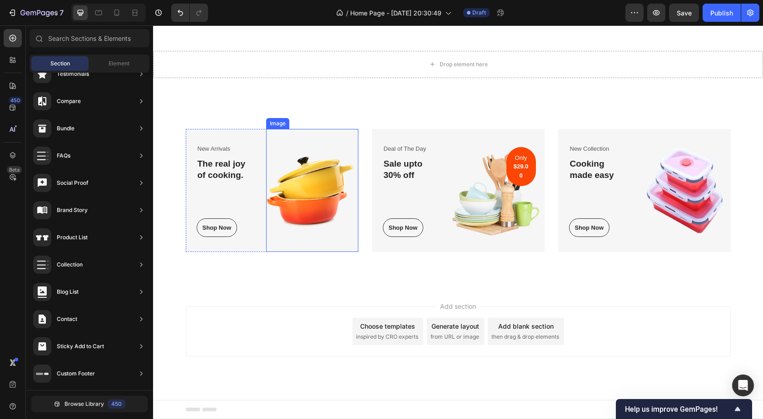
click at [293, 174] on img at bounding box center [312, 190] width 92 height 123
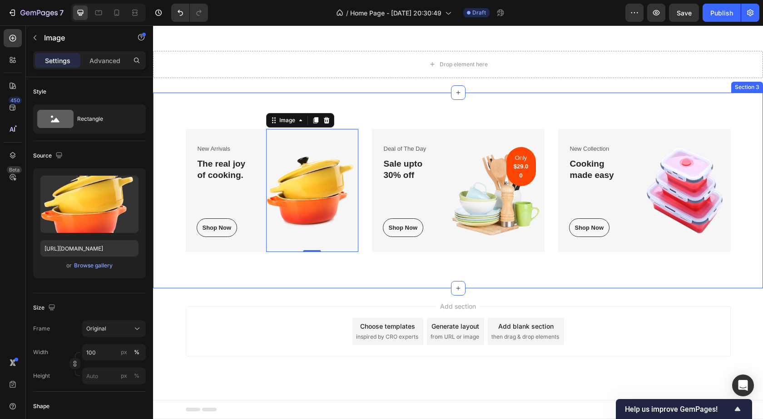
click at [436, 100] on div "New Arrivals Text block The real joy of cooking. Heading Shop Now Button Row Im…" at bounding box center [458, 191] width 610 height 196
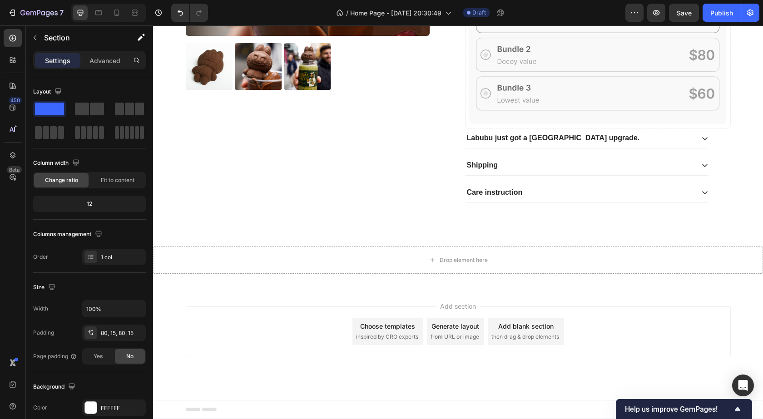
scroll to position [289, 0]
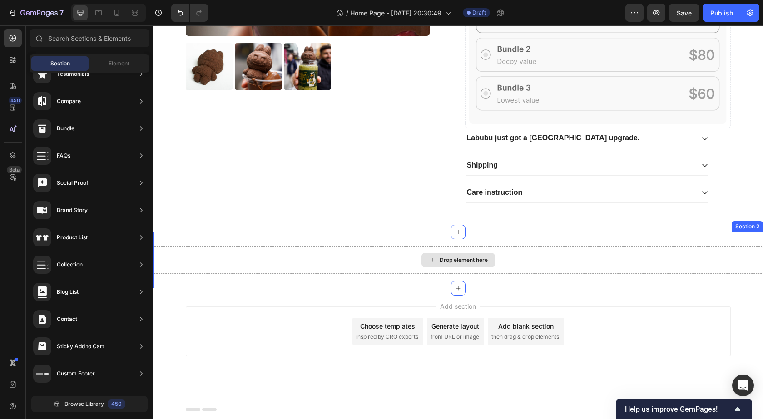
click at [409, 257] on div "Drop element here" at bounding box center [458, 260] width 610 height 27
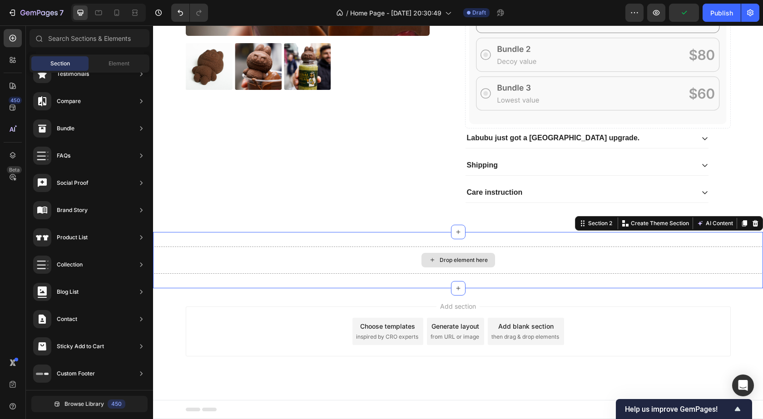
scroll to position [232, 0]
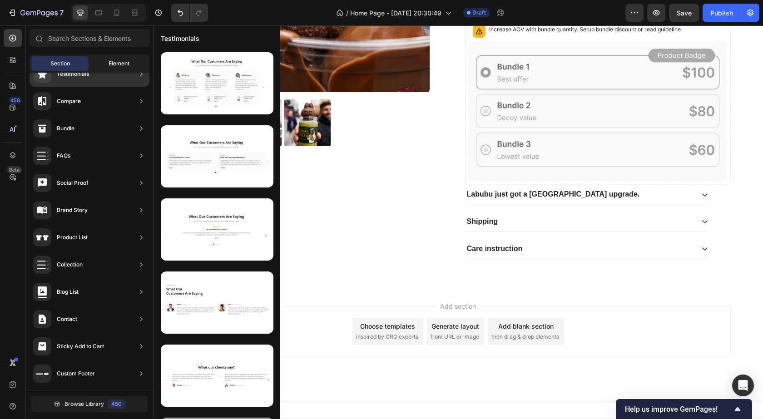
click at [115, 66] on span "Element" at bounding box center [119, 64] width 21 height 8
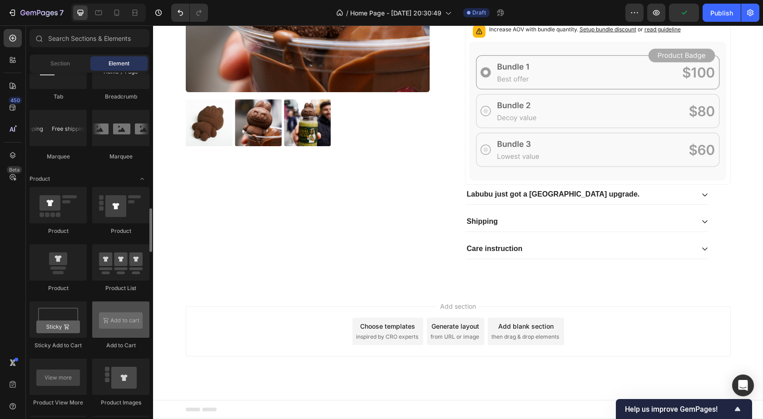
scroll to position [1138, 0]
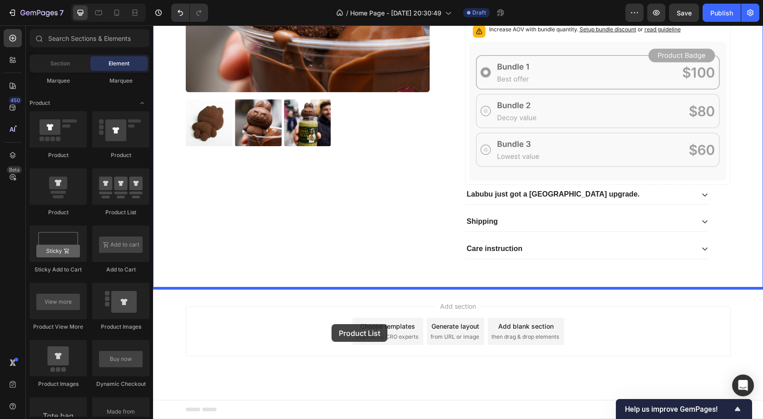
drag, startPoint x: 284, startPoint y: 216, endPoint x: 332, endPoint y: 324, distance: 118.4
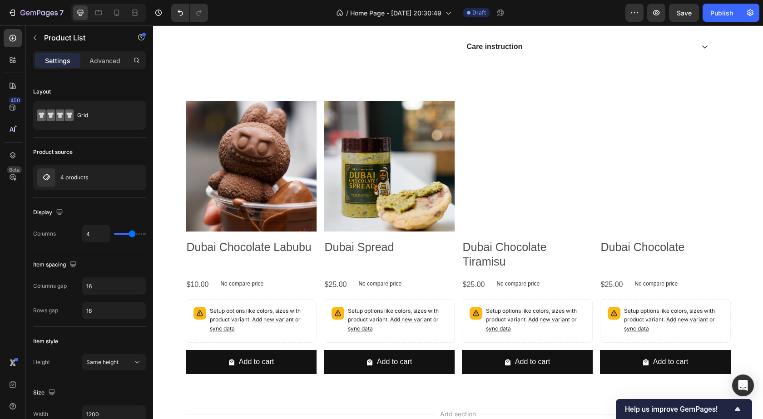
scroll to position [391, 0]
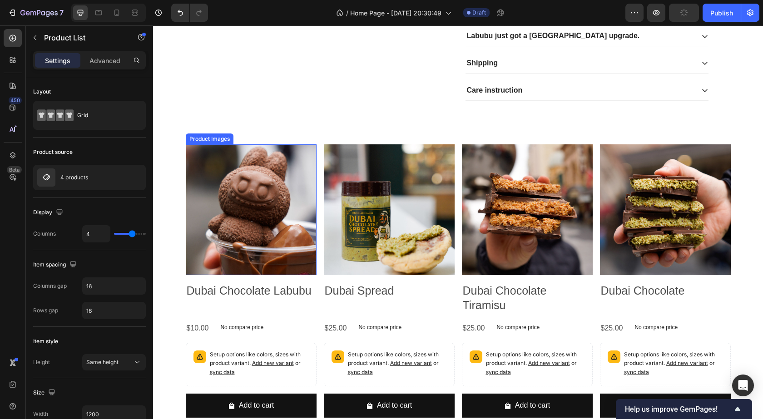
click at [262, 206] on img at bounding box center [251, 209] width 131 height 131
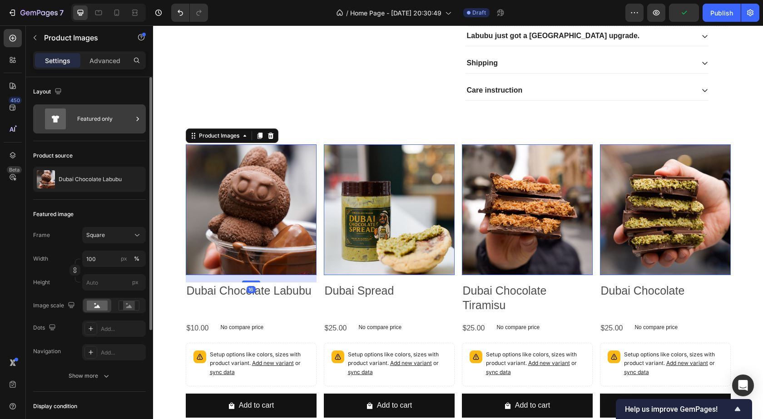
click at [128, 119] on div "Featured only" at bounding box center [104, 119] width 55 height 21
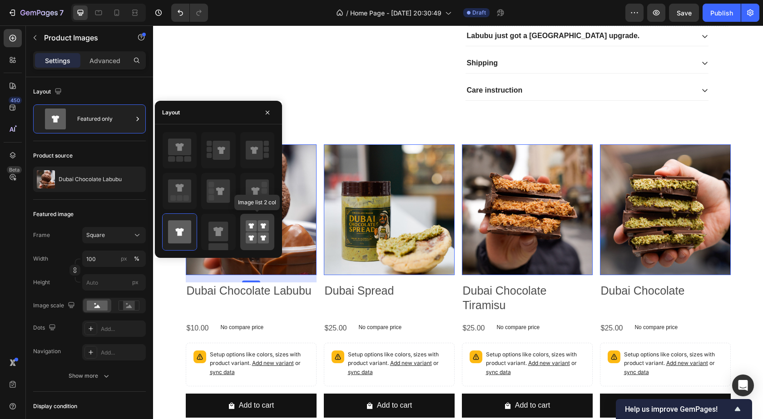
click at [245, 220] on div at bounding box center [257, 232] width 34 height 36
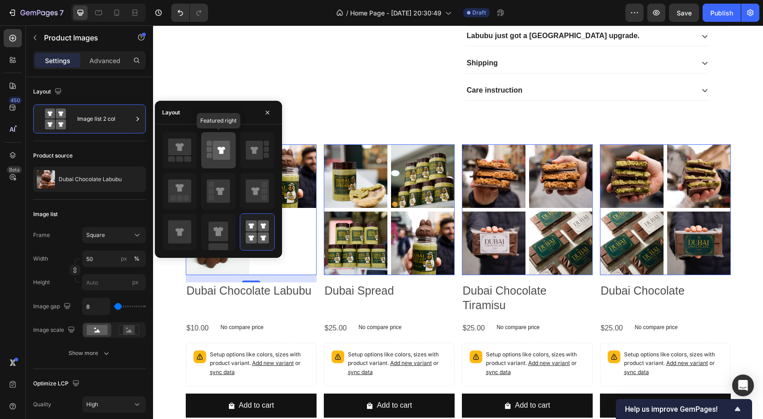
click at [217, 149] on icon at bounding box center [221, 150] width 17 height 19
type input "100"
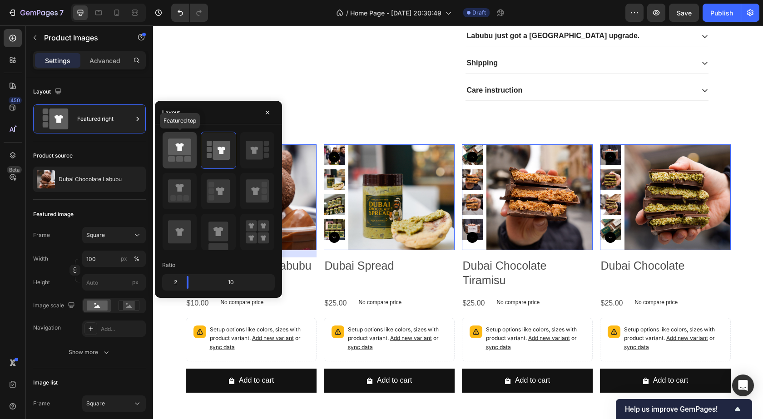
click at [185, 149] on icon at bounding box center [179, 147] width 23 height 17
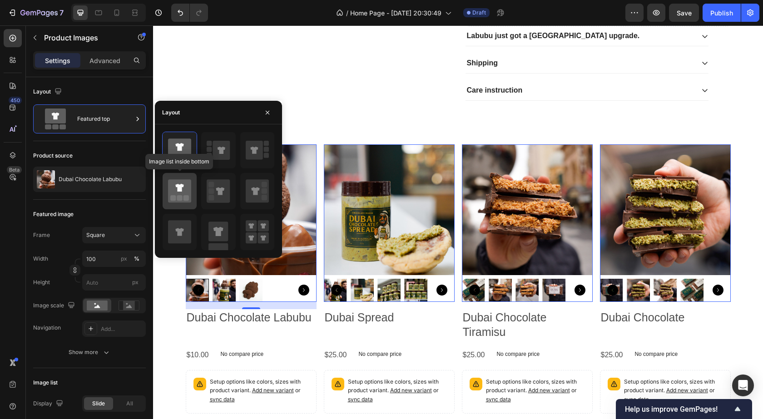
click at [188, 190] on icon at bounding box center [179, 190] width 23 height 23
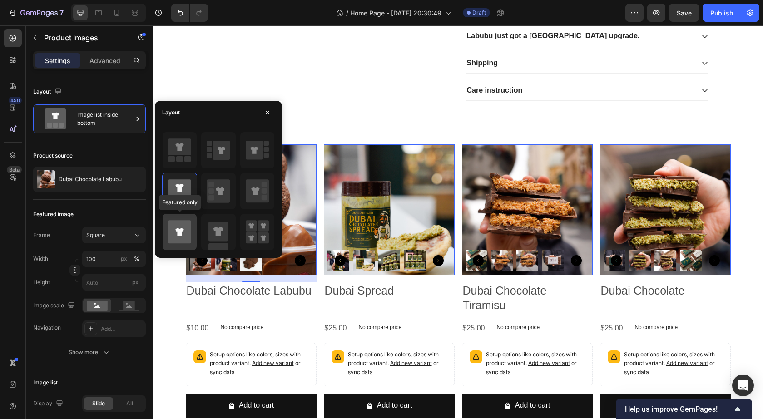
click at [186, 235] on icon at bounding box center [179, 231] width 23 height 23
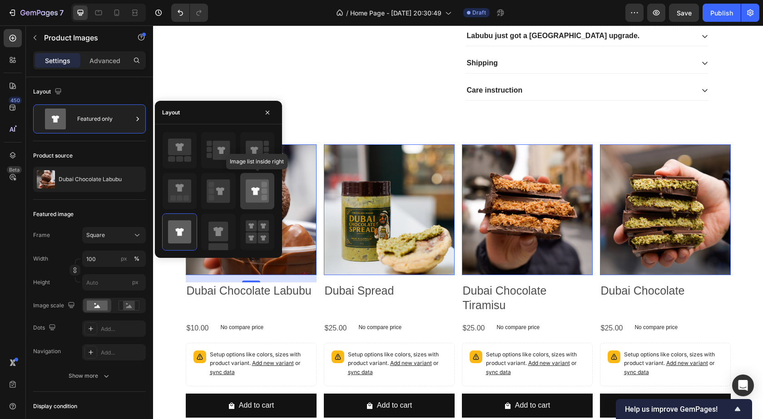
click at [249, 204] on div at bounding box center [257, 191] width 34 height 36
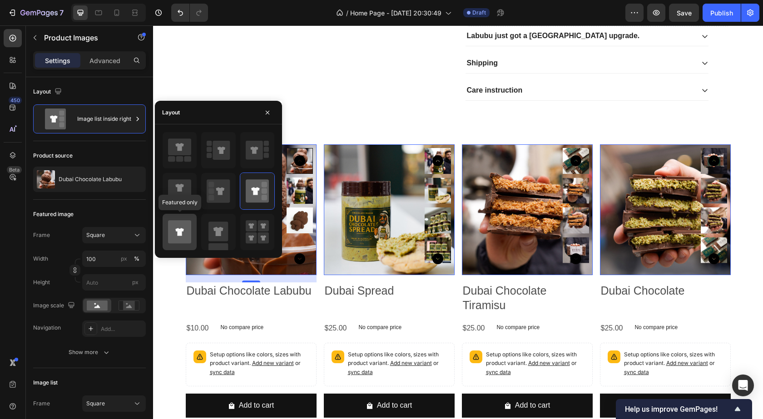
click at [181, 238] on icon at bounding box center [179, 231] width 23 height 23
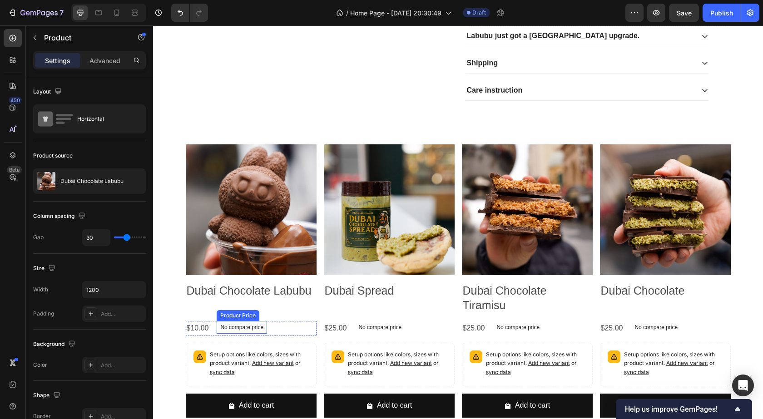
click at [236, 323] on div "No compare price" at bounding box center [242, 327] width 50 height 13
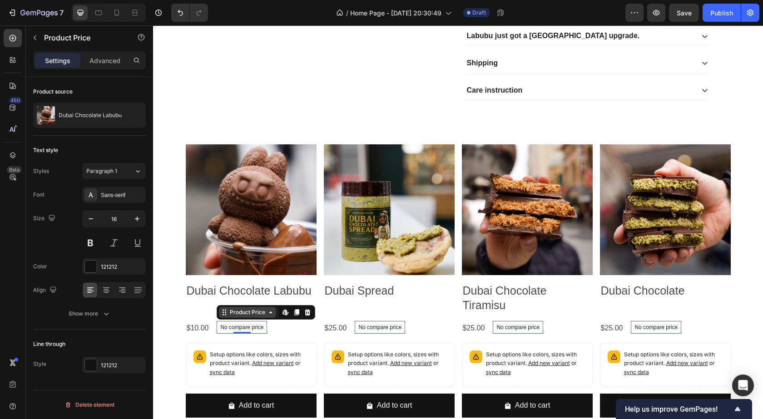
click at [269, 314] on icon at bounding box center [270, 312] width 7 height 7
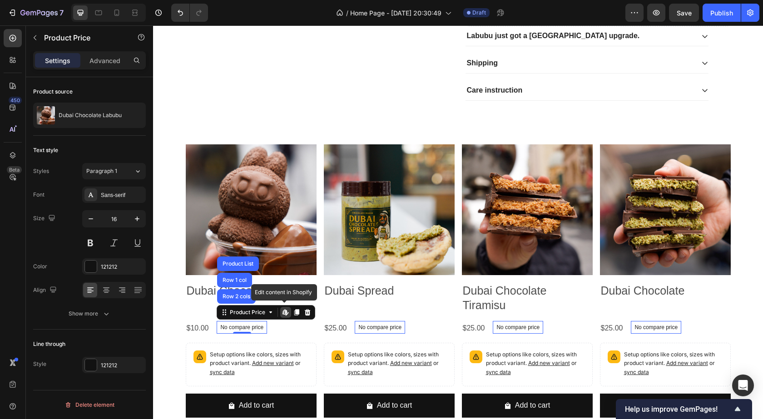
click at [286, 313] on icon at bounding box center [285, 312] width 7 height 7
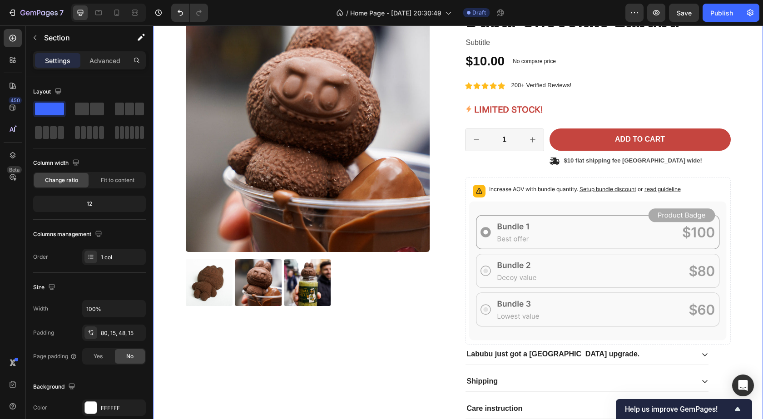
scroll to position [0, 0]
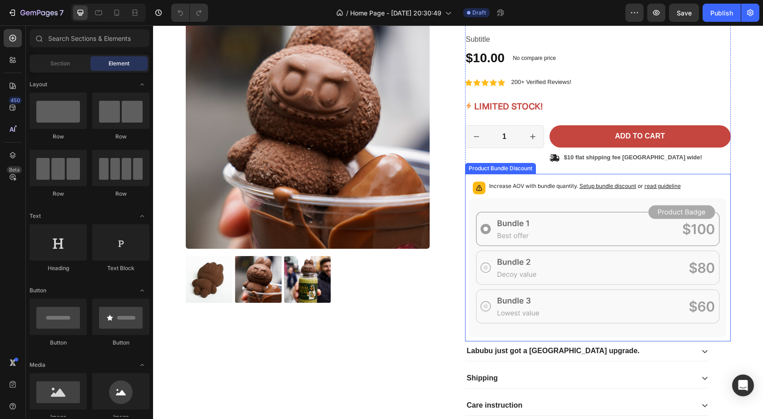
scroll to position [76, 0]
click at [473, 219] on icon at bounding box center [598, 267] width 258 height 139
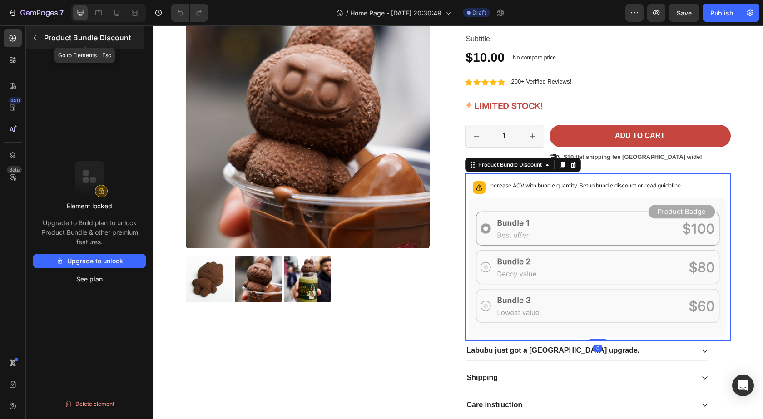
click at [42, 36] on button "button" at bounding box center [35, 37] width 15 height 15
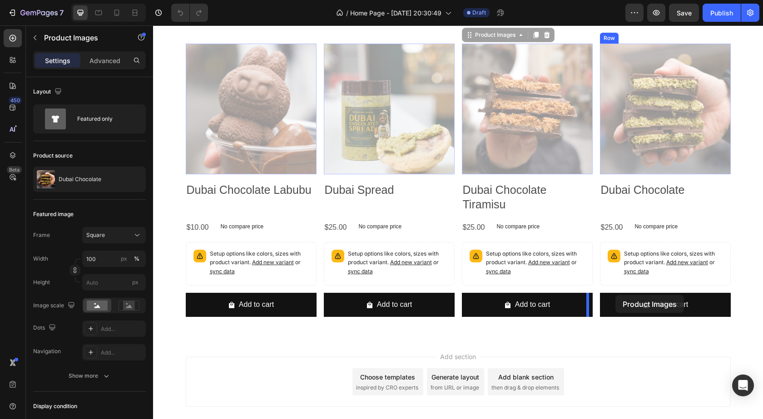
scroll to position [542, 0]
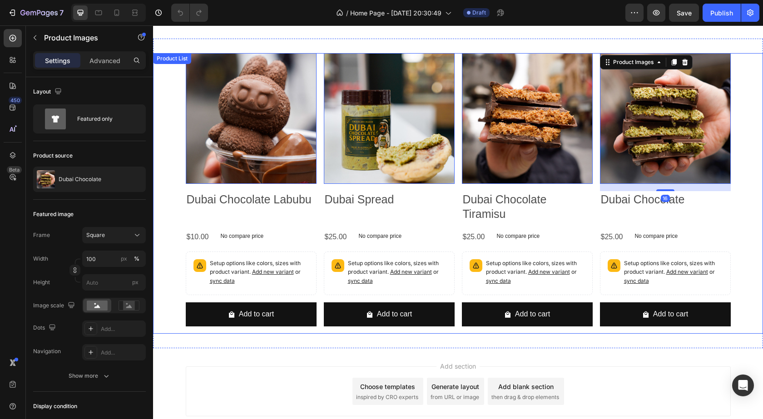
scroll to position [391, 0]
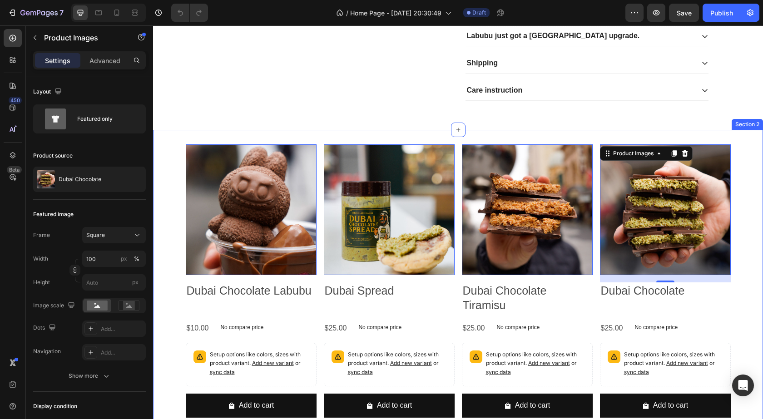
click at [232, 135] on div "Product Images 0 Dubai Chocolate Labubu Product Title $10.00 Product Price Prod…" at bounding box center [458, 285] width 610 height 310
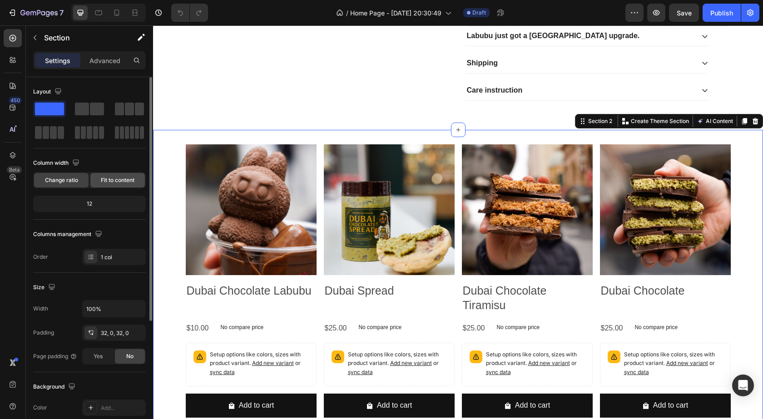
click at [110, 178] on span "Fit to content" at bounding box center [118, 180] width 34 height 8
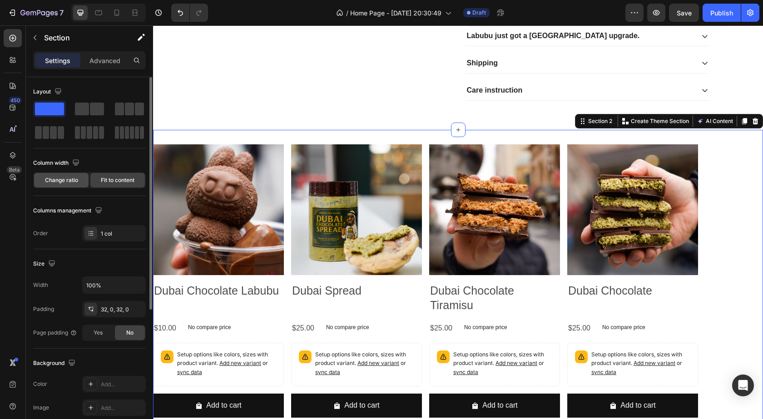
click at [65, 181] on span "Change ratio" at bounding box center [61, 180] width 33 height 8
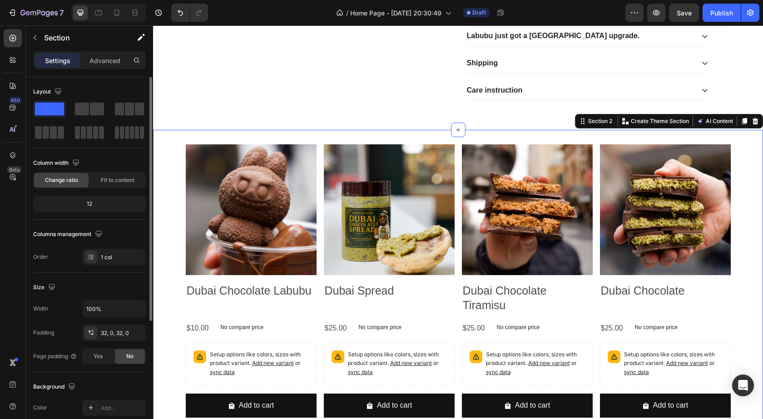
click at [84, 201] on div "12" at bounding box center [89, 204] width 109 height 13
click at [92, 111] on span at bounding box center [97, 109] width 14 height 13
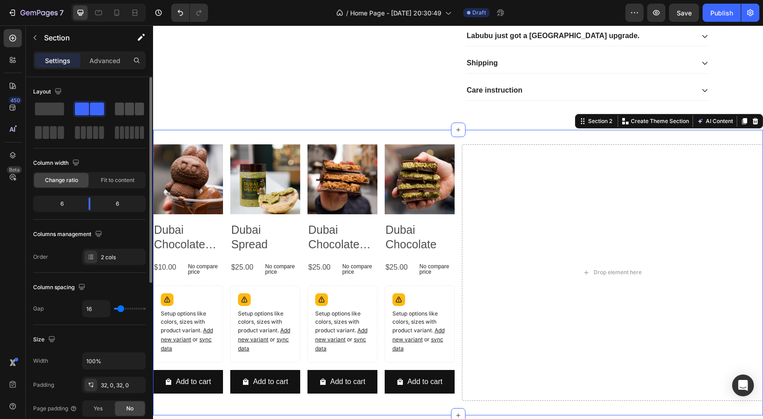
click at [128, 107] on span at bounding box center [129, 109] width 9 height 13
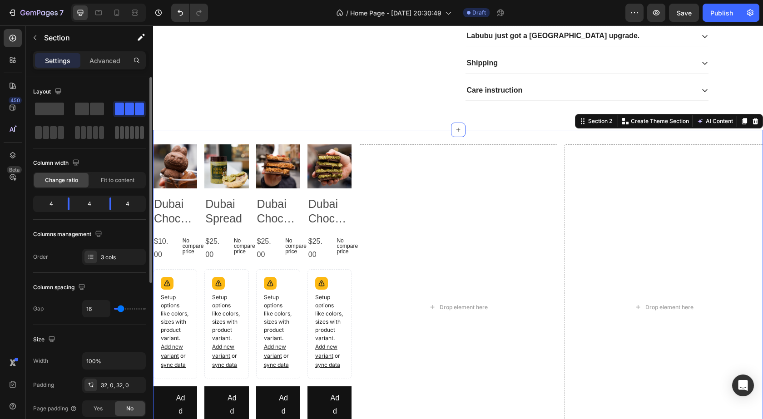
click at [125, 133] on span at bounding box center [127, 132] width 4 height 13
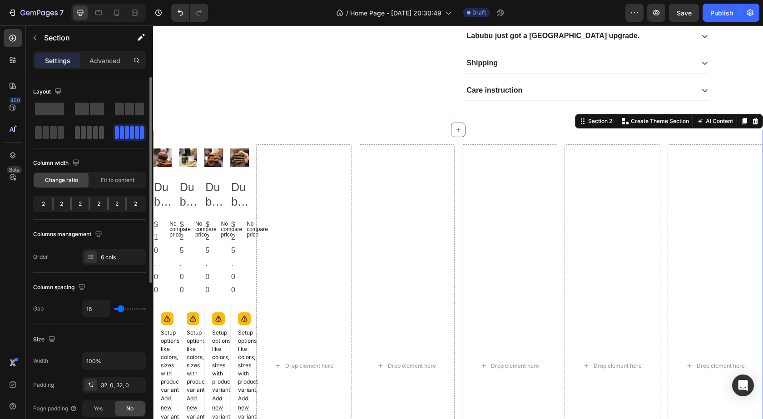
click at [94, 133] on span at bounding box center [95, 132] width 5 height 13
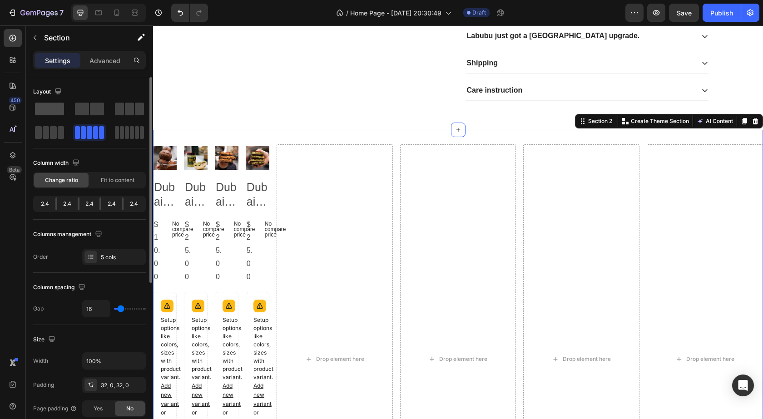
click at [49, 110] on span at bounding box center [49, 109] width 29 height 13
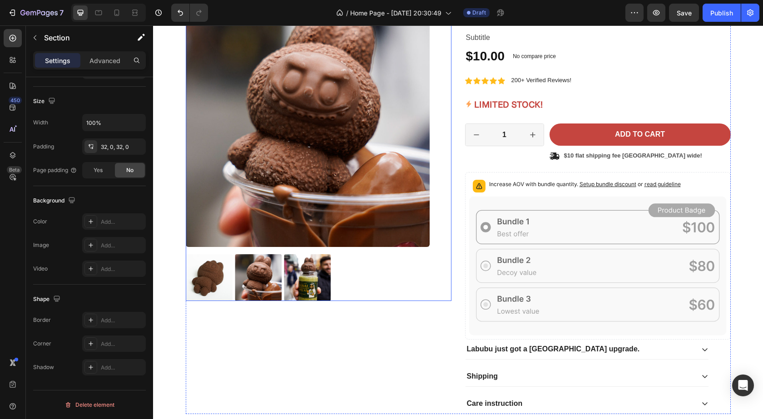
scroll to position [76, 0]
